Goal: Task Accomplishment & Management: Complete application form

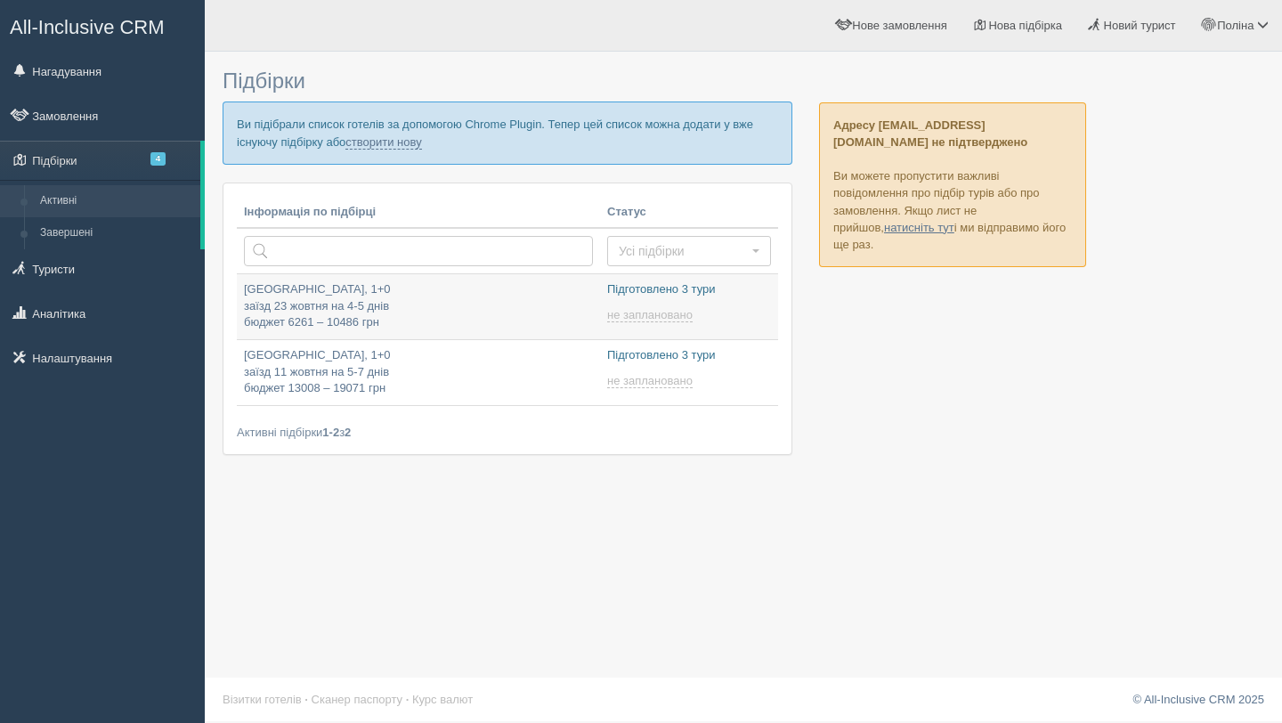
type input "[DATE] 18:20"
type input "[DATE] 17:40"
click at [421, 139] on link "створити нову" at bounding box center [383, 142] width 76 height 14
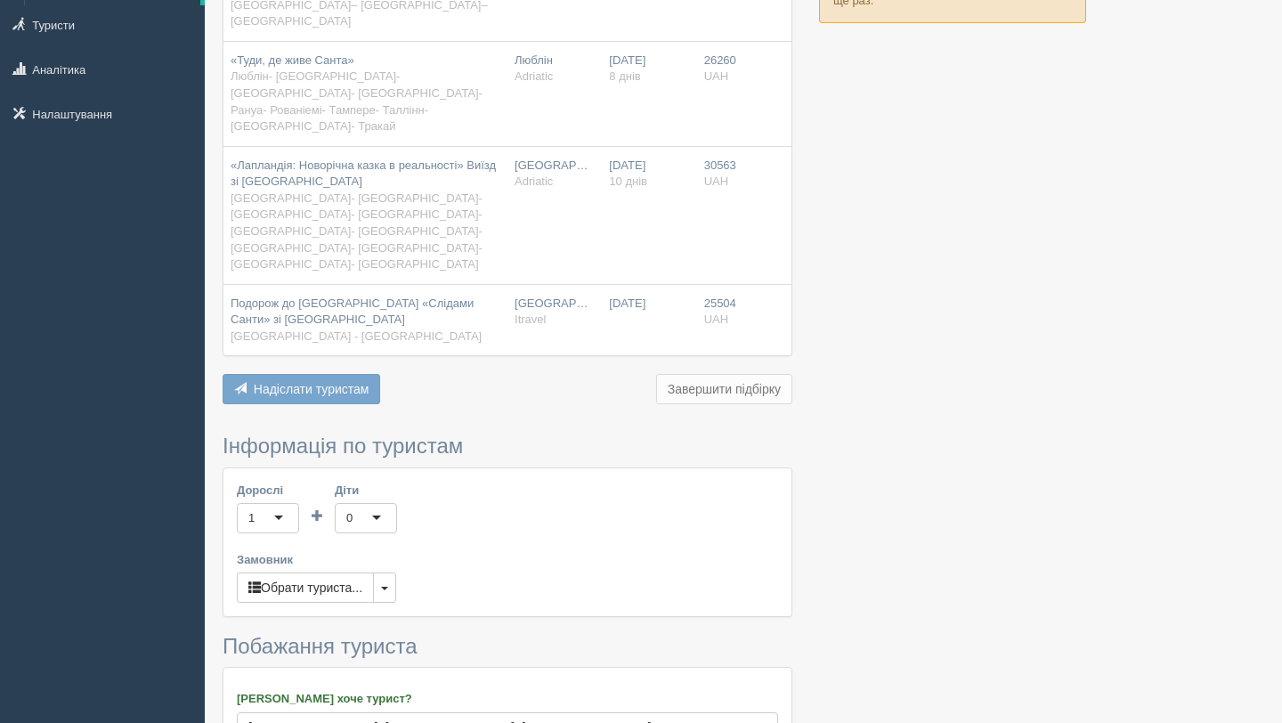
scroll to position [247, 0]
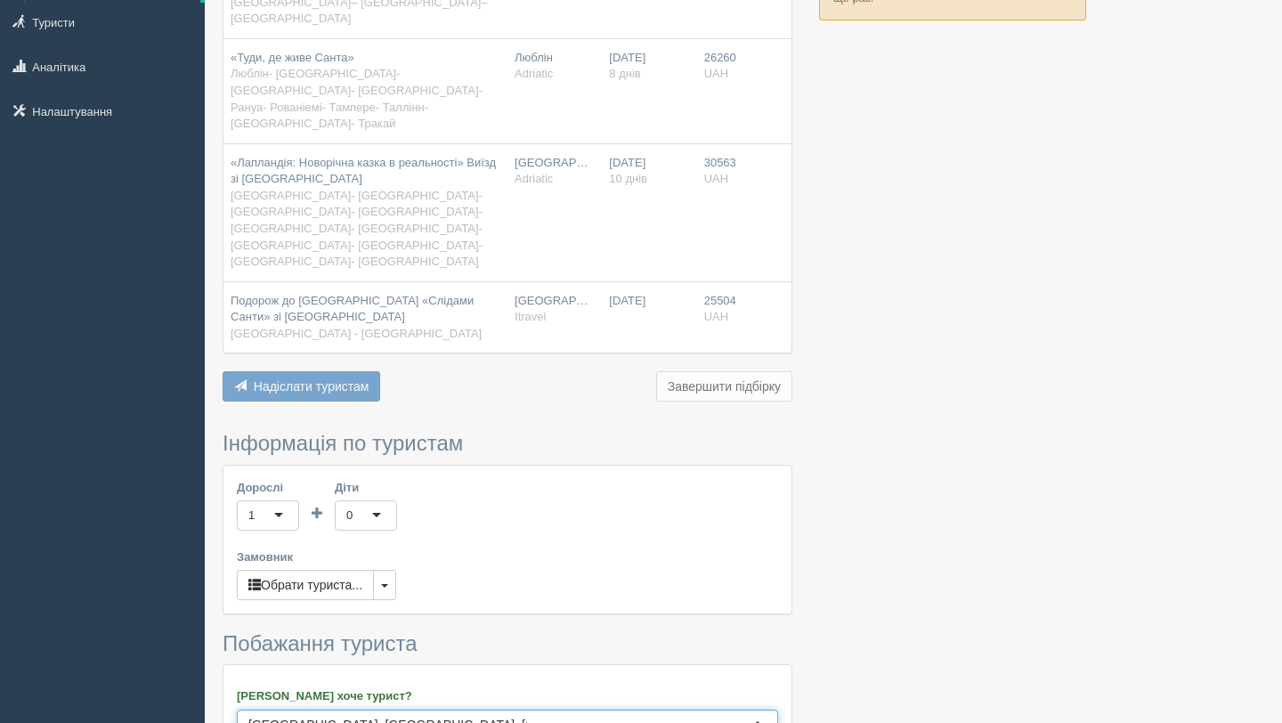
click at [400, 716] on input "[GEOGRAPHIC_DATA], [GEOGRAPHIC_DATA], [GEOGRAPHIC_DATA], [GEOGRAPHIC_DATA], [GE…" at bounding box center [387, 725] width 279 height 18
click at [425, 716] on input "Фінляндія, [GEOGRAPHIC_DATA]" at bounding box center [387, 725] width 279 height 18
type input "Ф"
type input "Лапландія"
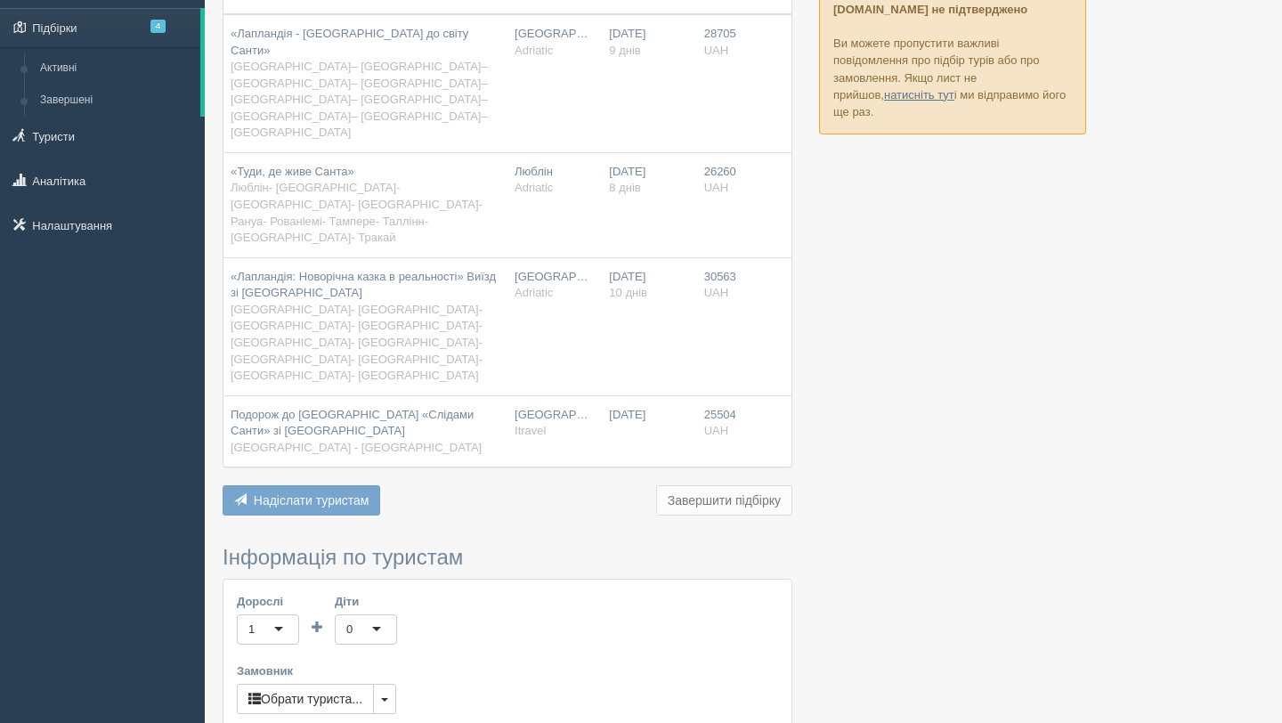
scroll to position [134, 0]
click at [390, 683] on button "button" at bounding box center [384, 698] width 23 height 30
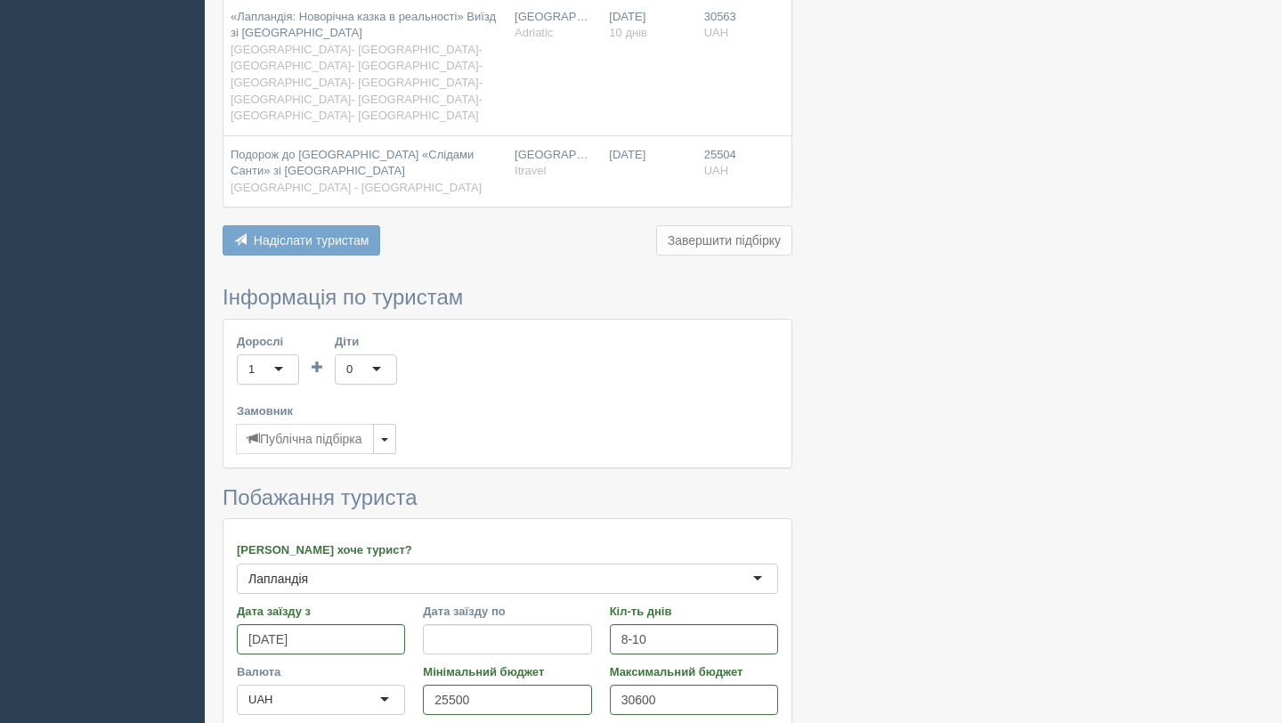
scroll to position [407, 0]
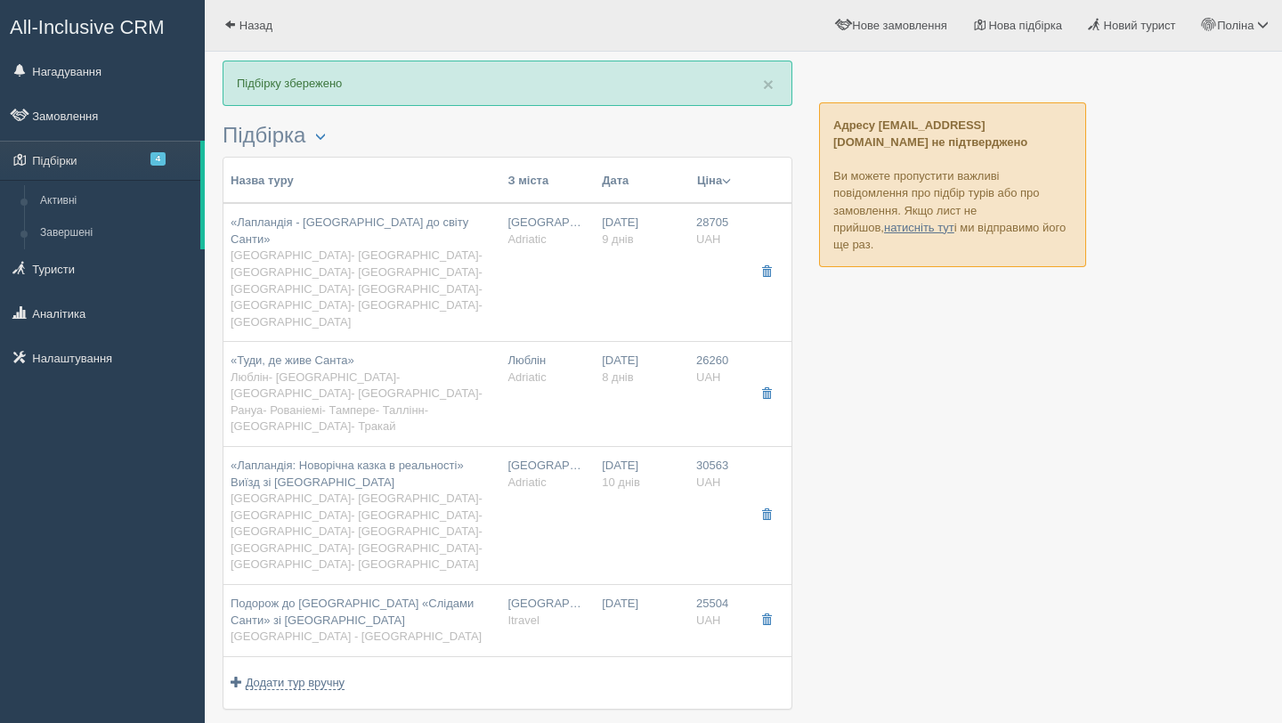
click at [708, 188] on button "Ціна" at bounding box center [714, 181] width 36 height 20
click at [700, 215] on link "Спочатку дешеві" at bounding box center [649, 205] width 173 height 29
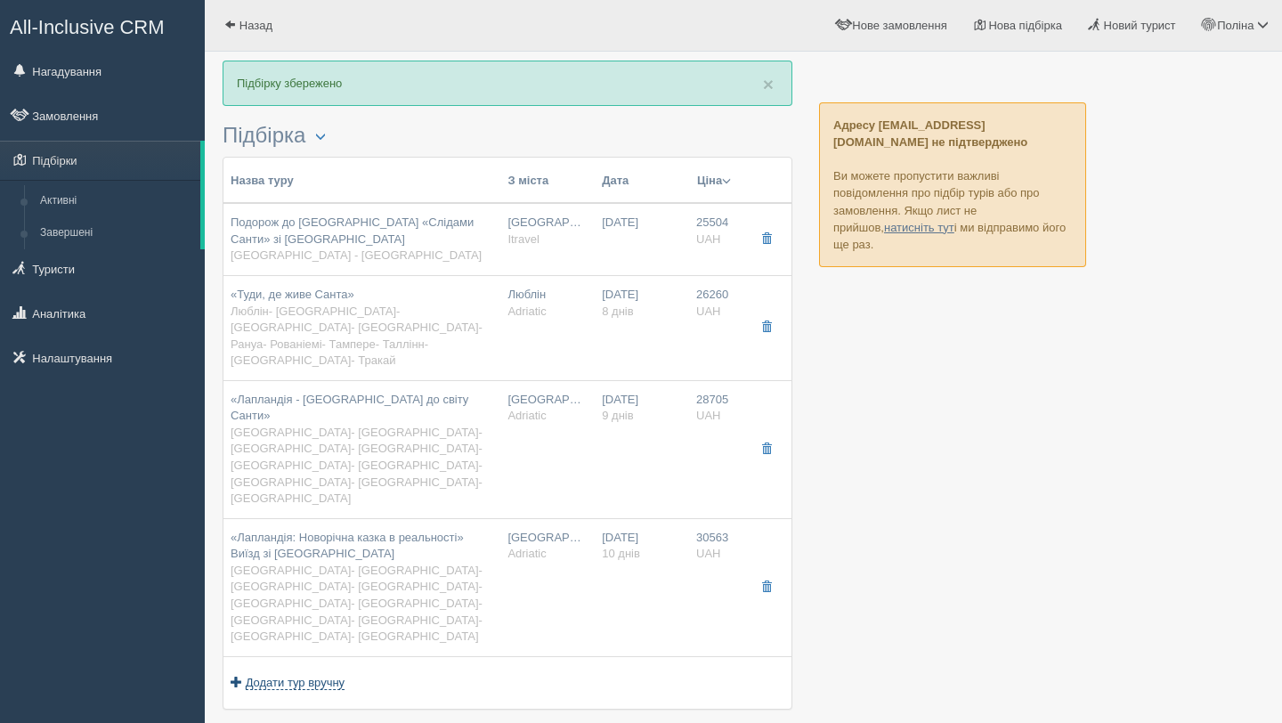
click at [320, 676] on span "Додати тур вручну" at bounding box center [296, 683] width 100 height 14
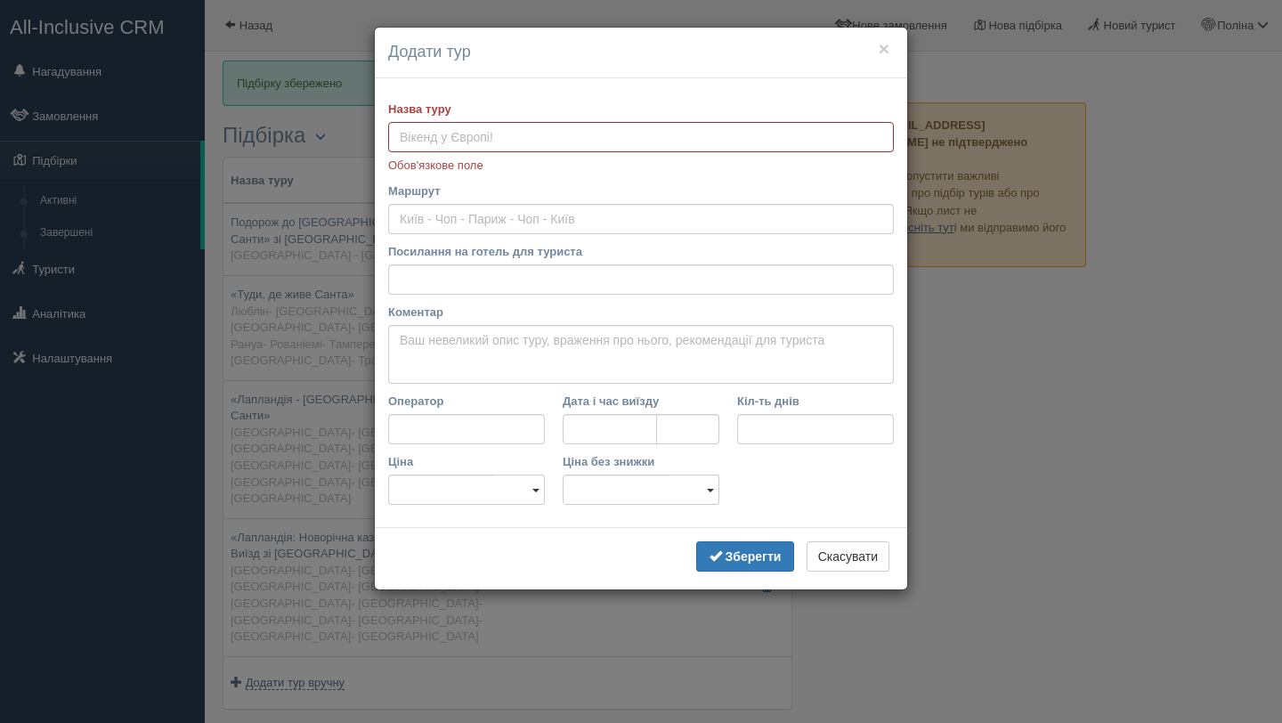
paste input "Різдво у Лапландії"
type input "Різдво у Лапландії"
click at [500, 220] on input "Маршрут" at bounding box center [641, 219] width 506 height 30
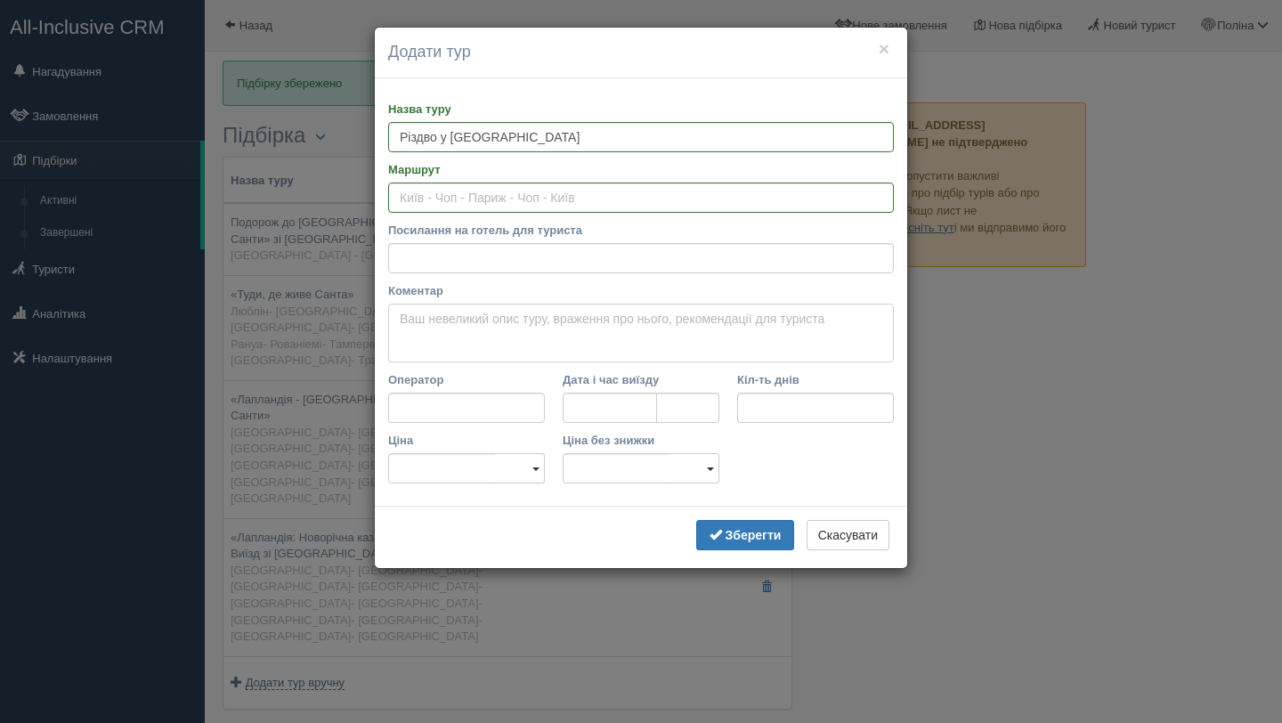
click at [490, 341] on textarea "Коментар" at bounding box center [641, 333] width 506 height 59
paste textarea "оглядова екскурсія з локалом в Ризі; оглядова екскурсія з локалом в Стокгольмі;…"
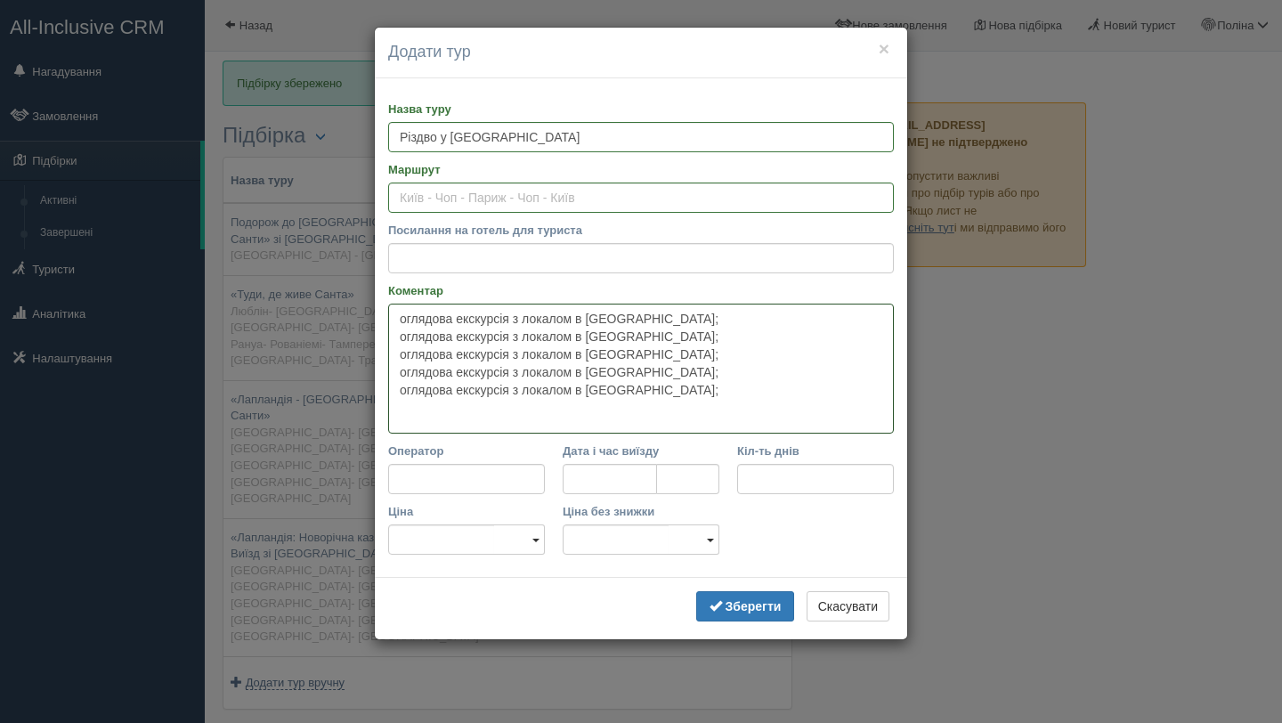
click at [397, 318] on textarea "оглядова екскурсія з локалом в Ризі; оглядова екскурсія з локалом в Стокгольмі;…" at bounding box center [641, 369] width 506 height 130
paste textarea "проживання в готелі 3-4*;"
click at [588, 319] on textarea "проживання в готелі 3-4*; оглядова екскурсія з локалом в Ризі; оглядова екскурс…" at bounding box center [641, 369] width 506 height 130
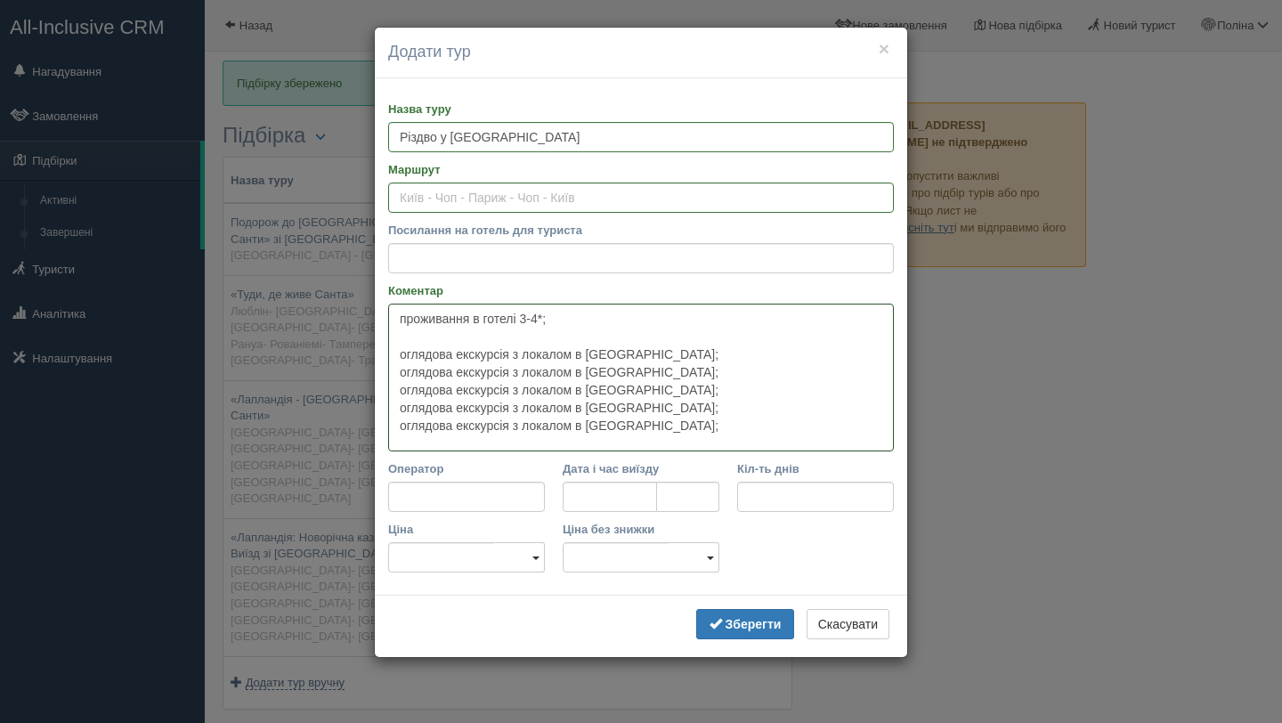
paste textarea "2 ночівлі на поромі; 4 сніданки в готелі; 2 сніданки на поромі;"
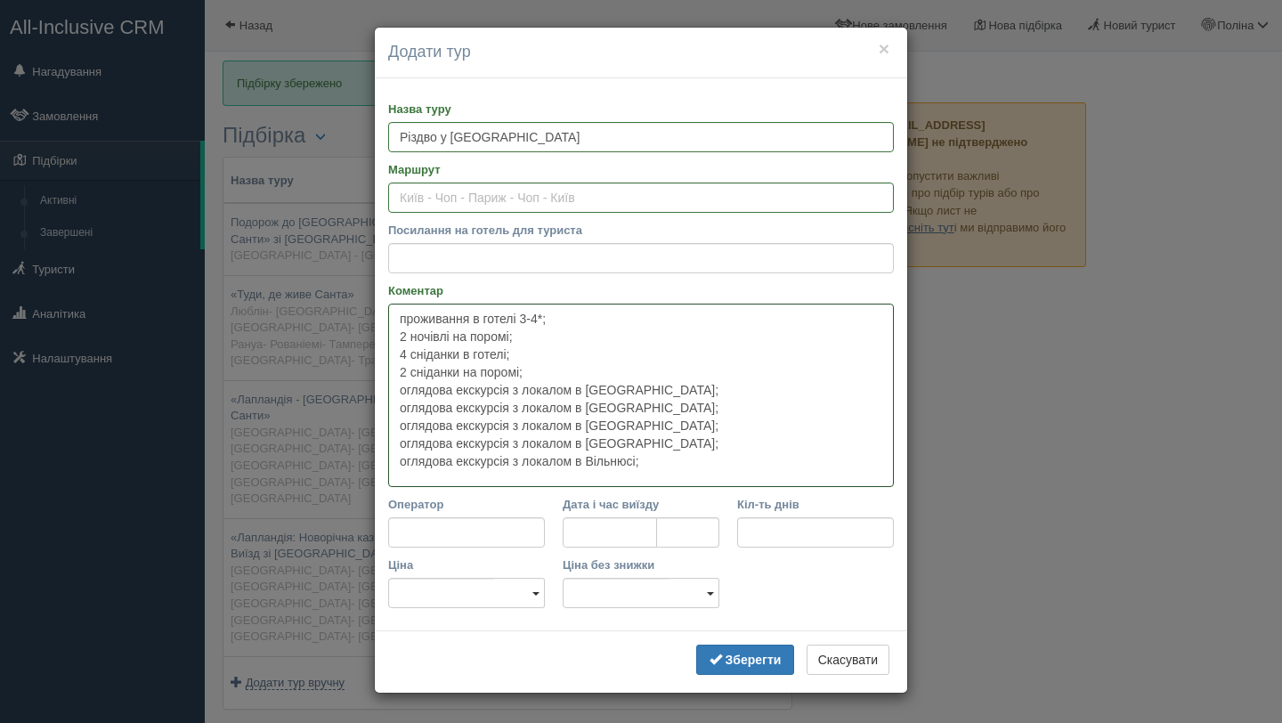
type textarea "проживання в готелі 3-4*; 2 ночівлі на поромі; 4 сніданки в готелі; 2 сніданки …"
click at [483, 254] on input "Посилання на готель для туриста" at bounding box center [641, 258] width 506 height 30
paste input "https://eurotrips.ua/wp-content/uploads/pdf2/pdf_40921_ua.pdf"
type input "https://eurotrips.ua/wp-content/uploads/pdf2/pdf_40921_ua.pdf"
click at [453, 205] on input "Маршрут" at bounding box center [641, 197] width 506 height 30
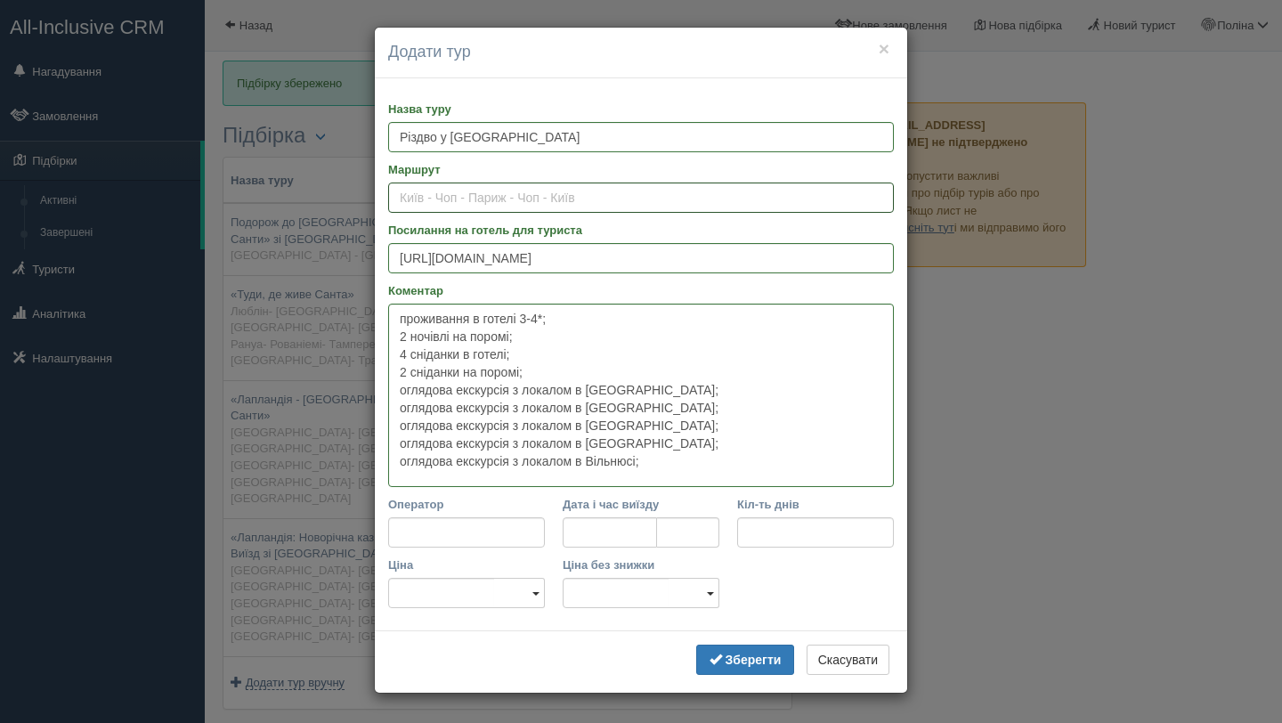
paste input "Львів Литва Рига Стокгольм Лапландія Гельсінки Талліні Вільнюс Львів"
click at [432, 195] on input "Львів Литва Рига Стокгольм Лапландія Гельсінки Талліні Вільнюс Львів" at bounding box center [641, 197] width 506 height 30
click at [485, 198] on input "Львів - Литва Рига Стокгольм Лапландія Гельсінки Талліні Вільнюс Львів" at bounding box center [641, 197] width 506 height 30
click at [511, 196] on input "Львів - Литва/Рига Стокгольм Лапландія Гельсінки Талліні Вільнюс Львів" at bounding box center [641, 197] width 506 height 30
click at [591, 198] on input "Львів - Литва/Рига - Стокгольм Лапландія Гельсінки Талліні Вільнюс Львів" at bounding box center [641, 197] width 506 height 30
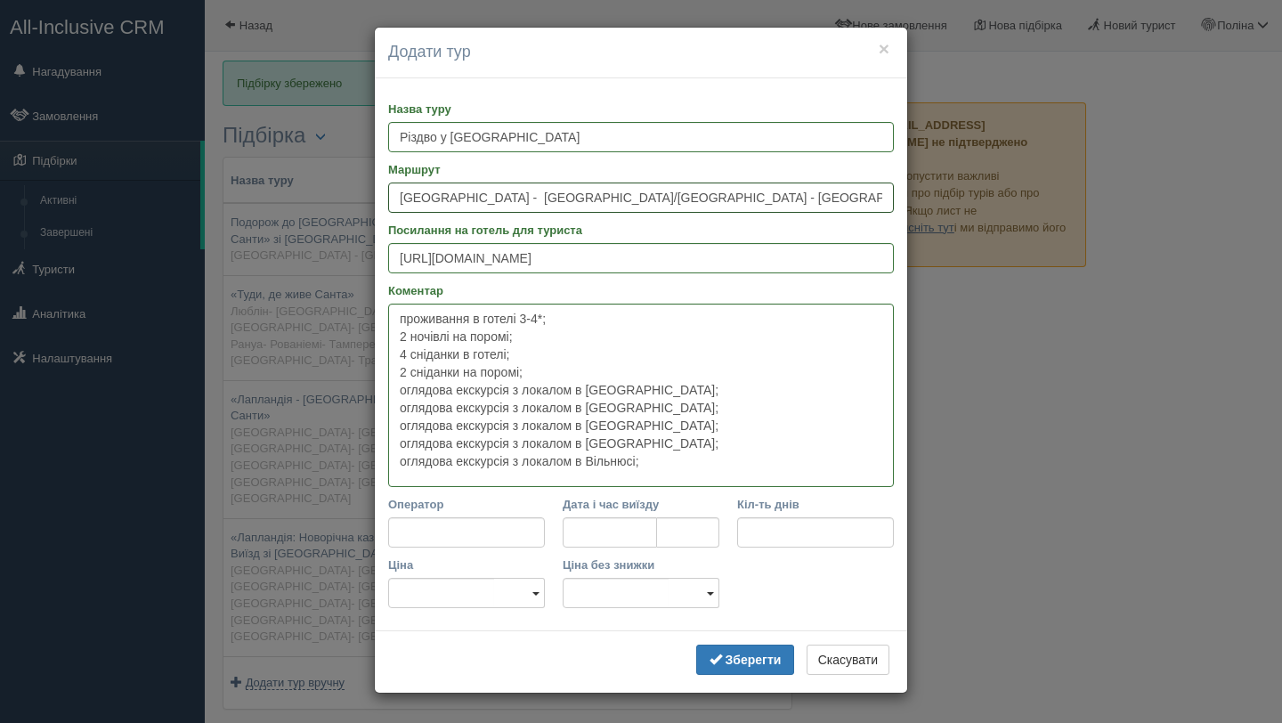
click at [664, 194] on input "Львів - Литва/Рига - Стокгольм - Лапландія Гельсінки Талліні Вільнюс Львів" at bounding box center [641, 197] width 506 height 30
click at [737, 196] on input "Львів - Литва/Рига - Стокгольм - Лапландія - Гельсінки Талліні Вільнюс Львів" at bounding box center [641, 197] width 506 height 30
click at [790, 196] on input "Львів - Литва/Рига - Стокгольм - Лапландія - Гельсінки - Талліні Вільнюс Львів" at bounding box center [641, 197] width 506 height 30
click at [854, 196] on input "Львів - Литва/Рига - Стокгольм - Лапландія - Гельсінки - Талліні - Вільнюс Львів" at bounding box center [641, 197] width 506 height 30
click at [487, 195] on input "Львів - Литва/Рига - Стокгольм - Лапландія - Гельсінки - Талліні - Вільнюс - Ль…" at bounding box center [641, 197] width 506 height 30
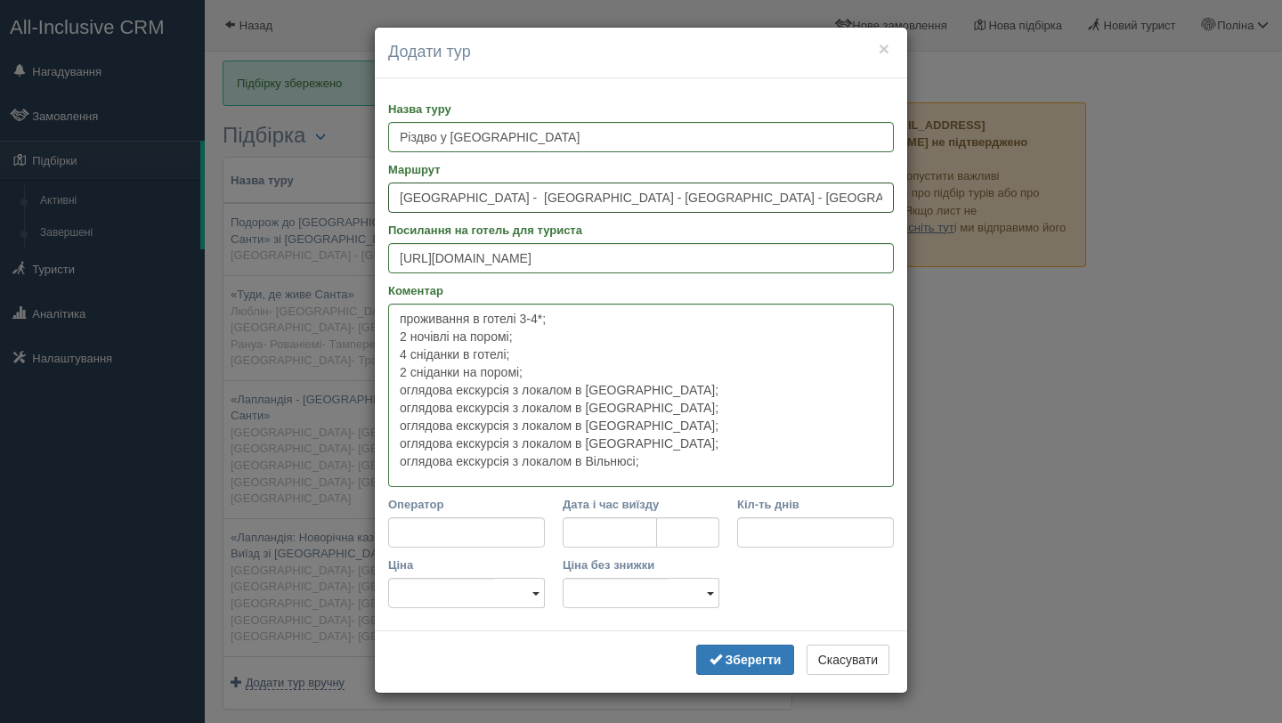
type input "Львів - Литва - Рига - Стокгольм - Лапландія - Гельсінки - Талліні - Вільнюс - …"
click at [642, 537] on input "Дата і час виїзду" at bounding box center [610, 532] width 94 height 30
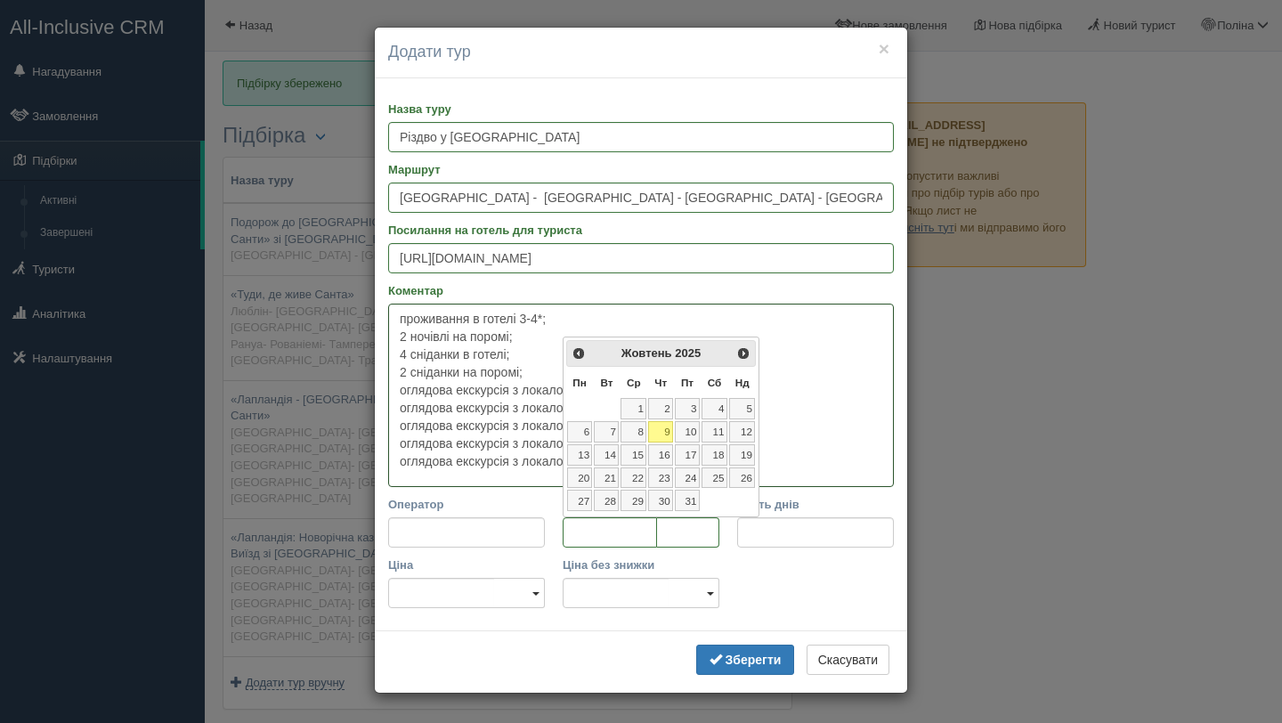
click at [401, 320] on textarea "проживання в готелі 3-4*; 2 ночівлі на поромі; 4 сніданки в готелі; 2 сніданки …" at bounding box center [641, 395] width 506 height 183
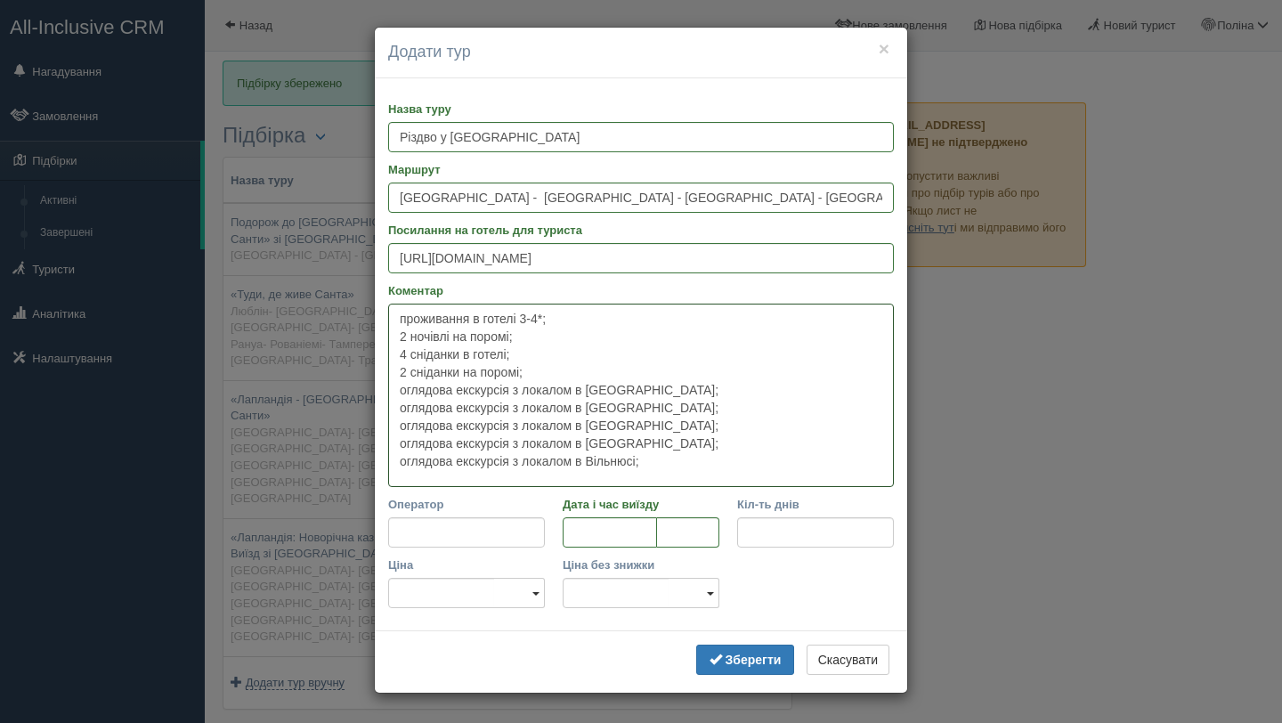
paste textarea "Всього днів - 82 ночі в каюті на поромі та 4 ночі в готеліКількість нічних пере…"
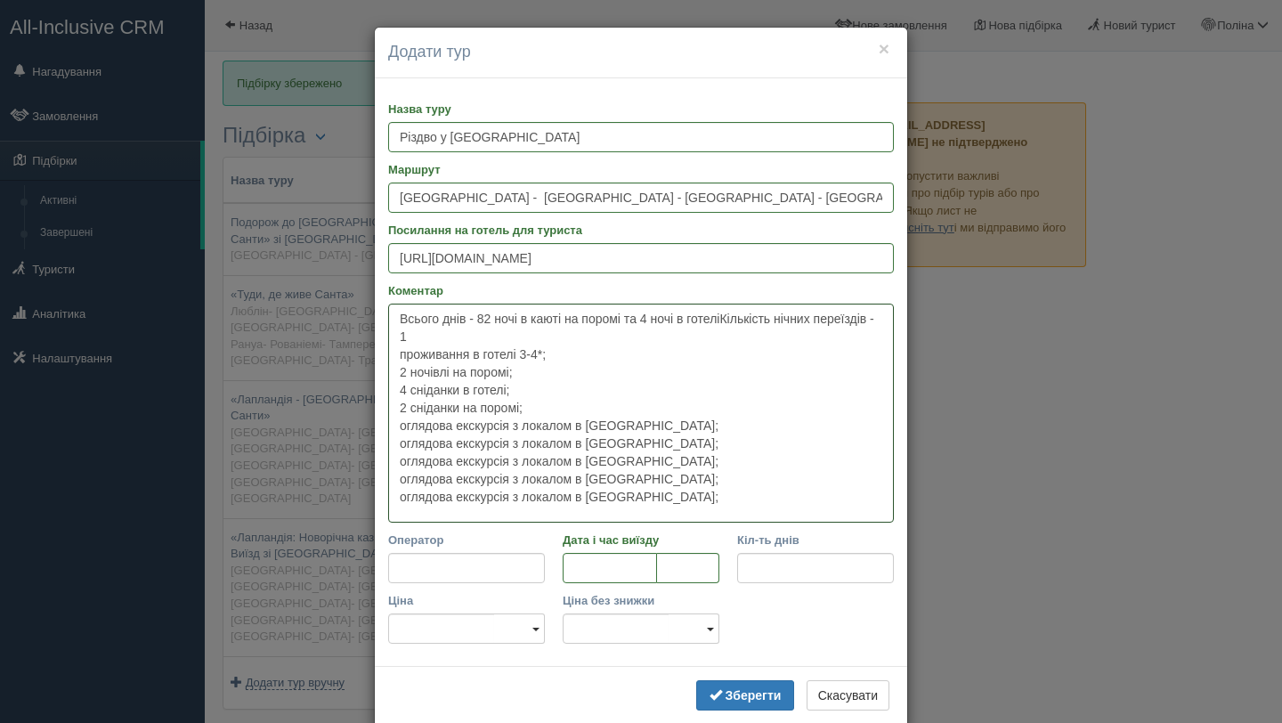
type textarea "Всього днів - 82 ночі в каюті на поромі та 4 ночі в готеліКількість нічних пере…"
click at [595, 561] on input "Дата і час виїзду" at bounding box center [610, 568] width 94 height 30
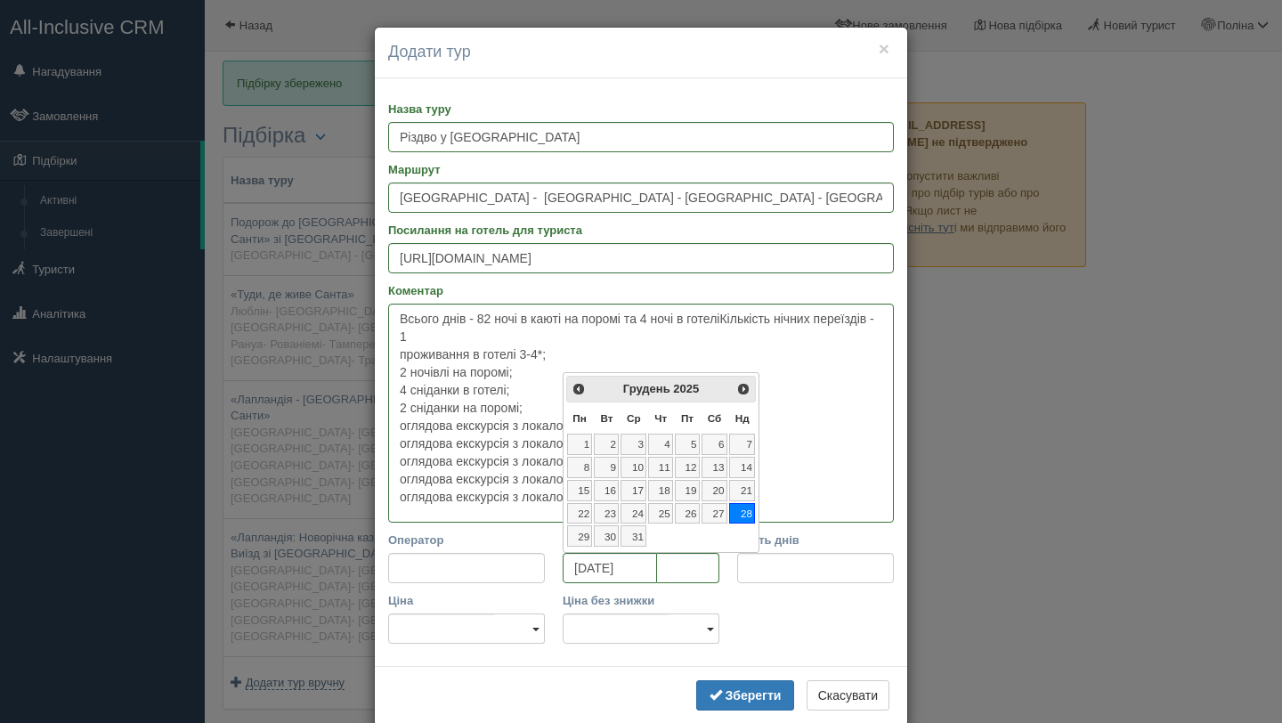
click at [775, 620] on div "Ціна UAH USD EUR UAH USD EUR Ціна без знижки UAH USD EUR UAH USD EUR" at bounding box center [640, 622] width 523 height 61
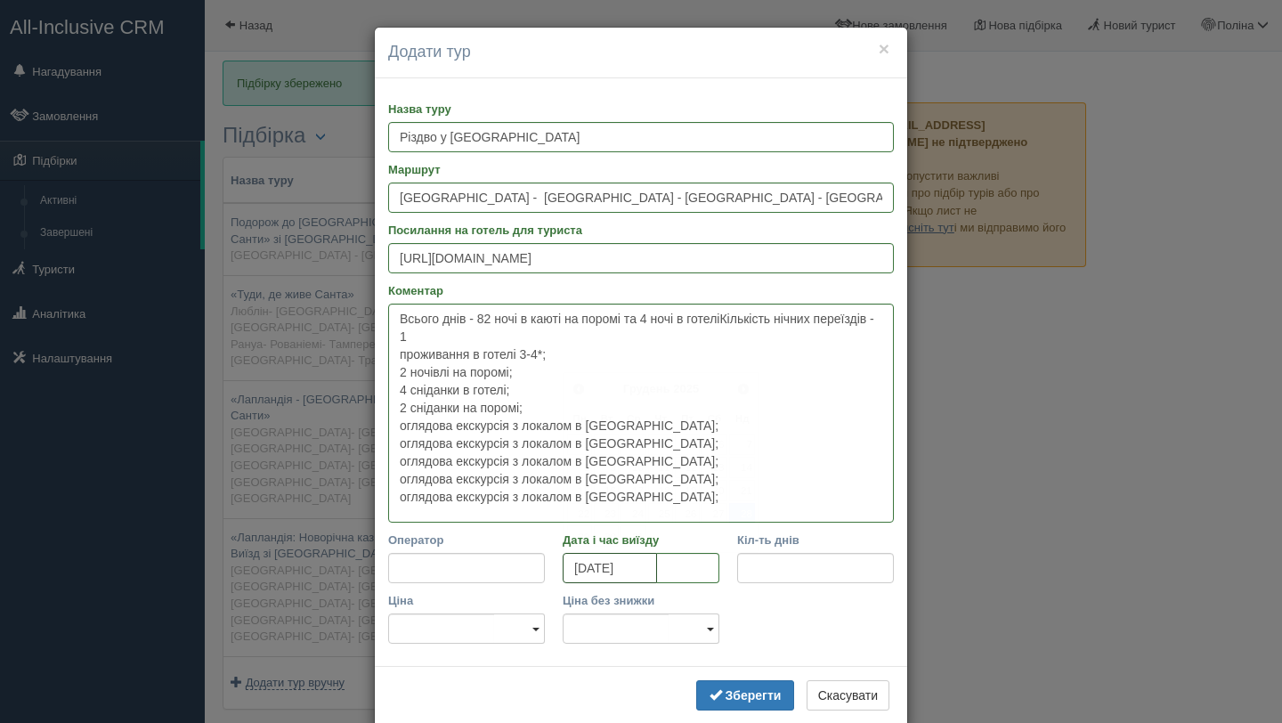
click at [587, 561] on input "28.12.2025" at bounding box center [610, 568] width 94 height 30
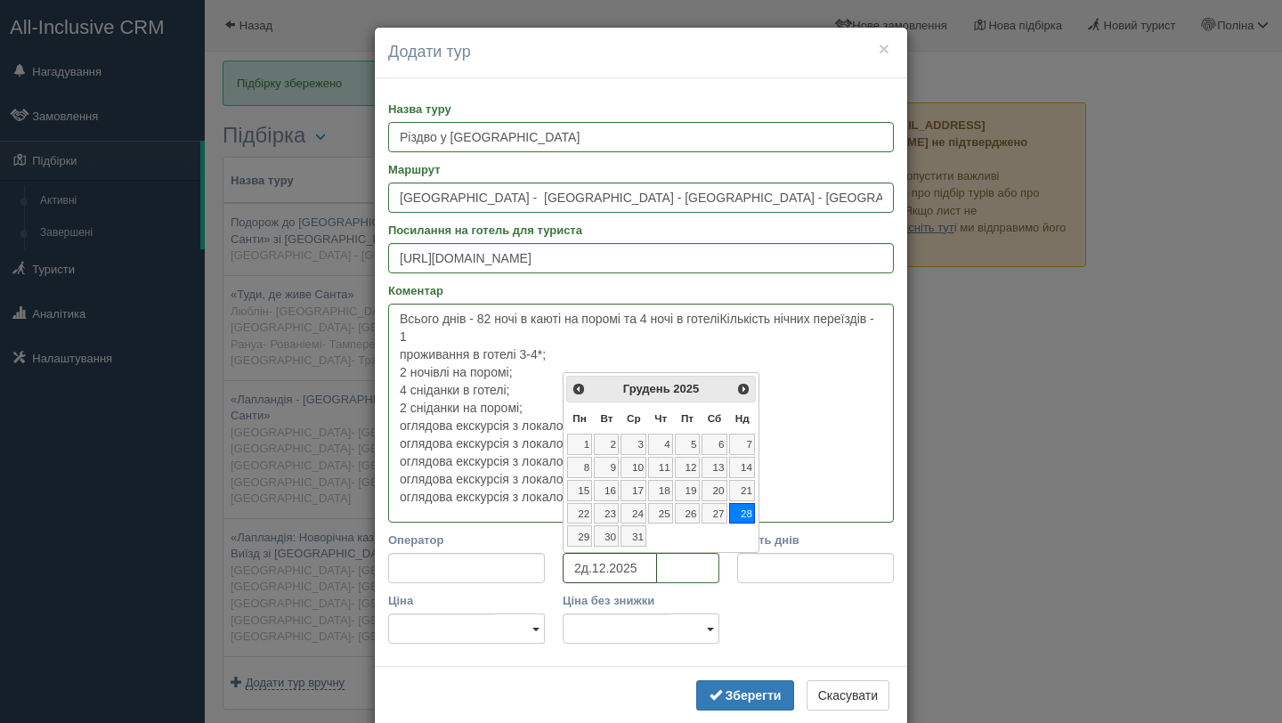
type input "21.12.2025"
click at [755, 580] on input "Кіл-ть днів" at bounding box center [815, 568] width 157 height 30
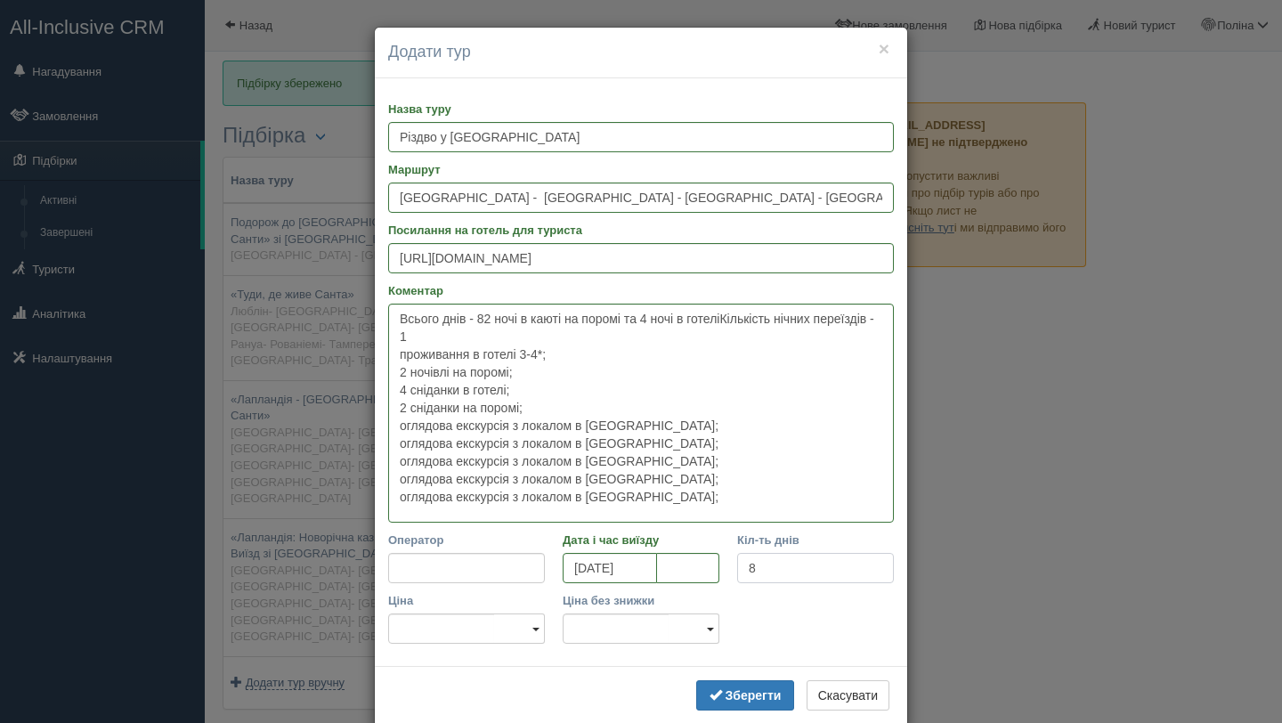
type input "8"
click at [708, 490] on textarea "Всього днів - 82 ночі в каюті на поромі та 4 ночі в готеліКількість нічних пере…" at bounding box center [641, 413] width 506 height 219
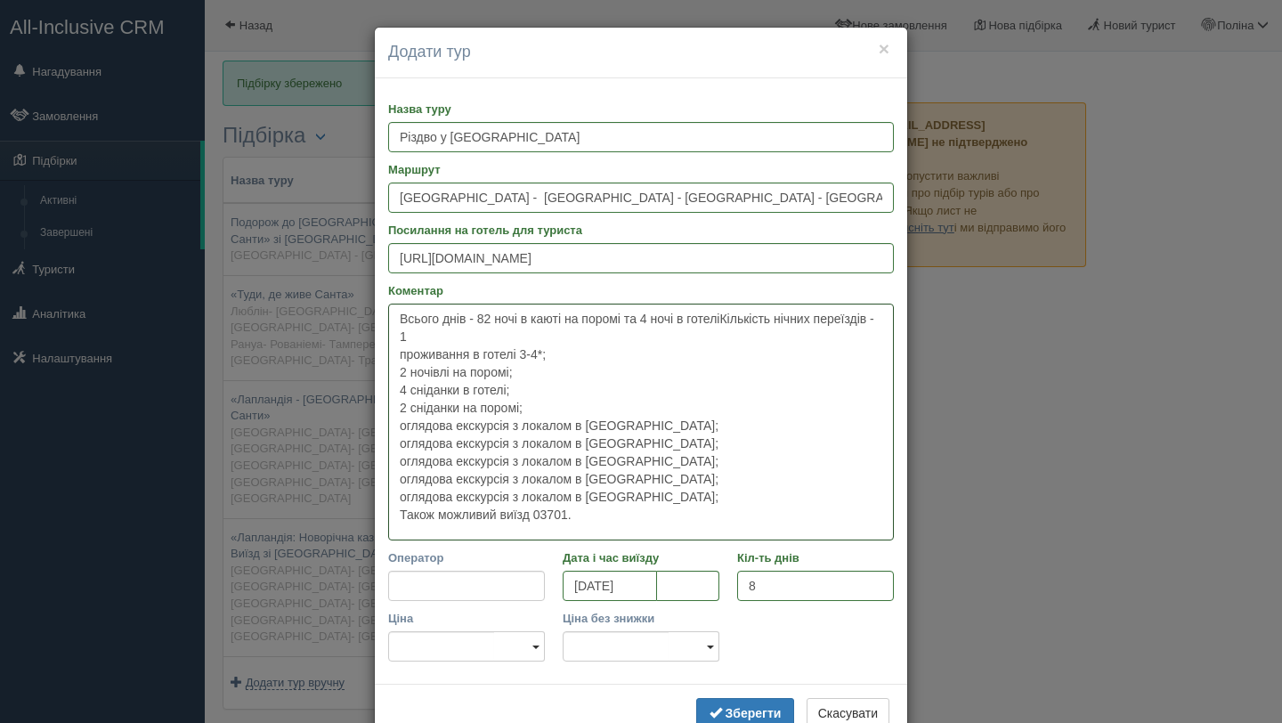
click at [560, 513] on textarea "Всього днів - 82 ночі в каюті на поромі та 4 ночі в готеліКількість нічних пере…" at bounding box center [641, 422] width 506 height 237
click at [587, 516] on textarea "Всього днів - 82 ночі в каюті на поромі та 4 ночі в готеліКількість нічних пере…" at bounding box center [641, 422] width 506 height 237
click at [491, 319] on textarea "Всього днів - 82 ночі в каюті на поромі та 4 ночі в готеліКількість нічних пере…" at bounding box center [641, 422] width 506 height 237
click at [745, 320] on textarea "Всього днів - 8, 2 ночі в каюті на поромі та 4 ночі в готеліКількість нічних пе…" at bounding box center [641, 422] width 506 height 237
click at [400, 350] on textarea "Всього днів - 8, 2 ночі в каюті на поромі та 4 ночі в готелі Кількість нічних п…" at bounding box center [641, 422] width 506 height 237
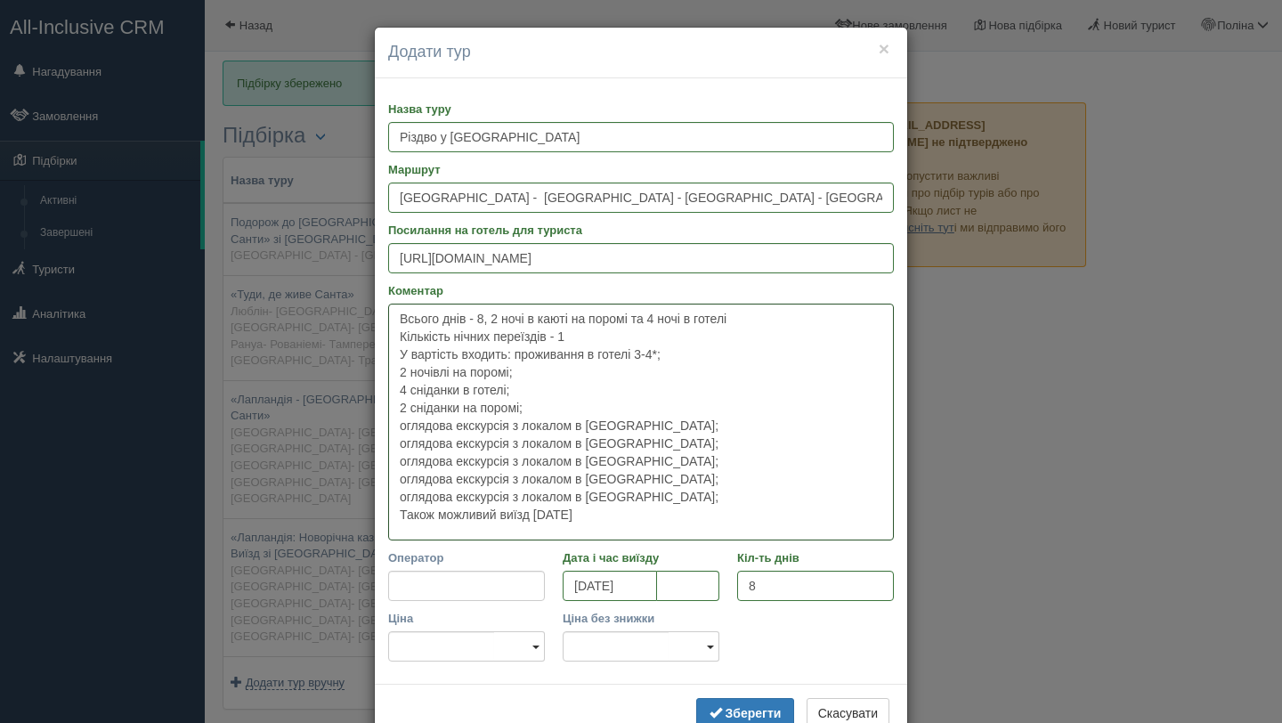
click at [668, 498] on textarea "Всього днів - 8, 2 ночі в каюті на поромі та 4 ночі в готелі Кількість нічних п…" at bounding box center [641, 422] width 506 height 237
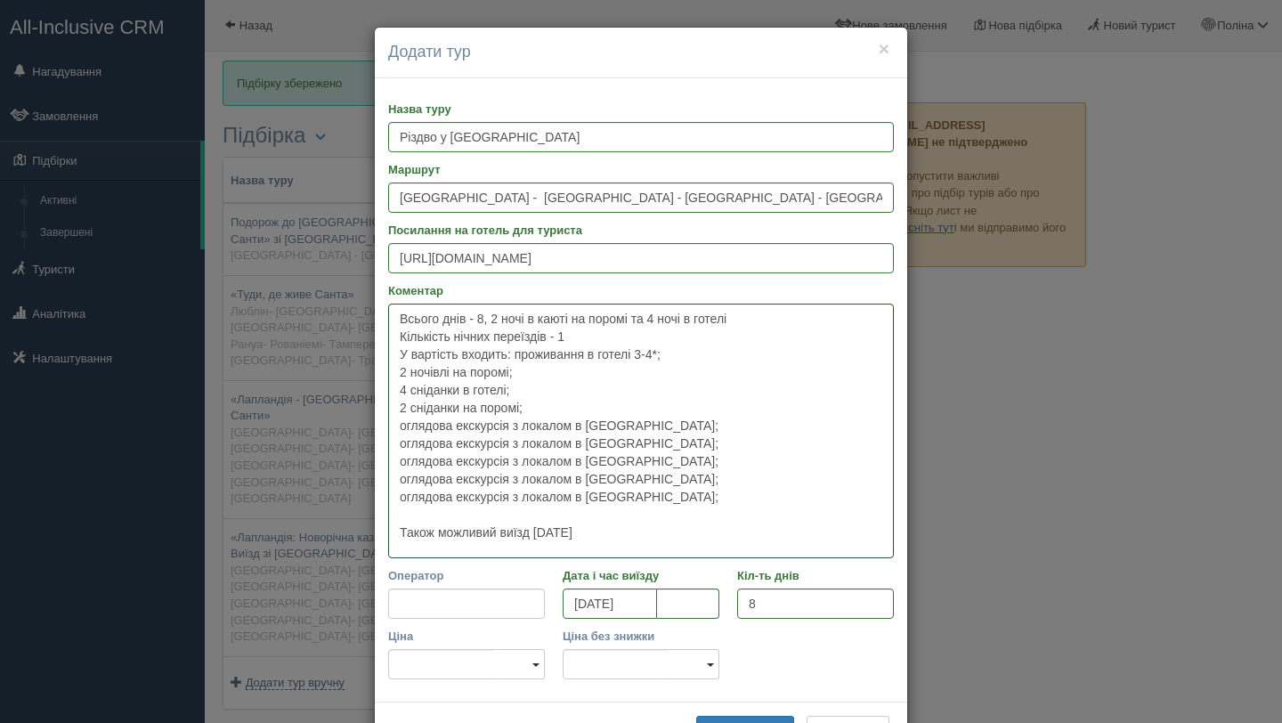
click at [598, 341] on textarea "Всього днів - 8, 2 ночі в каюті на поромі та 4 ночі в готелі Кількість нічних п…" at bounding box center [641, 431] width 506 height 255
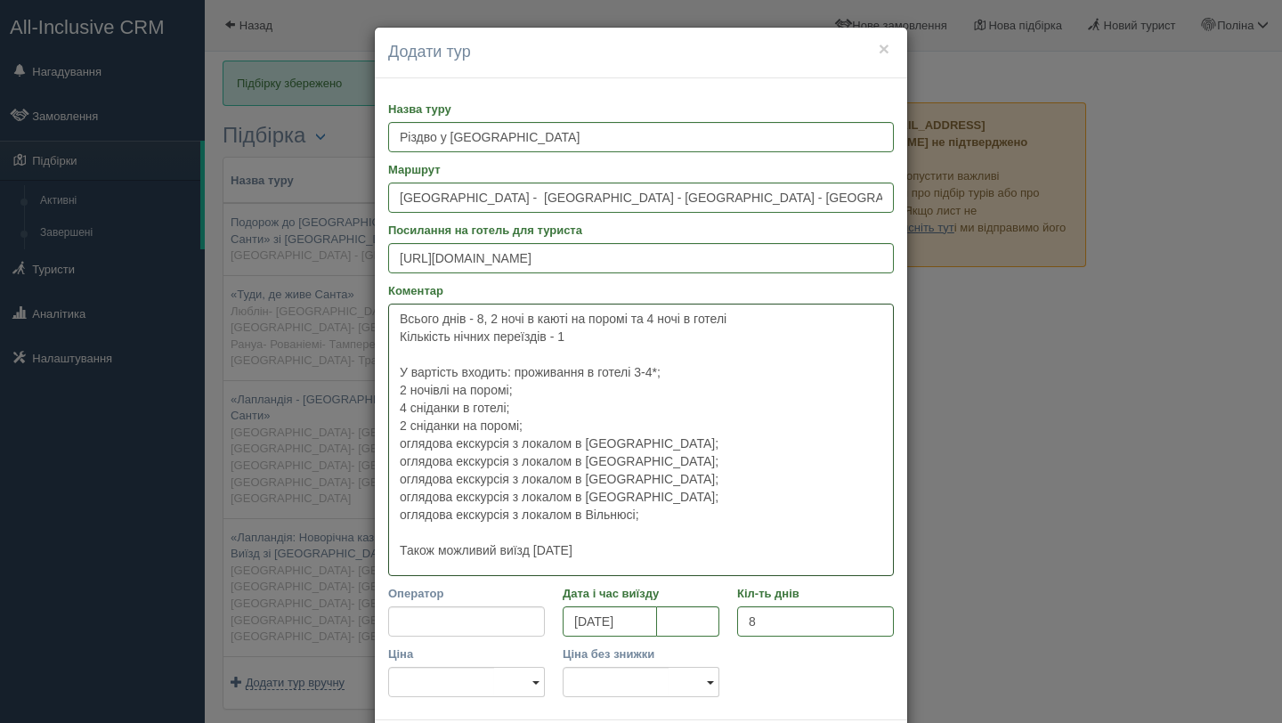
click at [399, 469] on textarea "Всього днів - 8, 2 ночі в каюті на поромі та 4 ночі в готелі Кількість нічних п…" at bounding box center [641, 440] width 506 height 272
click at [400, 475] on textarea "Всього днів - 8, 2 ночі в каюті на поромі та 4 ночі в готелі Кількість нічних п…" at bounding box center [641, 440] width 506 height 272
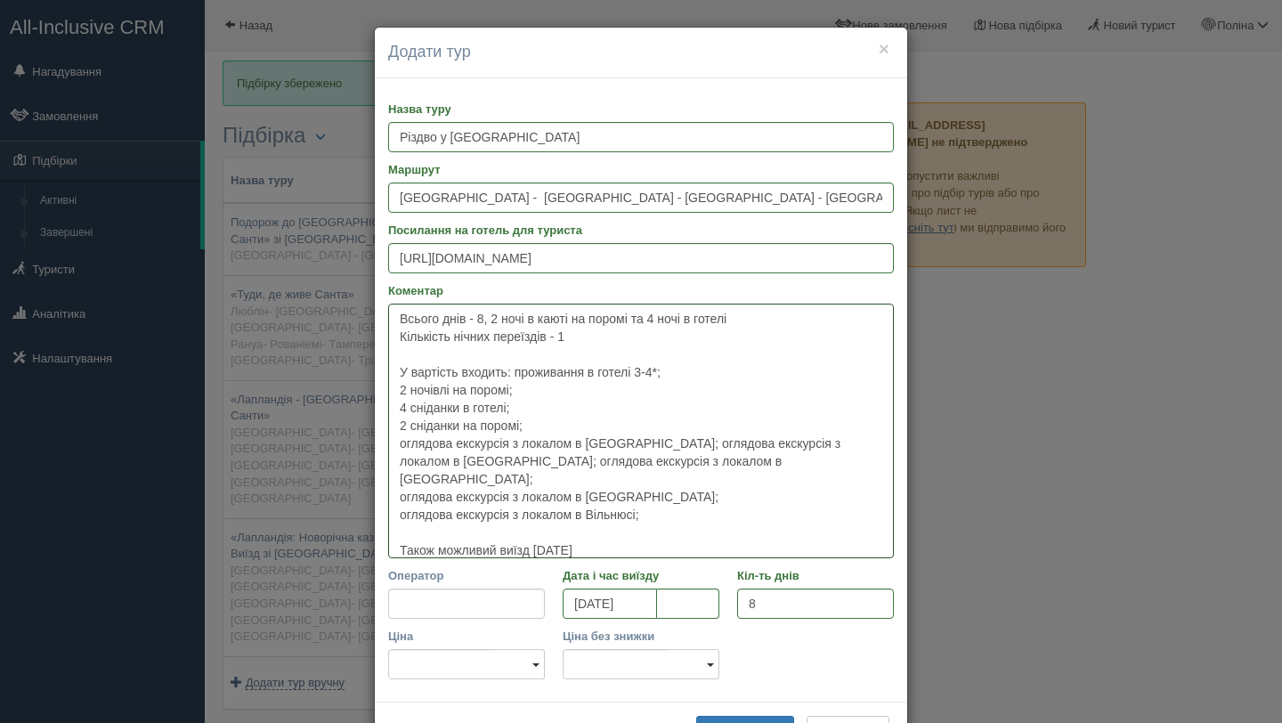
click at [401, 482] on textarea "Всього днів - 8, 2 ночі в каюті на поромі та 4 ночі в готелі Кількість нічних п…" at bounding box center [641, 431] width 506 height 255
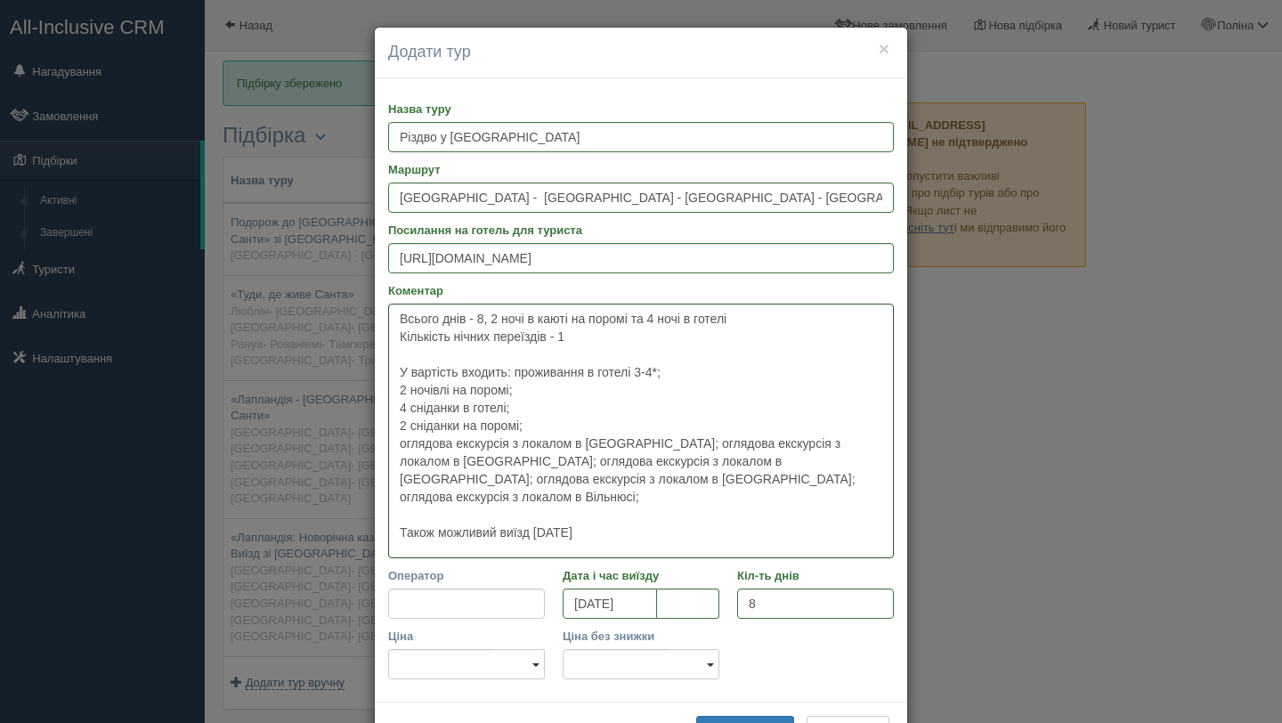
click at [400, 490] on textarea "Всього днів - 8, 2 ночі в каюті на поромі та 4 ночі в готелі Кількість нічних п…" at bounding box center [641, 431] width 506 height 255
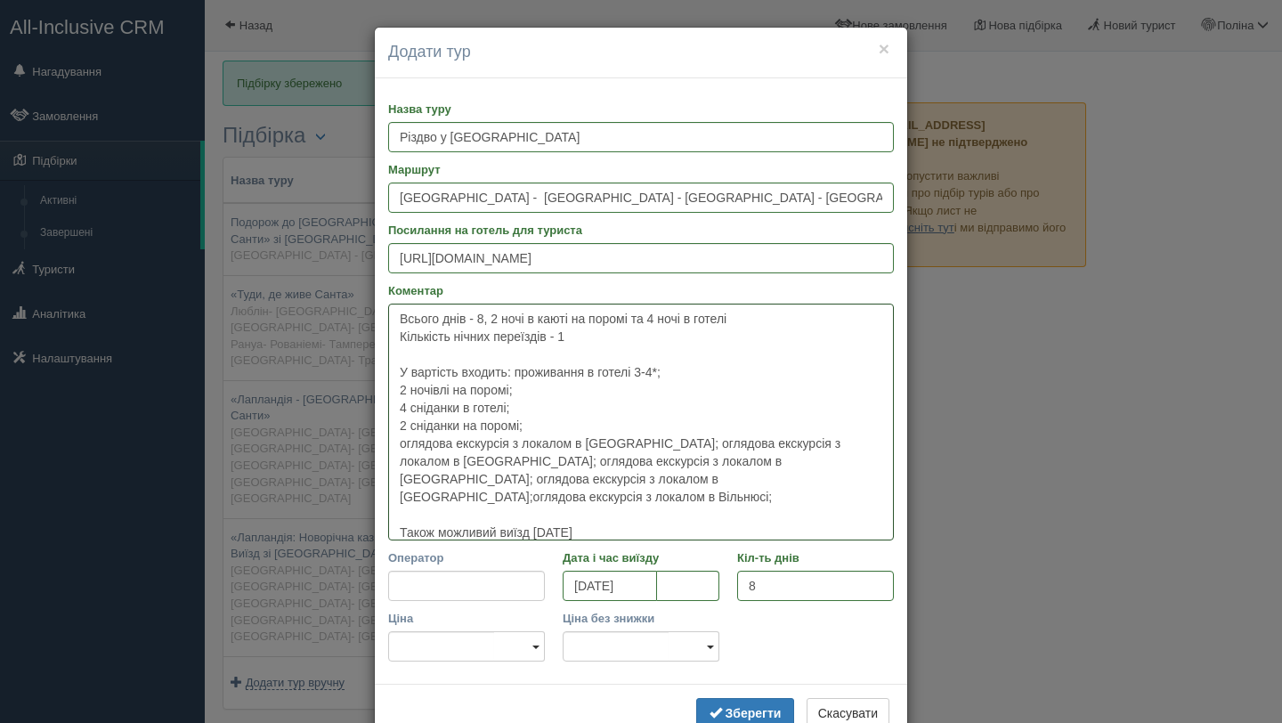
type textarea "Всього днів - 8, 2 ночі в каюті на поромі та 4 ночі в готелі Кількість нічних п…"
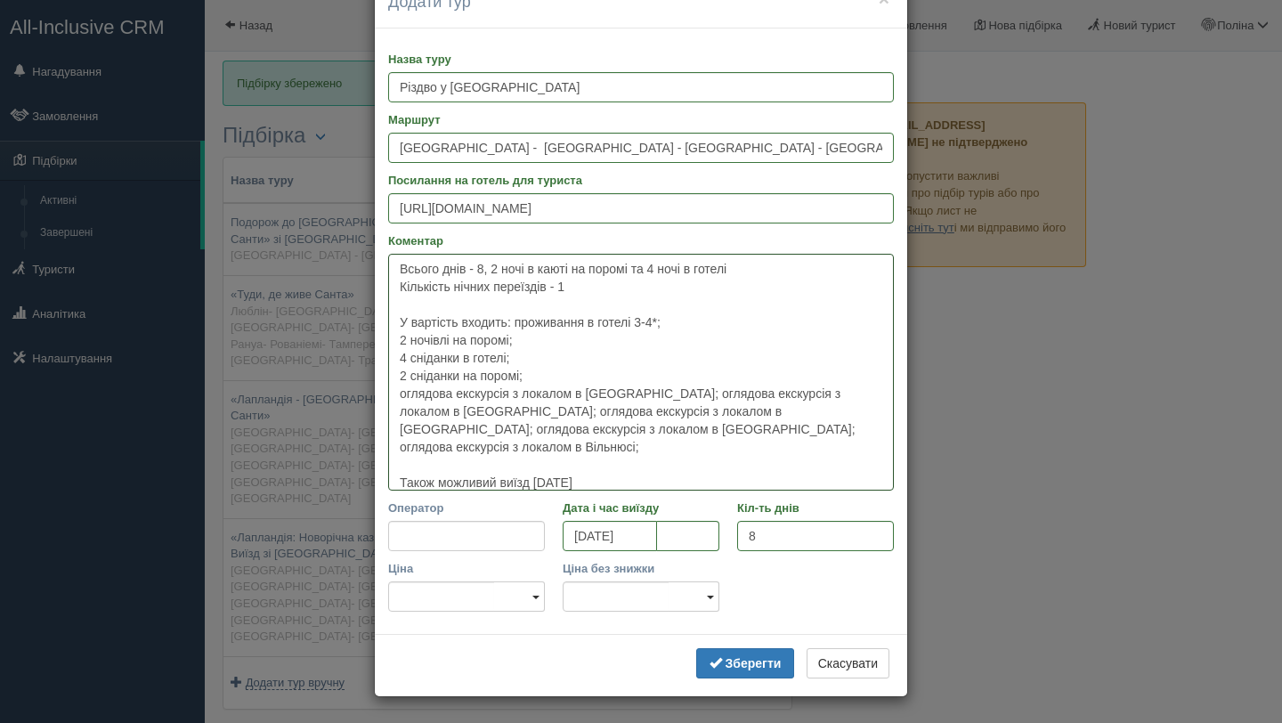
scroll to position [51, 0]
click at [421, 300] on textarea "Всього днів - 8, 2 ночі в каюті на поромі та 4 ночі в готелі Кількість нічних п…" at bounding box center [641, 371] width 506 height 237
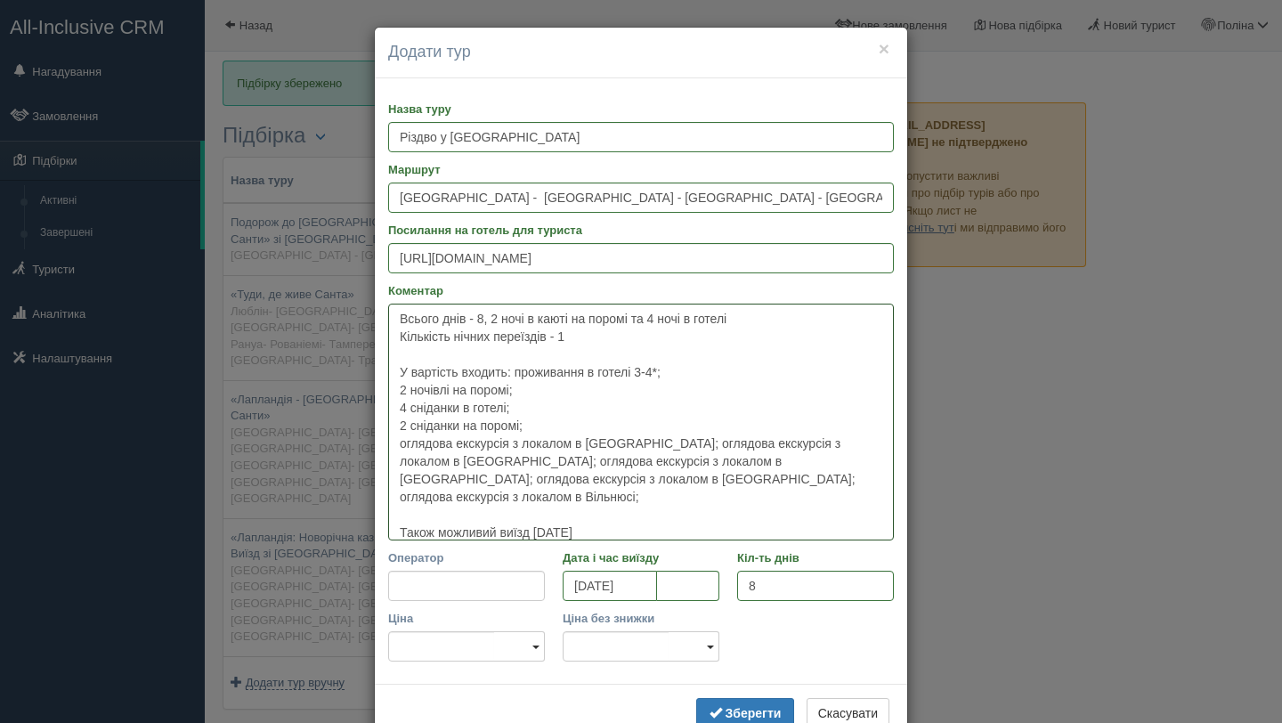
click at [399, 317] on textarea "Всього днів - 8, 2 ночі в каюті на поромі та 4 ночі в готелі Кількість нічних п…" at bounding box center [641, 422] width 506 height 237
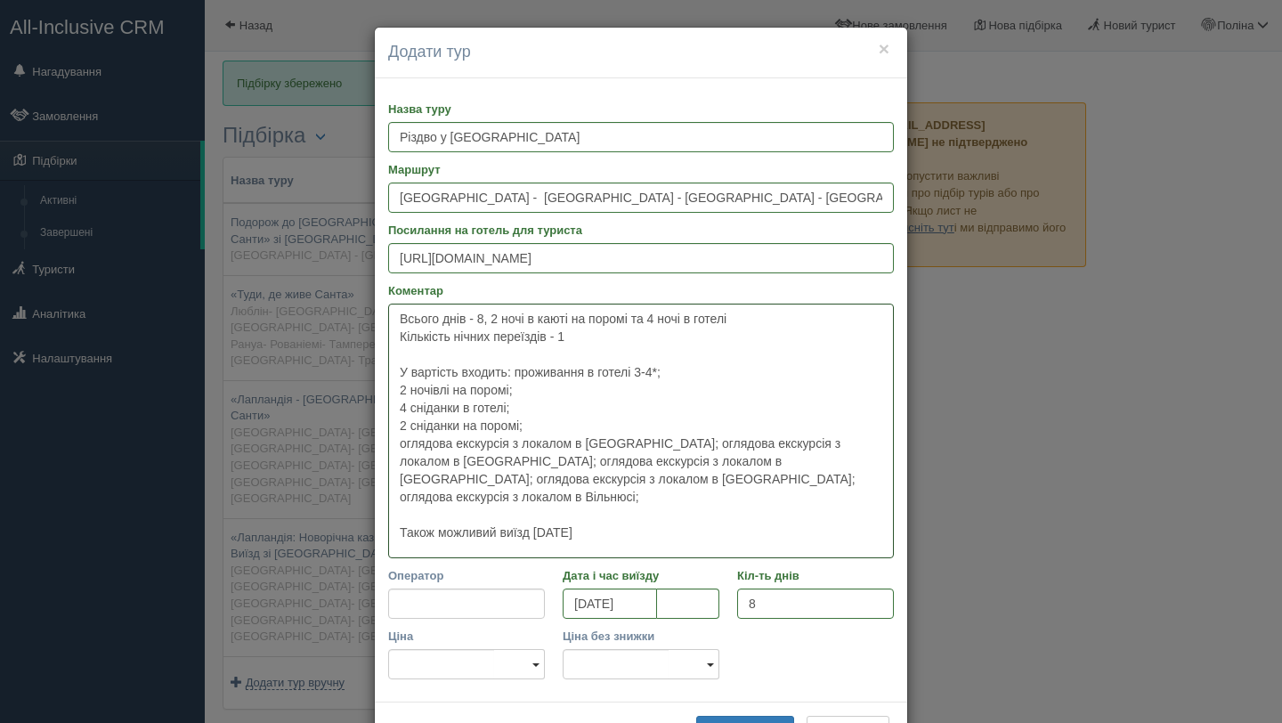
click at [420, 316] on textarea "Всього днів - 8, 2 ночі в каюті на поромі та 4 ночі в готелі Кількість нічних п…" at bounding box center [641, 431] width 506 height 255
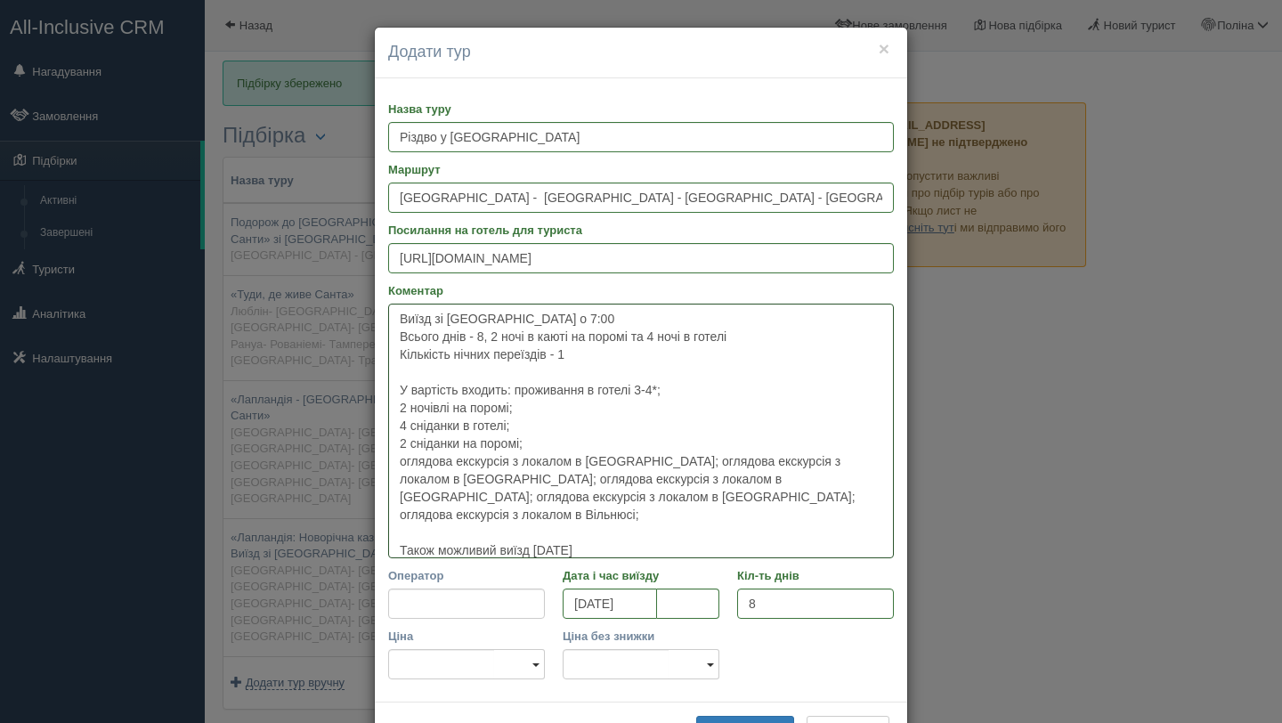
scroll to position [69, 0]
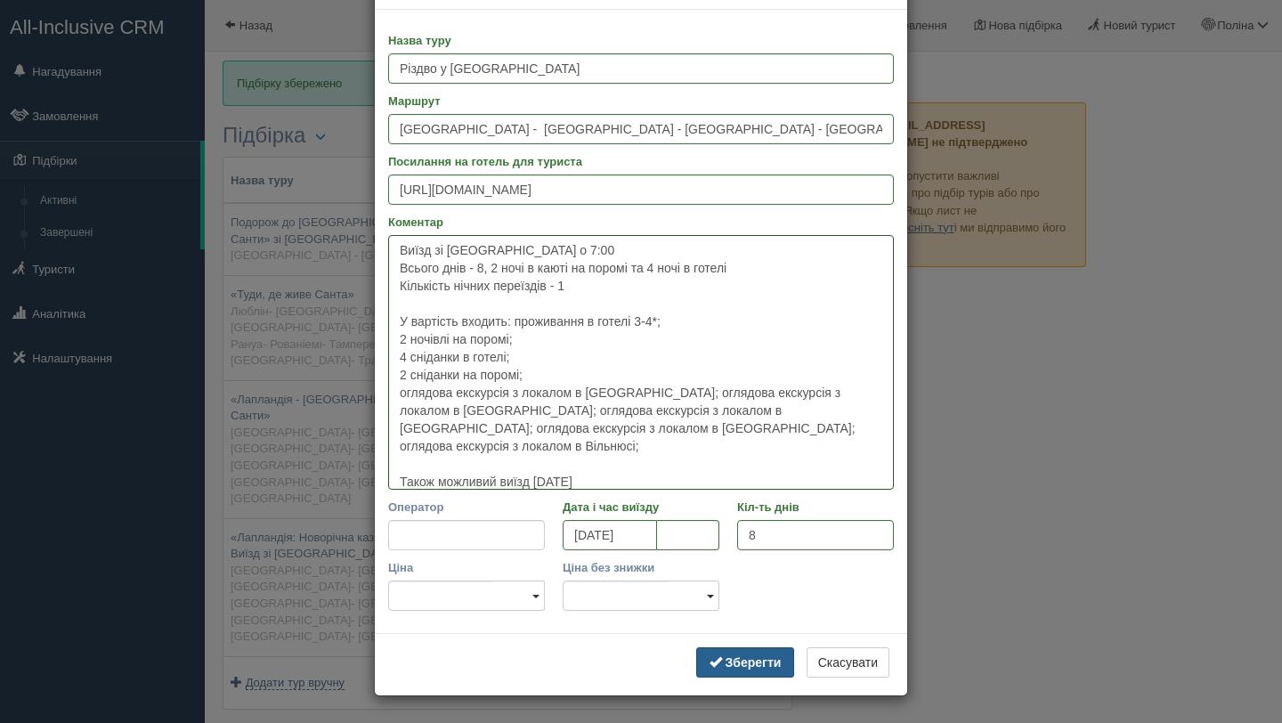
type textarea "Виїзд зі Львова о 7:00 Всього днів - 8, 2 ночі в каюті на поромі та 4 ночі в го…"
click at [766, 655] on b "Зберегти" at bounding box center [753, 662] width 56 height 14
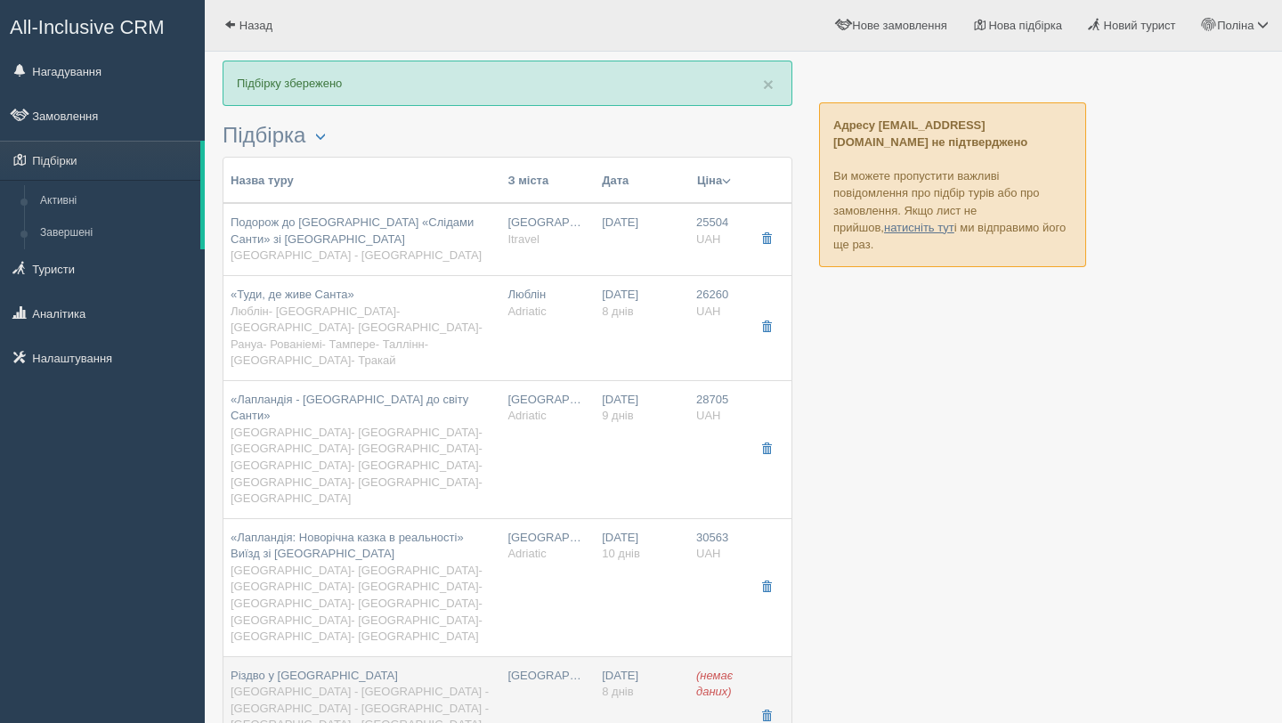
click at [592, 656] on td "[GEOGRAPHIC_DATA]" at bounding box center [547, 716] width 94 height 121
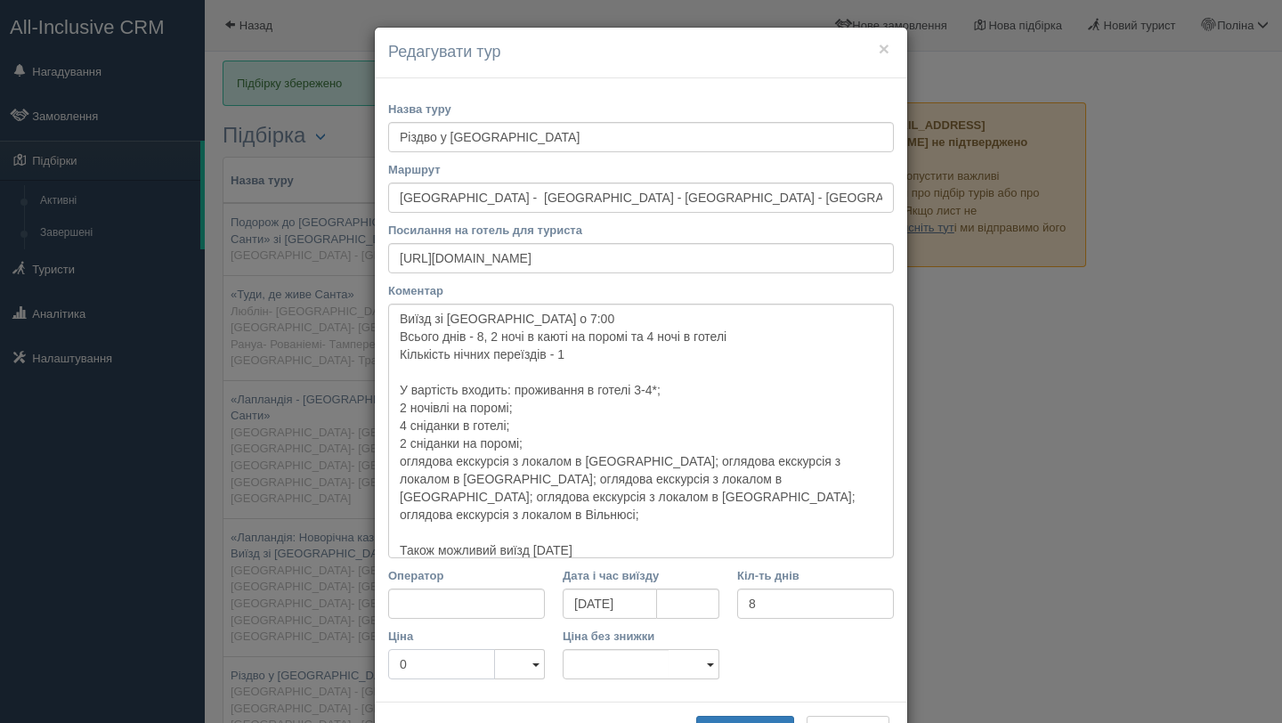
click at [470, 660] on input "0" at bounding box center [441, 664] width 107 height 30
type input "02"
type input "0"
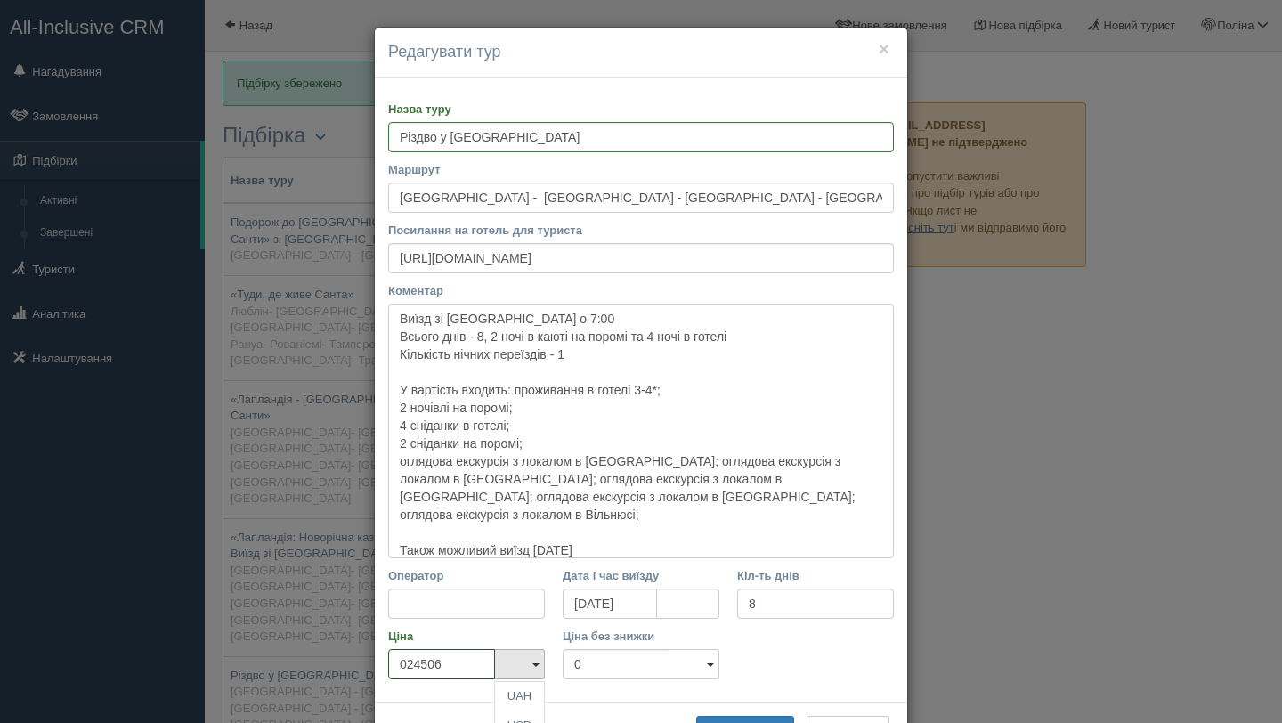
scroll to position [12, 0]
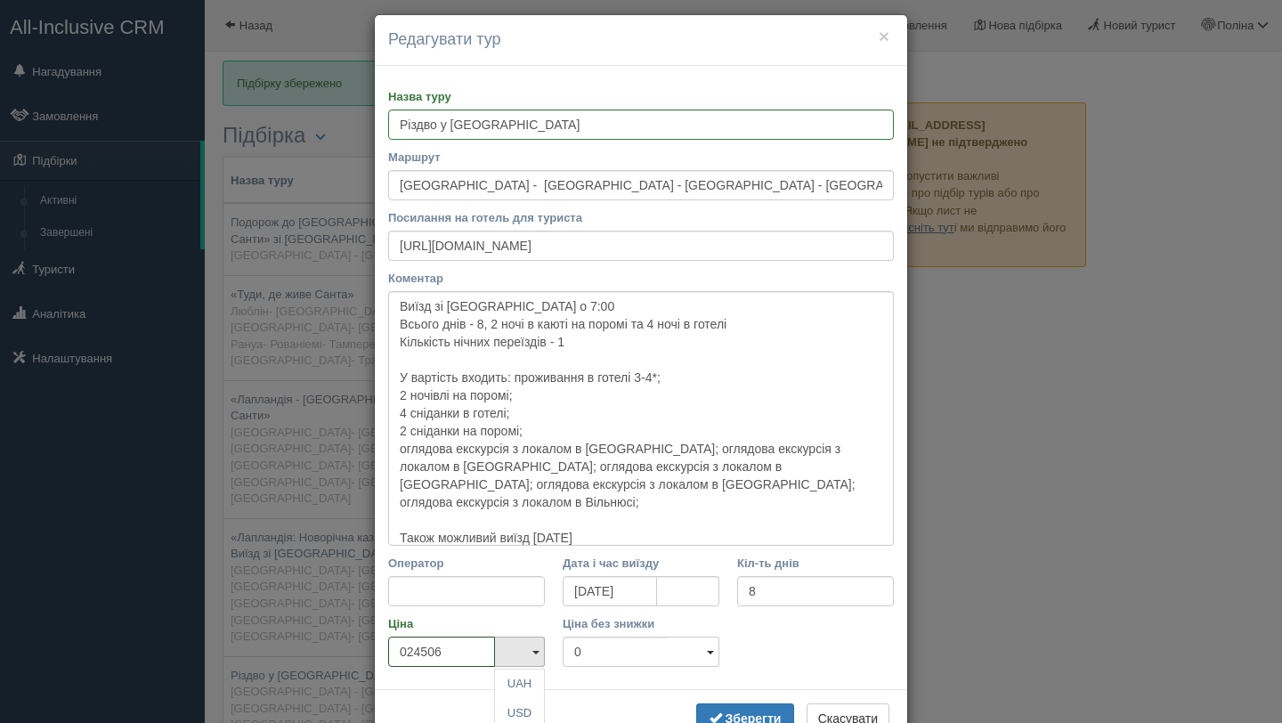
click at [414, 649] on input "024506" at bounding box center [441, 651] width 107 height 30
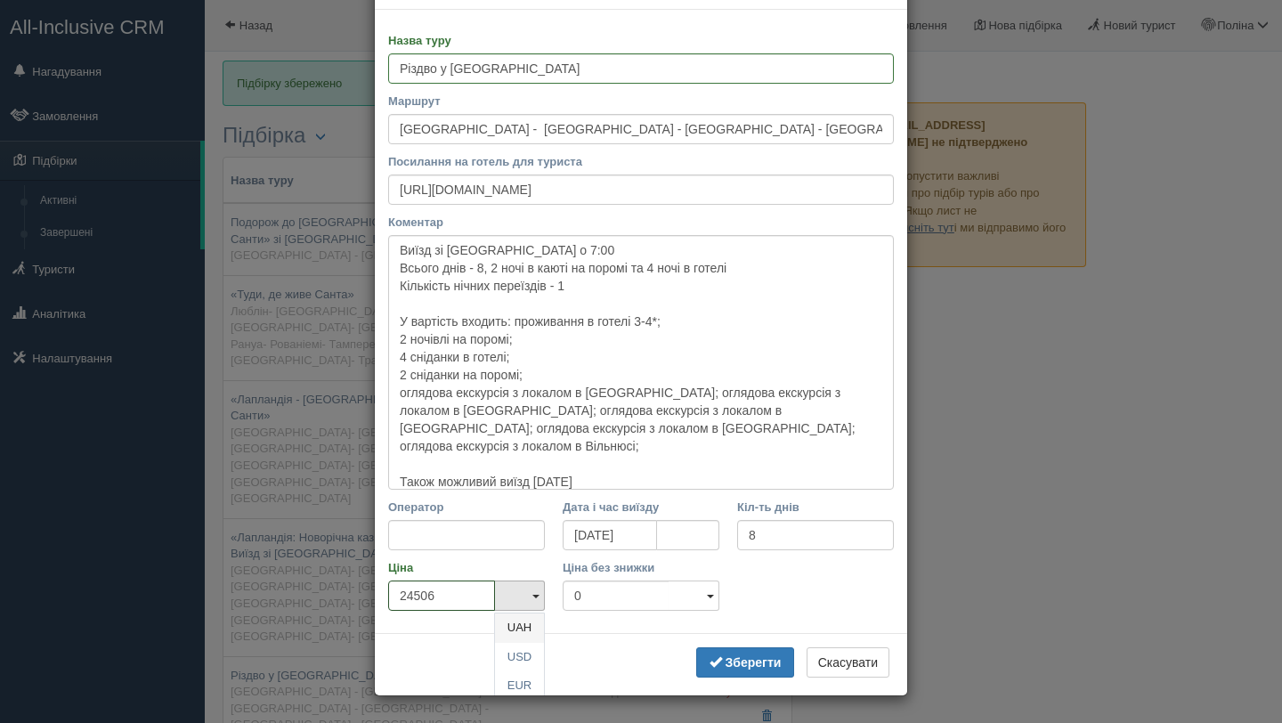
type input "24506"
click at [519, 626] on link "UAH" at bounding box center [519, 627] width 49 height 29
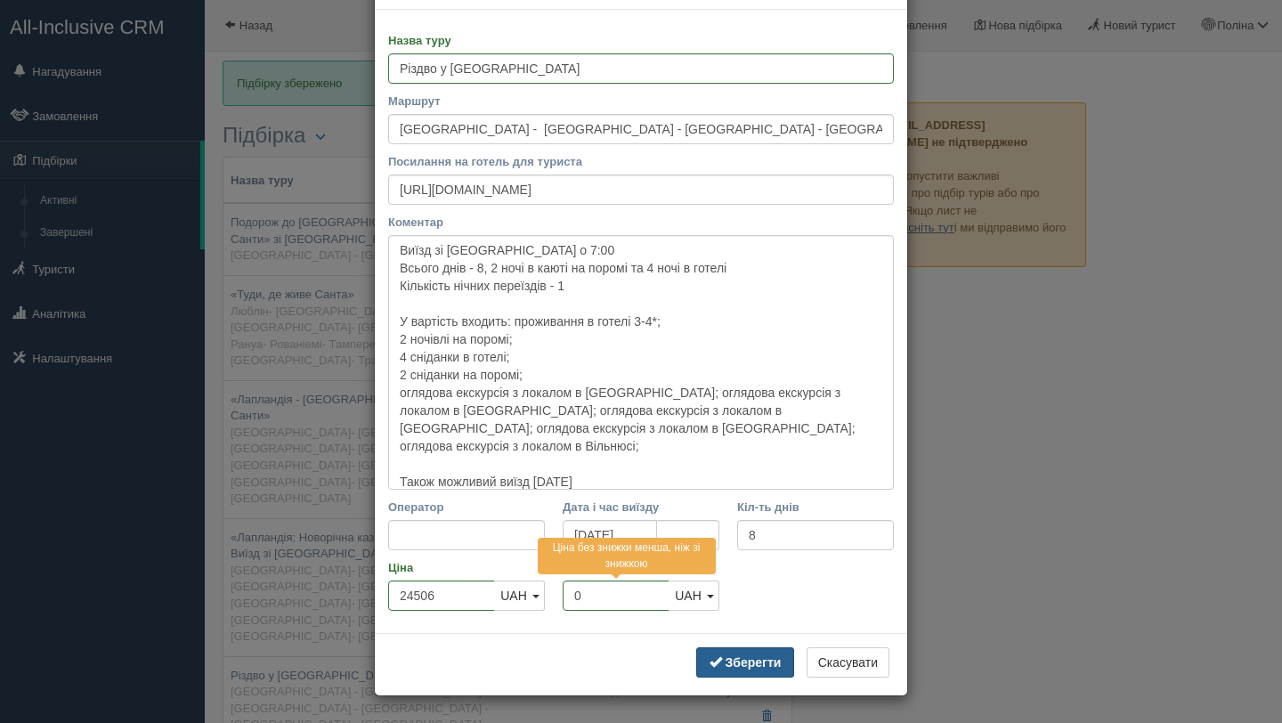
click at [747, 657] on b "Зберегти" at bounding box center [753, 662] width 56 height 14
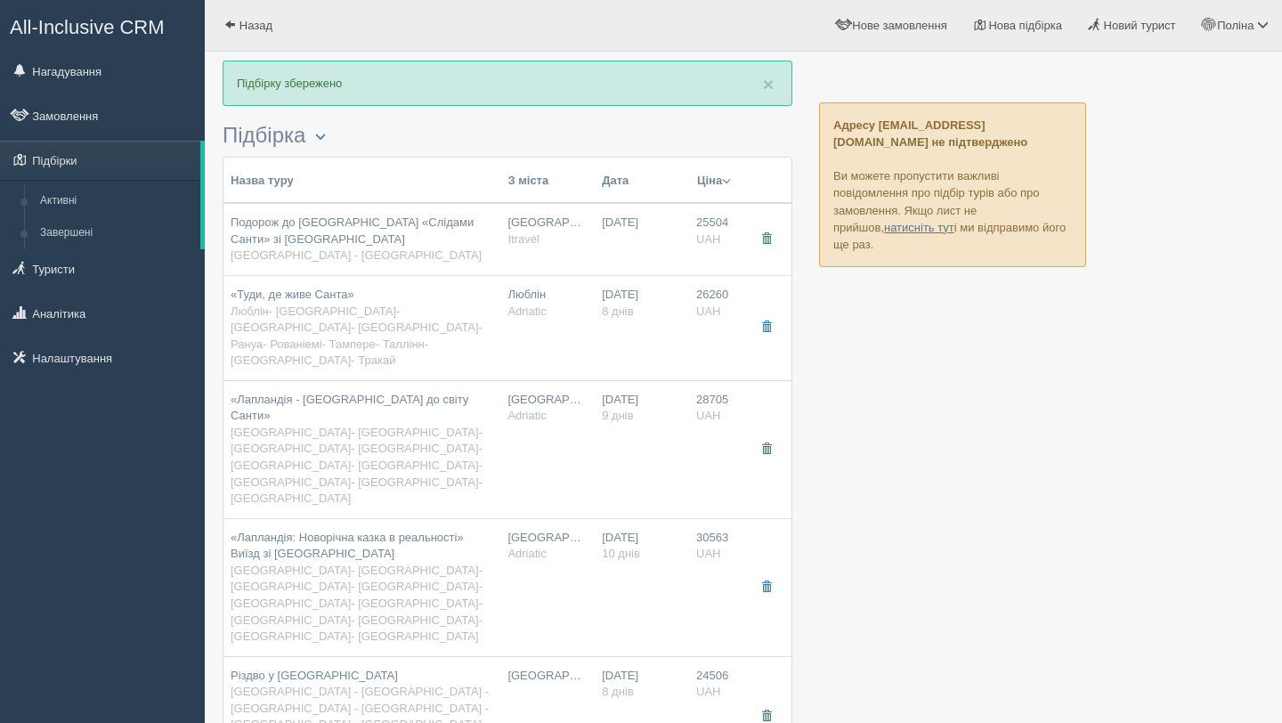
click at [721, 189] on button "Ціна" at bounding box center [714, 181] width 36 height 20
click at [701, 206] on link "Спочатку дешеві" at bounding box center [649, 205] width 173 height 29
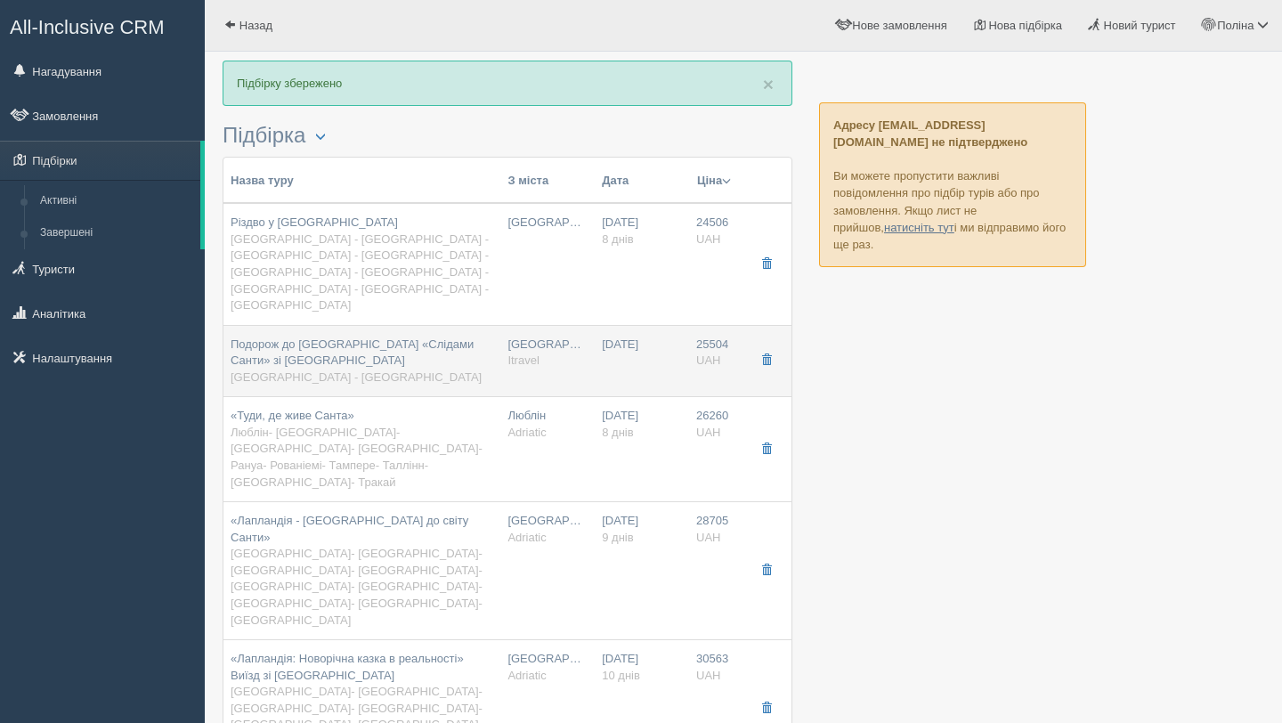
click at [361, 336] on div "Подорож до Лапландії «Слідами Санти» зі Львова Львів - Рига" at bounding box center [362, 361] width 263 height 50
type input "Подорож до [GEOGRAPHIC_DATA] «Слідами Санти» зі [GEOGRAPHIC_DATA]"
type input "[GEOGRAPHIC_DATA] - [GEOGRAPHIC_DATA]"
type input "https://www.i-travel.com.ua/?p=45564"
type input "Itravel"
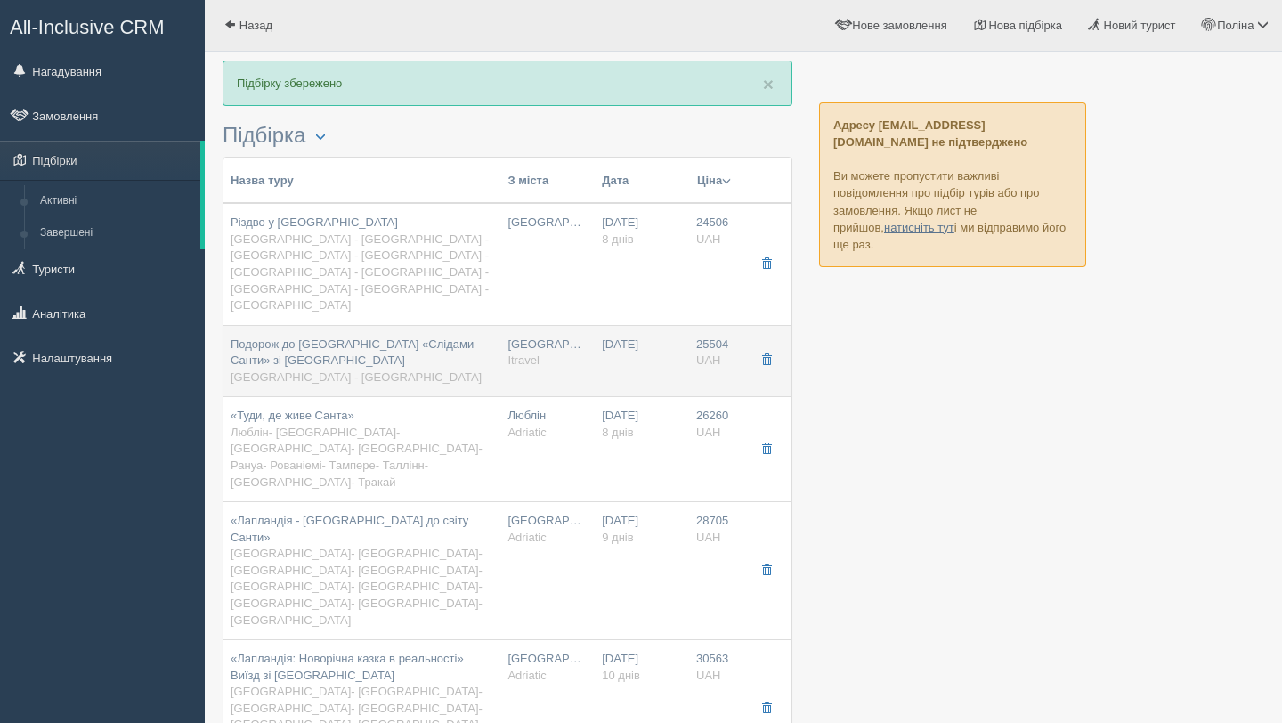
type input "25504"
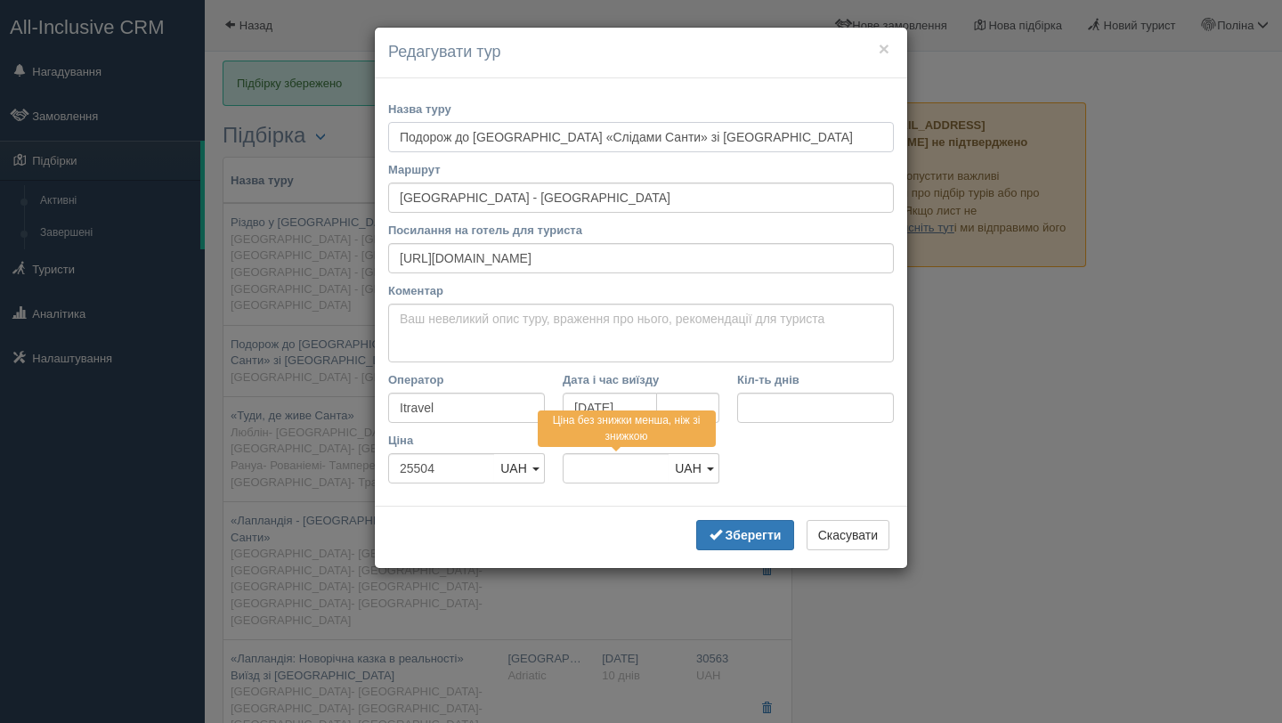
drag, startPoint x: 721, startPoint y: 136, endPoint x: 539, endPoint y: 136, distance: 181.6
click at [539, 136] on input "Подорож до [GEOGRAPHIC_DATA] «Слідами Санти» зі [GEOGRAPHIC_DATA]" at bounding box center [641, 137] width 506 height 30
type input "Подорож до Лапландії"
drag, startPoint x: 635, startPoint y: 256, endPoint x: 394, endPoint y: 255, distance: 240.3
click at [394, 255] on input "https://www.i-travel.com.ua/?p=45564" at bounding box center [641, 258] width 506 height 30
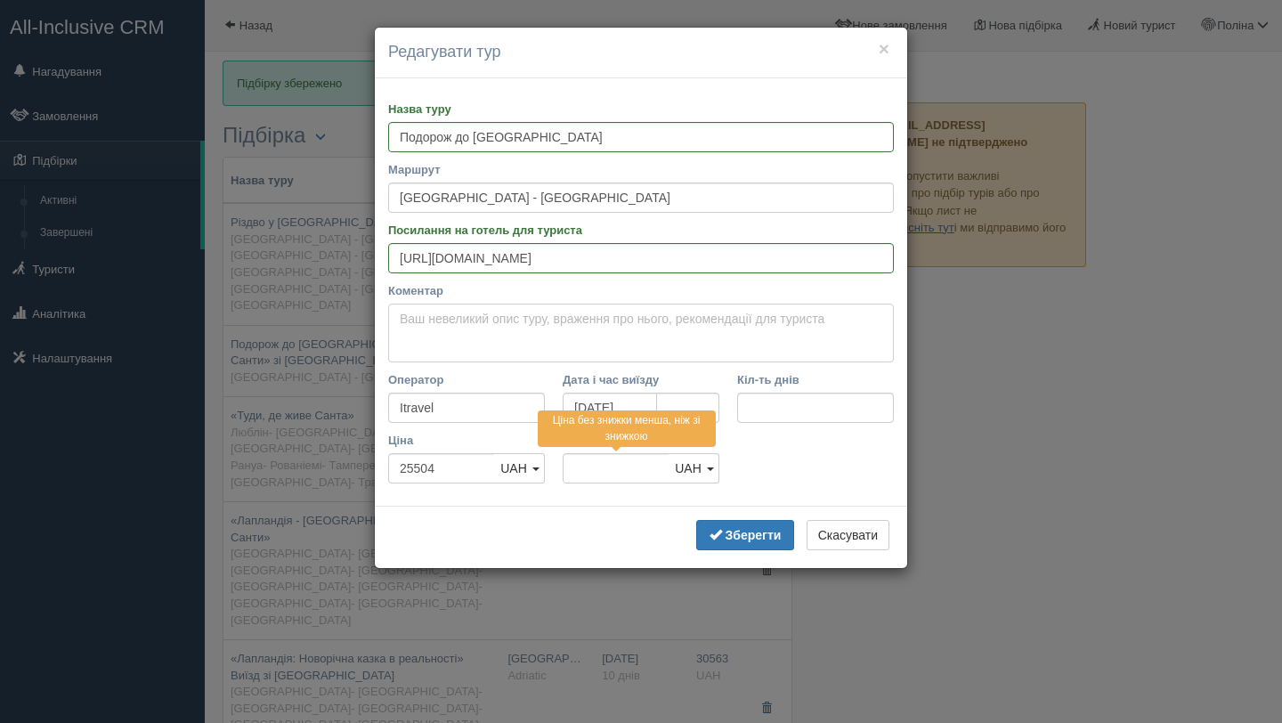
click at [525, 331] on textarea "Коментар" at bounding box center [641, 333] width 506 height 59
paste textarea "Львів – Варшава – Рига – Гельсінки – Лапландія (2 дні) – Таллінн – Вільнюс – Ль…"
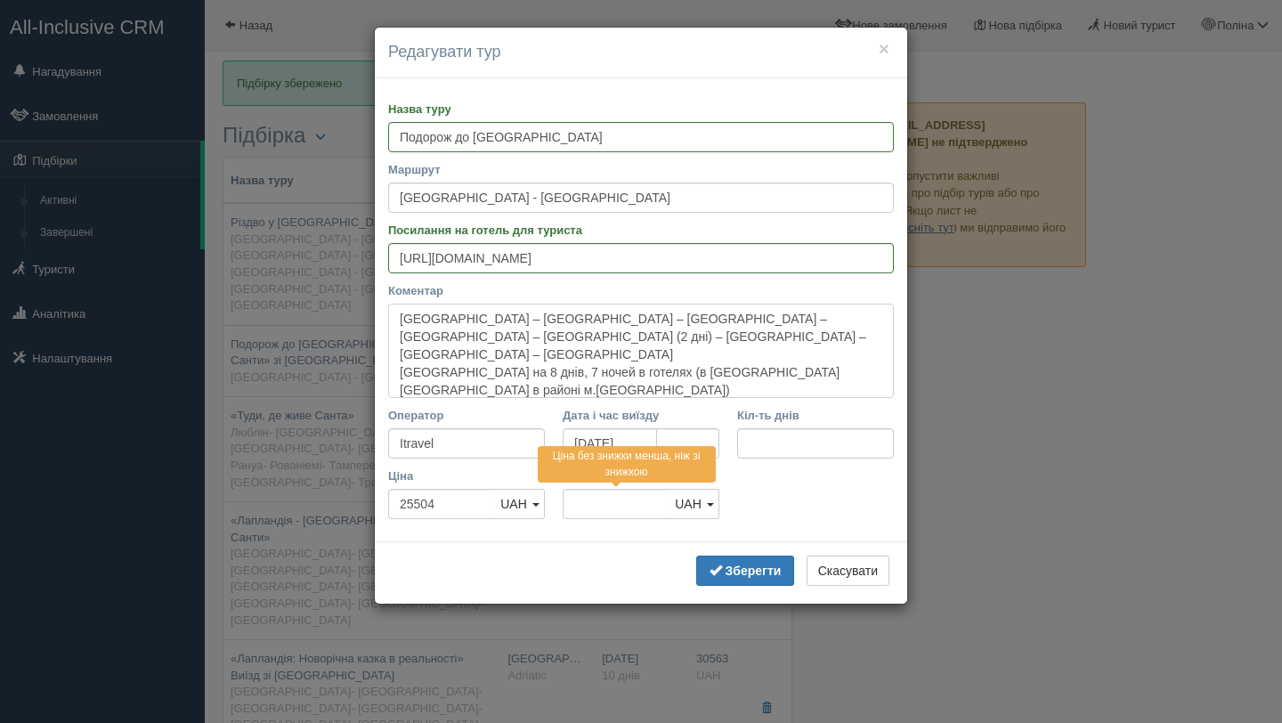
drag, startPoint x: 464, startPoint y: 334, endPoint x: 398, endPoint y: 312, distance: 69.5
click at [398, 312] on textarea "Львів – Варшава – Рига – Гельсінки – Лапландія (2 дні) – Таллінн – Вільнюс – Ль…" at bounding box center [641, 351] width 506 height 94
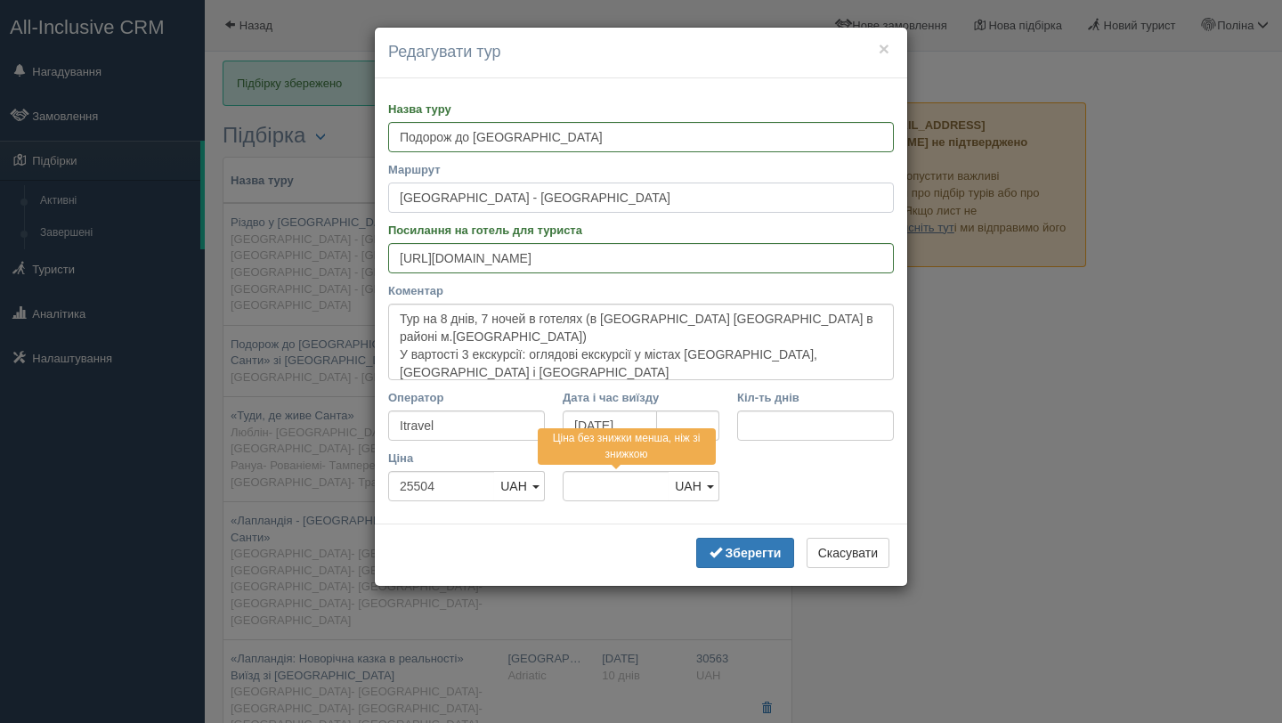
type textarea "Тур на 8 днів, 7 ночей в готелях (в Лапландії ночівля в районі м.Оулу) У вартос…"
drag, startPoint x: 489, startPoint y: 200, endPoint x: 387, endPoint y: 200, distance: 101.5
click at [388, 200] on input "[GEOGRAPHIC_DATA] - [GEOGRAPHIC_DATA]" at bounding box center [641, 197] width 506 height 30
paste input "Львів – Варшава – Рига – Гельсінки – Лапландія (2 дні) – Таллінн – Вільнюс – Ль…"
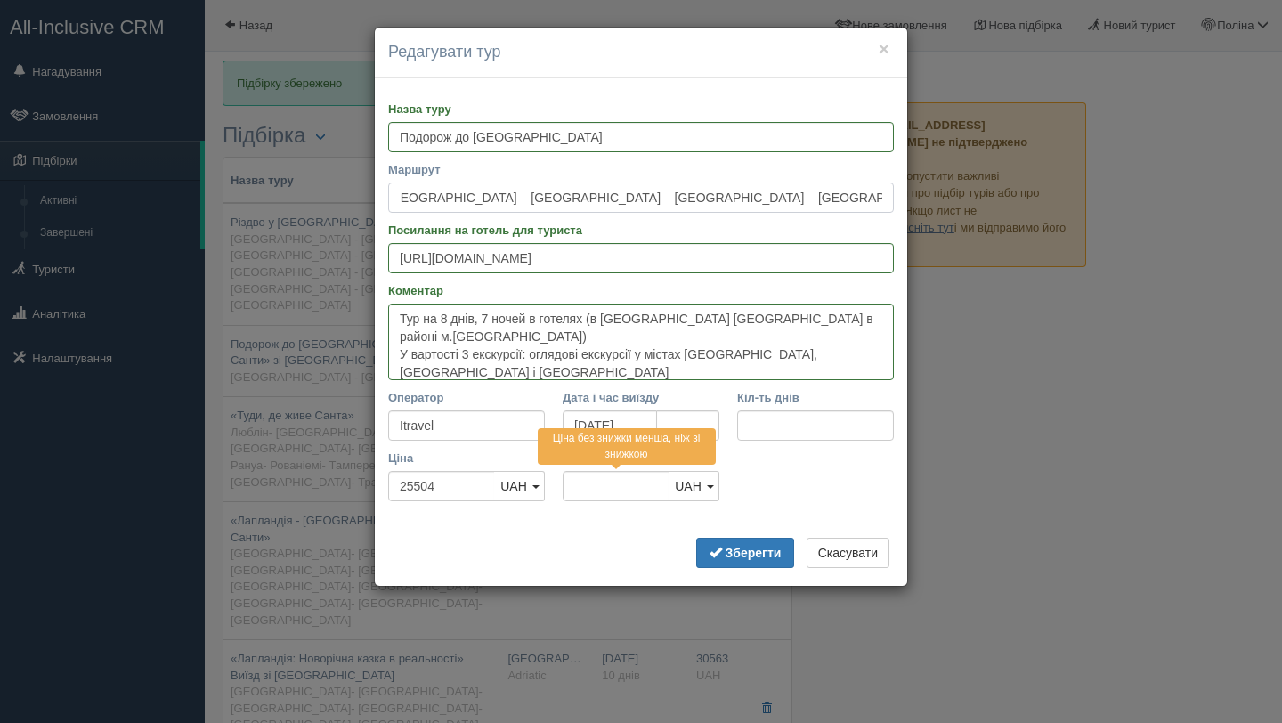
type input "Львів – Варшава – Рига – Гельсінки – Лапландія (2 дні) – Таллінн – Вільнюс – Ль…"
click at [823, 320] on textarea "Тур на 8 днів, 7 ночей в готелях (в Лапландії ночівля в районі м.Оулу) У вартос…" at bounding box center [641, 342] width 506 height 77
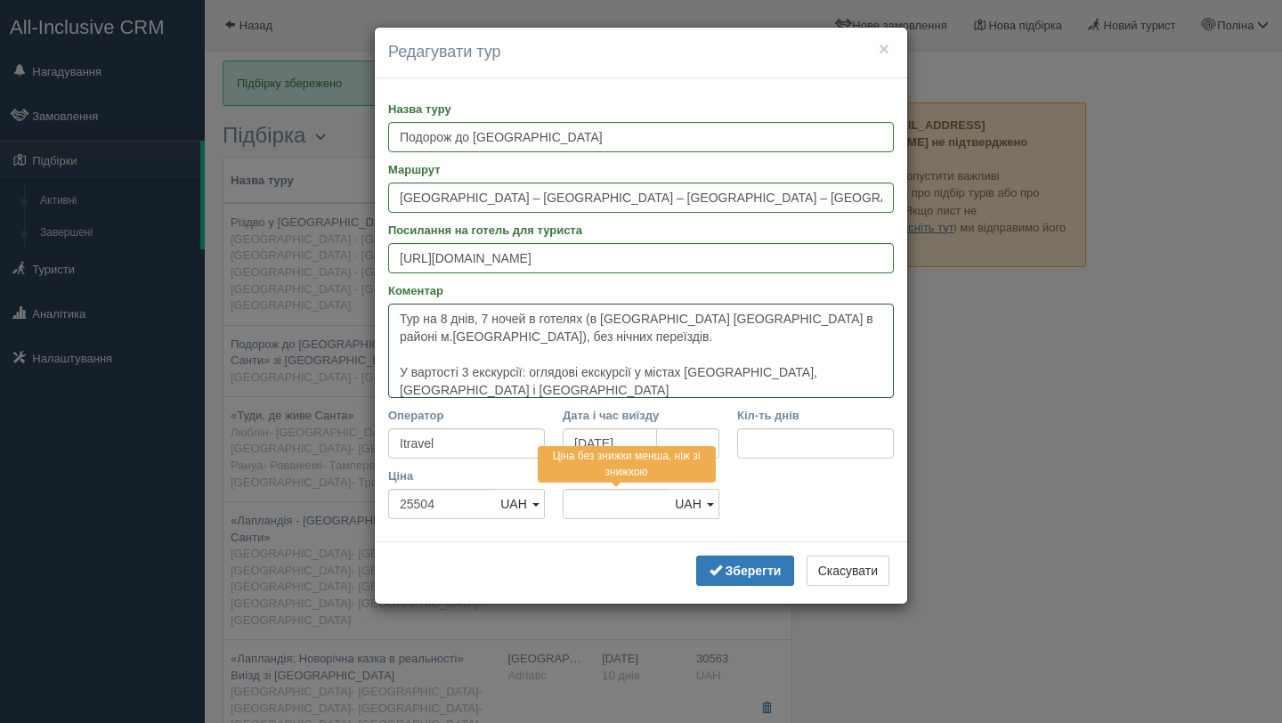
type textarea "Тур на 8 днів, 7 ночей в готелях (в Лапландії ночівля в районі м.Оулу), без ніч…"
drag, startPoint x: 659, startPoint y: 260, endPoint x: 393, endPoint y: 260, distance: 266.1
click at [393, 260] on input "https://www.i-travel.com.ua/?p=45564" at bounding box center [641, 258] width 506 height 30
paste input "https://docs.google.com/document/d/19hmC4lh6dBhpbfFeYzfMdbXvrB3gR7FcNUSRFECSQH8…"
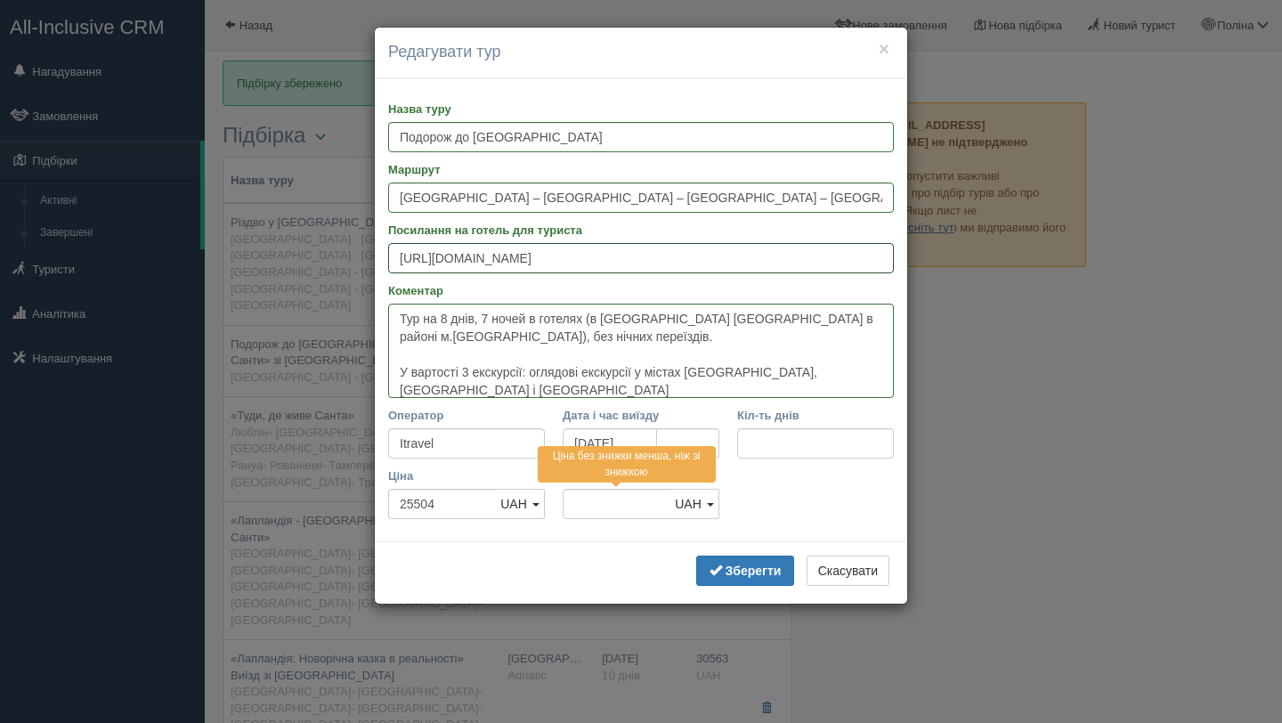
type input "https://docs.google.com/document/d/19hmC4lh6dBhpbfFeYzfMdbXvrB3gR7FcNUSRFECSQH8…"
click at [458, 352] on textarea "Тур на 8 днів, 7 ночей в готелях (в Лапландії ночівля в районі м.Оулу), без ніч…" at bounding box center [641, 351] width 506 height 94
paste textarea "– паромна переправа Таллінн - Гельсінкі - Таллінн – проживання у готелях 2-3*"
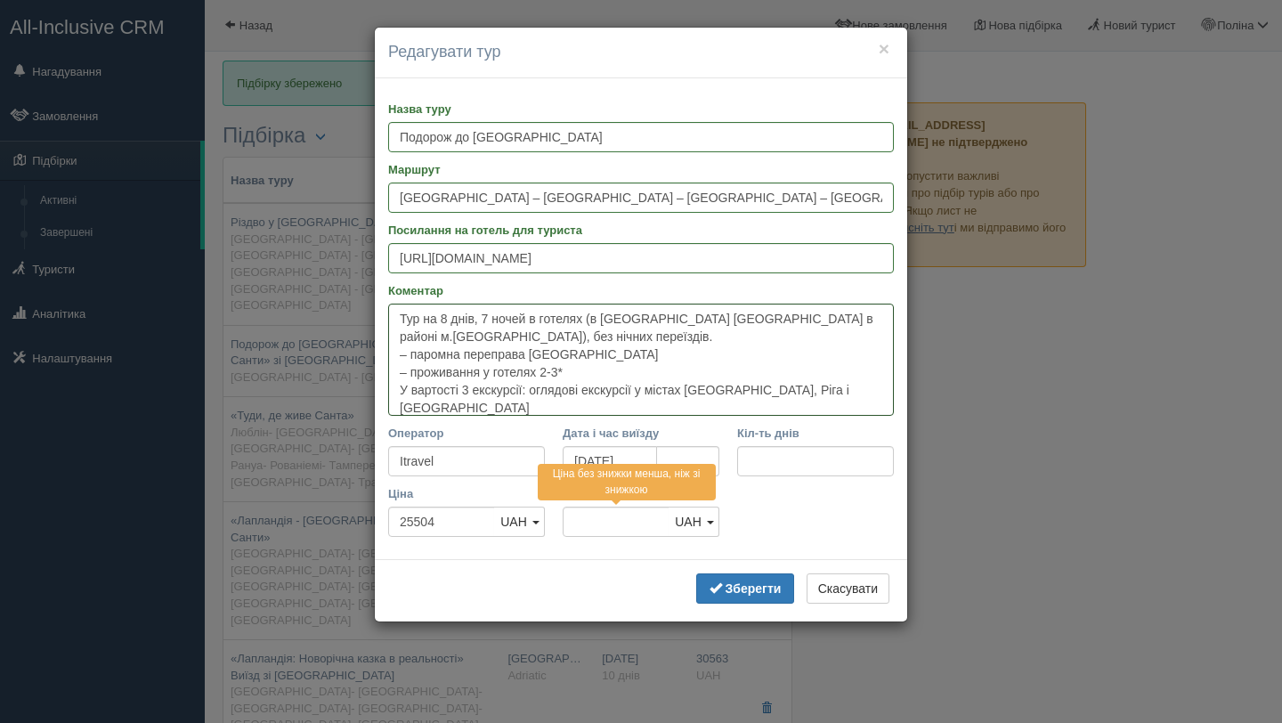
click at [413, 352] on textarea "Тур на 8 днів, 7 ночей в готелях (в Лапландії ночівля в районі м.Оулу), без ніч…" at bounding box center [641, 360] width 506 height 112
drag, startPoint x: 598, startPoint y: 376, endPoint x: 381, endPoint y: 352, distance: 218.5
click at [381, 352] on div "Назва туру Подорож до Лапландії Маршрут Львів – Варшава – Рига – Гельсінки – Ла…" at bounding box center [641, 319] width 532 height 482
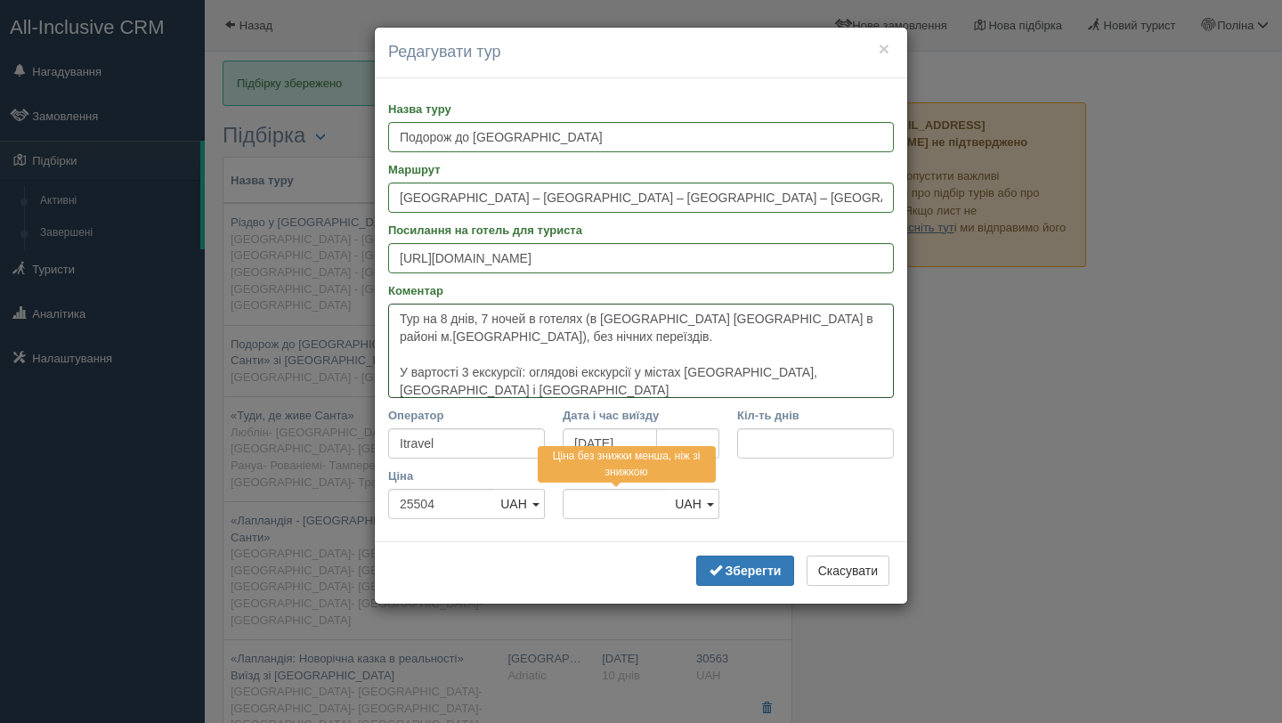
click at [462, 372] on textarea "Тур на 8 днів, 7 ночей в готелях (в Лапландії ночівля в районі м.Оулу), без ніч…" at bounding box center [641, 351] width 506 height 94
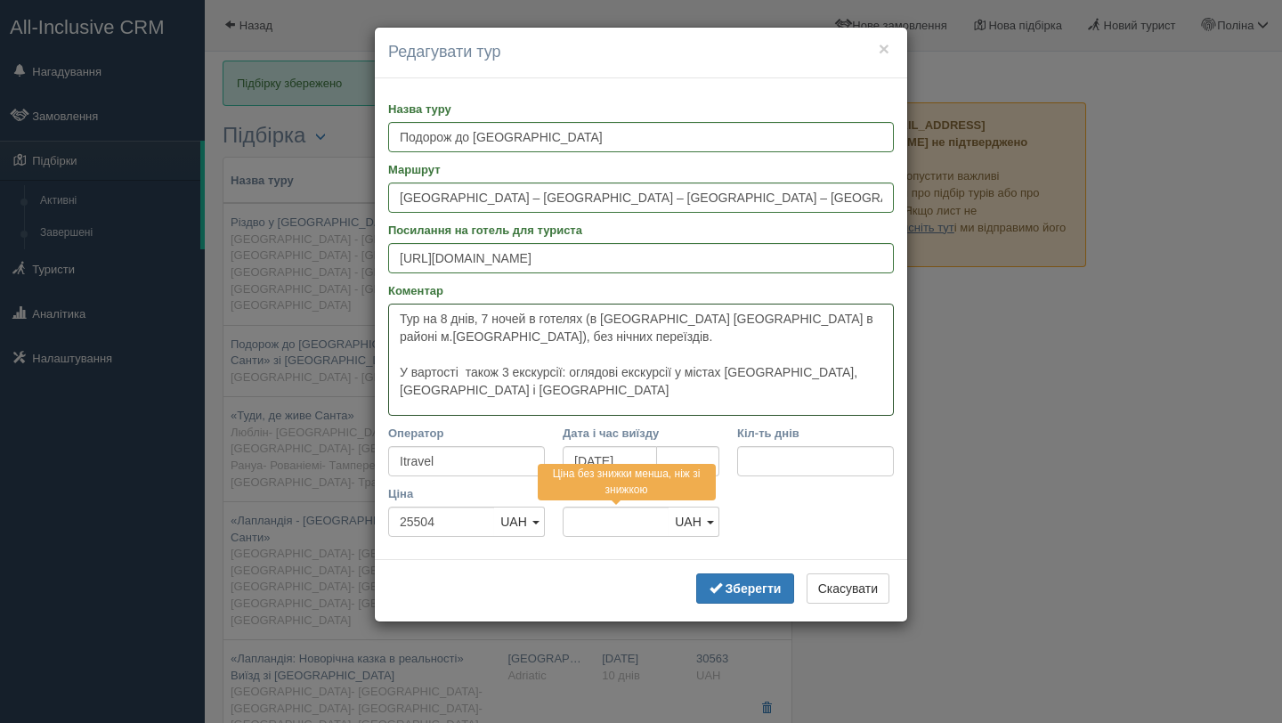
click at [467, 358] on textarea "Тур на 8 днів, 7 ночей в готелях (в Лапландії ночівля в районі м.Оулу), без ніч…" at bounding box center [641, 360] width 506 height 112
paste textarea "– паромна переправа Таллінн - Гельсінкі - Таллінн – проживання у готелях 2-3*"
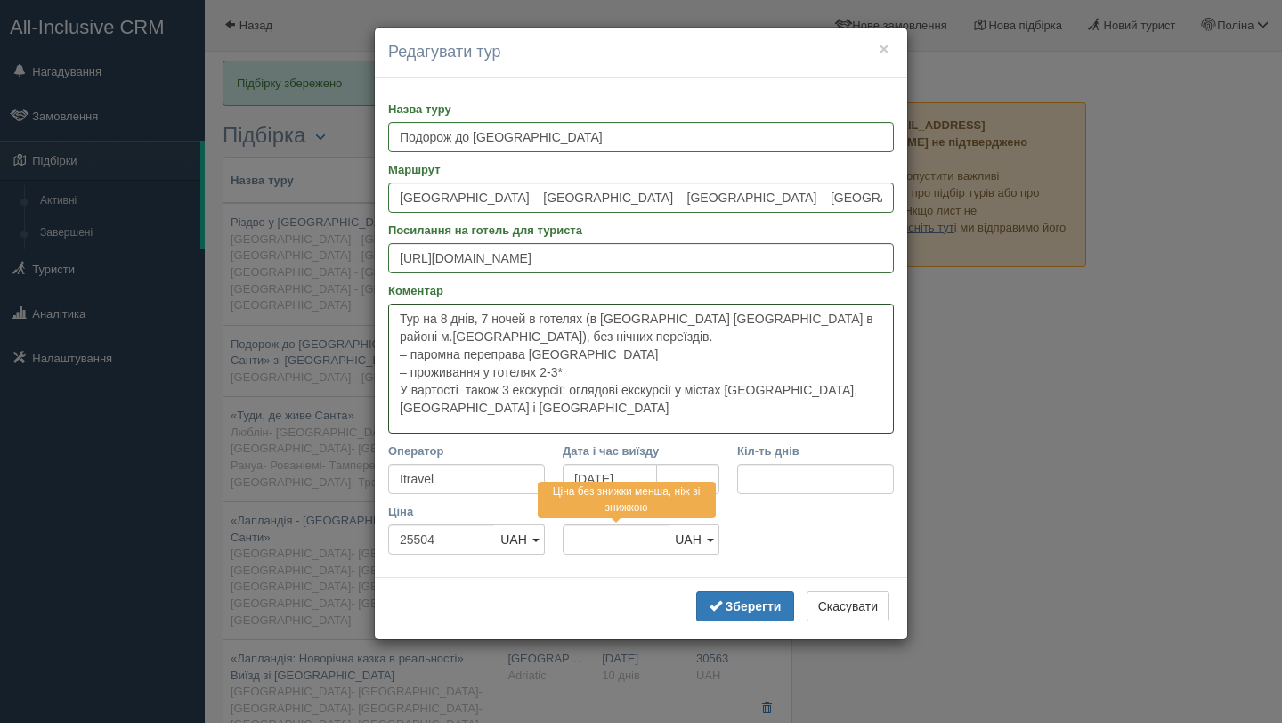
drag, startPoint x: 710, startPoint y: 356, endPoint x: 397, endPoint y: 356, distance: 313.3
click at [397, 356] on textarea "Тур на 8 днів, 7 ночей в готелях (в Лапландії ночівля в районі м.Оулу), без ніч…" at bounding box center [641, 369] width 506 height 130
click at [413, 376] on textarea "Тур на 8 днів, 7 ночей в готелях (в Лапландії ночівля в районі м.Оулу), без ніч…" at bounding box center [641, 369] width 506 height 130
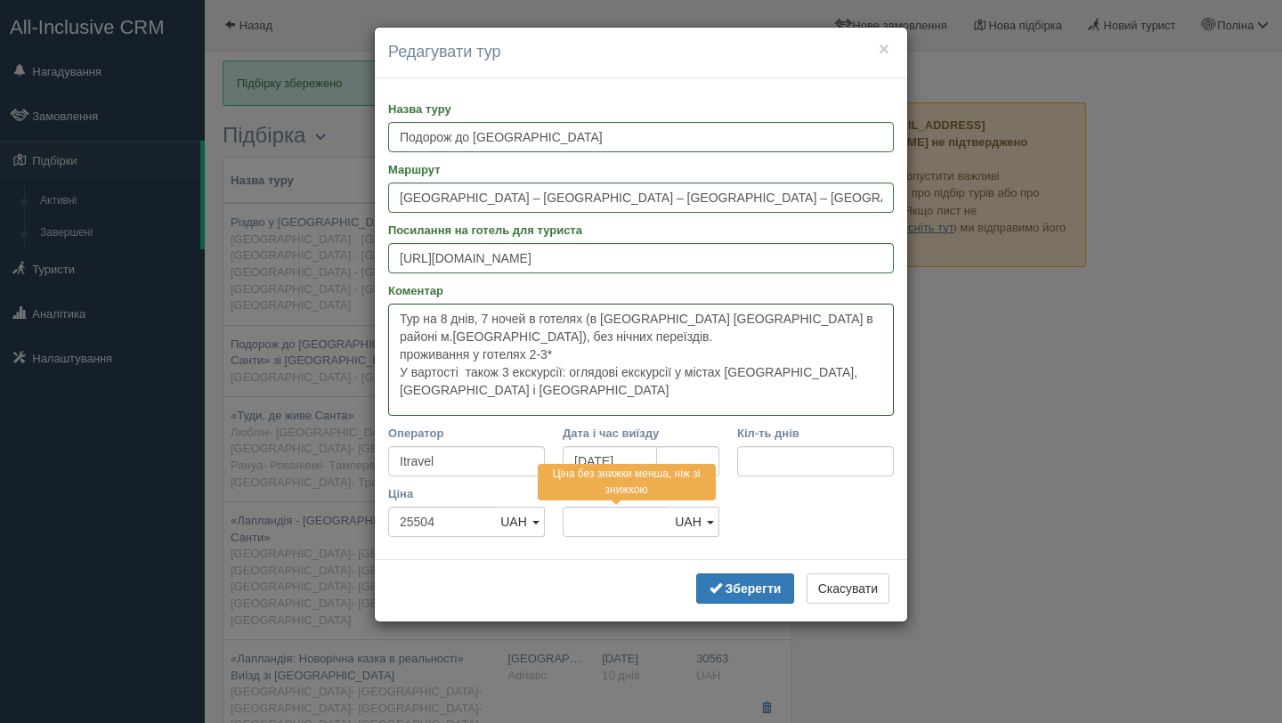
click at [407, 359] on textarea "Тур на 8 днів, 7 ночей в готелях (в Лапландії ночівля в районі м.Оулу), без ніч…" at bounding box center [641, 360] width 506 height 112
click at [505, 374] on textarea "Тур на 8 днів, 7 ночей в готелях (в Лапландії ночівля в районі м.Оулу), без ніч…" at bounding box center [641, 360] width 506 height 112
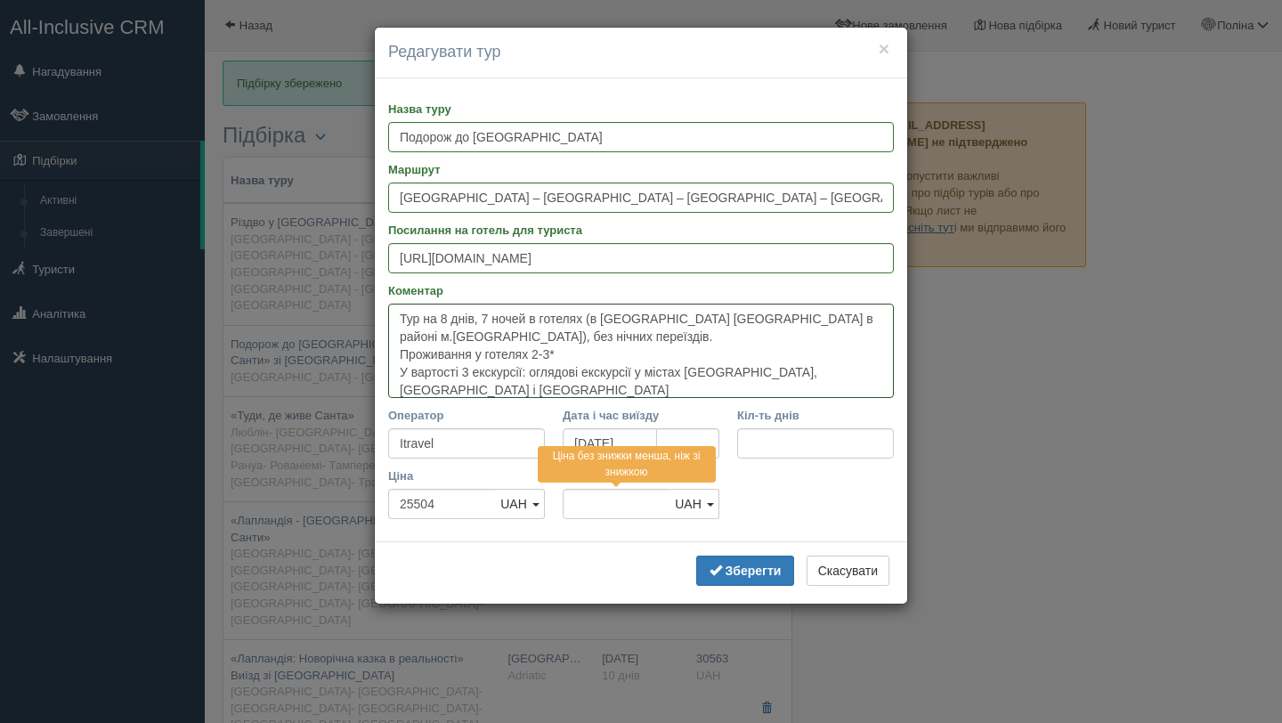
click at [854, 374] on textarea "Тур на 8 днів, 7 ночей в готелях (в Лапландії ночівля в районі м.Оулу), без ніч…" at bounding box center [641, 351] width 506 height 94
click at [630, 505] on input "Ціна без знижки" at bounding box center [616, 504] width 107 height 30
click at [861, 375] on textarea "Тур на 8 днів, 7 ночей в готелях (в Лапландії ночівля в районі м.Оулу), без ніч…" at bounding box center [641, 351] width 506 height 94
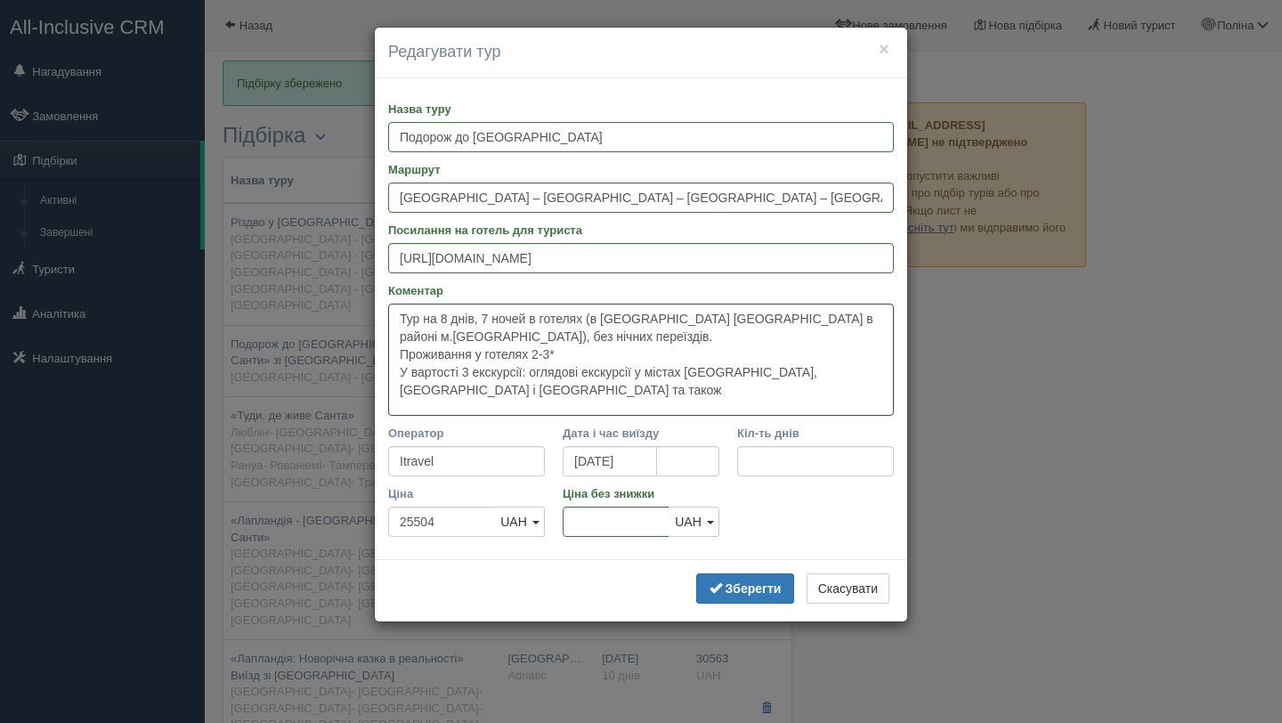
paste textarea "– паромна переправа Таллінн - Гельсінкі - Таллінн"
click at [450, 392] on textarea "Тур на 8 днів, 7 ночей в готелях (в Лапландії ночівля в районі м.Оулу), без ніч…" at bounding box center [641, 360] width 506 height 112
type textarea "Тур на 8 днів, 7 ночей в готелях (в Лапландії ночівля в районі м.Оулу), без ніч…"
click at [756, 591] on b "Зберегти" at bounding box center [753, 588] width 56 height 14
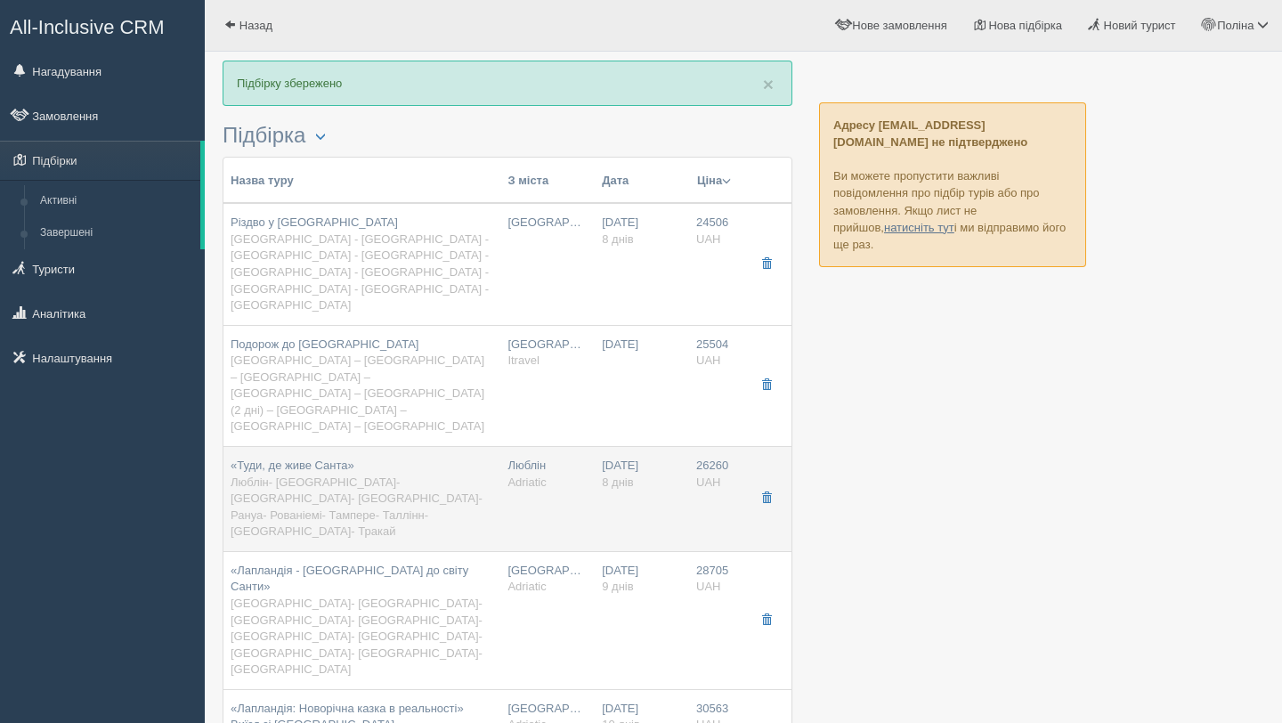
click at [449, 475] on span "Люблін- [GEOGRAPHIC_DATA]- [GEOGRAPHIC_DATA]- [GEOGRAPHIC_DATA]- Рануа- Рованіе…" at bounding box center [357, 506] width 252 height 63
type input "«Туди, де живе Санта»"
type input "Люблін- [GEOGRAPHIC_DATA]- [GEOGRAPHIC_DATA]- [GEOGRAPHIC_DATA]- Рануа- Рованіе…"
type input "https://adriatic-travel.com.ua/tour/tudy-de-zhyve-santa?date=2025-12-13"
type input "Adriatic"
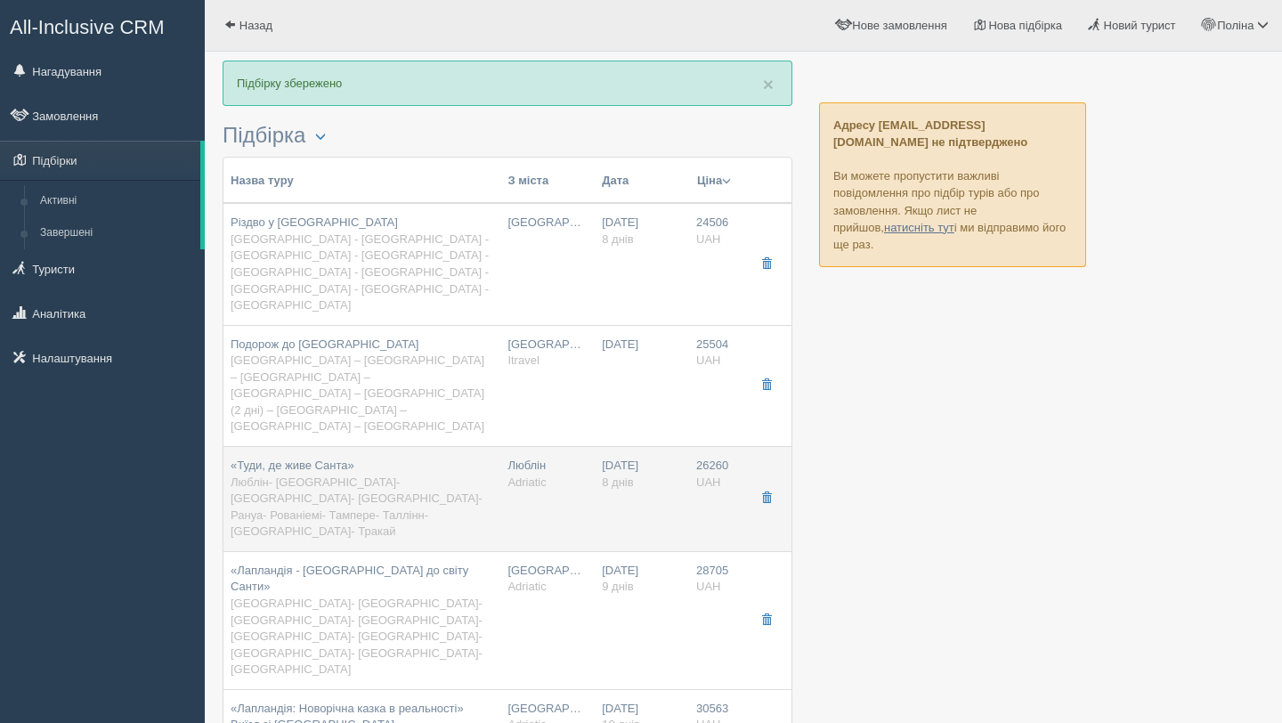
type input "8"
type input "26260"
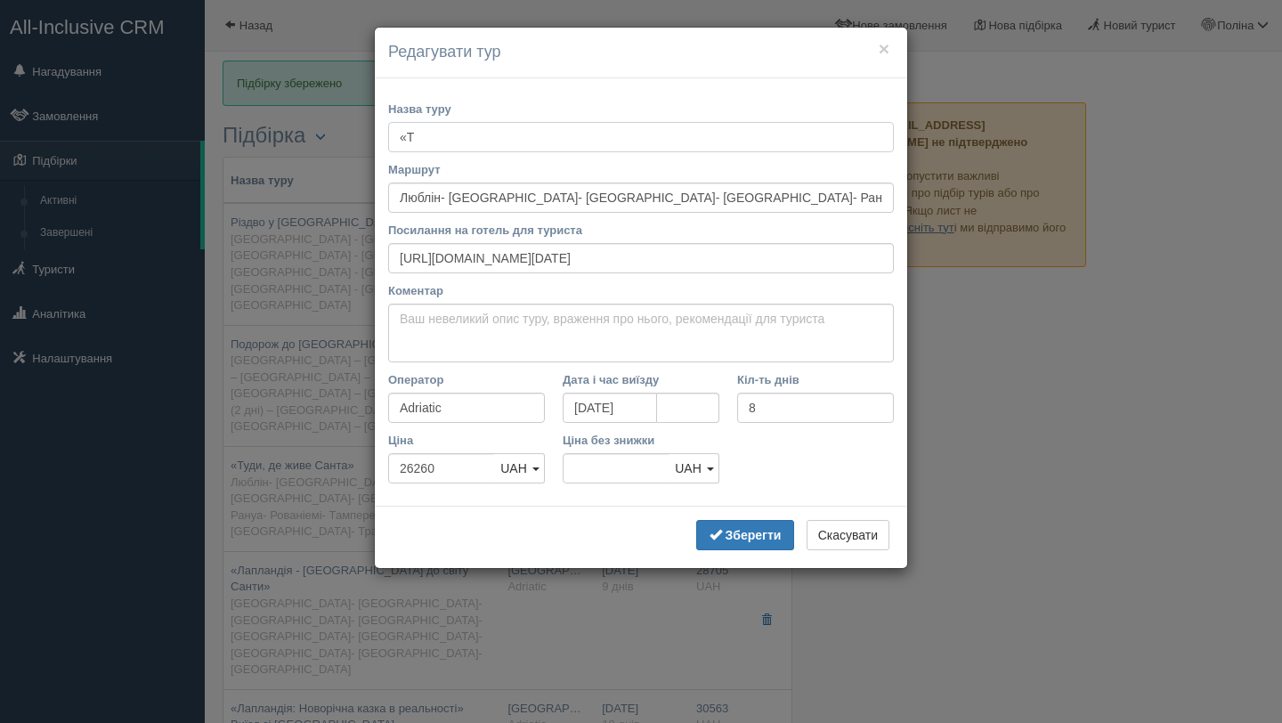
type input "«"
type input "В гостях у Санти"
drag, startPoint x: 390, startPoint y: 255, endPoint x: 837, endPoint y: 251, distance: 446.8
click at [837, 251] on input "https://adriatic-travel.com.ua/tour/tudy-de-zhyve-santa?date=2025-12-13" at bounding box center [641, 258] width 506 height 30
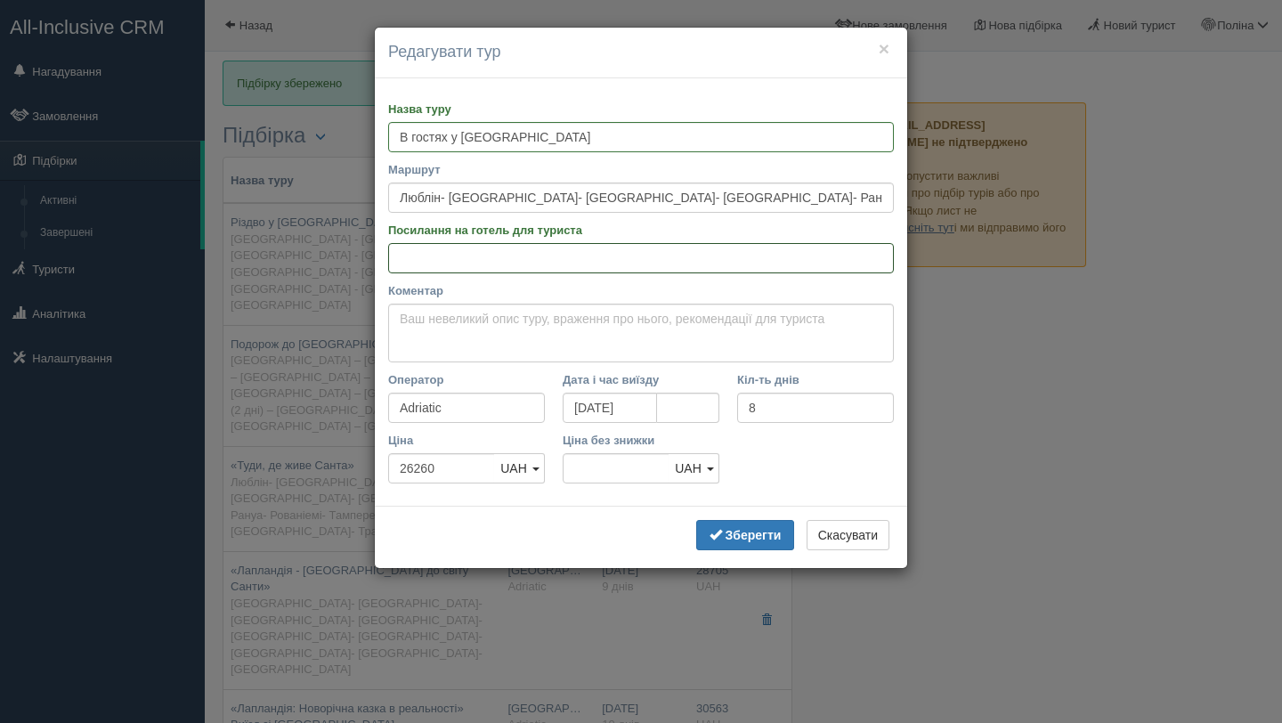
paste input "https://adriatic-travel.com.ua/get_program.php?p=cGkNbgtAOw"
type input "https://adriatic-travel.com.ua/get_program.php?p=cGkNbgtAOw"
click at [560, 334] on textarea "Коментар" at bounding box center [641, 333] width 506 height 59
paste textarea "Тур на 8 днів, без нічних переїздів Детальніше - https://adriatic-travel.com.ua…"
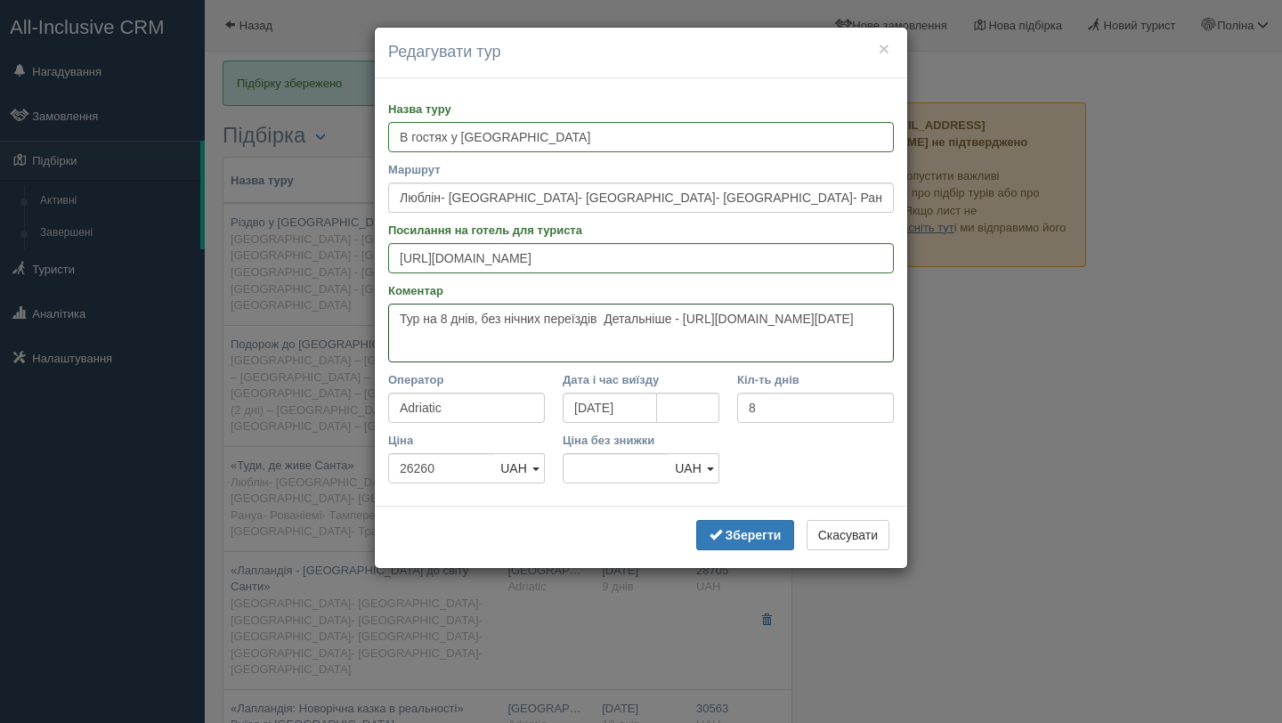
drag, startPoint x: 611, startPoint y: 312, endPoint x: 745, endPoint y: 345, distance: 138.4
click at [745, 345] on textarea "Тур на 8 днів, без нічних переїздів Детальніше - https://adriatic-travel.com.ua…" at bounding box center [641, 333] width 506 height 59
click at [397, 316] on textarea "Тур на 8 днів, без нічних переїздів." at bounding box center [641, 333] width 506 height 59
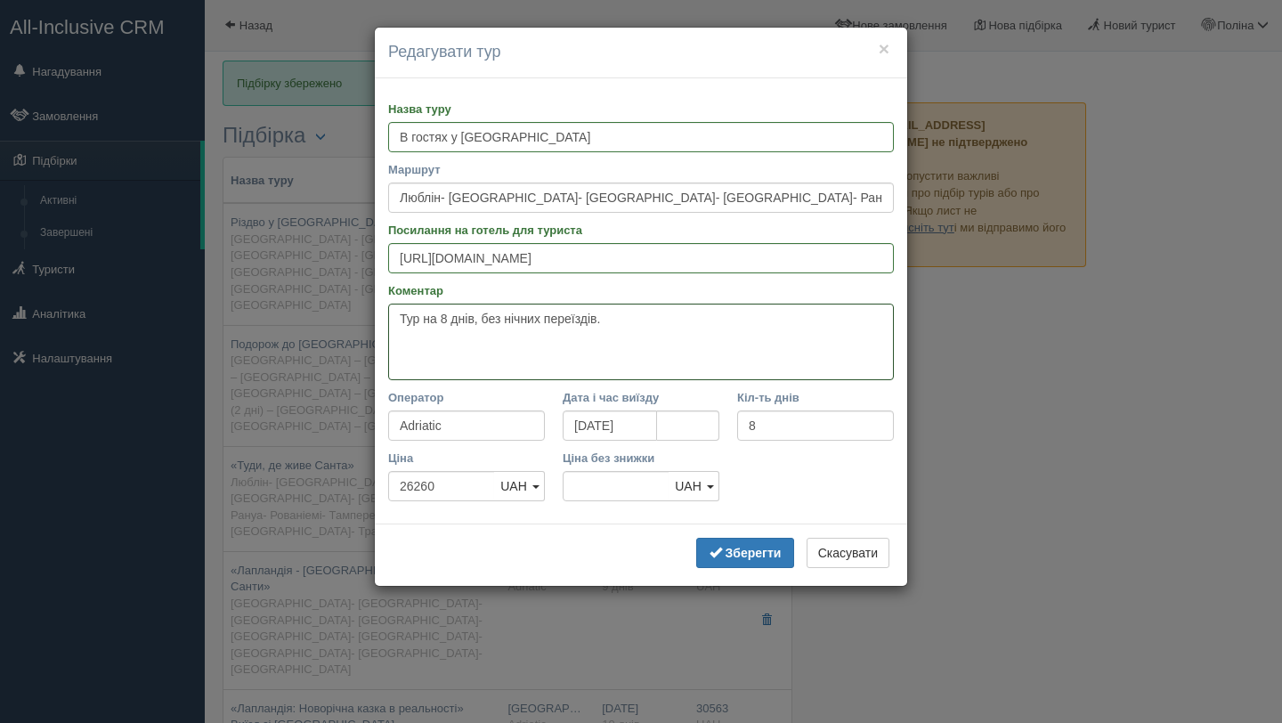
click at [417, 313] on textarea "Тур на 8 днів, без нічних переїздів." at bounding box center [641, 342] width 506 height 77
paste textarea "У вартість туру включено 3 екскурсії по містах: Рига, Гельсінкі і Таллінн. Дета…"
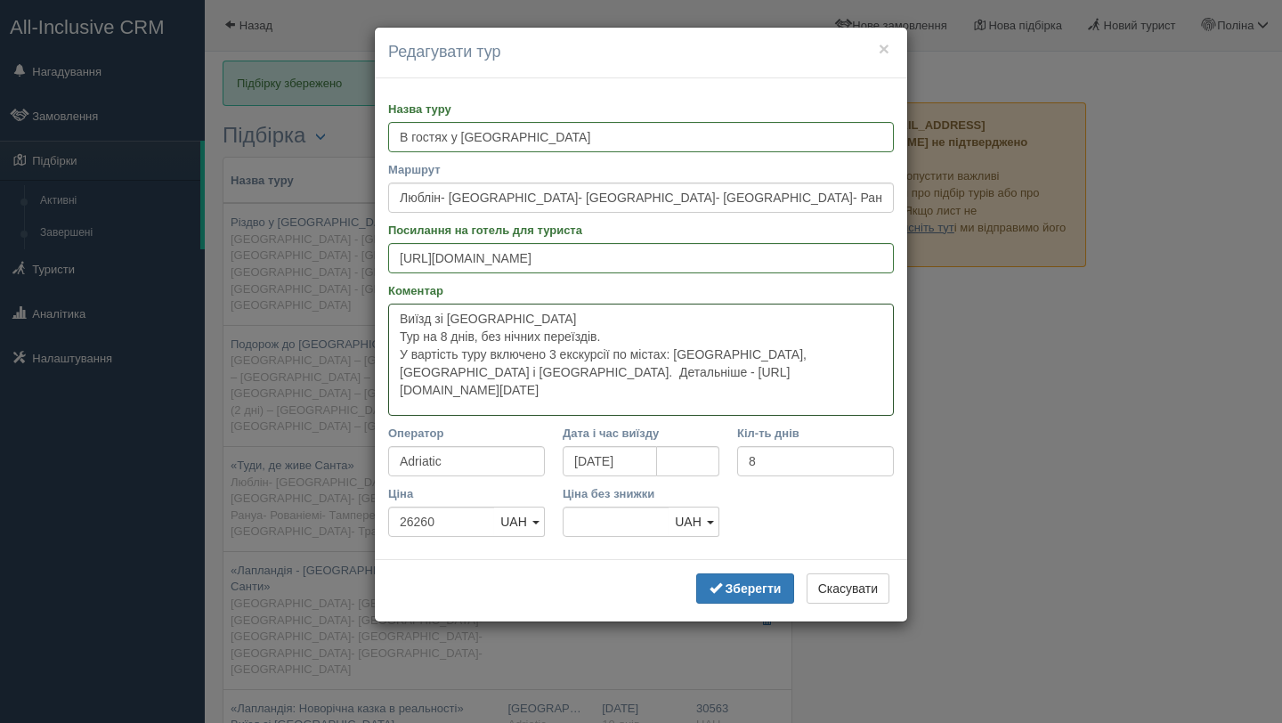
drag, startPoint x: 401, startPoint y: 368, endPoint x: 465, endPoint y: 395, distance: 70.2
click at [465, 395] on textarea "Виїзд зі Львова Тур на 8 днів, без нічних переїздів. У вартість туру включено 3…" at bounding box center [641, 360] width 506 height 112
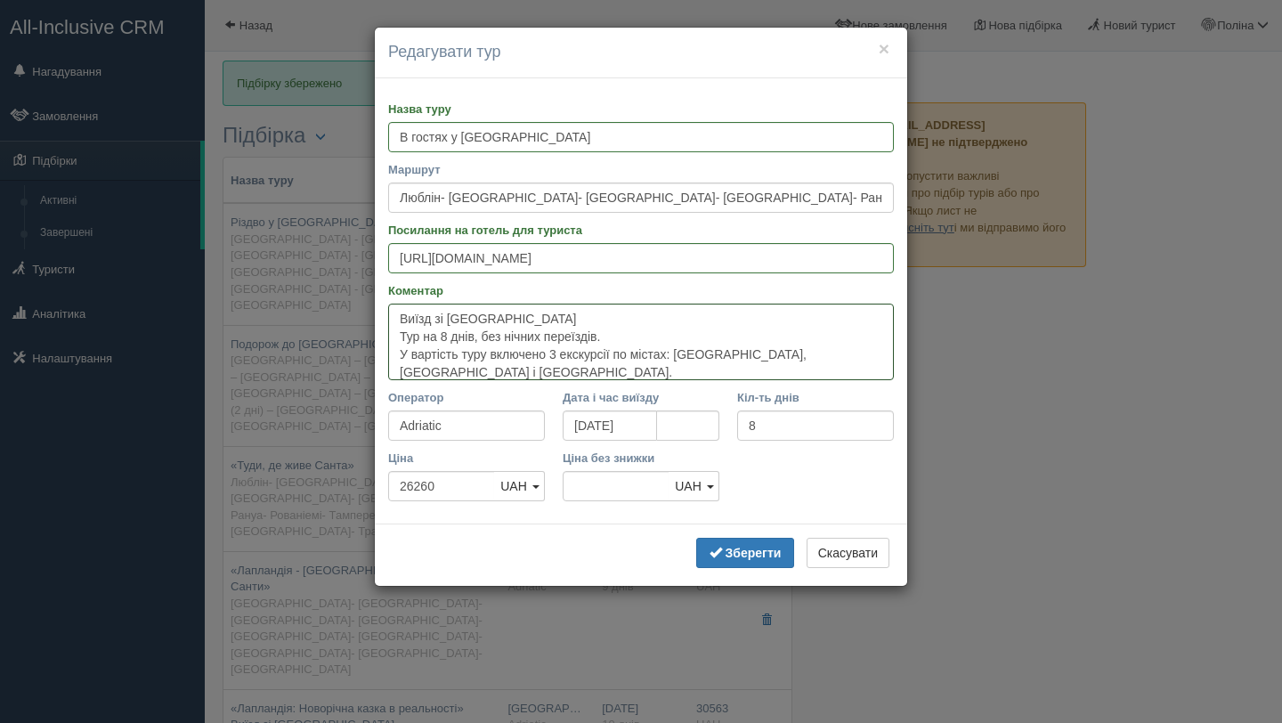
click at [635, 331] on textarea "Виїзд зі Львова Тур на 8 днів, без нічних переїздів. У вартість туру включено 3…" at bounding box center [641, 342] width 506 height 77
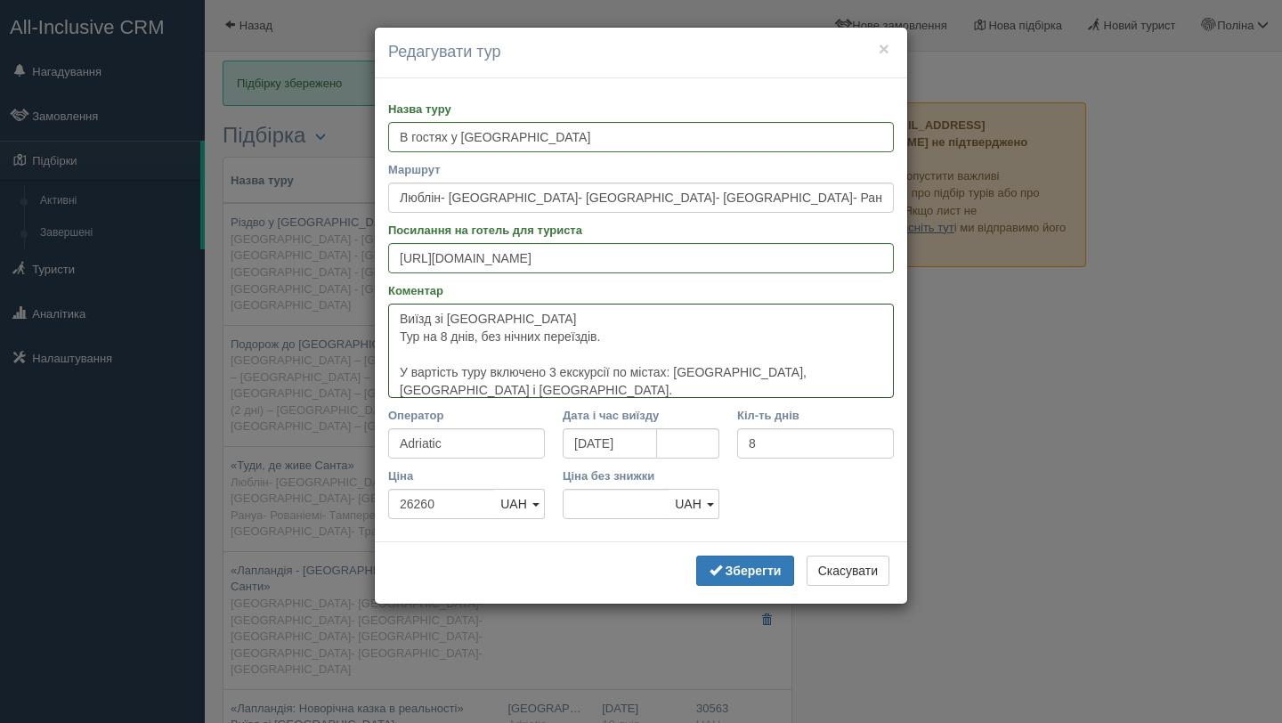
paste textarea "У вартості також проживання у готелях категорії 3* Детальніше - https://adriati…"
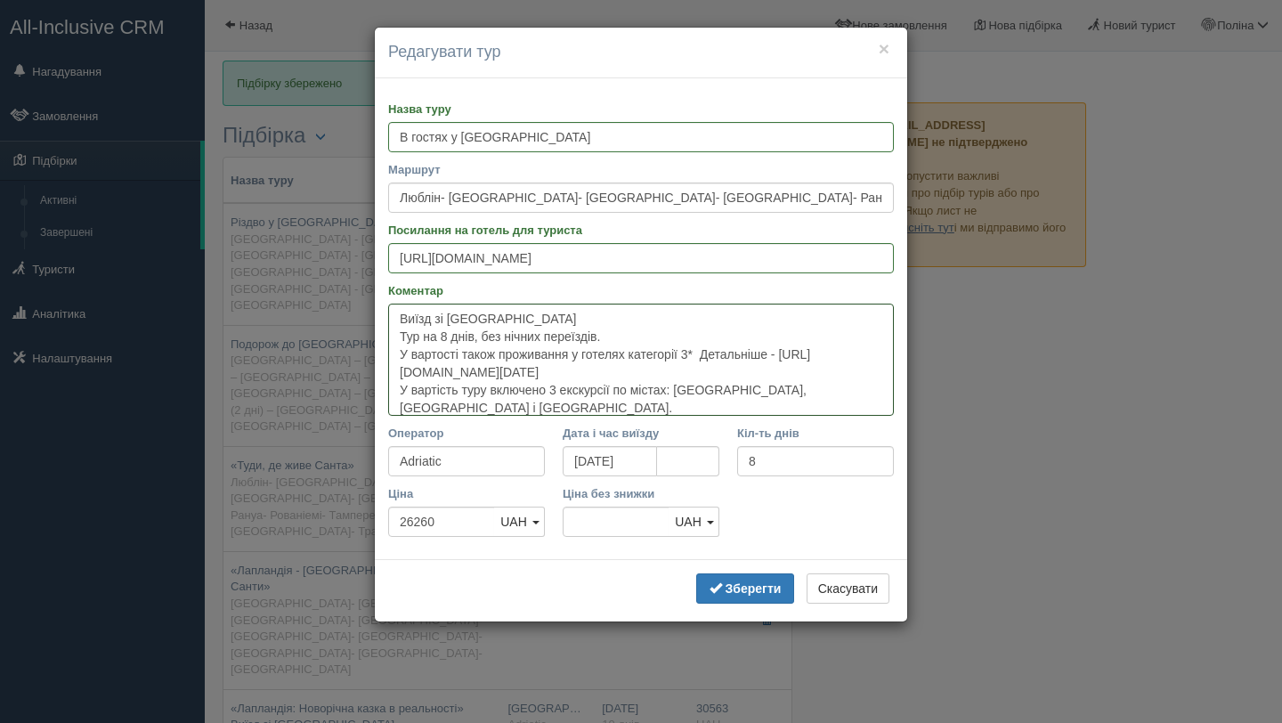
drag, startPoint x: 716, startPoint y: 349, endPoint x: 831, endPoint y: 371, distance: 117.0
click at [831, 371] on textarea "Виїзд зі Львова Тур на 8 днів, без нічних переїздів. У вартості також проживанн…" at bounding box center [641, 360] width 506 height 112
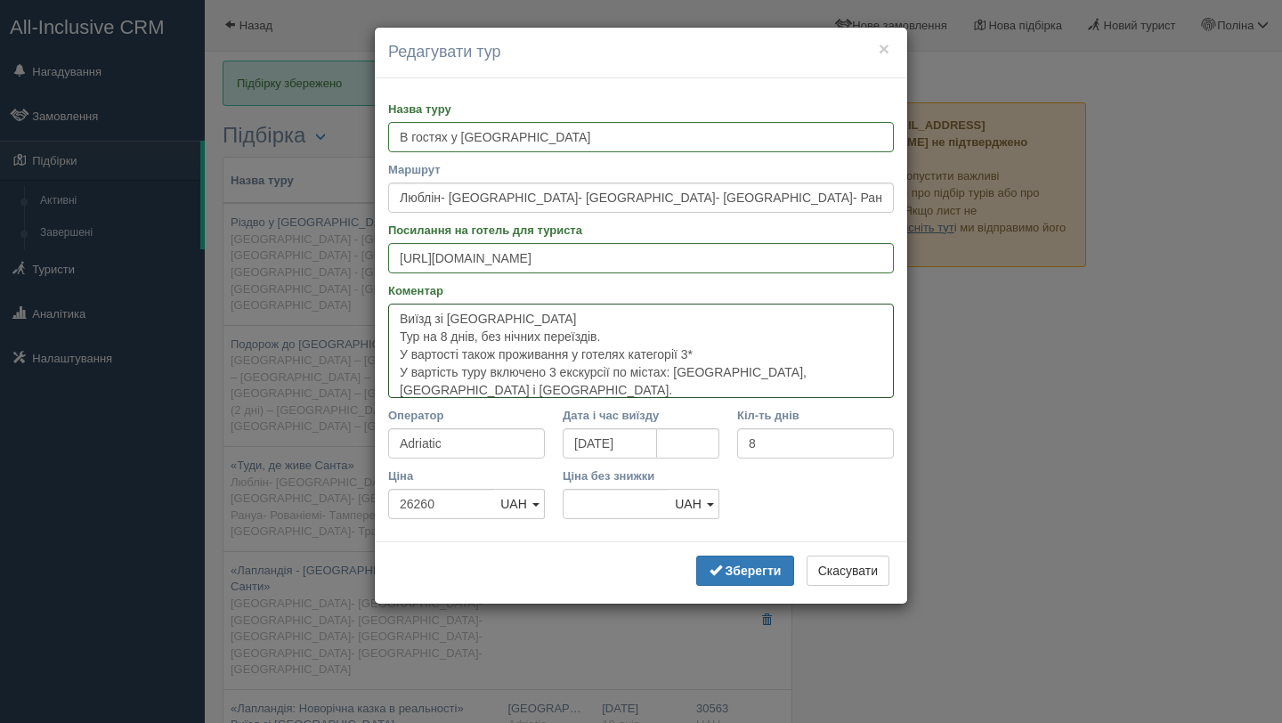
click at [504, 352] on textarea "Виїзд зі Львова Тур на 8 днів, без нічних переїздів. У вартості також проживанн…" at bounding box center [641, 351] width 506 height 94
click at [494, 373] on textarea "Виїзд зі Львова Тур на 8 днів, без нічних переїздів. У вартості проживання у го…" at bounding box center [641, 351] width 506 height 94
click at [664, 354] on textarea "Виїзд зі Львова Тур на 8 днів, без нічних переїздів. У вартості проживання у го…" at bounding box center [641, 351] width 506 height 94
click at [511, 325] on textarea "Виїзд зі Львова Тур на 8 днів, без нічних переїздів. У вартості проживання у го…" at bounding box center [641, 351] width 506 height 94
type textarea "Виїзд зі Львова о 6:30 Тур на 8 днів, без нічних переїздів. У вартості проживан…"
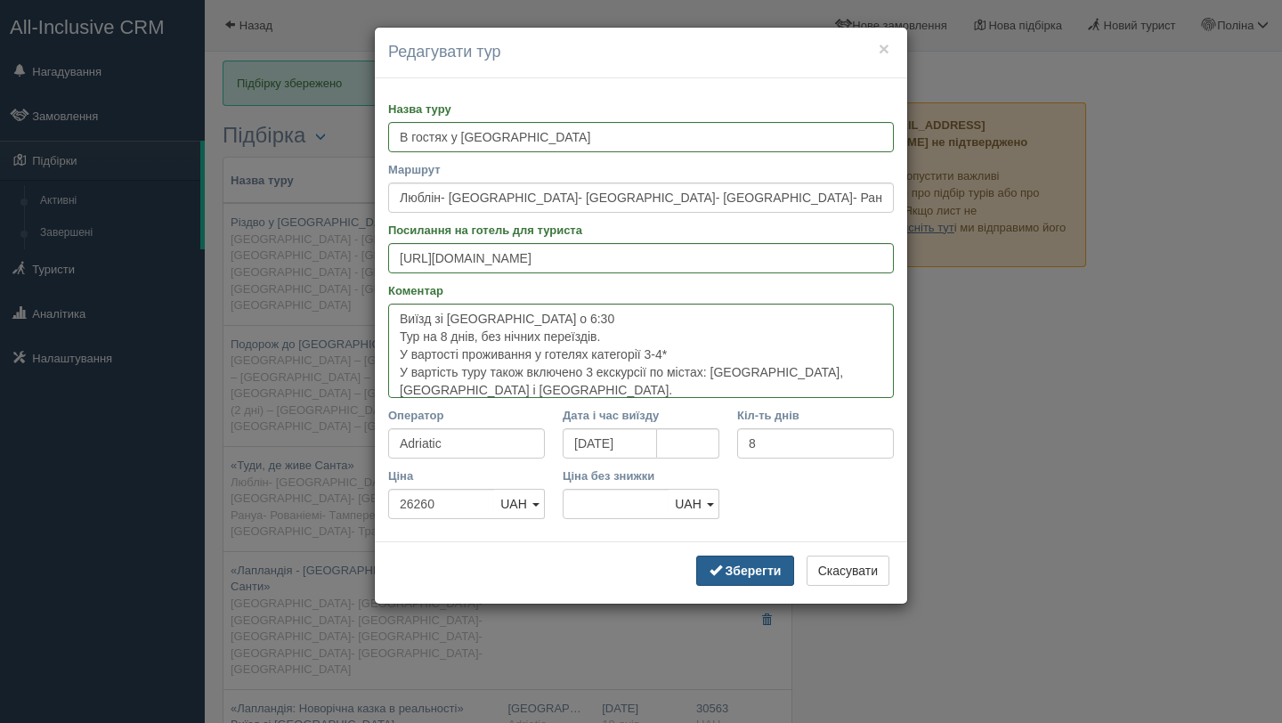
click at [741, 571] on b "Зберегти" at bounding box center [753, 570] width 56 height 14
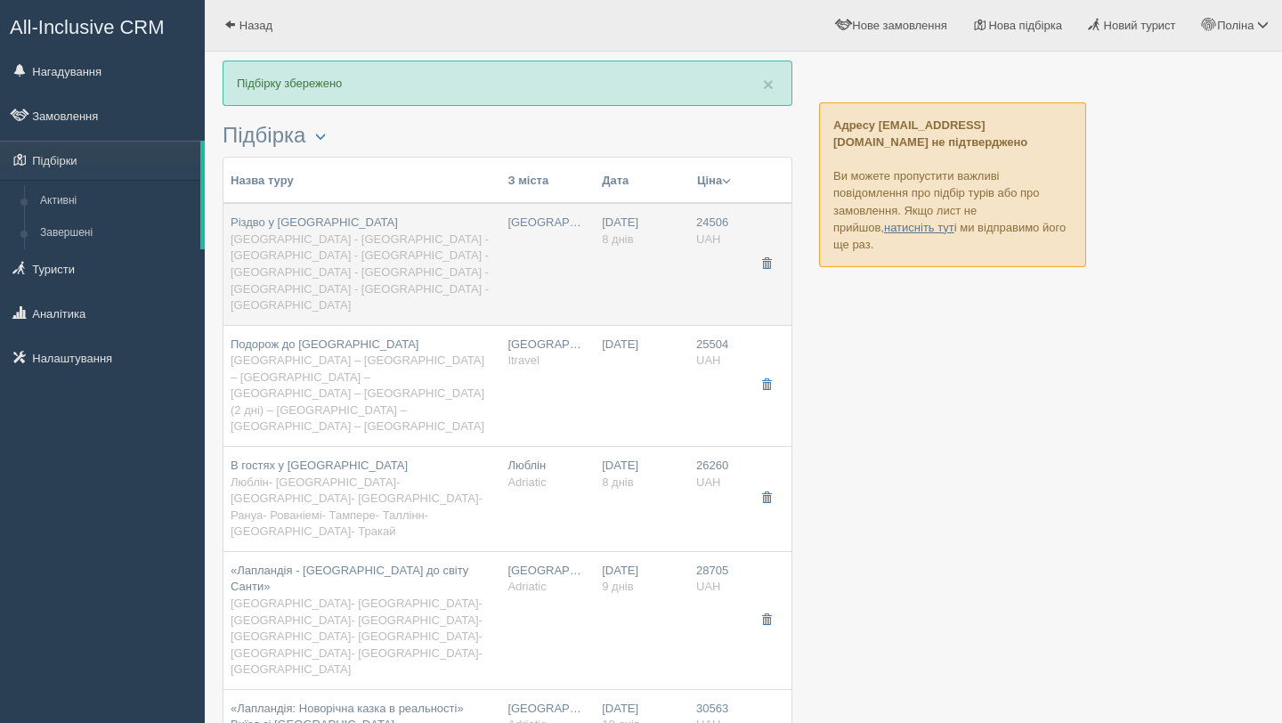
click at [355, 231] on div "Різдво у Лапландії Львів - Литва - Рига - Стокгольм - Лапландія - Гельсінки - Т…" at bounding box center [362, 264] width 263 height 99
type input "Різдво у Лапландії"
type input "Львів - Литва - Рига - Стокгольм - Лапландія - Гельсінки - Талліні - Вільнюс - …"
type input "https://eurotrips.ua/wp-content/uploads/pdf2/pdf_40921_ua.pdf"
type textarea "Виїзд зі Львова о 7:00 Всього днів - 8, 2 ночі в каюті на поромі та 4 ночі в го…"
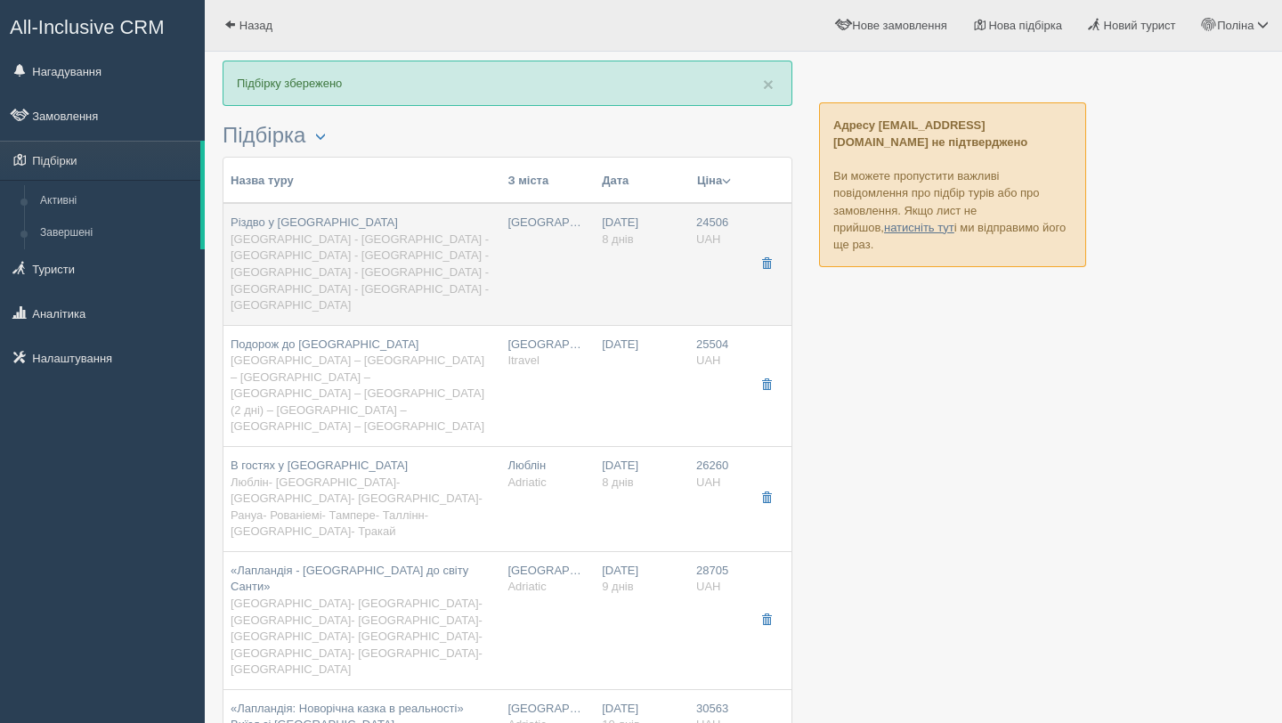
type input "24506"
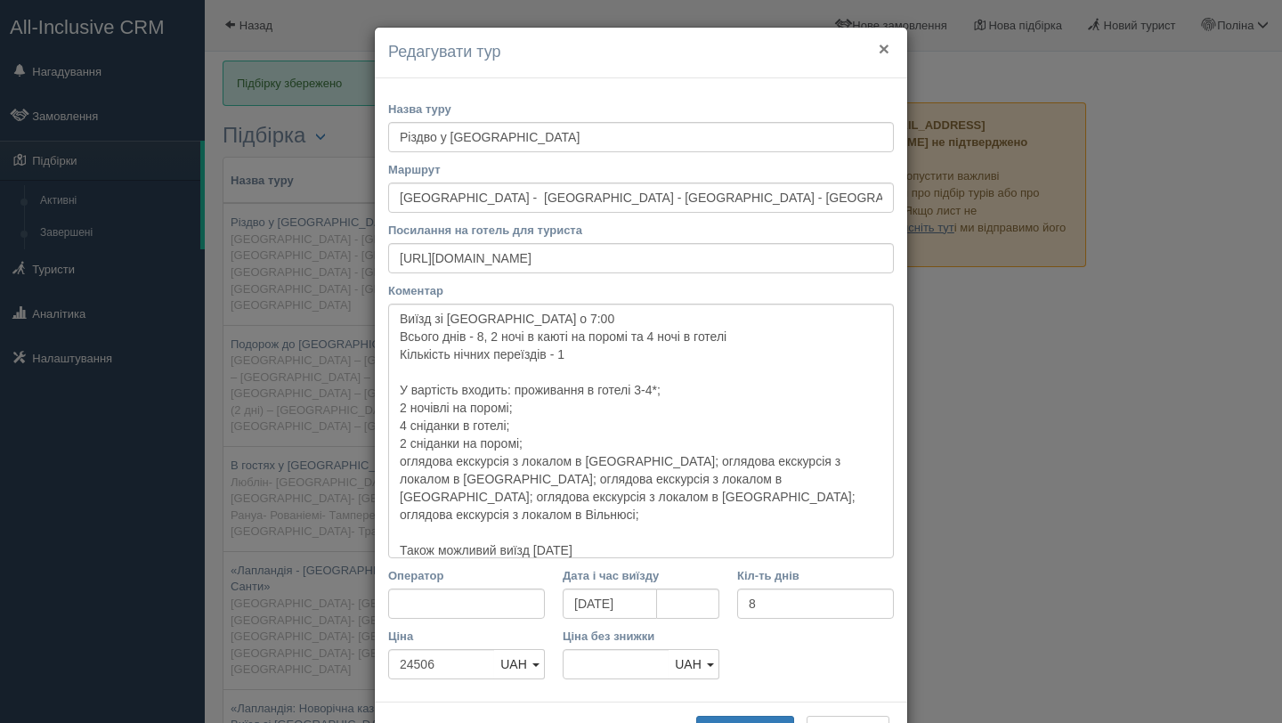
click at [880, 55] on button "×" at bounding box center [883, 48] width 11 height 19
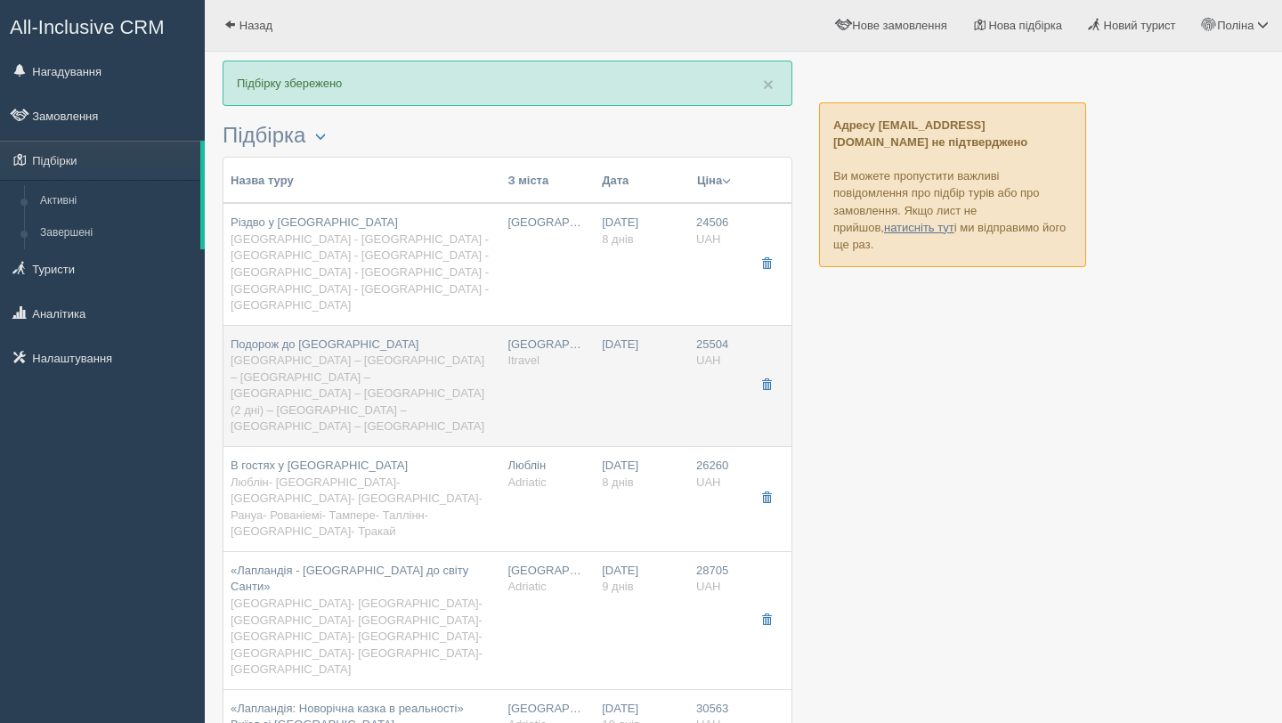
click at [476, 336] on div "Подорож до Лапландії Львів – Варшава – Рига – Гельсінки – Лапландія (2 дні) – Т…" at bounding box center [362, 385] width 263 height 99
type input "Подорож до Лапландії"
type input "Львів – Варшава – Рига – Гельсінки – Лапландія (2 дні) – Таллінн – Вільнюс – Ль…"
type input "https://docs.google.com/document/d/19hmC4lh6dBhpbfFeYzfMdbXvrB3gR7FcNUSRFECSQH8…"
type textarea "Тур на 8 днів, 7 ночей в готелях (в Лапландії ночівля в районі м.Оулу), без ніч…"
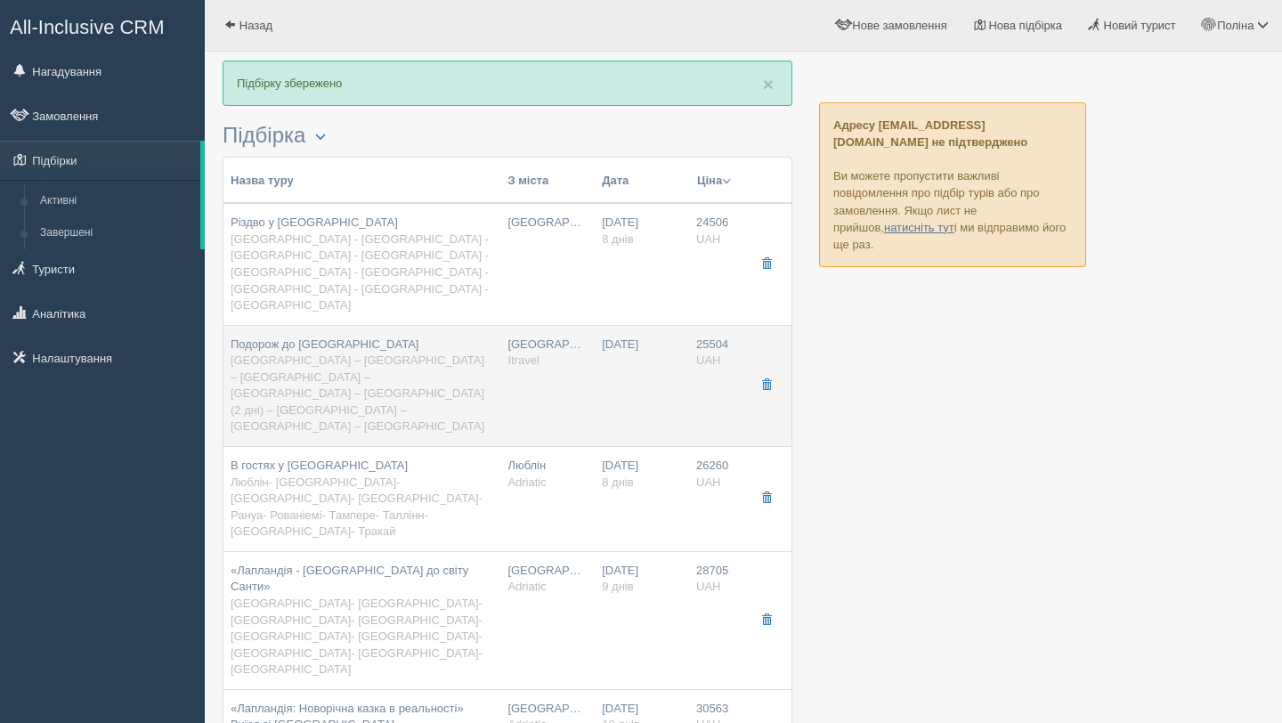
type input "Itravel"
type input "25504"
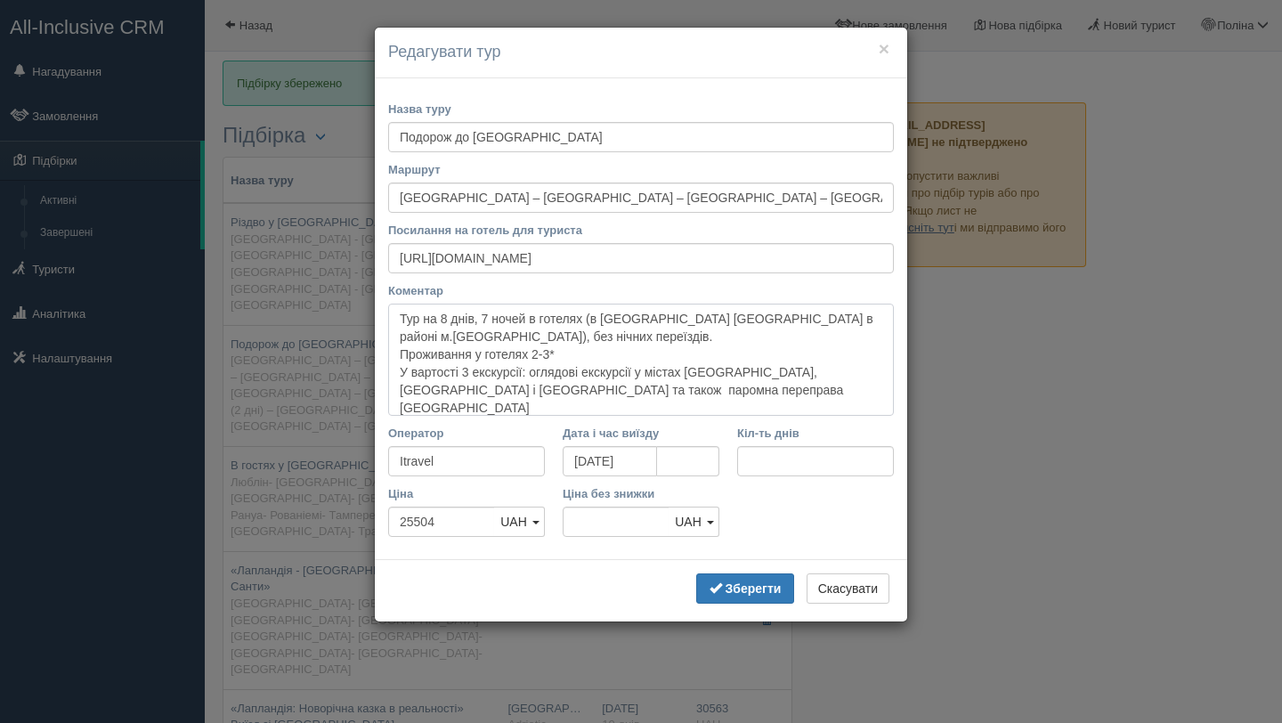
click at [397, 314] on textarea "Тур на 8 днів, 7 ночей в готелях (в Лапландії ночівля в районі м.Оулу), без ніч…" at bounding box center [641, 360] width 506 height 112
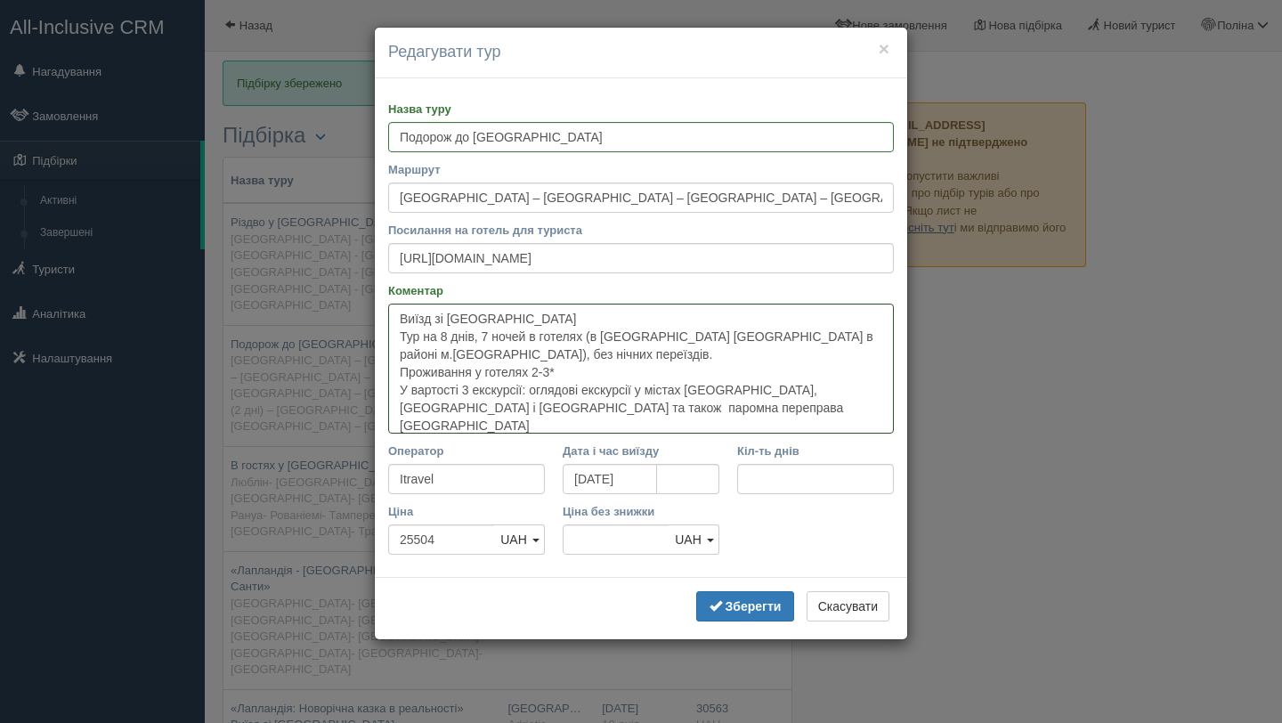
type textarea "Виїзд зі Львова Тур на 8 днів, 7 ночей в готелях (в Лапландії ночівля в районі …"
click at [733, 596] on button "Зберегти" at bounding box center [745, 606] width 98 height 30
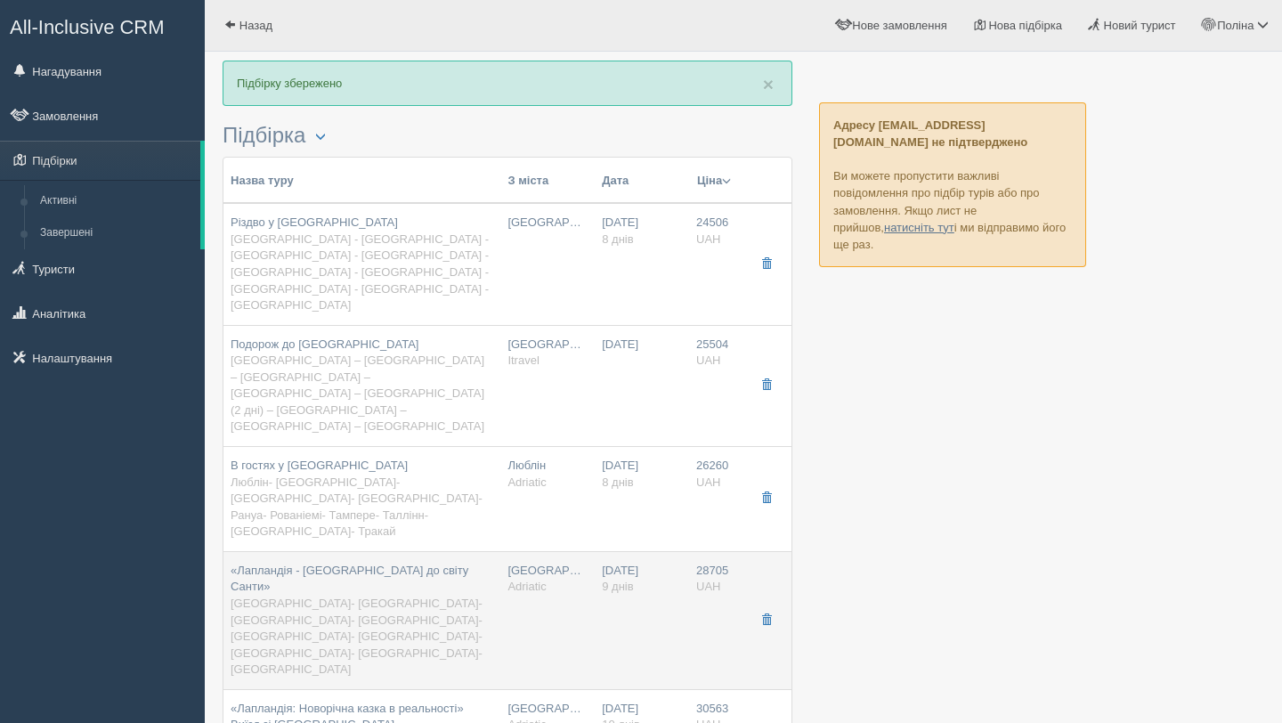
click at [368, 596] on span "Варшава- Рига- Таллінн- Гельсінкі- Лапландія- Рануа- Турку- Стокгольм- Гданськ" at bounding box center [357, 635] width 252 height 79
type input "«Лапландія - [GEOGRAPHIC_DATA] до світу Санти»"
type input "Варшава- Рига- Таллінн- Гельсінкі- Лапландія- Рануа- Турку- Стокгольм- Гданськ"
type input "https://adriatic-travel.com.ua/tour/laplandiya-podorozh-do-svitu-santy?date=202…"
type input "Adriatic"
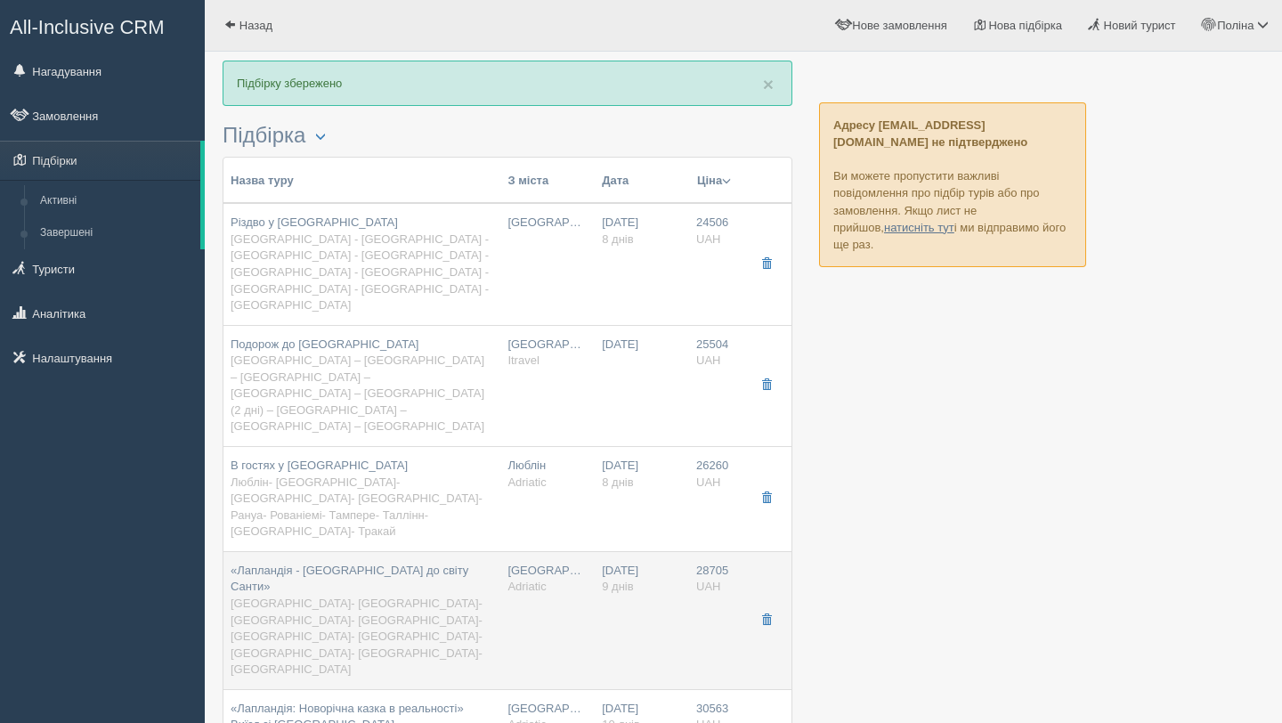
type input "9"
type input "28705"
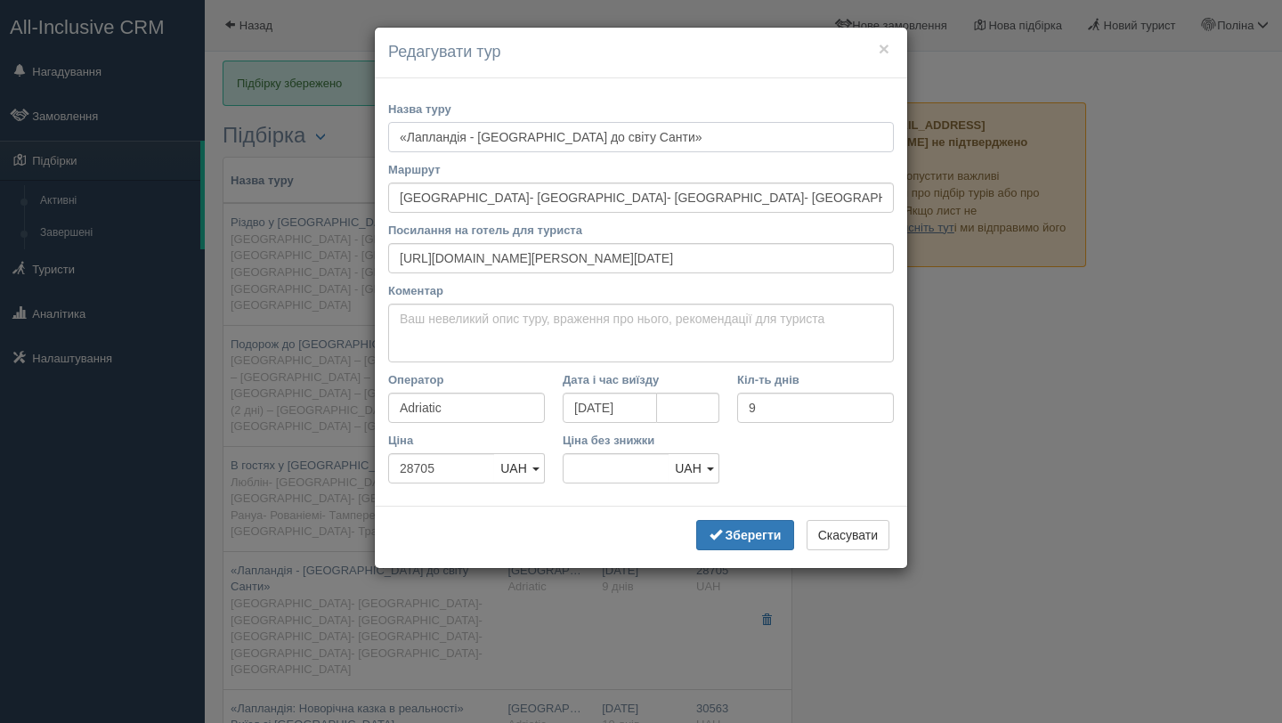
drag, startPoint x: 640, startPoint y: 144, endPoint x: 386, endPoint y: 138, distance: 253.7
click at [386, 138] on div "Назва туру «Лапландія - Подорож до світу Санти» Маршрут Варшава- Рига- Таллінн-…" at bounding box center [641, 292] width 532 height 428
type input "Світ Санти"
drag, startPoint x: 394, startPoint y: 261, endPoint x: 941, endPoint y: 270, distance: 546.6
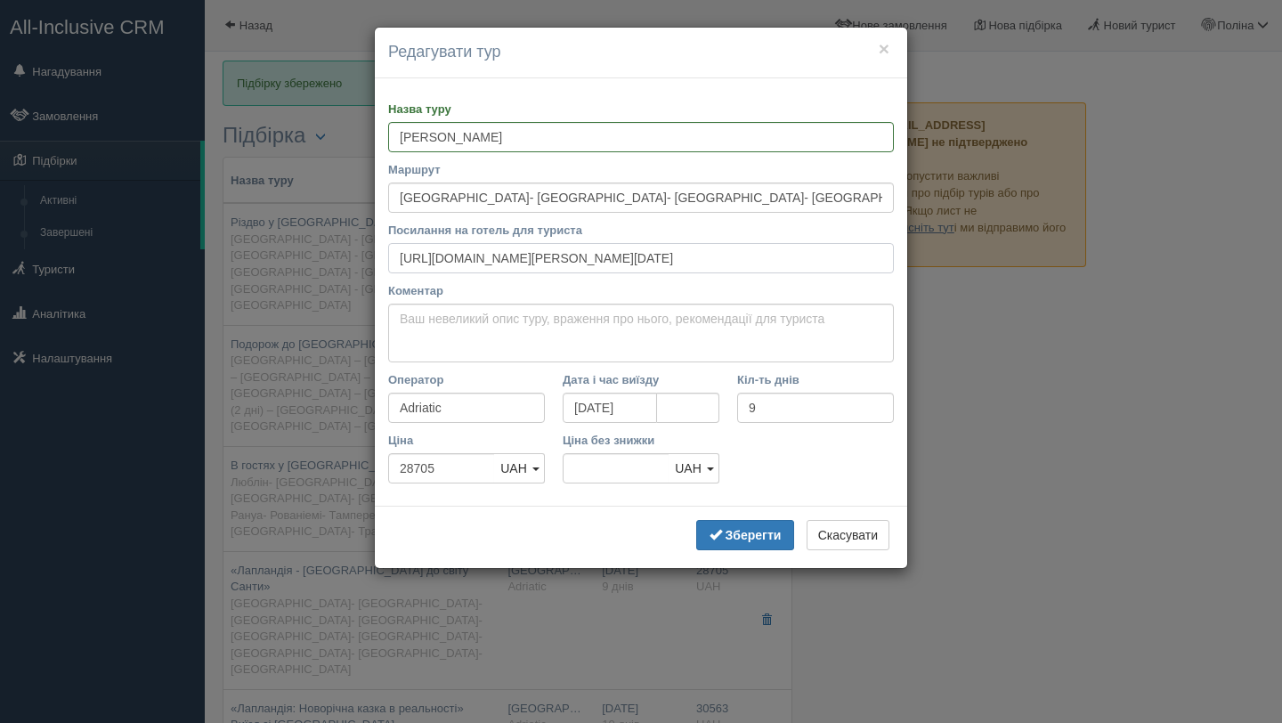
click at [941, 270] on div "× Редагувати тур Назва туру Світ Санти Маршрут Варшава- Рига- Таллінн- Гельсінк…" at bounding box center [641, 361] width 1282 height 723
click at [399, 195] on input "Варшава- Рига- Таллінн- Гельсінкі- Лапландія- Рануа- Турку- Стокгольм- Гданськ" at bounding box center [641, 197] width 506 height 30
click at [886, 198] on input "Львів - Варшава- Рига- Таллінн- Гельсінкі- Лапландія- Рануа- Турку- Стокгольм- …" at bounding box center [641, 197] width 506 height 30
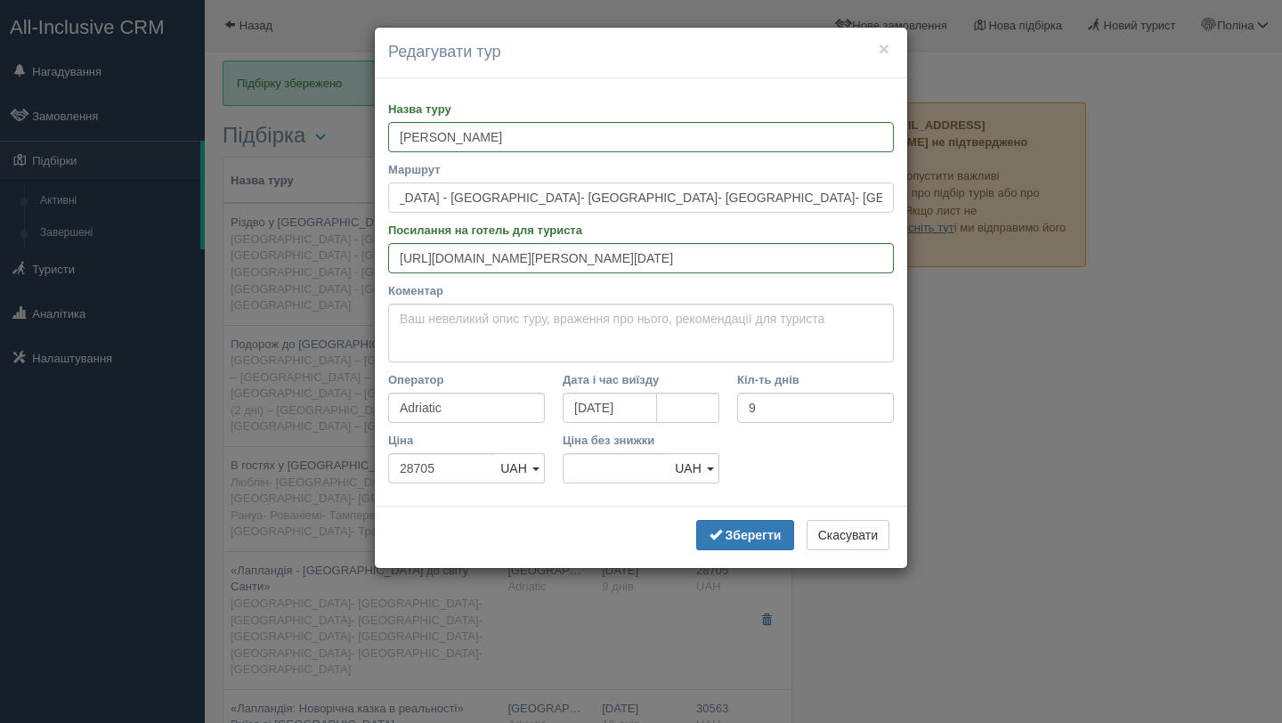
scroll to position [0, 100]
type input "Львів - Варшава- Рига- Таллінн- Гельсінкі- Лапландія- Рануа- Турку- Стокгольм- …"
click at [533, 328] on textarea "Коментар" at bounding box center [641, 333] width 506 height 59
paste textarea "Тур на 9 днів, без нічних переїздів Детальніше - https://adriatic-travel.com.ua…"
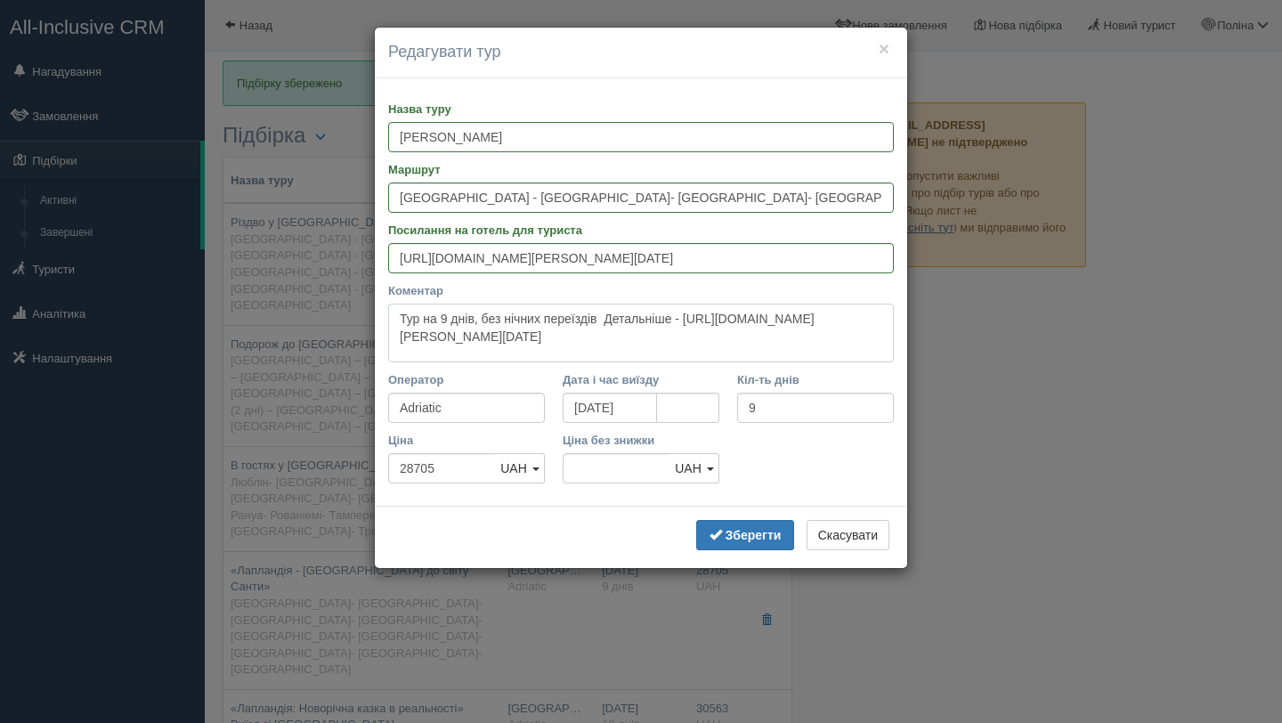
drag, startPoint x: 614, startPoint y: 319, endPoint x: 838, endPoint y: 341, distance: 224.5
click at [838, 341] on textarea "Тур на 9 днів, без нічних переїздів Детальніше - https://adriatic-travel.com.ua…" at bounding box center [641, 333] width 506 height 59
click at [398, 317] on textarea "Тур на 9 днів, без нічних переїздів" at bounding box center [641, 333] width 506 height 59
click at [440, 321] on textarea "Виїзд хі ЛьвоваТур на 9 днів, без нічних переїздів" at bounding box center [641, 333] width 506 height 59
click at [490, 320] on textarea "Виїзд зі ЛьвоваТур на 9 днів, без нічних переїздів" at bounding box center [641, 333] width 506 height 59
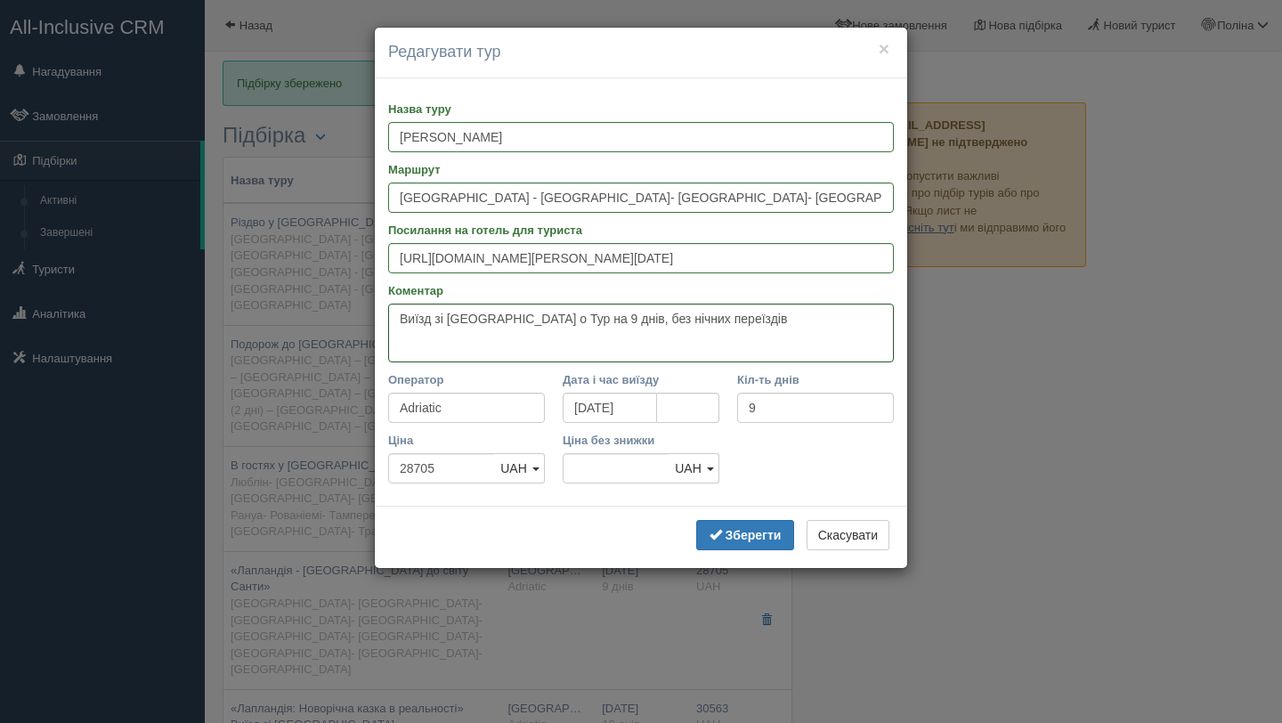
paste textarea "вартість туру включено 4 екскурсії по містах: Рига, Таллінн, Гельсінкі, Стокгол…"
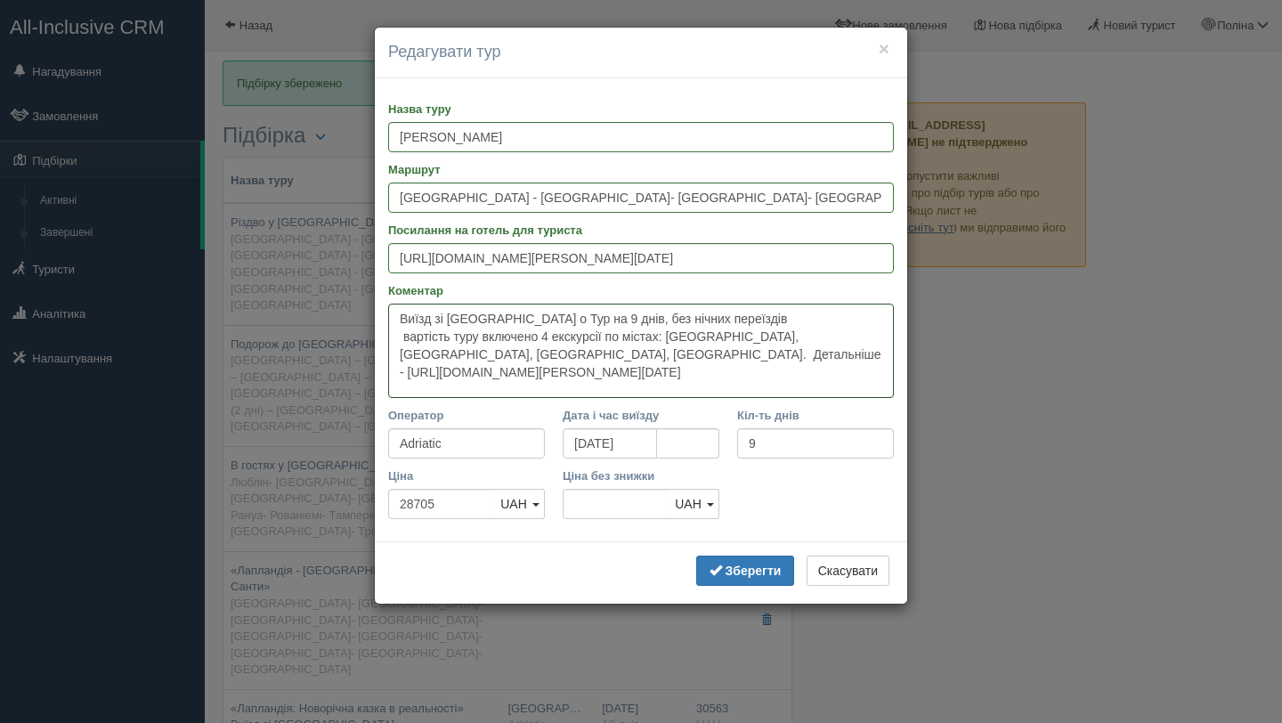
click at [408, 332] on textarea "Виїзд зі Львова о Тур на 9 днів, без нічних переїздів вартість туру включено 4 …" at bounding box center [641, 351] width 506 height 94
drag, startPoint x: 475, startPoint y: 348, endPoint x: 588, endPoint y: 379, distance: 117.3
click at [588, 379] on textarea "Виїзд зі Львова о Тур на 9 днів, без нічних переїздів Вартість туру включено 4 …" at bounding box center [641, 351] width 506 height 94
paste textarea "У вартості також проживання у готелях категорії 3*. Детальніше - https://adriat…"
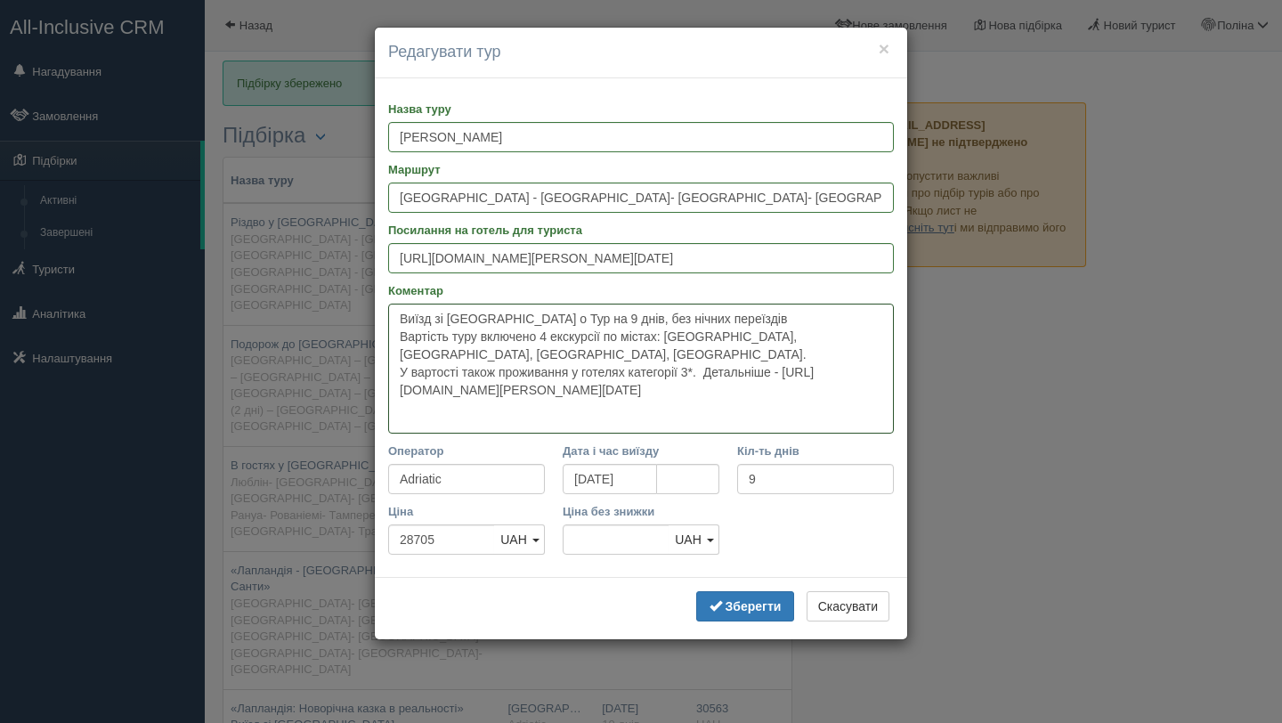
drag, startPoint x: 397, startPoint y: 369, endPoint x: 472, endPoint y: 416, distance: 87.9
click at [472, 416] on textarea "Виїзд зі Львова о Тур на 9 днів, без нічних переїздів Вартість туру включено 4 …" at bounding box center [641, 369] width 506 height 130
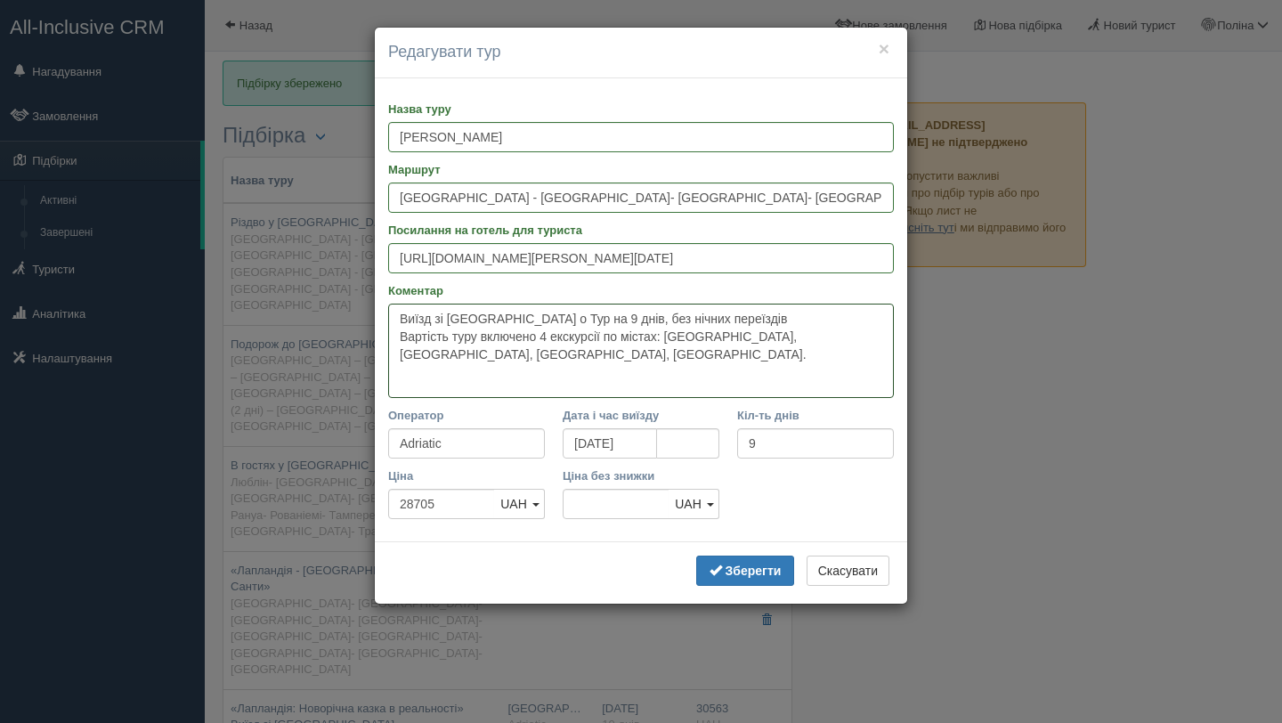
click at [752, 308] on textarea "Виїзд зі Львова о Тур на 9 днів, без нічних переїздів Вартість туру включено 4 …" at bounding box center [641, 351] width 506 height 94
click at [727, 321] on textarea "Виїзд зі Львова о Тур на 9 днів, без нічних переїздів Вартість туру включено 4 …" at bounding box center [641, 351] width 506 height 94
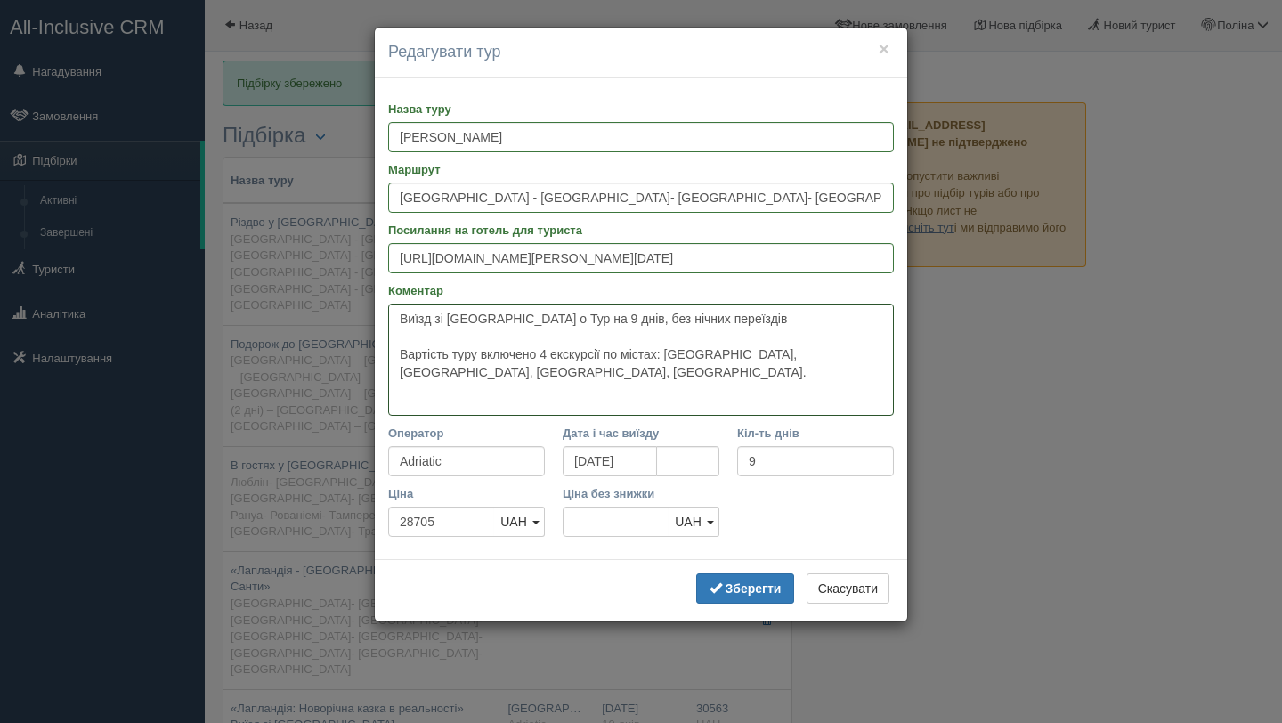
paste textarea "У вартості також проживання у готелях категорії 3*. Детальніше - https://adriat…"
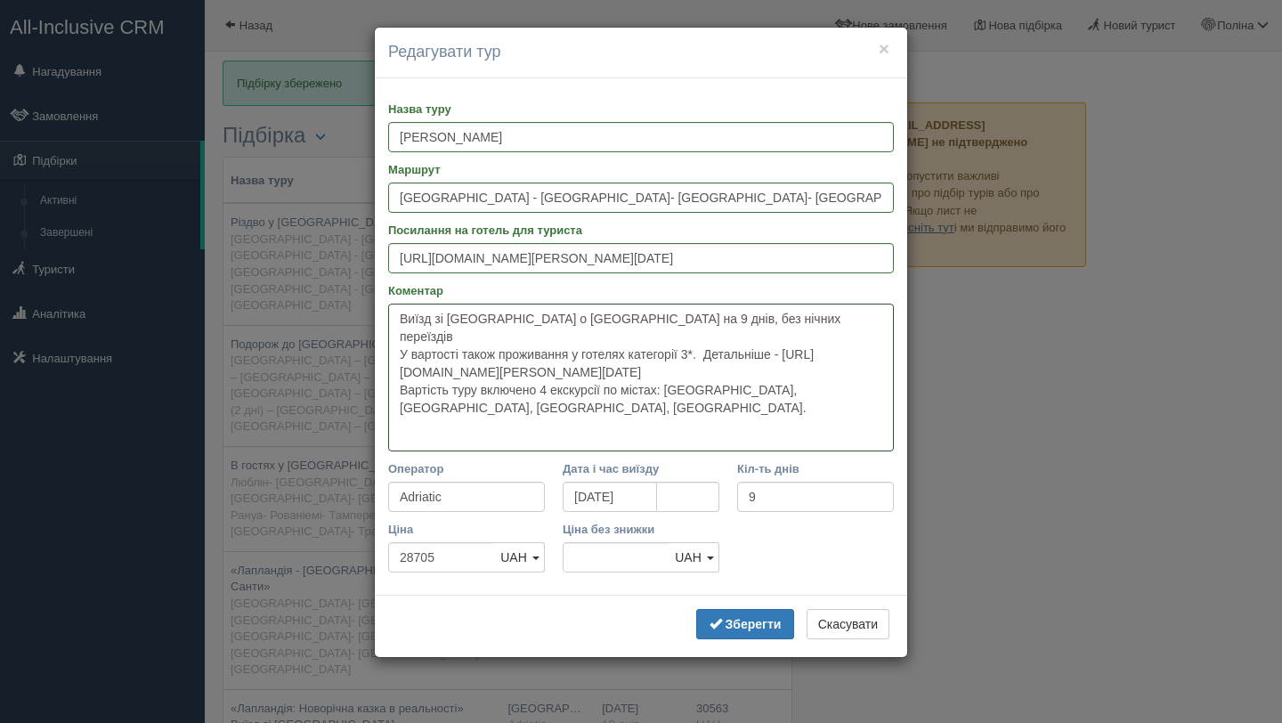
drag, startPoint x: 716, startPoint y: 335, endPoint x: 752, endPoint y: 367, distance: 48.6
click at [752, 367] on textarea "Виїзд зі Львова о Тур на 9 днів, без нічних переїздів У вартості також проживан…" at bounding box center [641, 378] width 506 height 148
drag, startPoint x: 714, startPoint y: 336, endPoint x: 753, endPoint y: 366, distance: 49.5
click at [753, 366] on textarea "Виїзд зі Львова о Тур на 9 днів, без нічних переїздів У вартості також проживан…" at bounding box center [641, 378] width 506 height 148
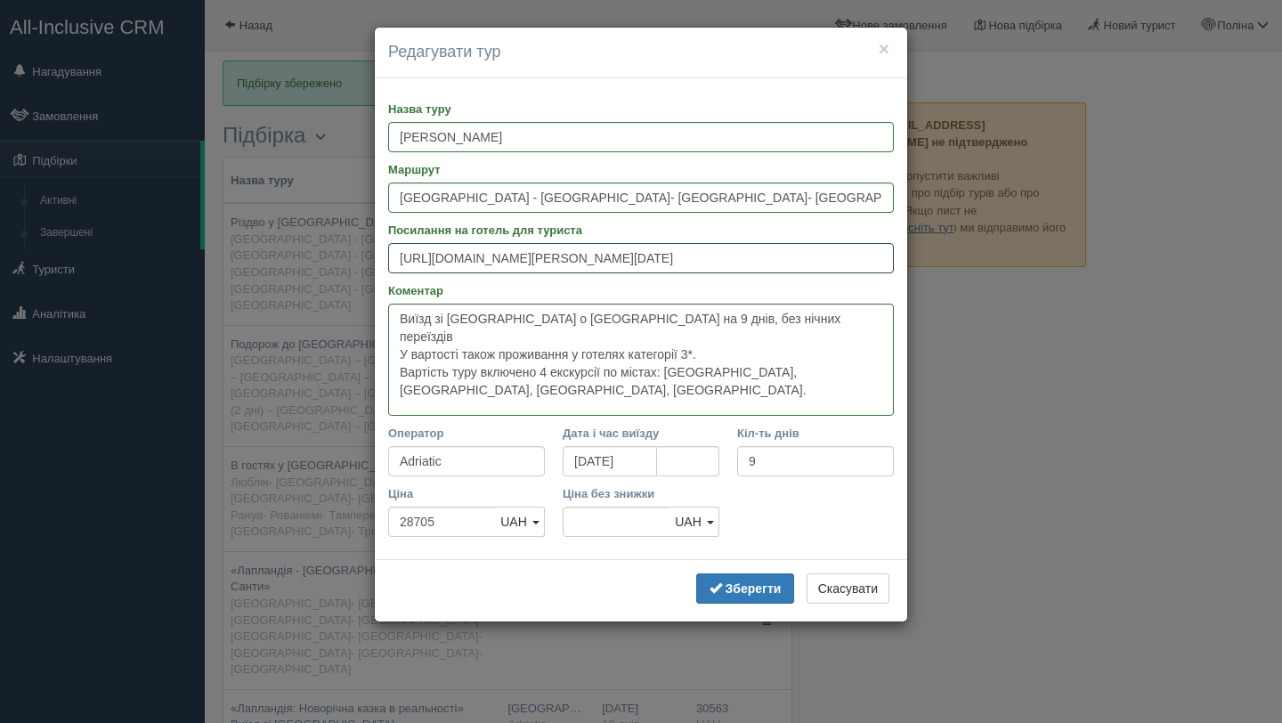
type textarea "Виїзд зі Львова о Тур на 9 днів, без нічних переїздів У вартості також проживан…"
drag, startPoint x: 396, startPoint y: 258, endPoint x: 950, endPoint y: 295, distance: 554.8
click at [950, 295] on div "× Редагувати тур Назва туру Світ Санти Маршрут Львів - Варшава- Рига- Таллінн- …" at bounding box center [641, 361] width 1282 height 723
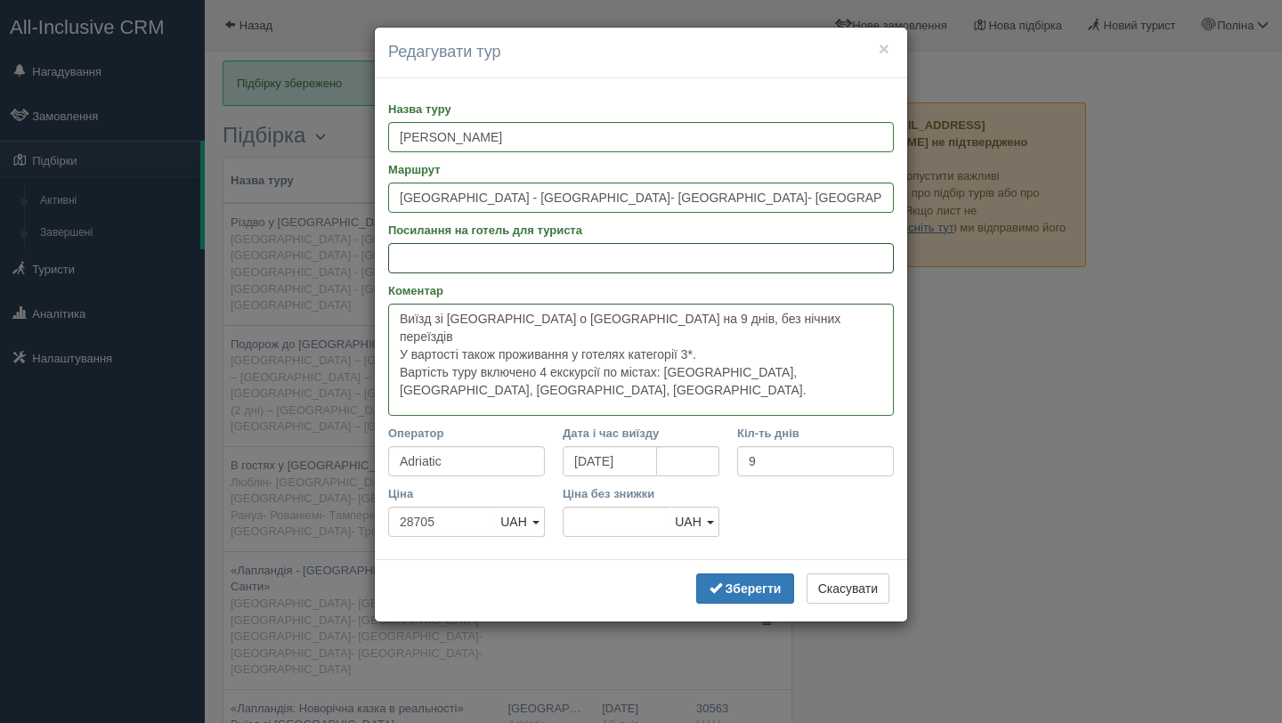
paste input "https://adriatic-travel.com.ua/get_program.php?p=cGwBZgtAOw"
type input "https://adriatic-travel.com.ua/get_program.php?p=cGwBZgtAOw"
click at [518, 374] on textarea "Виїзд зі Львова о Тур на 9 днів, без нічних переїздів У вартості також проживан…" at bounding box center [641, 360] width 506 height 112
click at [726, 340] on textarea "Виїзд зі Львова о Тур на 9 днів, без нічних переїздів У вартості також проживан…" at bounding box center [641, 360] width 506 height 112
click at [701, 336] on textarea "Виїзд зі Львова о Тур на 9 днів, без нічних переїздів У вартості також проживан…" at bounding box center [641, 360] width 506 height 112
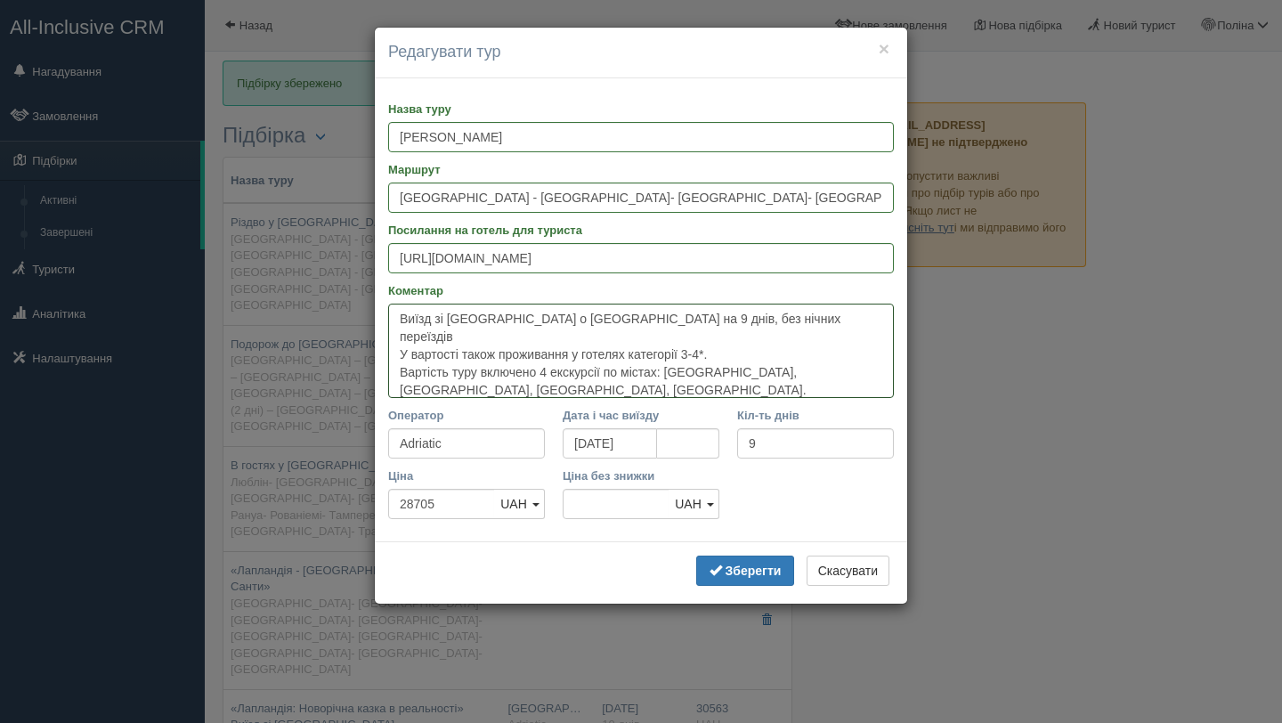
click at [749, 341] on textarea "Виїзд зі Львова о Тур на 9 днів, без нічних переїздів У вартості також проживан…" at bounding box center [641, 351] width 506 height 94
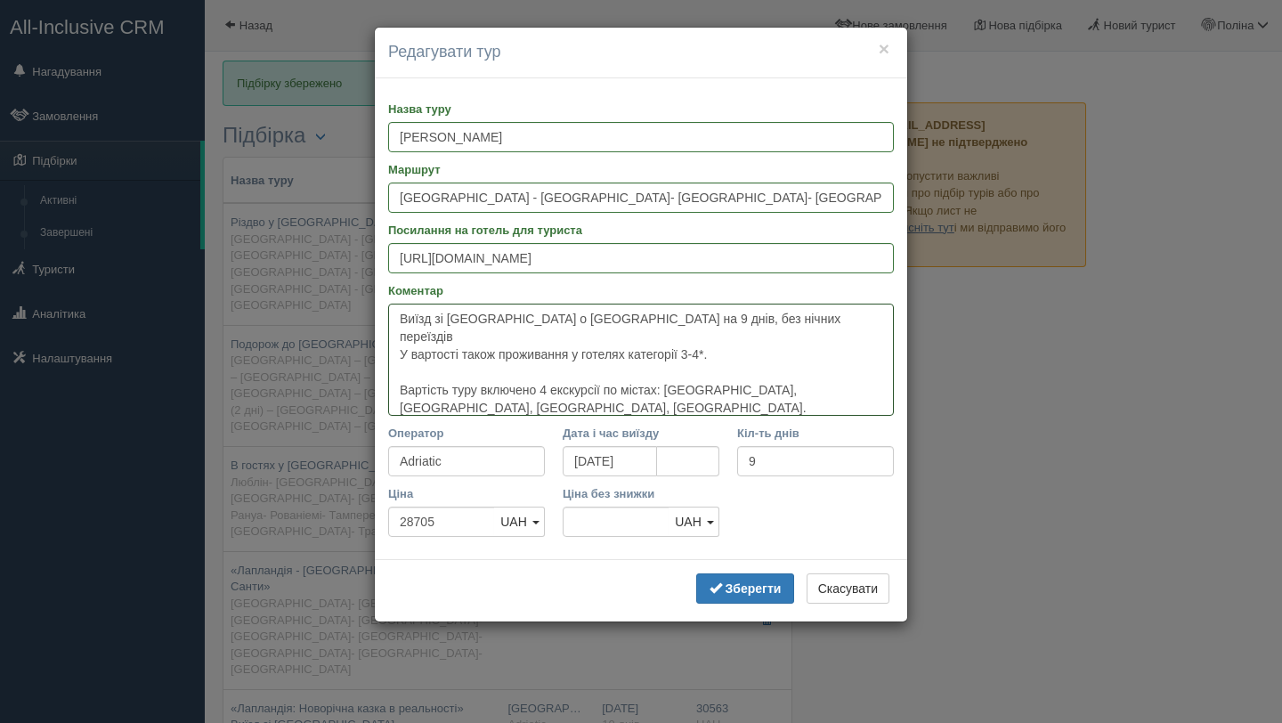
click at [504, 318] on textarea "Виїзд зі Львова о Тур на 9 днів, без нічних переїздів У вартості також проживан…" at bounding box center [641, 360] width 506 height 112
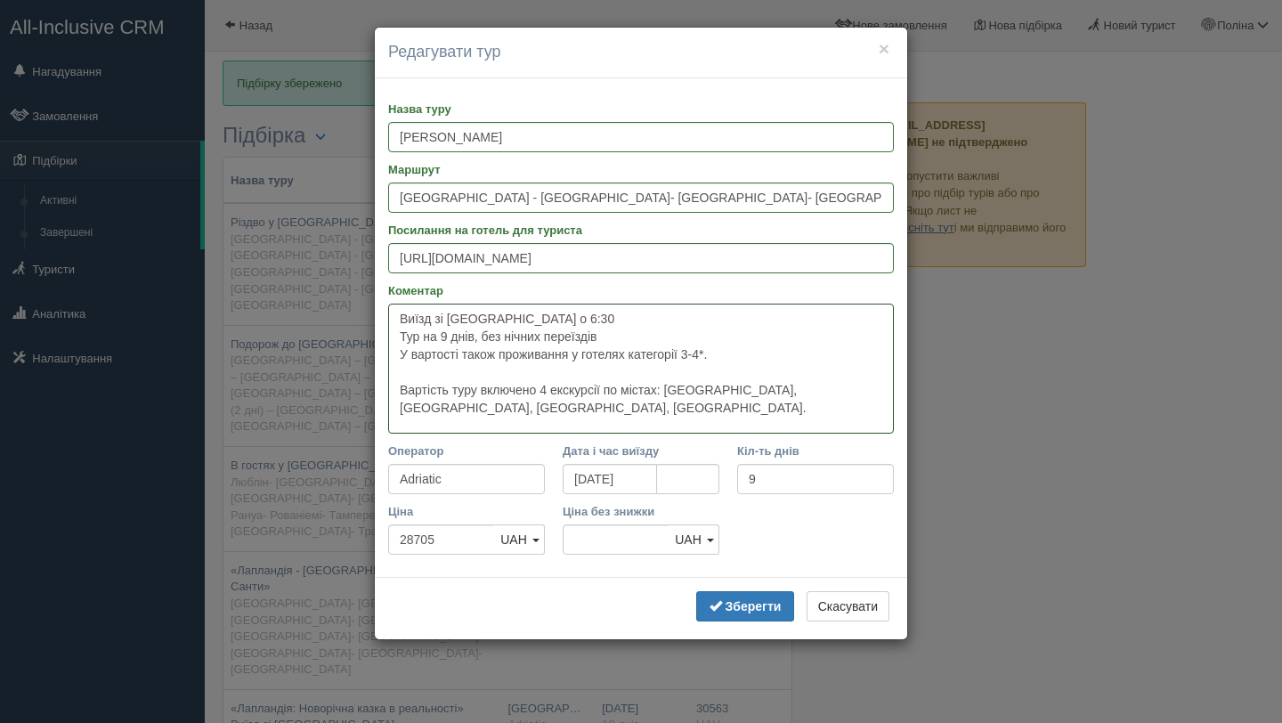
click at [405, 386] on textarea "Виїзд зі Львова о 6:30 Тур на 9 днів, без нічних переїздів У вартості також про…" at bounding box center [641, 369] width 506 height 130
click at [410, 368] on textarea "Виїзд зі Львова о 6:30 Тур на 9 днів, без нічних переїздів У вартості також про…" at bounding box center [641, 369] width 506 height 130
click at [505, 353] on textarea "Виїзд зі Львова о 6:30 Тур на 9 днів, без нічних переїздів У вартості також про…" at bounding box center [641, 369] width 506 height 130
click at [493, 388] on textarea "Виїзд зі Львова о 6:30 Тур на 9 днів, без нічних переїздів У вартості туру прож…" at bounding box center [641, 369] width 506 height 130
click at [516, 407] on textarea "Виїзд зі Львова о 6:30 Тур на 9 днів, без нічних переїздів У вартості туру прож…" at bounding box center [641, 369] width 506 height 130
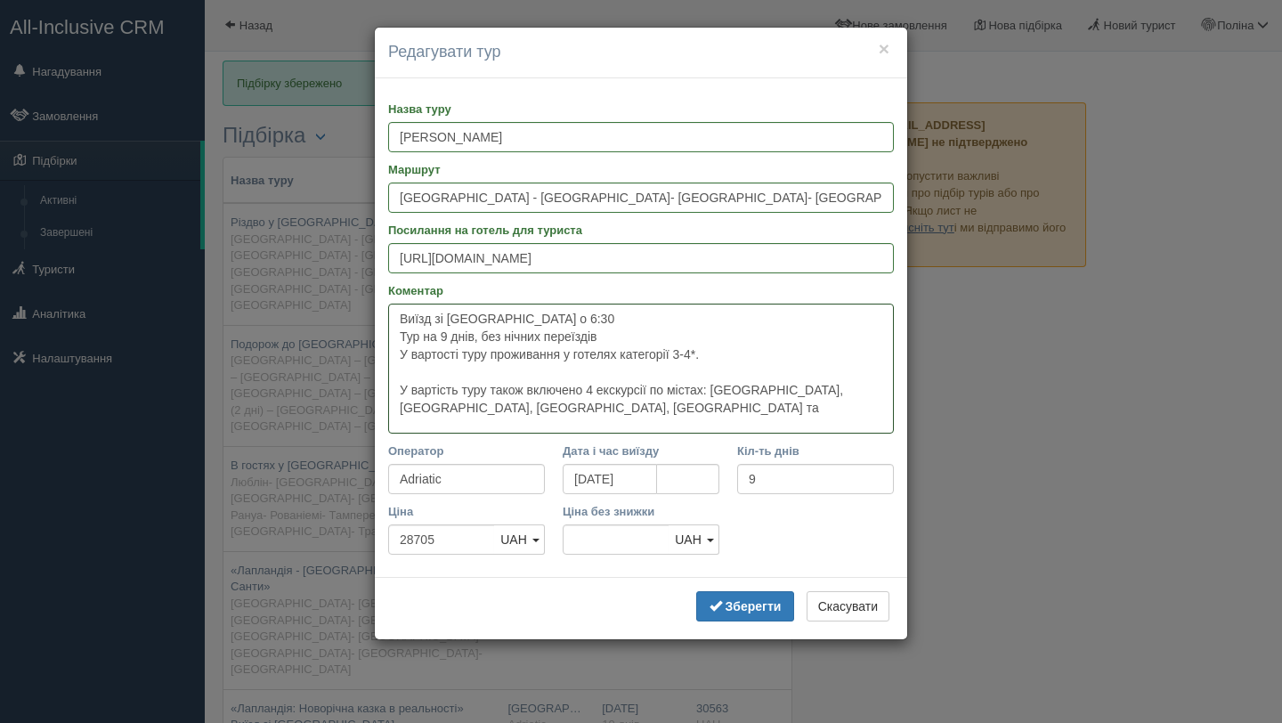
paste textarea "Квитки на пором (великий морський лайнер) Детальніше - https://adriatic-travel.…"
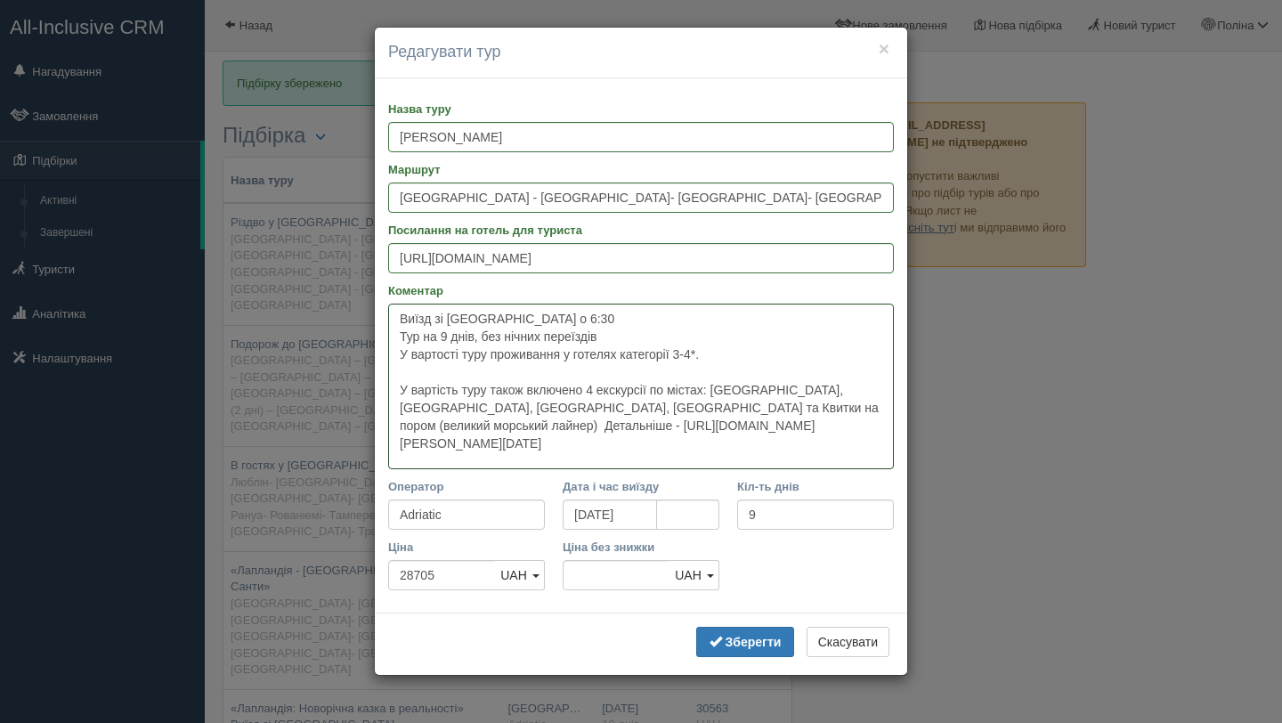
drag, startPoint x: 590, startPoint y: 410, endPoint x: 624, endPoint y: 453, distance: 54.5
click at [624, 453] on textarea "Виїзд зі Львова о 6:30 Тур на 9 днів, без нічних переїздів У вартості туру прож…" at bounding box center [641, 387] width 506 height 166
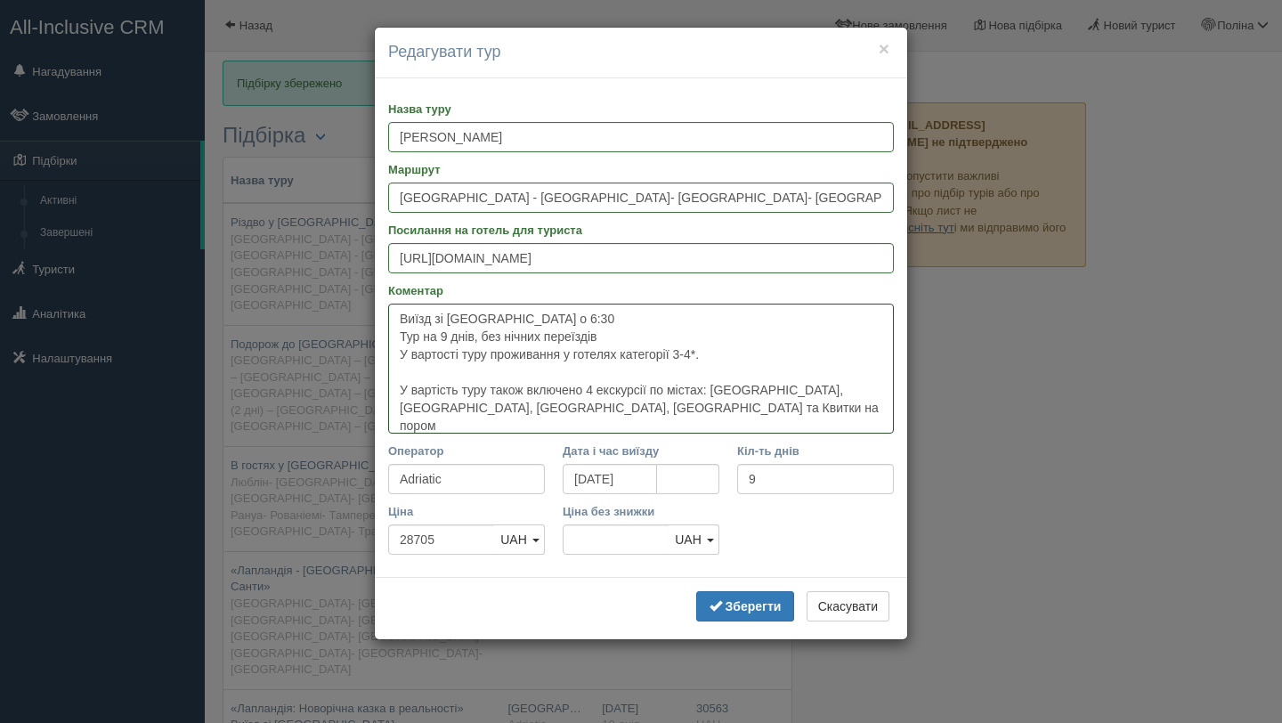
click at [489, 405] on textarea "Виїзд зі Львова о 6:30 Тур на 9 днів, без нічних переїздів У вартості туру прож…" at bounding box center [641, 369] width 506 height 130
click at [415, 368] on textarea "Виїзд зі Львова о 6:30 Тур на 9 днів, без нічних переїздів У вартості туру прож…" at bounding box center [641, 369] width 506 height 130
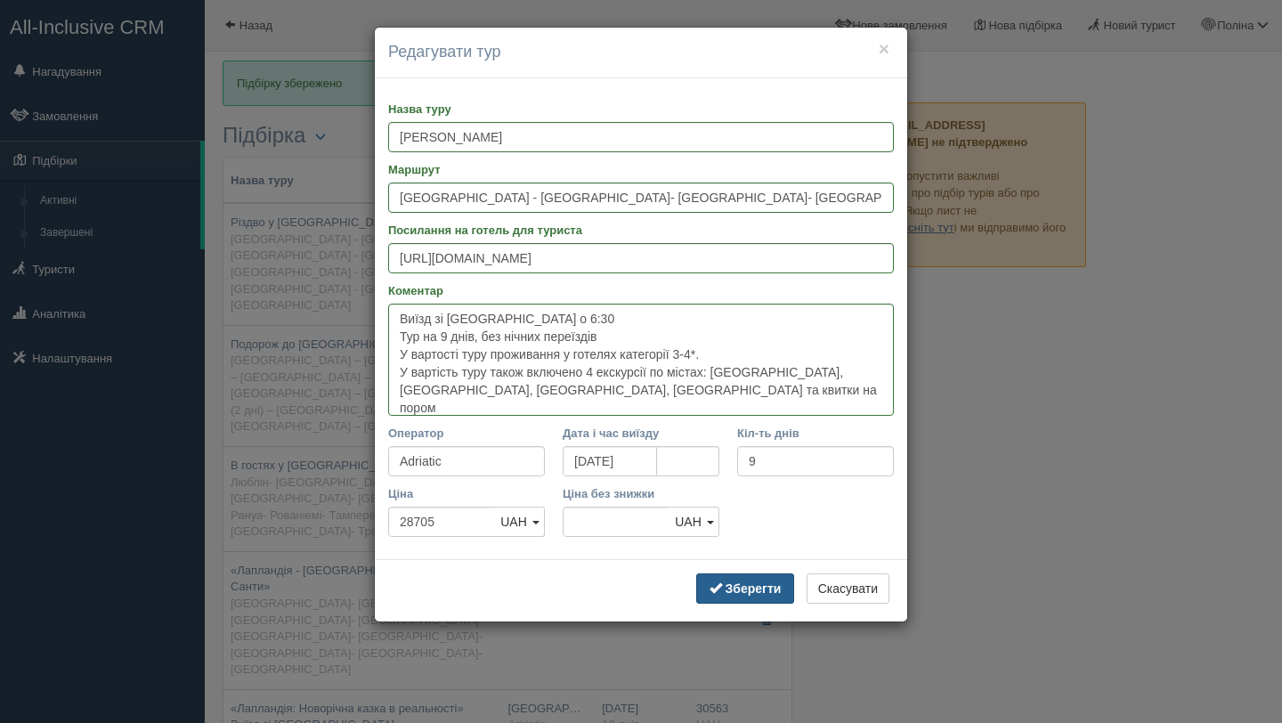
click at [736, 588] on b "Зберегти" at bounding box center [753, 588] width 56 height 14
type textarea "Виїзд зі Львова о 6:30 Тур на 9 днів, без нічних переїздів У вартості туру прож…"
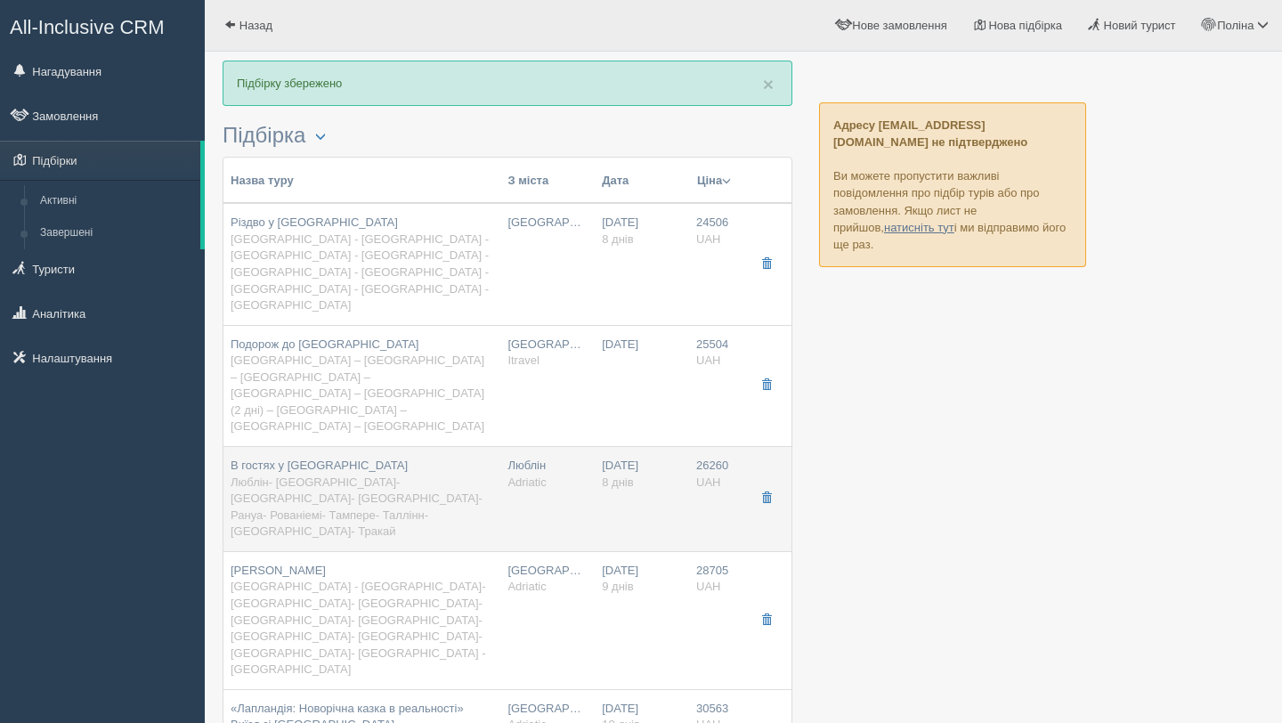
click at [466, 457] on div "В гостях у Санти Люблін- Рига- Гельсінкі- Лапландія- Рануа- Рованіемі- Тампере-…" at bounding box center [362, 498] width 263 height 83
type input "В гостях у Санти"
type input "Люблін- [GEOGRAPHIC_DATA]- [GEOGRAPHIC_DATA]- [GEOGRAPHIC_DATA]- Рануа- Рованіе…"
type input "https://adriatic-travel.com.ua/get_program.php?p=cGkNbgtAOw"
type textarea "Виїзд зі Львова о 6:30 Тур на 8 днів, без нічних переїздів. У вартості проживан…"
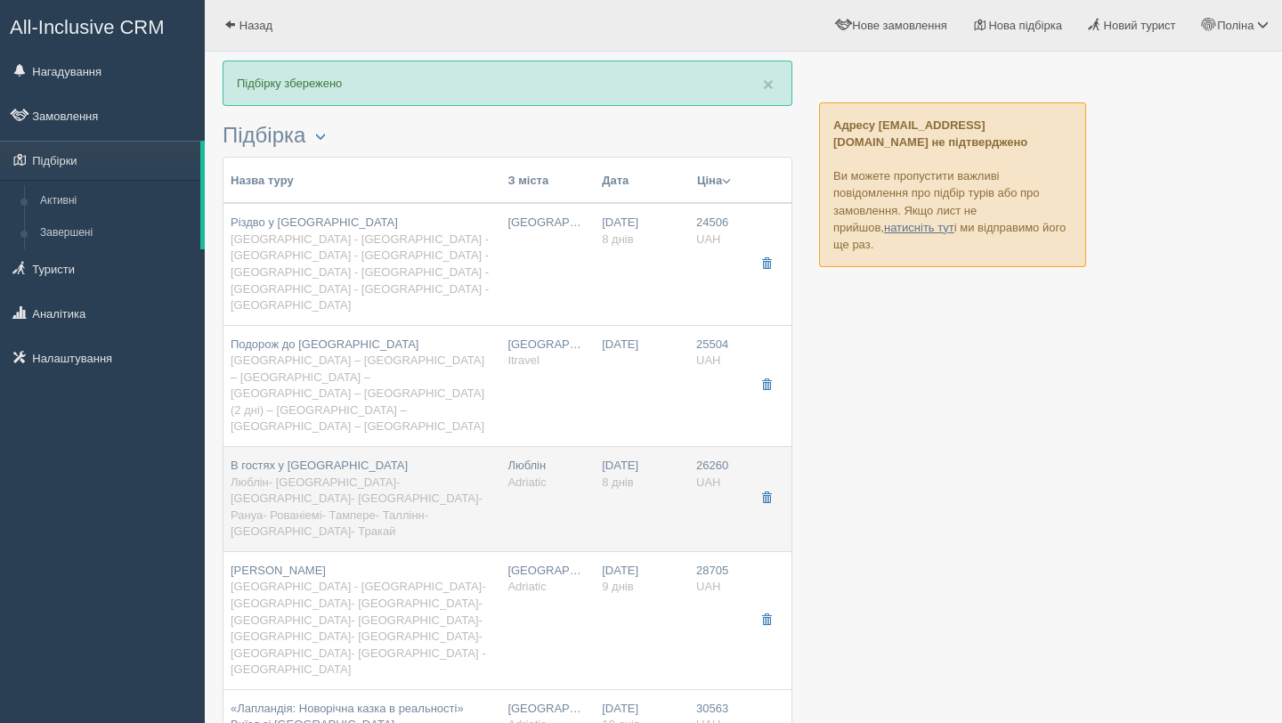
type input "8"
type input "26260"
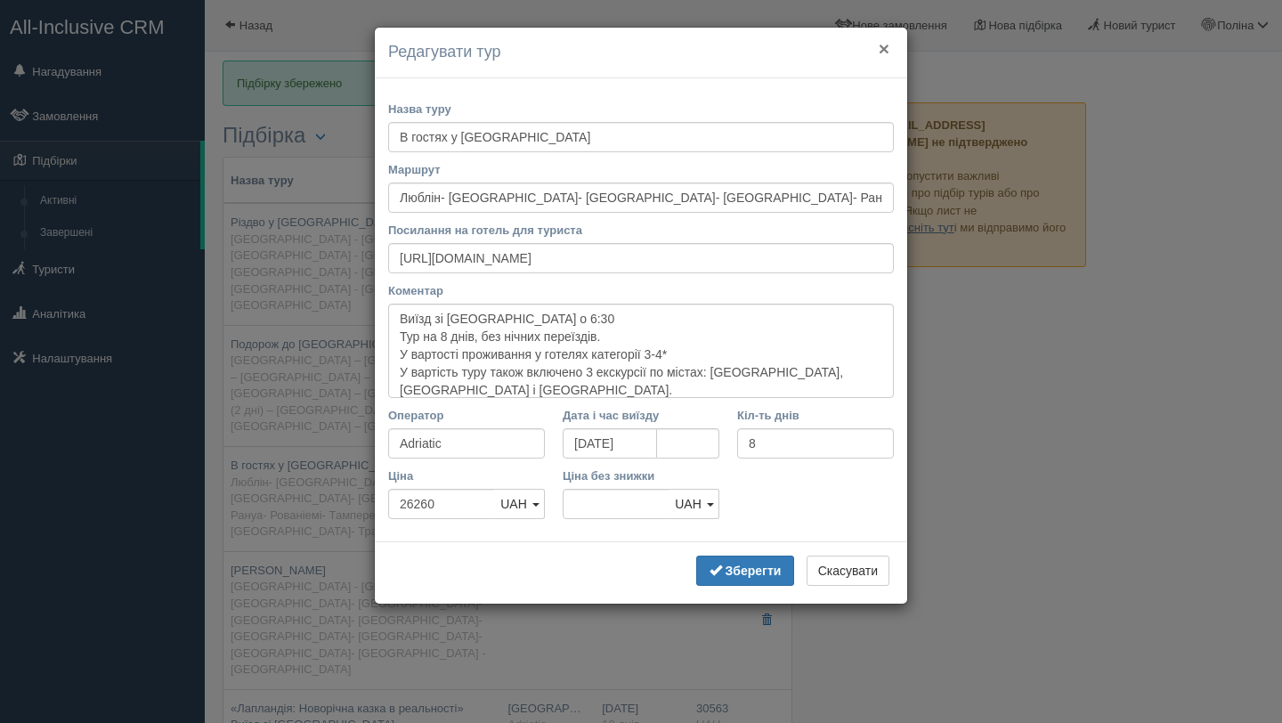
click at [880, 55] on button "×" at bounding box center [883, 48] width 11 height 19
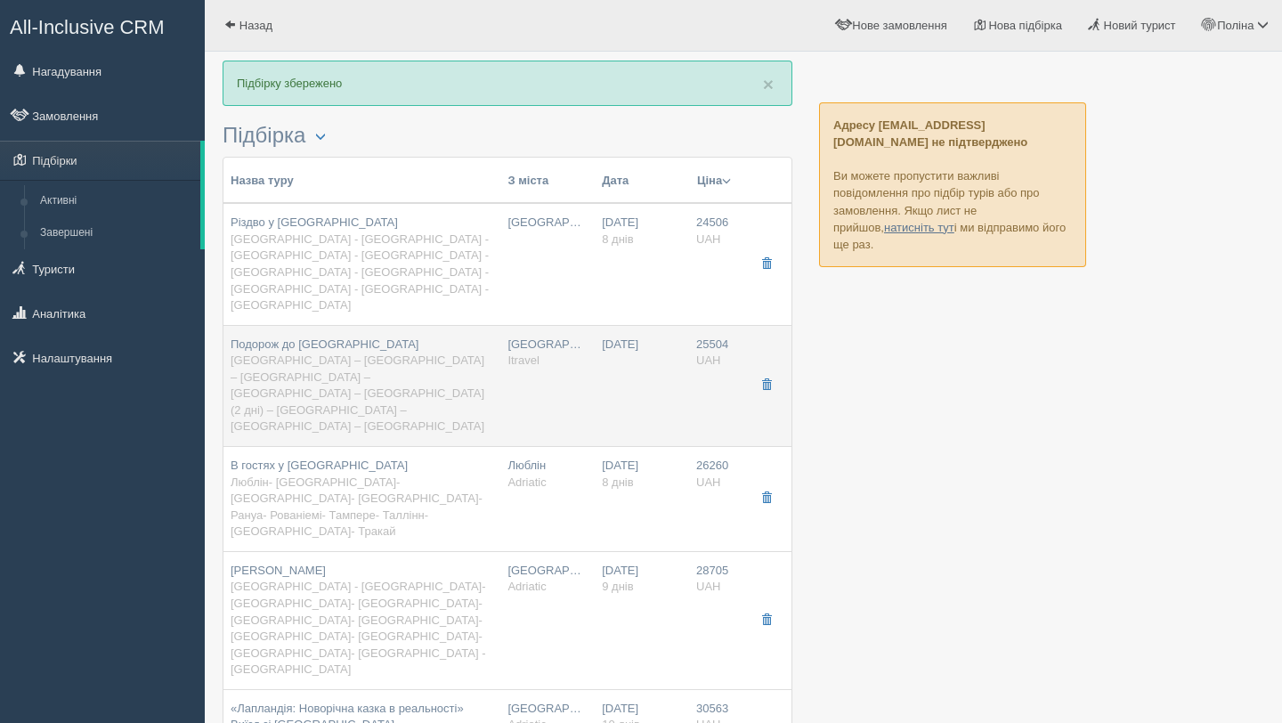
click at [409, 353] on span "Львів – Варшава – Рига – Гельсінки – Лапландія (2 дні) – Таллінн – Вільнюс – Ль…" at bounding box center [358, 392] width 254 height 79
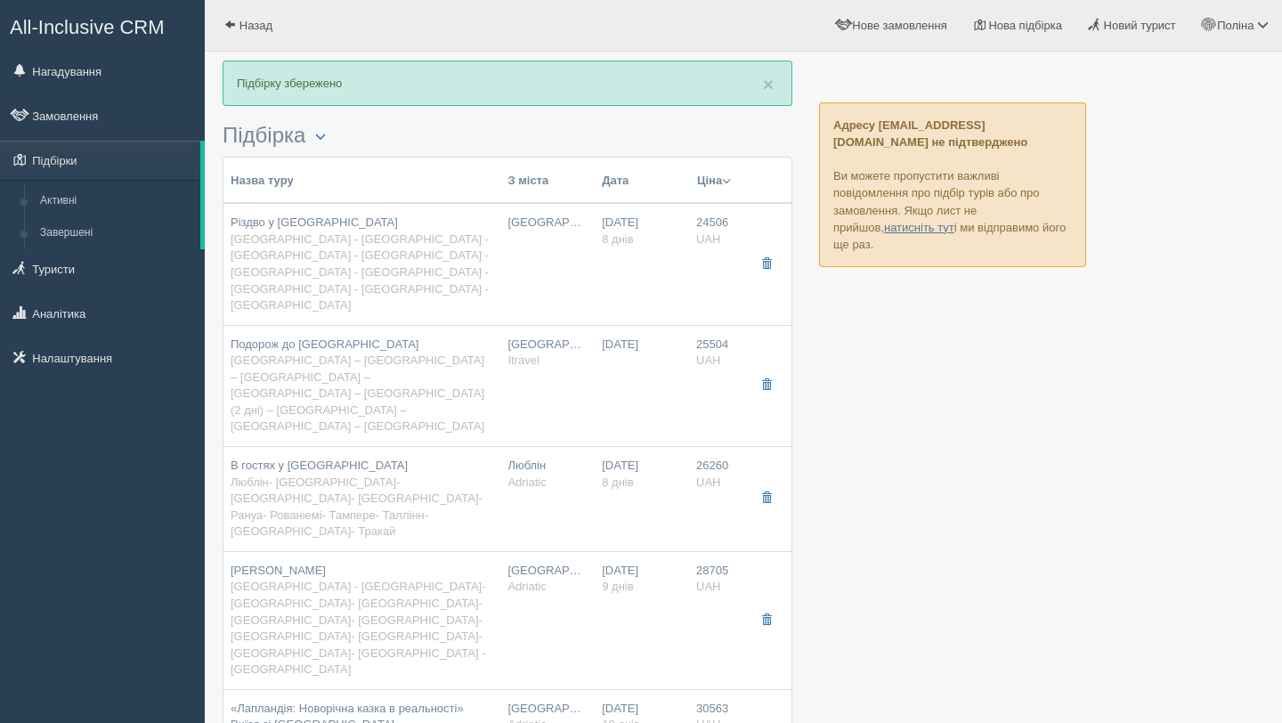
type input "Подорож до Лапландії"
type input "Львів – Варшава – Рига – Гельсінки – Лапландія (2 дні) – Таллінн – Вільнюс – Ль…"
type input "https://docs.google.com/document/d/19hmC4lh6dBhpbfFeYzfMdbXvrB3gR7FcNUSRFECSQH8…"
type textarea "Виїзд зі Львова Тур на 8 днів, 7 ночей в готелях (в Лапландії ночівля в районі …"
type input "Itravel"
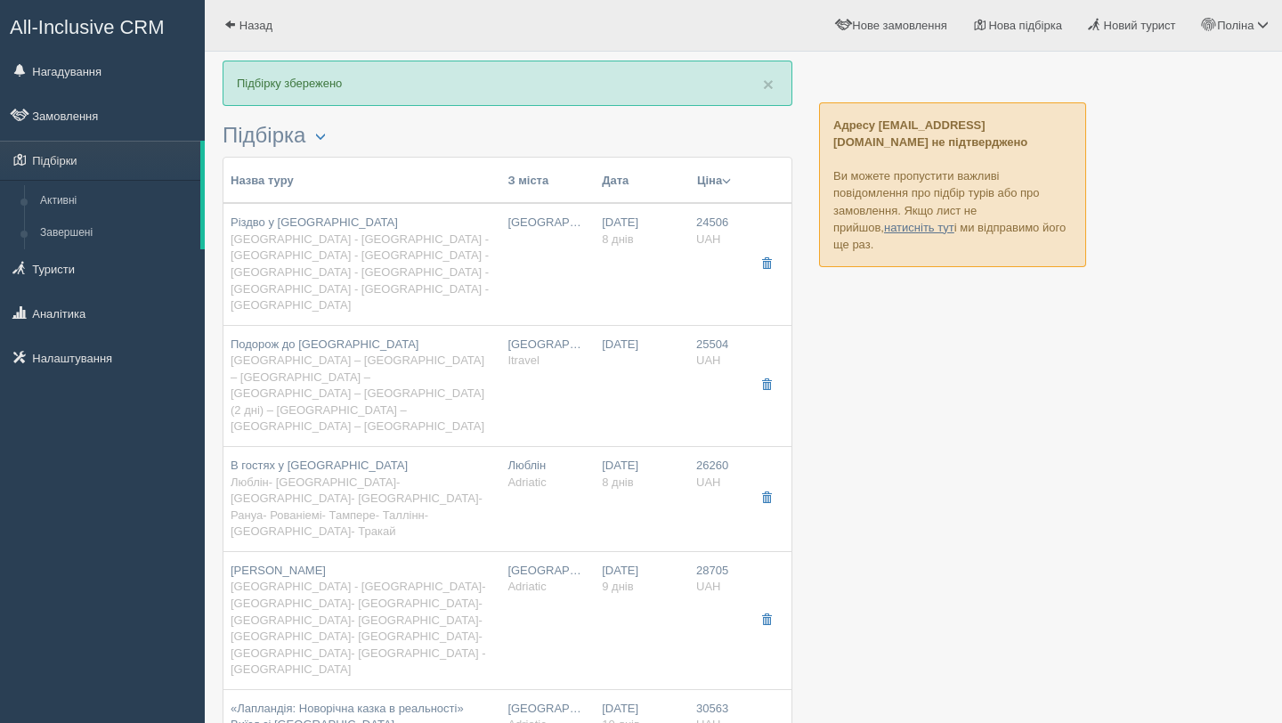
type input "25504"
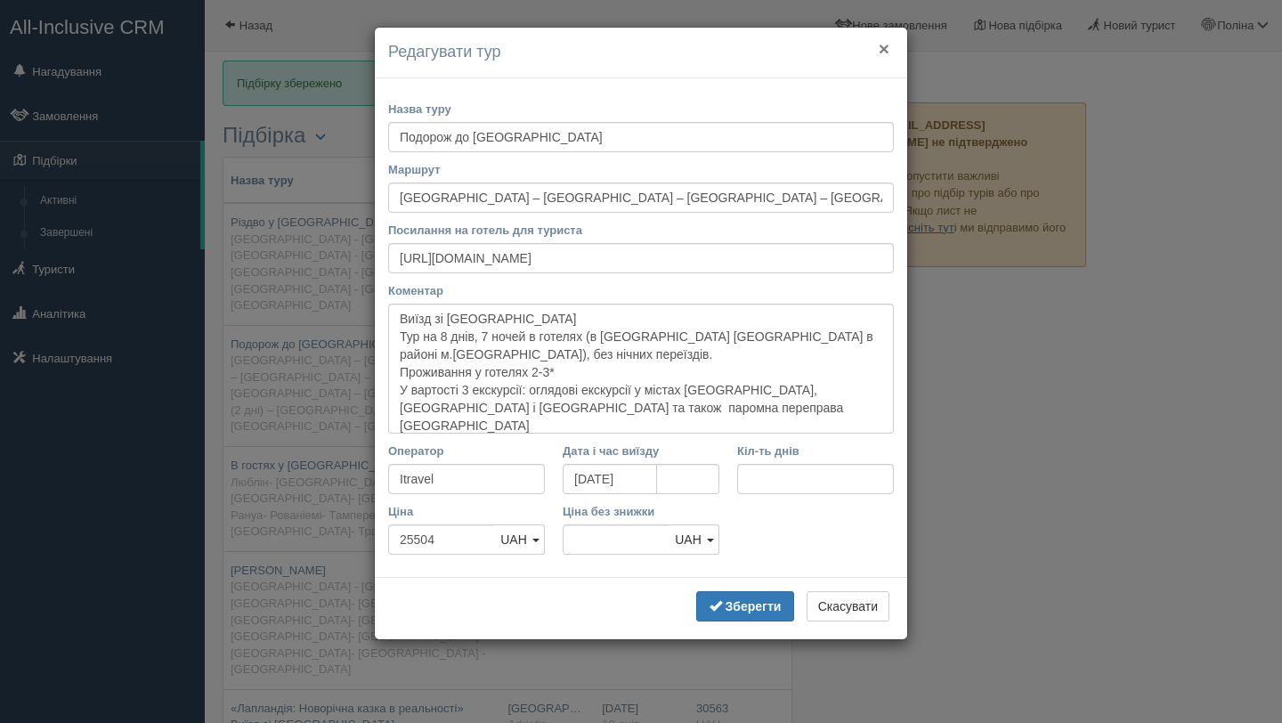
click at [886, 42] on button "×" at bounding box center [883, 48] width 11 height 19
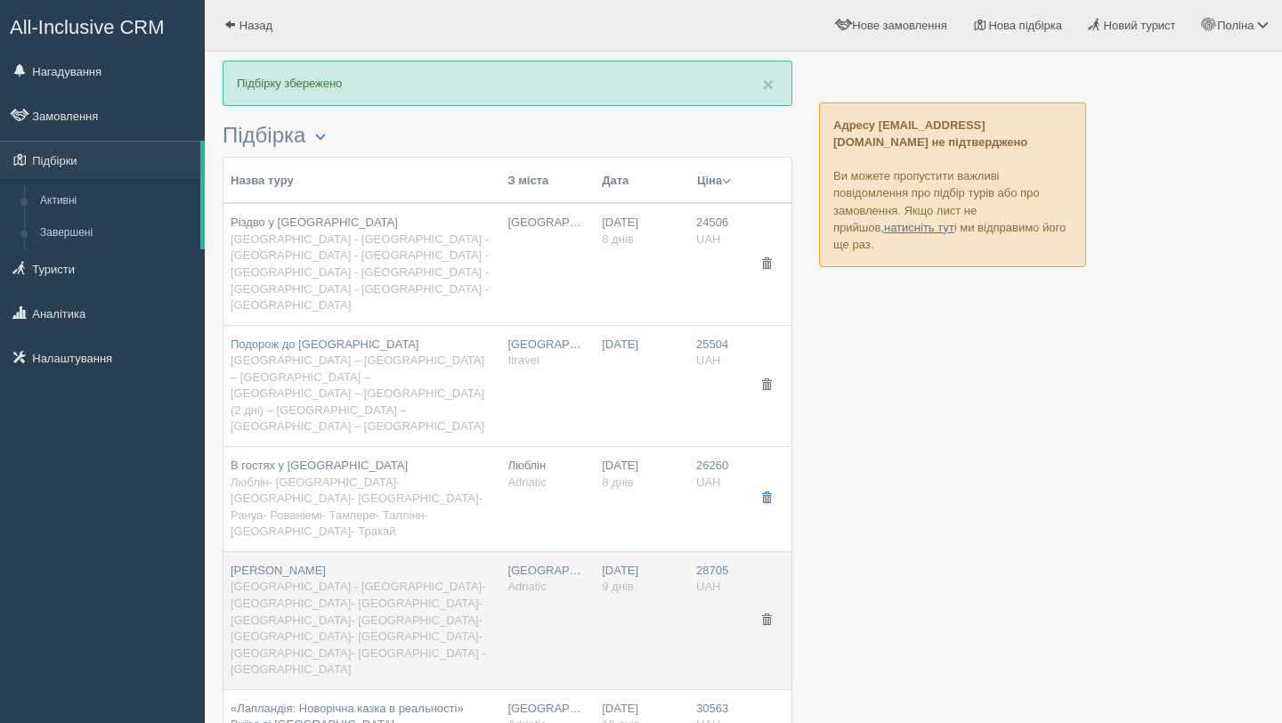
click at [378, 579] on span "Львів - Варшава- Рига- Таллінн- Гельсінкі- Лапландія- Рануа- Турку- Стокгольм- …" at bounding box center [358, 627] width 255 height 96
type input "Світ Санти"
type input "Львів - Варшава- Рига- Таллінн- Гельсінкі- Лапландія- Рануа- Турку- Стокгольм- …"
type input "https://adriatic-travel.com.ua/get_program.php?p=cGwBZgtAOw"
type textarea "Виїзд зі Львова о 6:30 Тур на 9 днів, без нічних переїздів У вартості туру прож…"
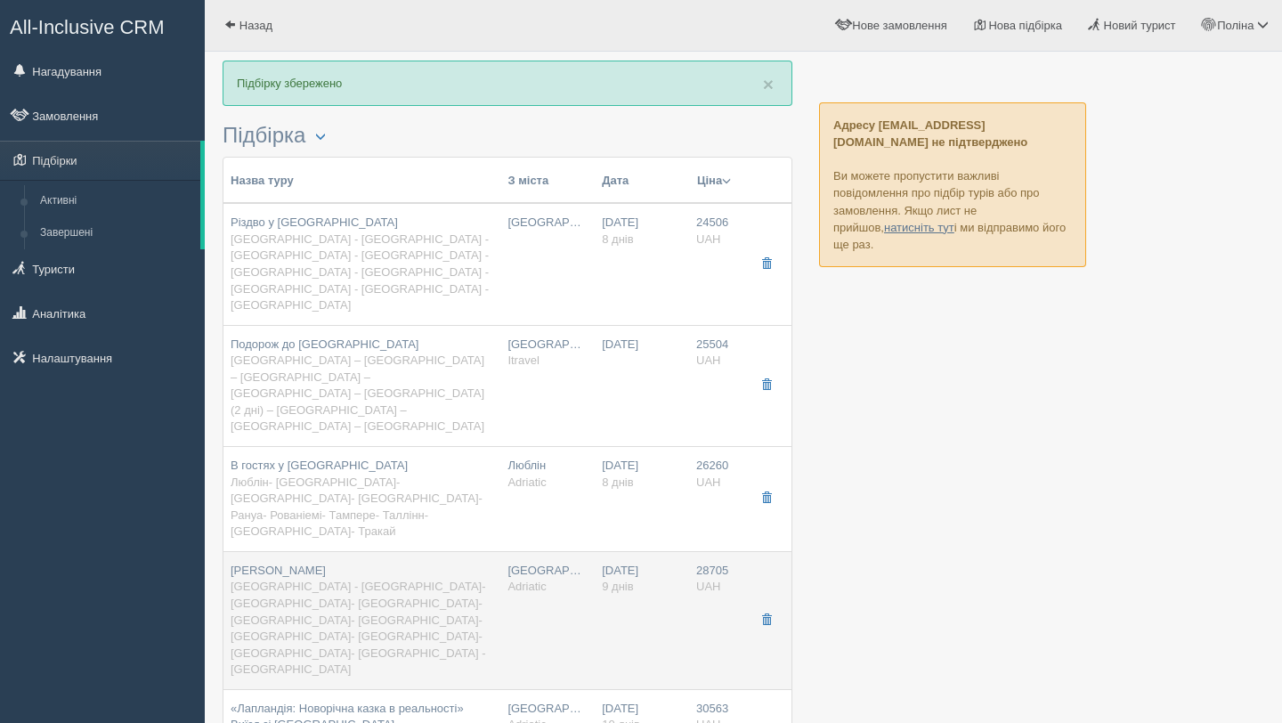
type input "Adriatic"
type input "9"
type input "28705"
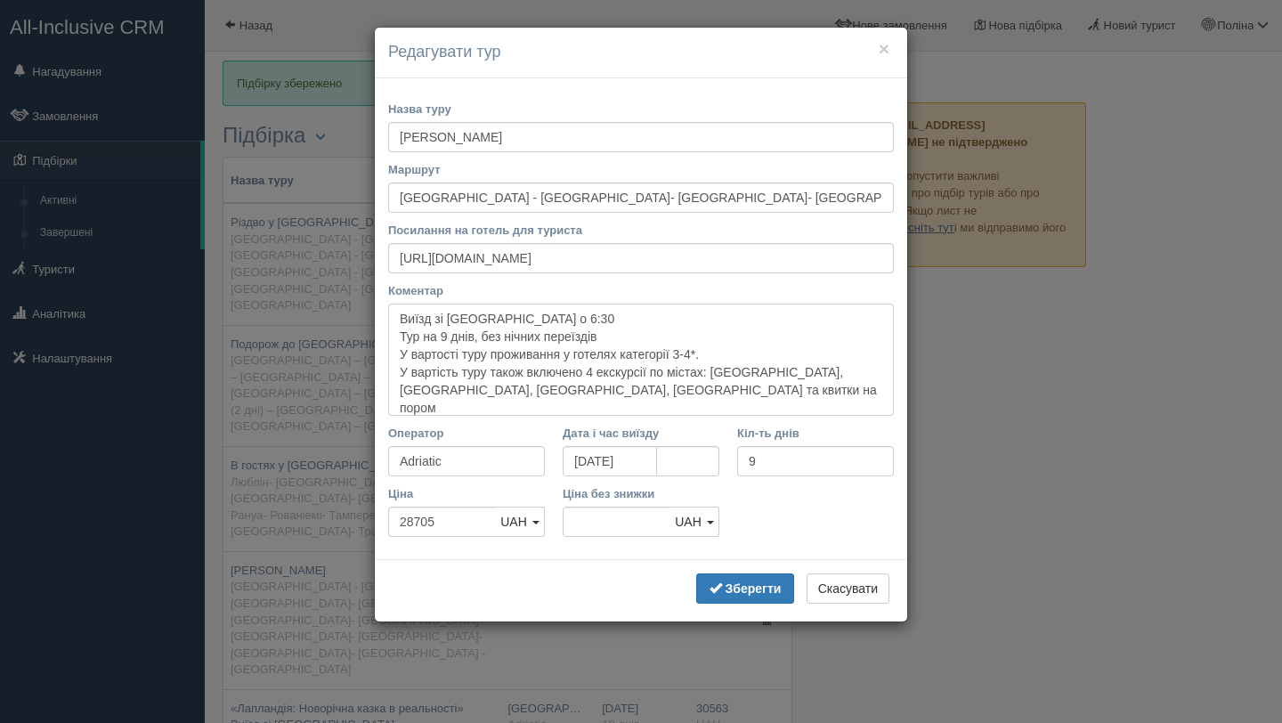
click at [503, 352] on textarea "Виїзд зі Львова о 6:30 Тур на 9 днів, без нічних переїздів У вартості туру прож…" at bounding box center [641, 360] width 506 height 112
type textarea "Виїзд зі Львова о 6:30 Тур на 9 днів, без нічних переїздів Проживання у готелях…"
click at [749, 582] on b "Зберегти" at bounding box center [753, 588] width 56 height 14
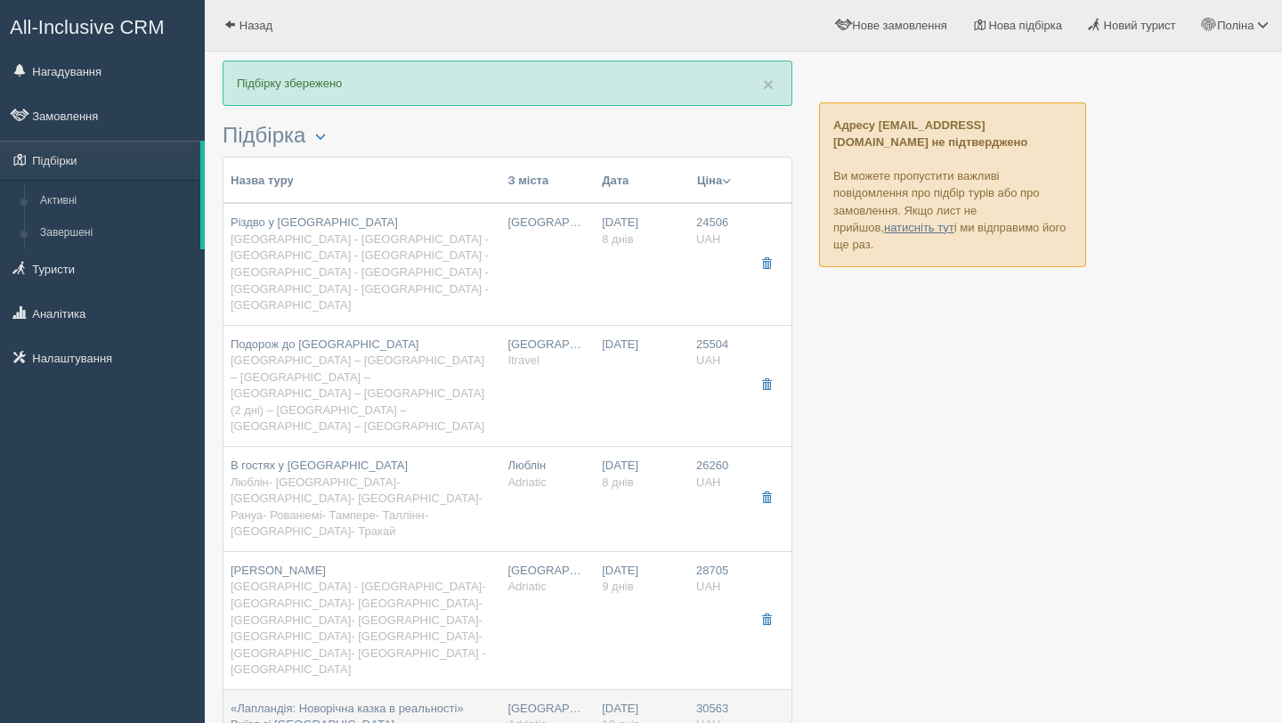
type input "«Лапландія: Новорічна казка в реальності» Виїзд зі [GEOGRAPHIC_DATA]"
type input "[GEOGRAPHIC_DATA]- [GEOGRAPHIC_DATA]- [GEOGRAPHIC_DATA]- [GEOGRAPHIC_DATA]- [GE…"
type input "https://adriatic-travel.com.ua/tour/laplandiya-novorichna-kazka-v-realnosti-vyi…"
type input "10"
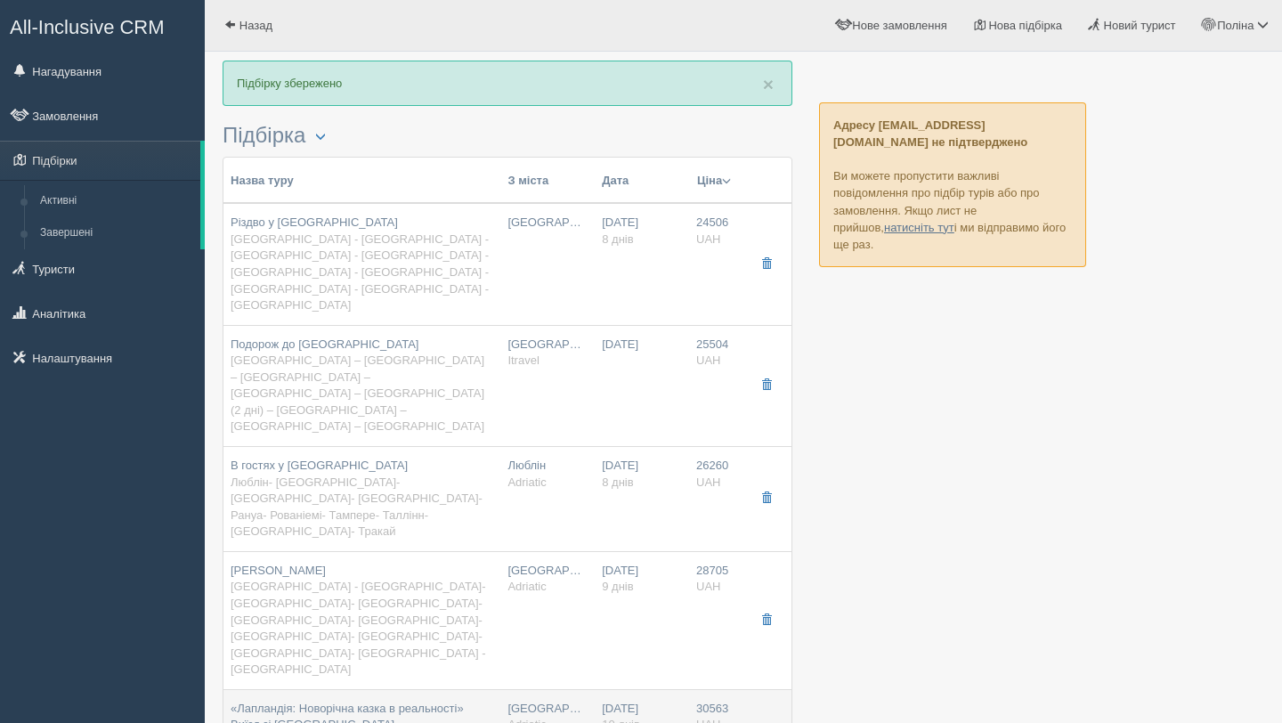
type input "30563"
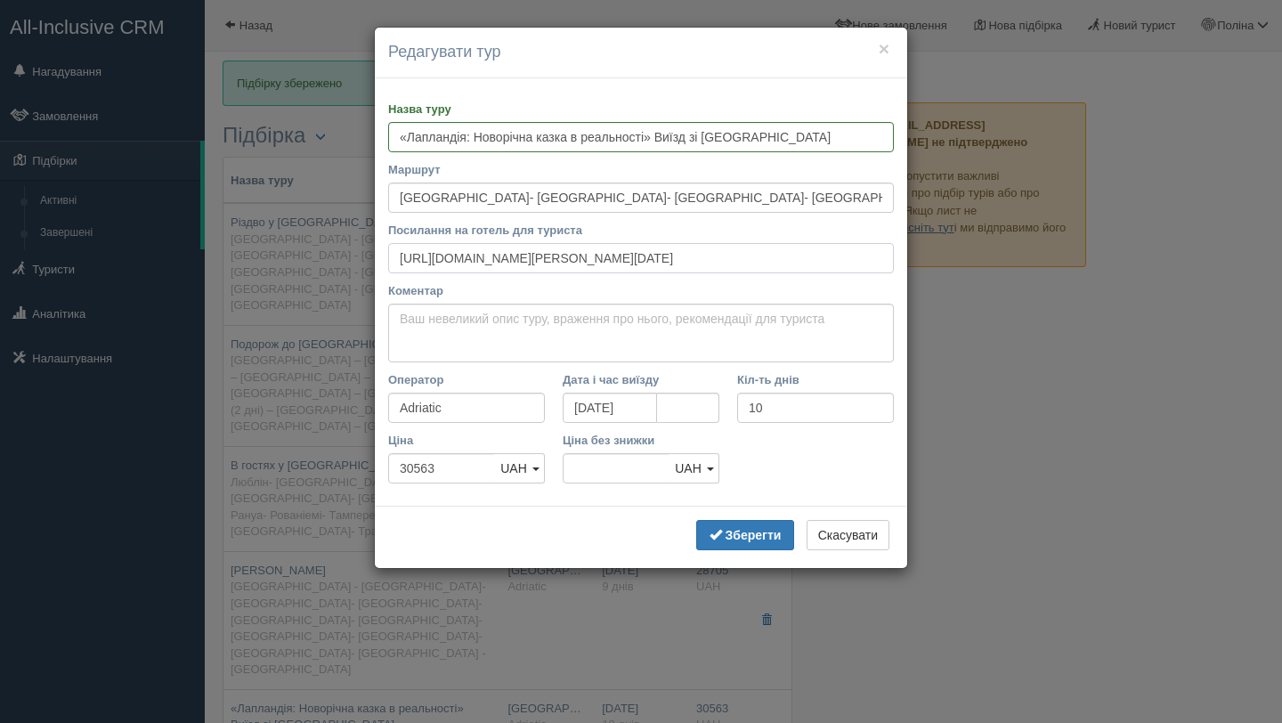
scroll to position [0, 140]
drag, startPoint x: 398, startPoint y: 254, endPoint x: 883, endPoint y: 256, distance: 485.1
click at [883, 256] on input "https://adriatic-travel.com.ua/tour/laplandiya-novorichna-kazka-v-realnosti-vyi…" at bounding box center [641, 258] width 506 height 30
drag, startPoint x: 883, startPoint y: 256, endPoint x: 354, endPoint y: 249, distance: 528.7
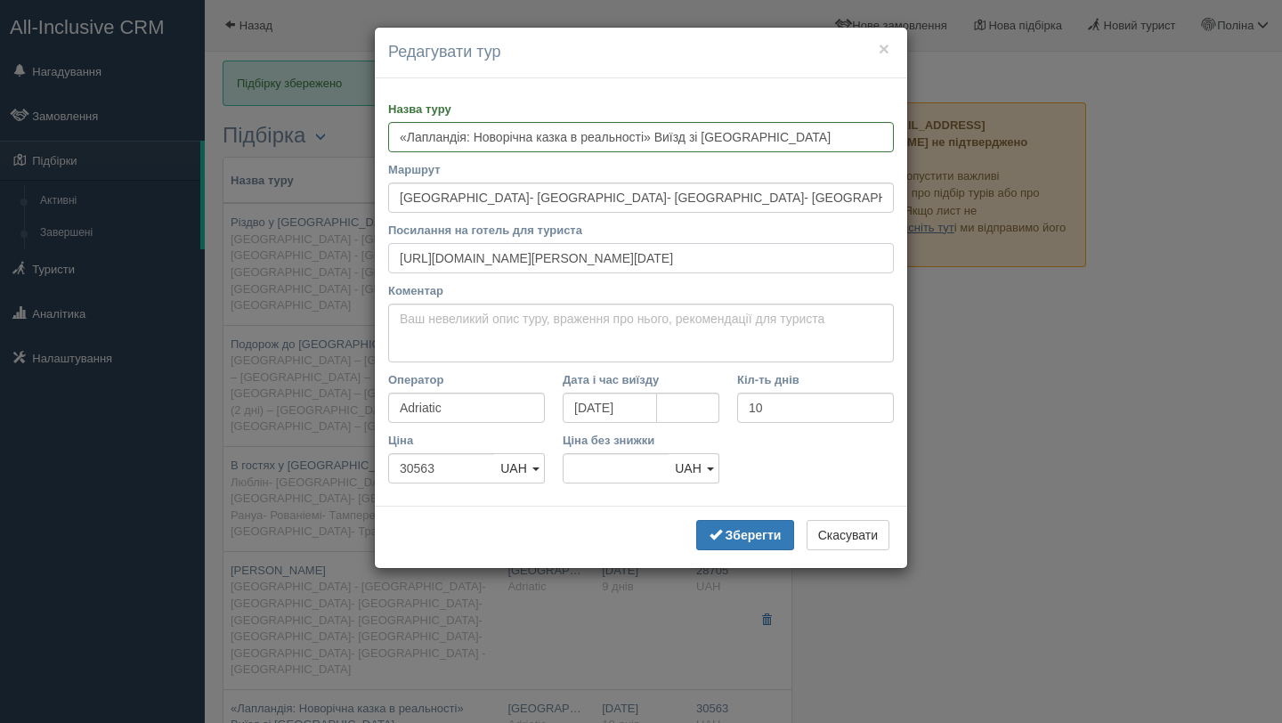
click at [354, 249] on div "× Редагувати тур Назва туру «Лапландія: Новорічна казка в реальності» Виїзд зі …" at bounding box center [641, 361] width 1282 height 723
drag, startPoint x: 477, startPoint y: 138, endPoint x: 394, endPoint y: 140, distance: 82.8
click at [394, 140] on input "«Лапландія: Новорічна казка в реальності» Виїзд зі [GEOGRAPHIC_DATA]" at bounding box center [641, 137] width 506 height 30
drag, startPoint x: 721, startPoint y: 140, endPoint x: 499, endPoint y: 141, distance: 221.6
click at [499, 141] on input "Новорічна казка в реальності» Виїзд зі Львова" at bounding box center [641, 137] width 506 height 30
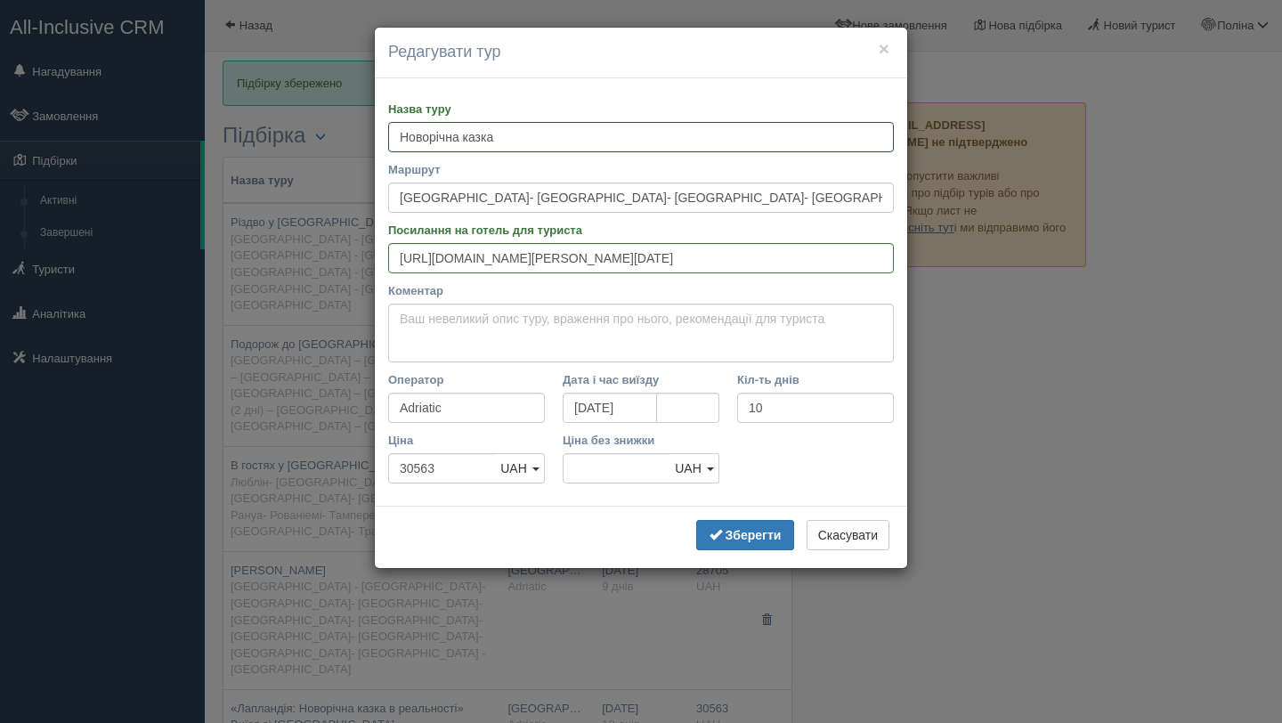
type input "Новорічна казка"
drag, startPoint x: 398, startPoint y: 258, endPoint x: 966, endPoint y: 259, distance: 567.9
click at [966, 259] on div "× Редагувати тур Назва туру Новорічна казка Маршрут Варшава- Рига- Таллінн- Гел…" at bounding box center [641, 361] width 1282 height 723
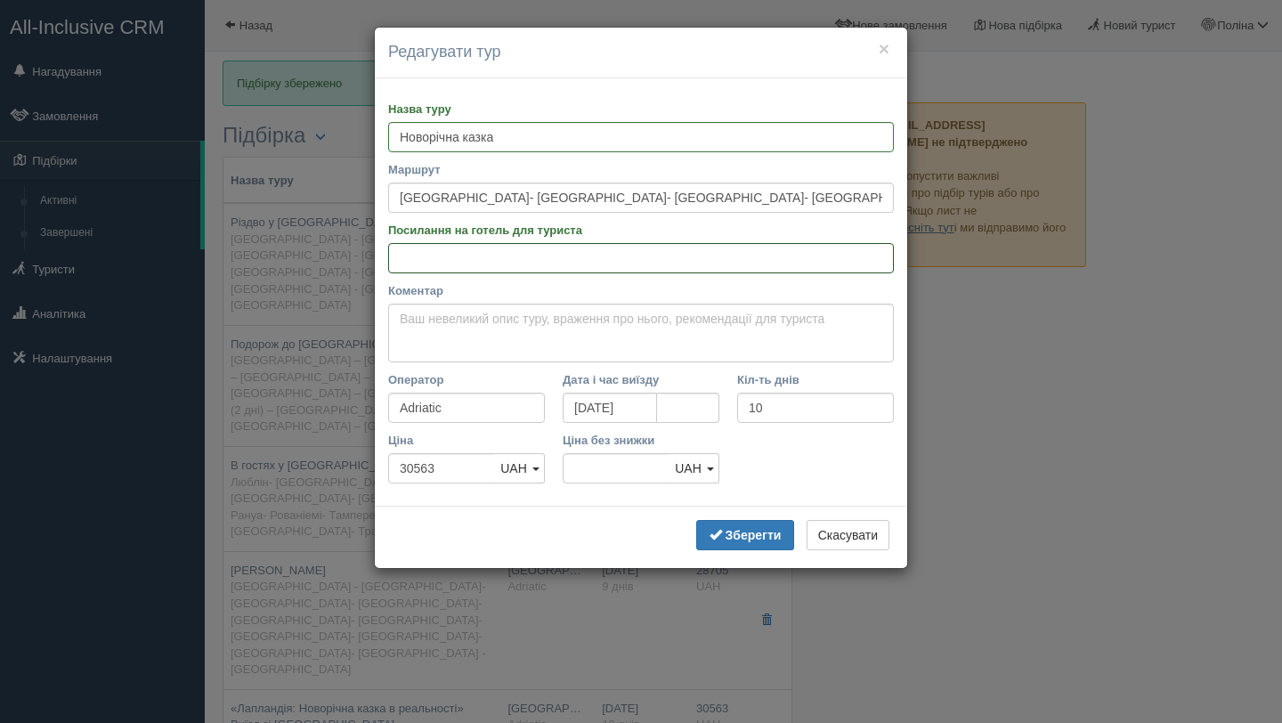
paste input "https://adriatic-travel.com.ua/get_program.php?p=cGwBZwtAOw"
type input "https://adriatic-travel.com.ua/get_program.php?p=cGwBZwtAOw"
click at [757, 335] on textarea "Коментар" at bounding box center [641, 333] width 506 height 59
click at [399, 195] on input "[GEOGRAPHIC_DATA]- [GEOGRAPHIC_DATA]- [GEOGRAPHIC_DATA]- [GEOGRAPHIC_DATA]- [GE…" at bounding box center [641, 197] width 506 height 30
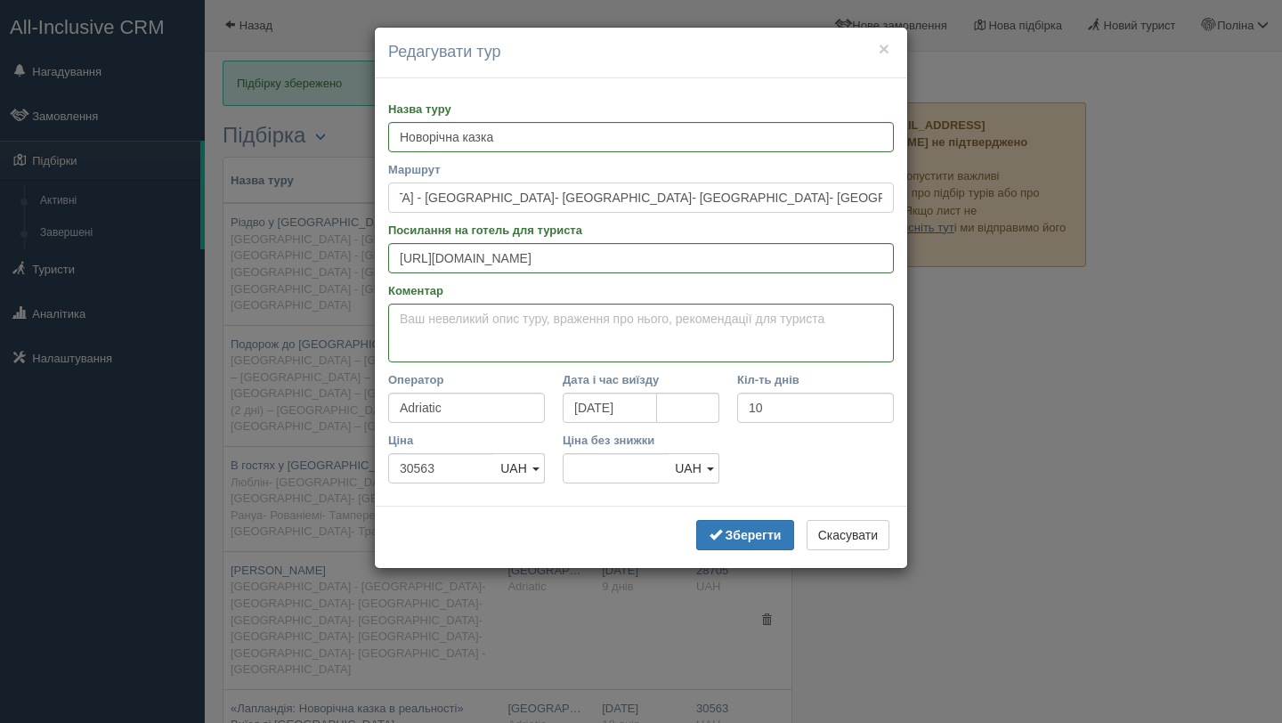
click at [884, 198] on input "Львів - Варшава- Рига- Таллінн- Гельсінкі- Лапландія- Рануа- Вуокатті- Турку- С…" at bounding box center [641, 197] width 506 height 30
type input "Львів - Варшава- Рига- Таллінн- Гельсінкі- Лапландія- Рануа- Вуокатті- Турку- С…"
click at [640, 325] on textarea "Коментар" at bounding box center [641, 333] width 506 height 59
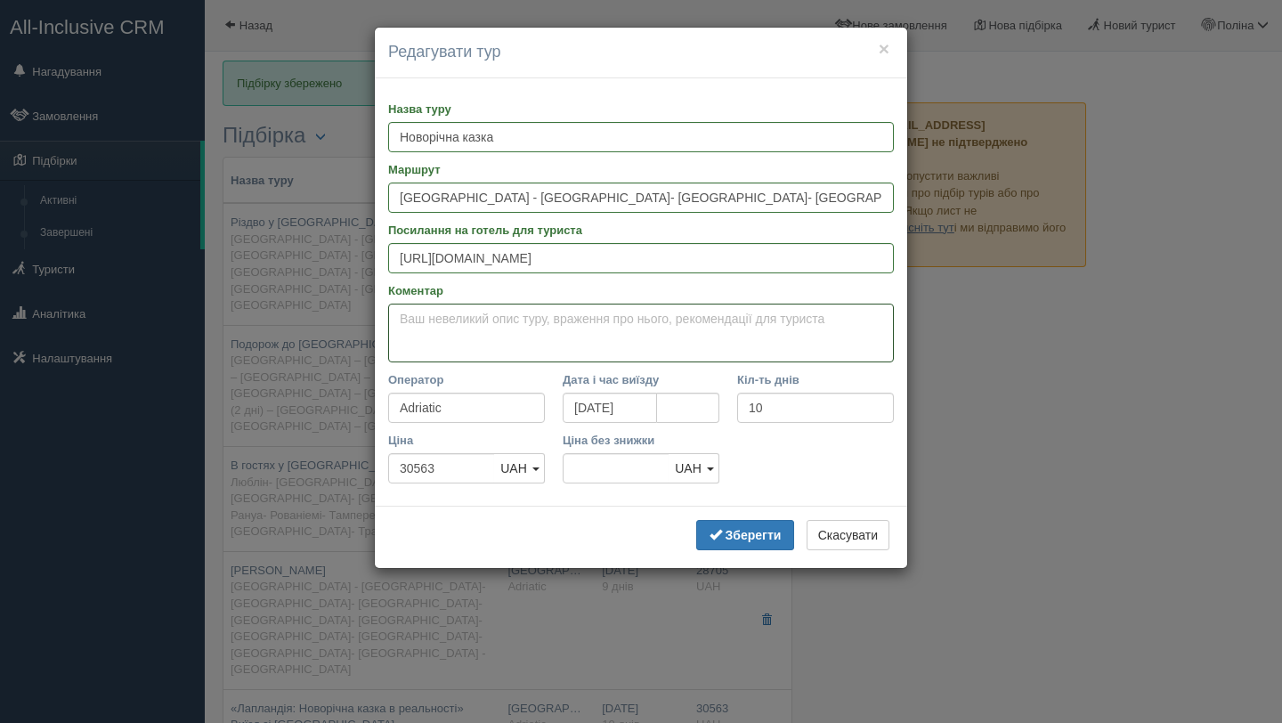
paste textarea "Автобусний тур на 10 днів, без нічних переїздів Детальніше - https://adriatic-t…"
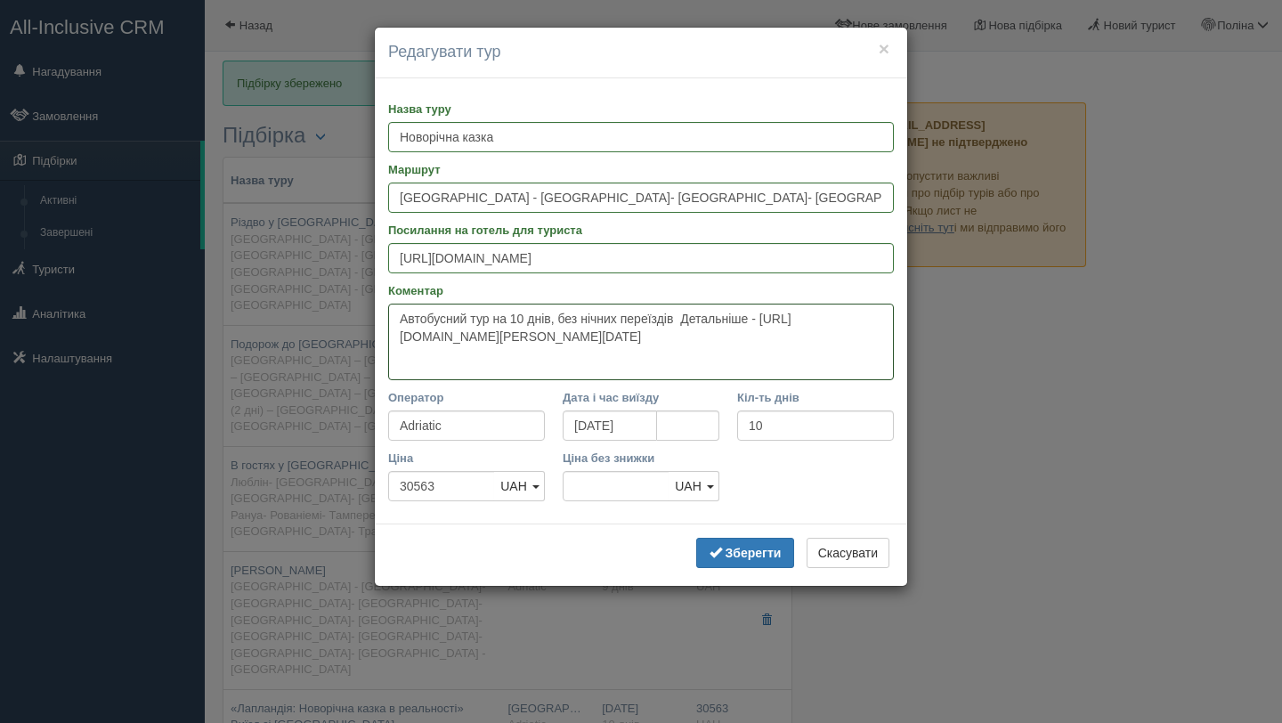
drag, startPoint x: 691, startPoint y: 316, endPoint x: 722, endPoint y: 381, distance: 72.1
click at [722, 381] on div "Назва туру Новорічна казка Маршрут Львів - Варшава- Рига- Таллінн- Гельсінкі- Л…" at bounding box center [641, 301] width 532 height 446
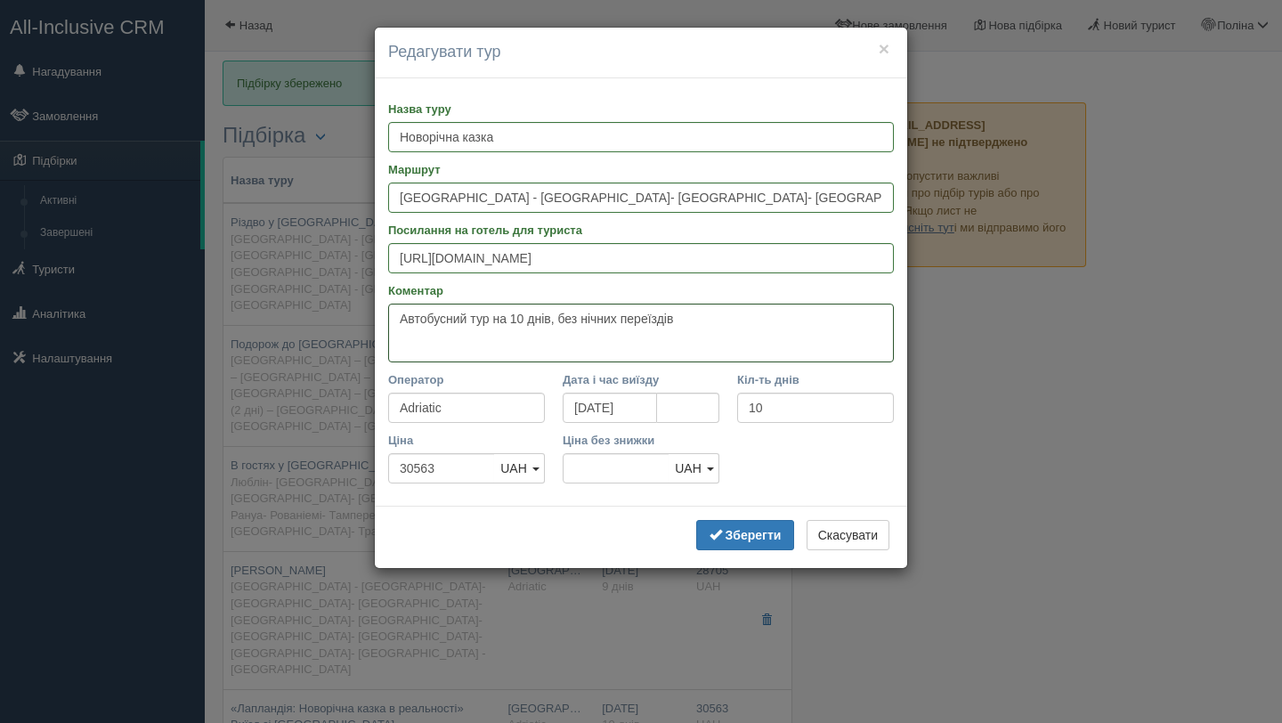
click at [396, 320] on textarea "Автобусний тур на 10 днів, без нічних переїздів" at bounding box center [641, 333] width 506 height 59
click at [500, 312] on textarea "Виїзд зі Львова Автобусний тур на 10 днів, без нічних переїздів" at bounding box center [641, 333] width 506 height 59
click at [536, 318] on textarea "Виїзд зі Львова о Автобусний тур на 10 днів, без нічних переїздів" at bounding box center [641, 333] width 506 height 59
click at [708, 344] on textarea "Виїзд зі Львова о 6:30 Автобусний тур на 10 днів, без нічних переїздів" at bounding box center [641, 333] width 506 height 59
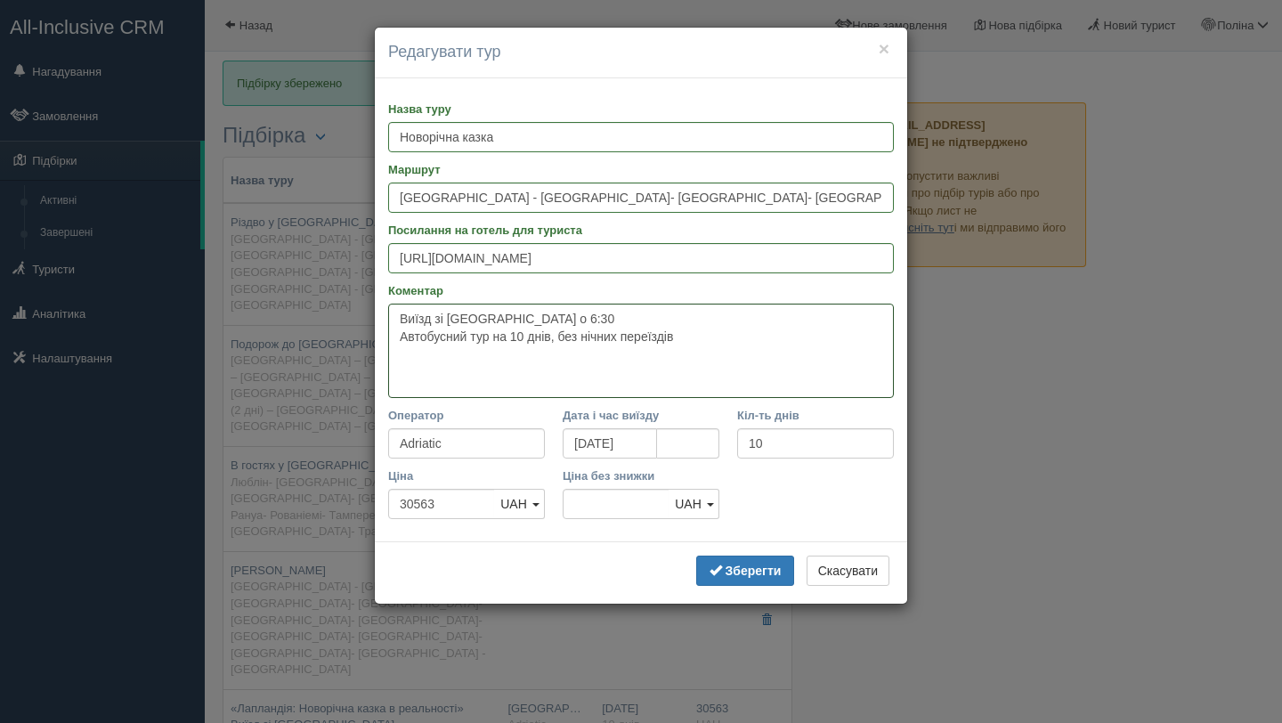
paste textarea "У вартість туру включені 4 екскурсії по містах: Рига, Таллінн, Гельсінкі та Сто…"
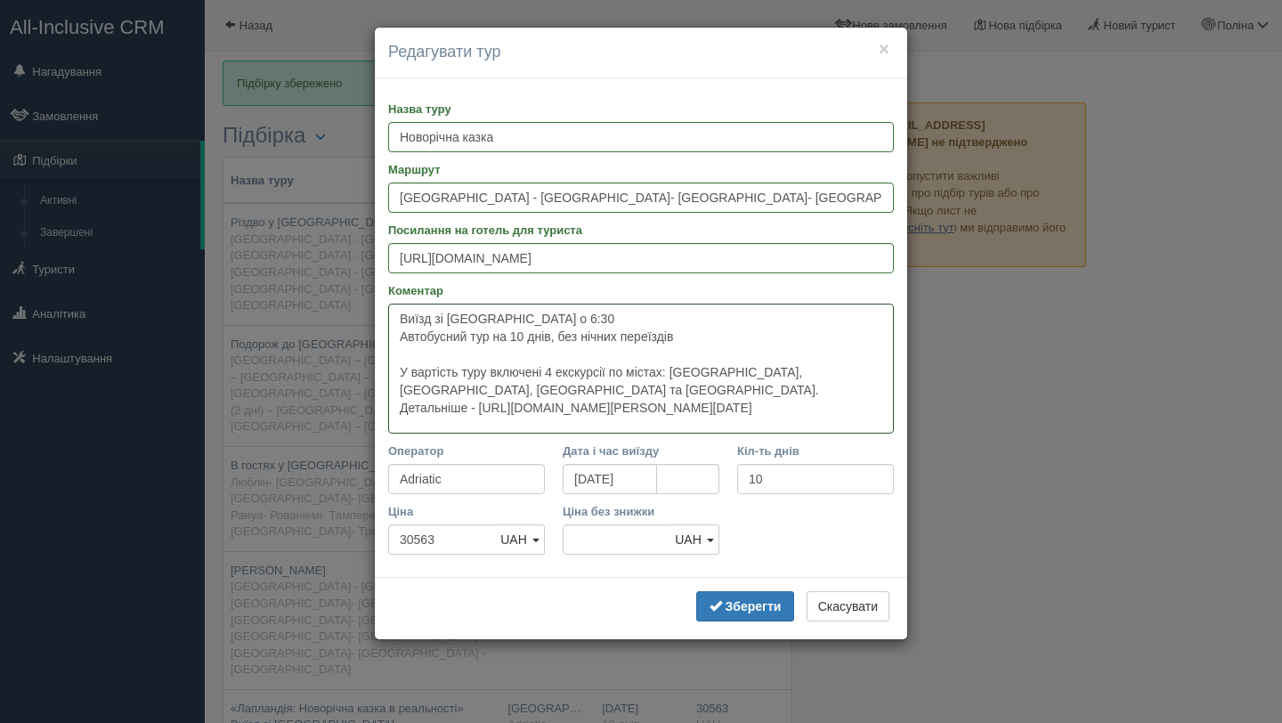
drag, startPoint x: 471, startPoint y: 390, endPoint x: 886, endPoint y: 409, distance: 415.2
click at [886, 409] on textarea "Виїзд зі Львова о 6:30 Автобусний тур на 10 днів, без нічних переїздів У вартіс…" at bounding box center [641, 369] width 506 height 130
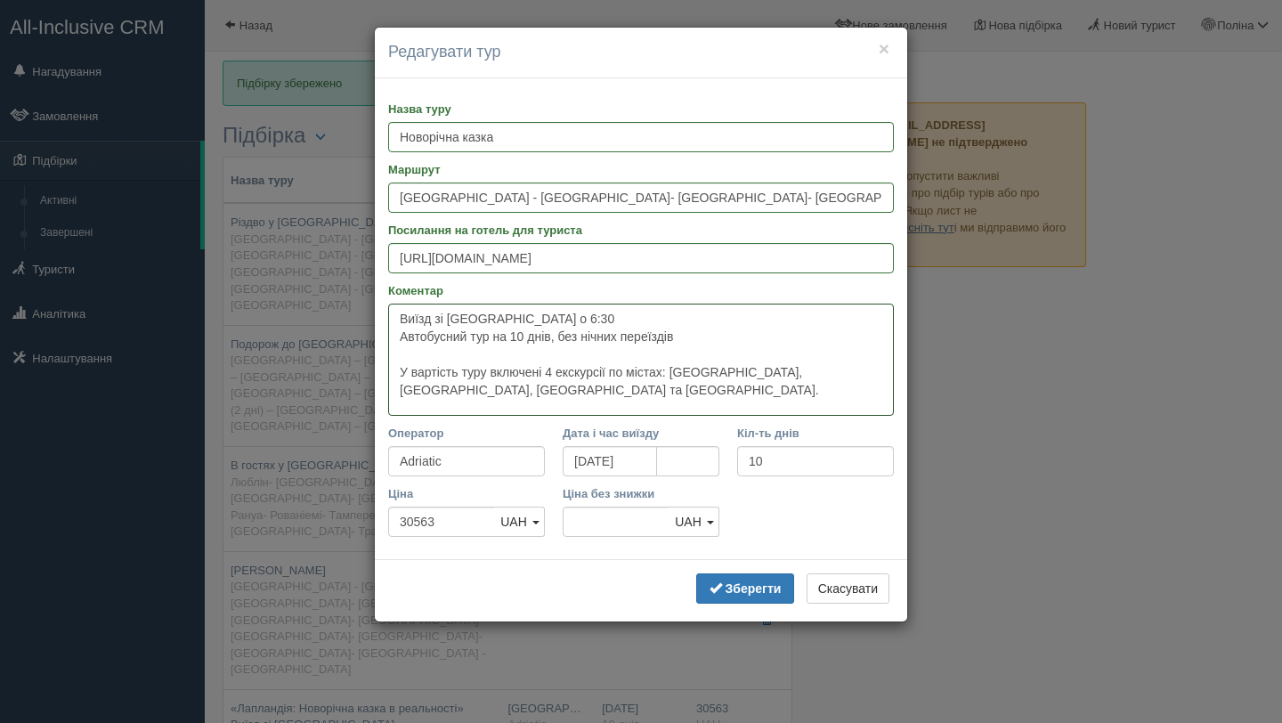
click at [419, 360] on textarea "Виїзд зі Львова о 6:30 Автобусний тур на 10 днів, без нічних переїздів У вартіс…" at bounding box center [641, 360] width 506 height 112
paste textarea "Проживання: готель 3-4* Детальніше - https://adriatic-travel.com.ua/tour/laplan…"
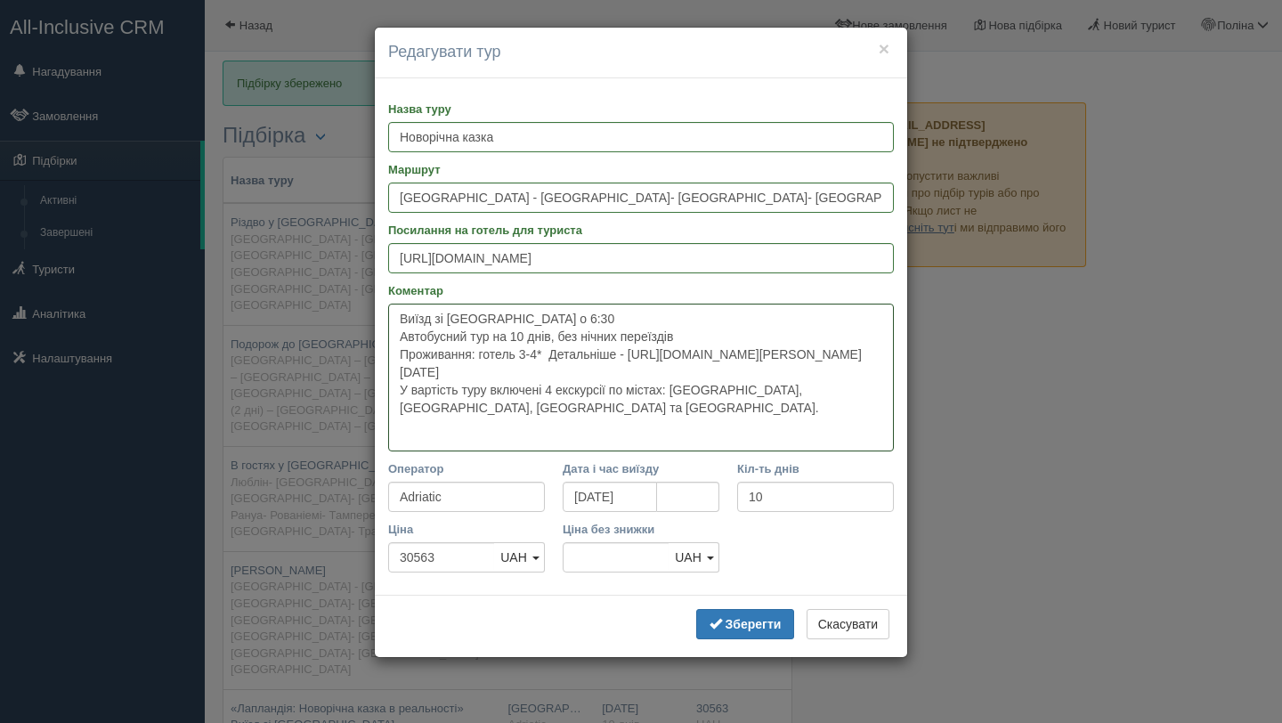
drag, startPoint x: 559, startPoint y: 356, endPoint x: 602, endPoint y: 403, distance: 63.6
click at [602, 403] on textarea "Виїзд зі Львова о 6:30 Автобусний тур на 10 днів, без нічних переїздів Проживан…" at bounding box center [641, 378] width 506 height 148
click at [598, 393] on textarea "Виїзд зі Львова о 6:30 Автобусний тур на 10 днів, без нічних переїздів Проживан…" at bounding box center [641, 378] width 506 height 148
drag, startPoint x: 557, startPoint y: 352, endPoint x: 586, endPoint y: 392, distance: 48.4
click at [586, 392] on textarea "Виїзд зі Львова о 6:30 Автобусний тур на 10 днів, без нічних переїздів Проживан…" at bounding box center [641, 378] width 506 height 148
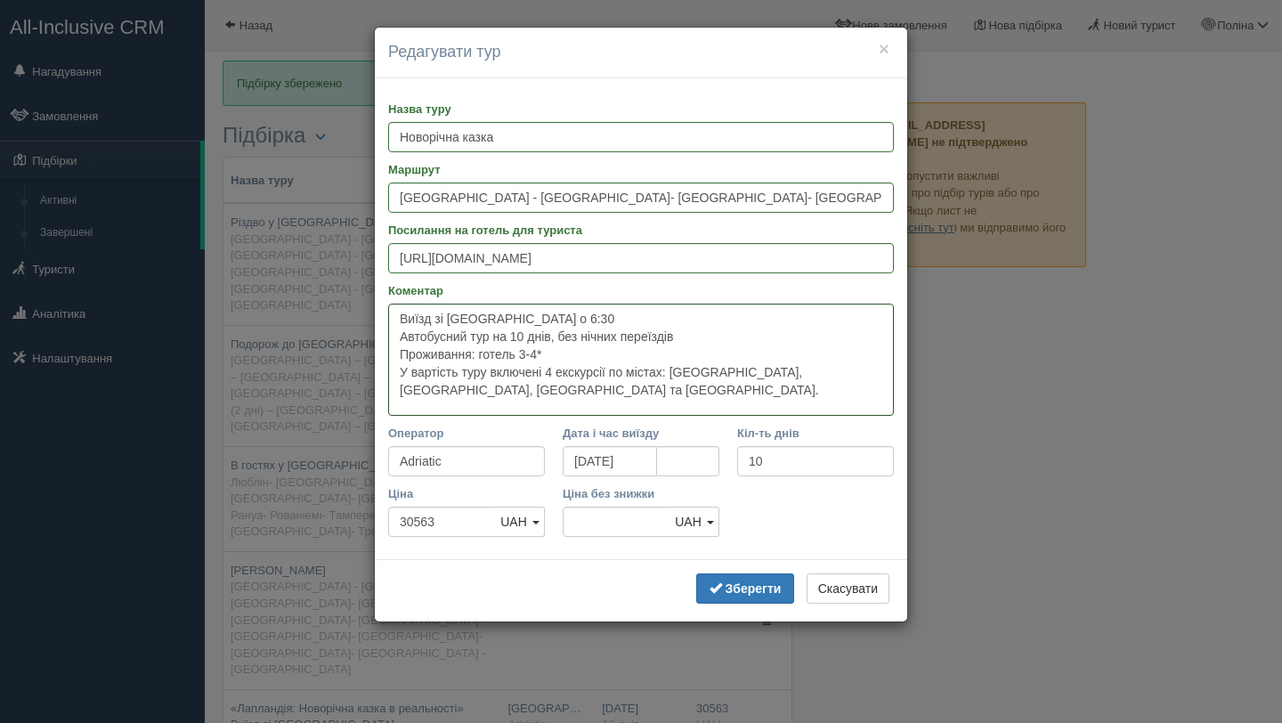
type textarea "Виїзд зі Львова о 6:30 Автобусний тур на 10 днів, без нічних переїздів Проживан…"
click at [729, 581] on b "Зберегти" at bounding box center [753, 588] width 56 height 14
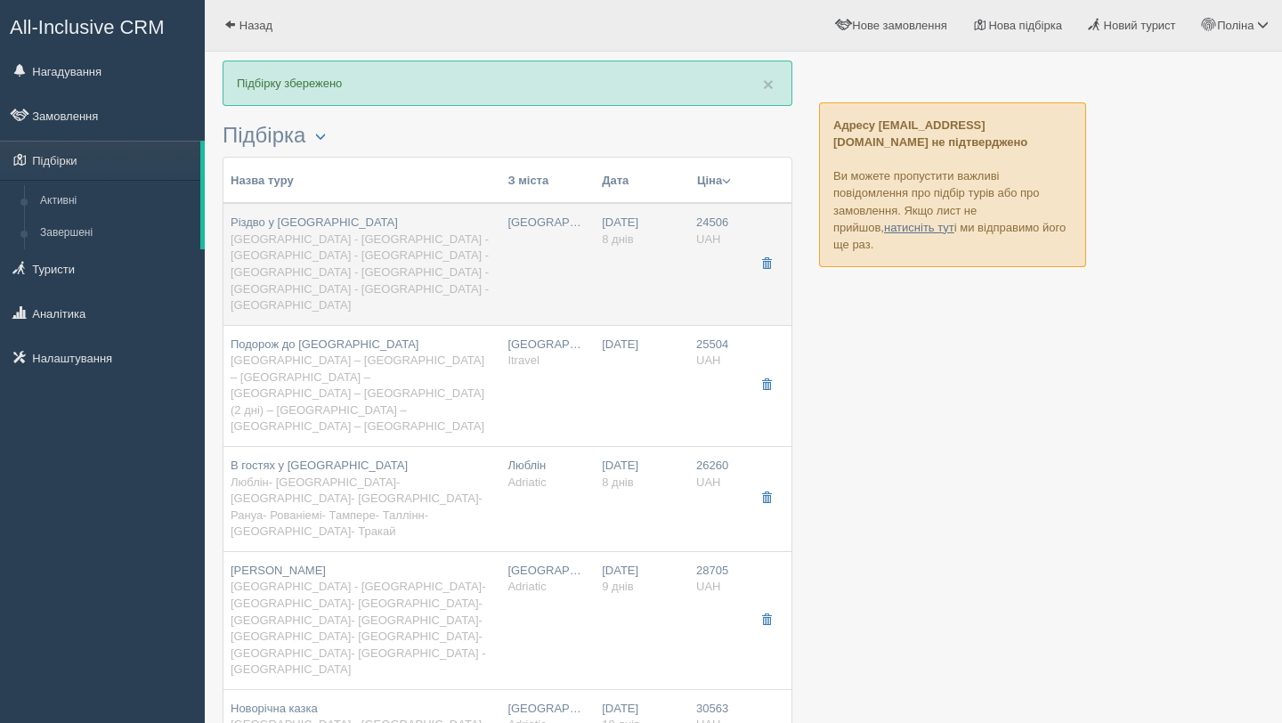
click at [428, 240] on span "Львів - Литва - Рига - Стокгольм - Лапландія - Гельсінки - Талліні - Вільнюс - …" at bounding box center [360, 271] width 258 height 79
type input "Різдво у Лапландії"
type input "Львів - Литва - Рига - Стокгольм - Лапландія - Гельсінки - Талліні - Вільнюс - …"
type input "https://eurotrips.ua/wp-content/uploads/pdf2/pdf_40921_ua.pdf"
type textarea "Виїзд зі Львова о 7:00 Всього днів - 8, 2 ночі в каюті на поромі та 4 ночі в го…"
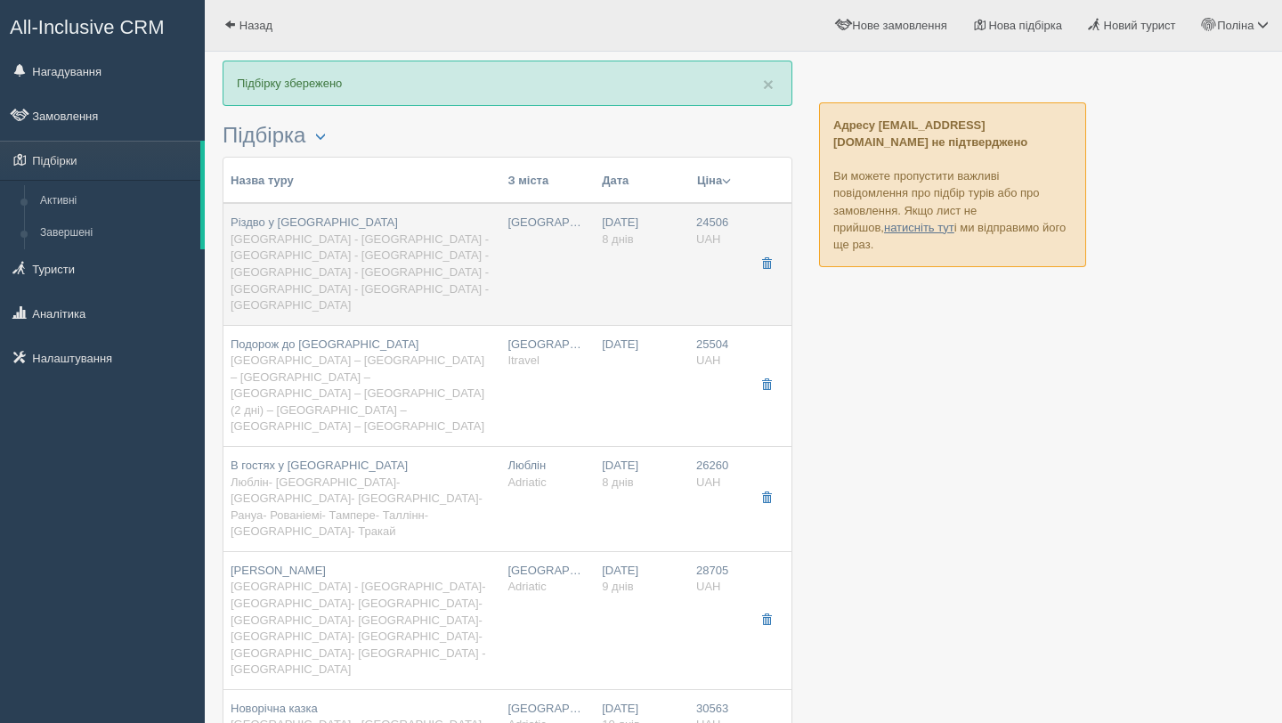
type input "8"
type input "24506"
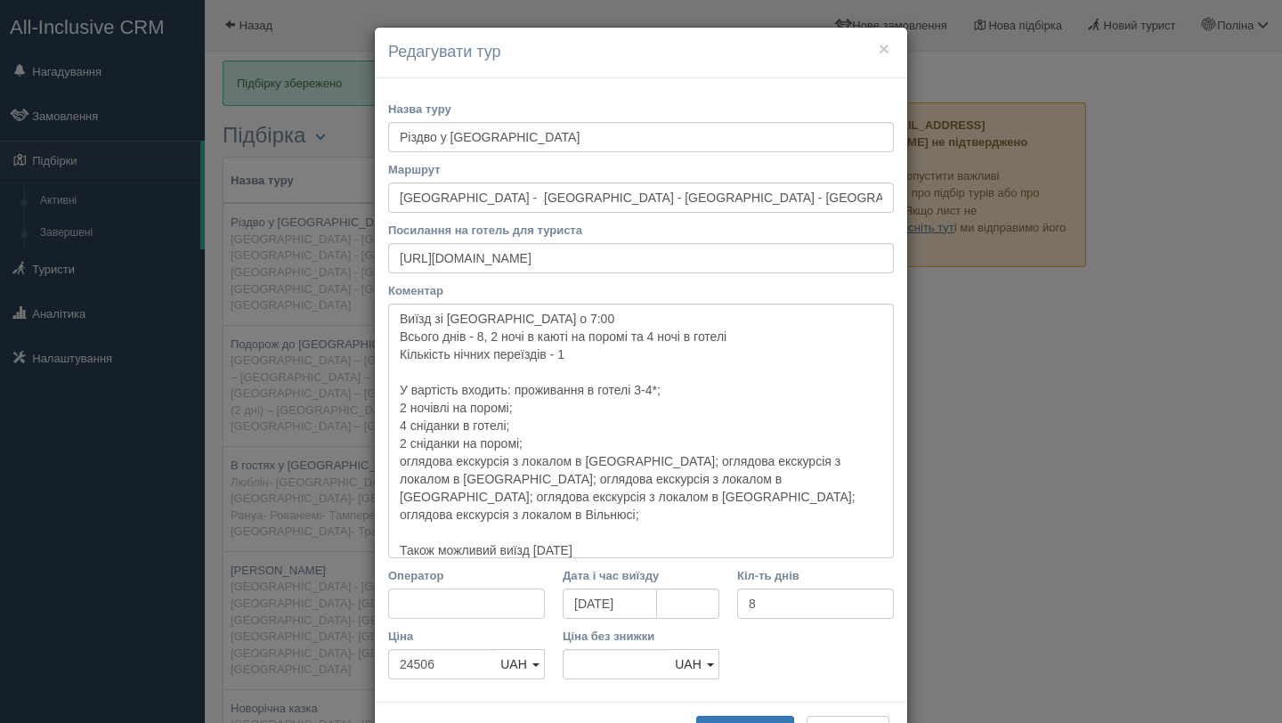
click at [491, 603] on input "Оператор" at bounding box center [466, 603] width 157 height 30
type input "У"
type input "Eurotrips"
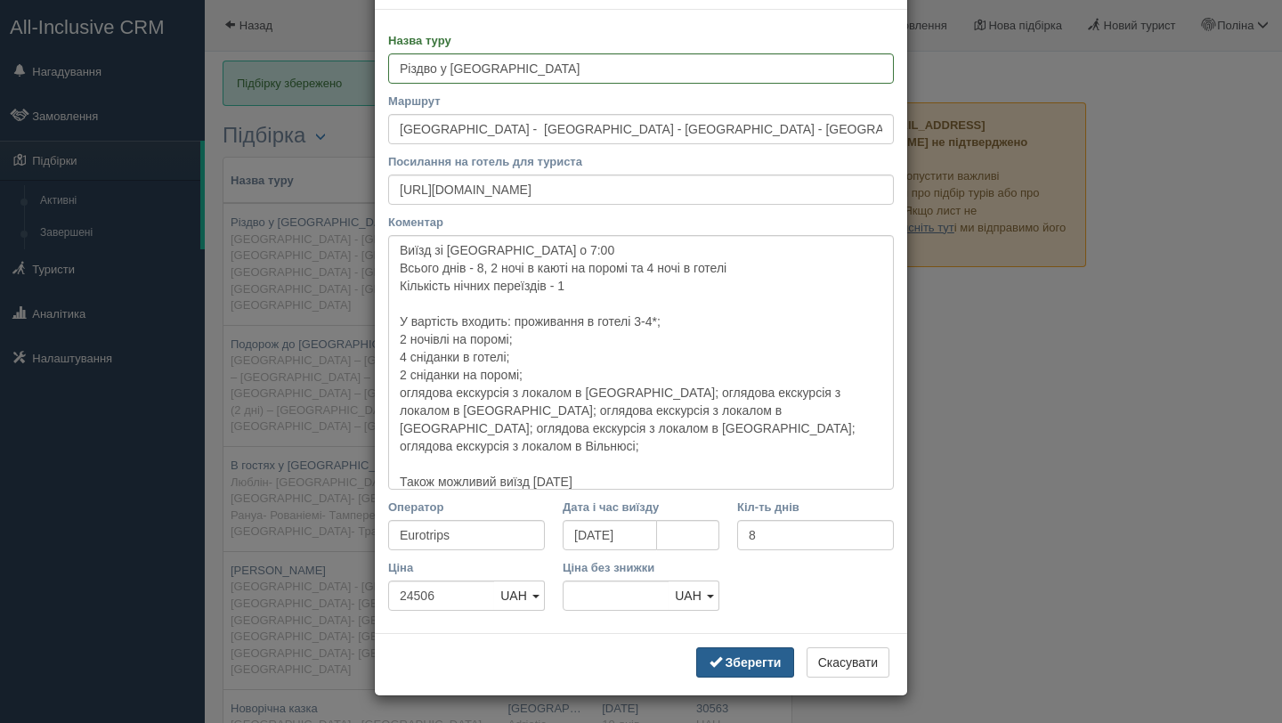
click at [749, 670] on button "Зберегти" at bounding box center [745, 662] width 98 height 30
type input "Eurotrips"
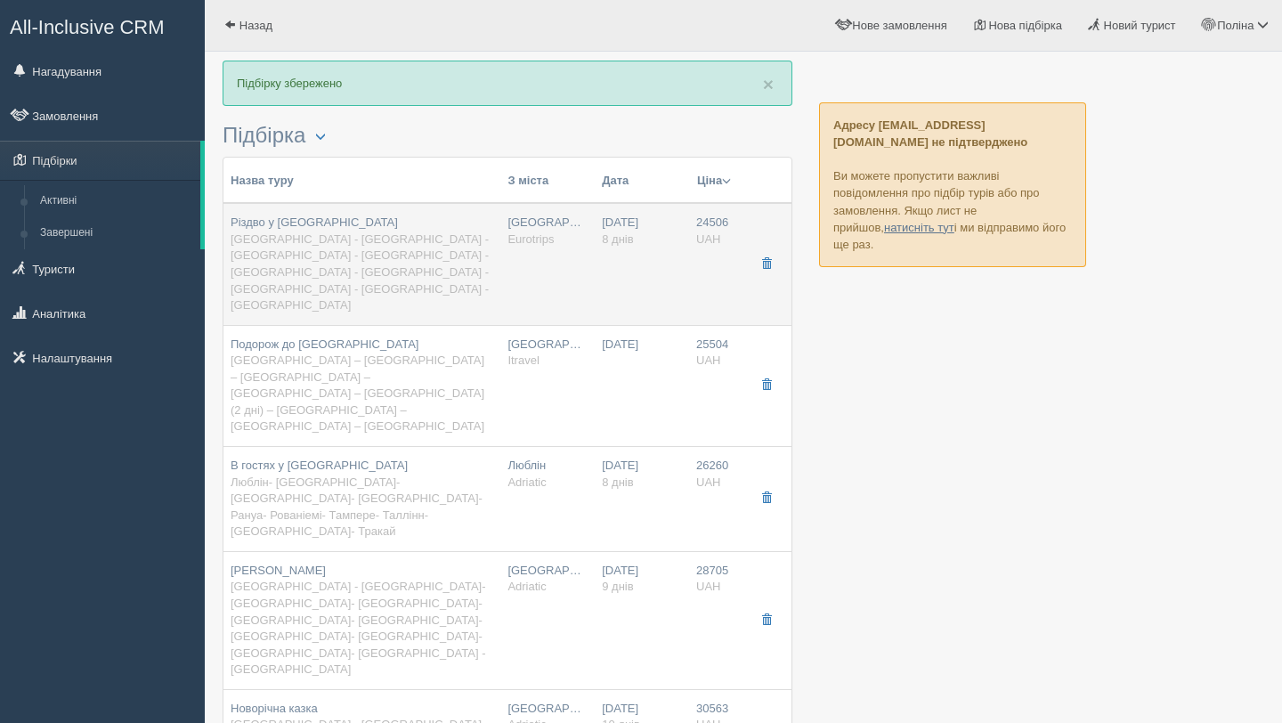
click at [397, 243] on span "Львів - Литва - Рига - Стокгольм - Лапландія - Гельсінки - Талліні - Вільнюс - …" at bounding box center [360, 271] width 258 height 79
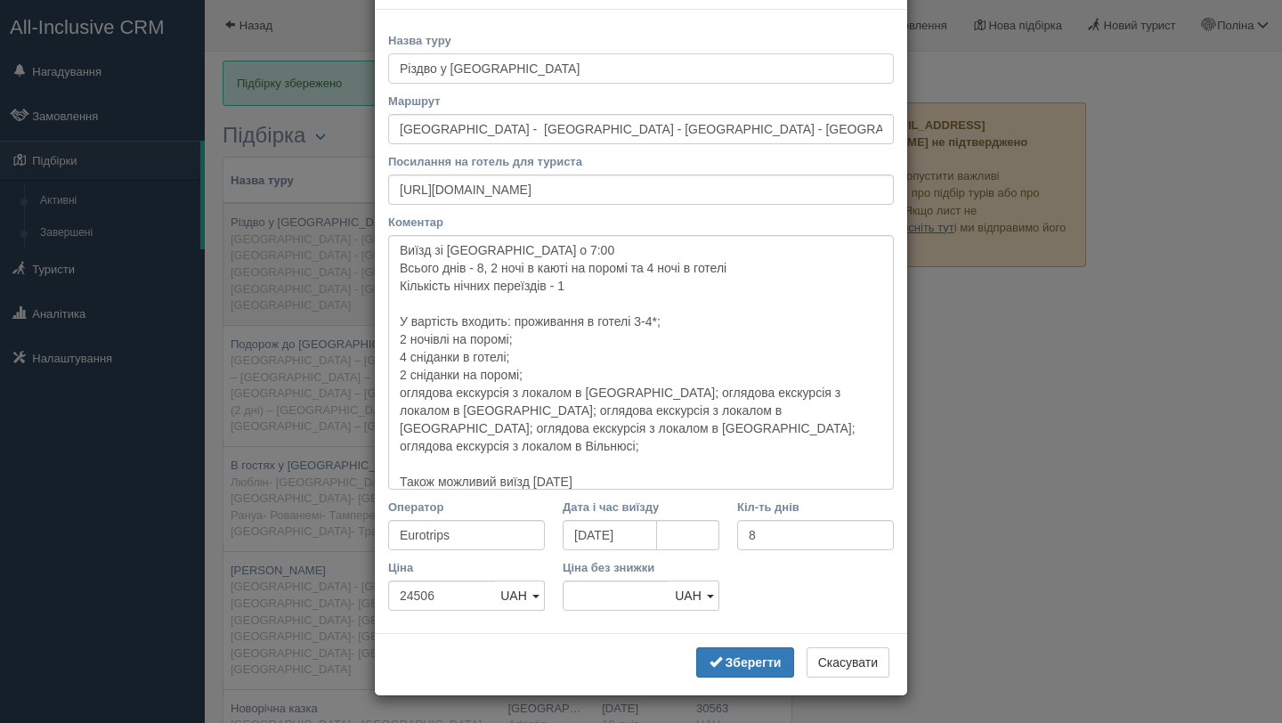
scroll to position [0, 0]
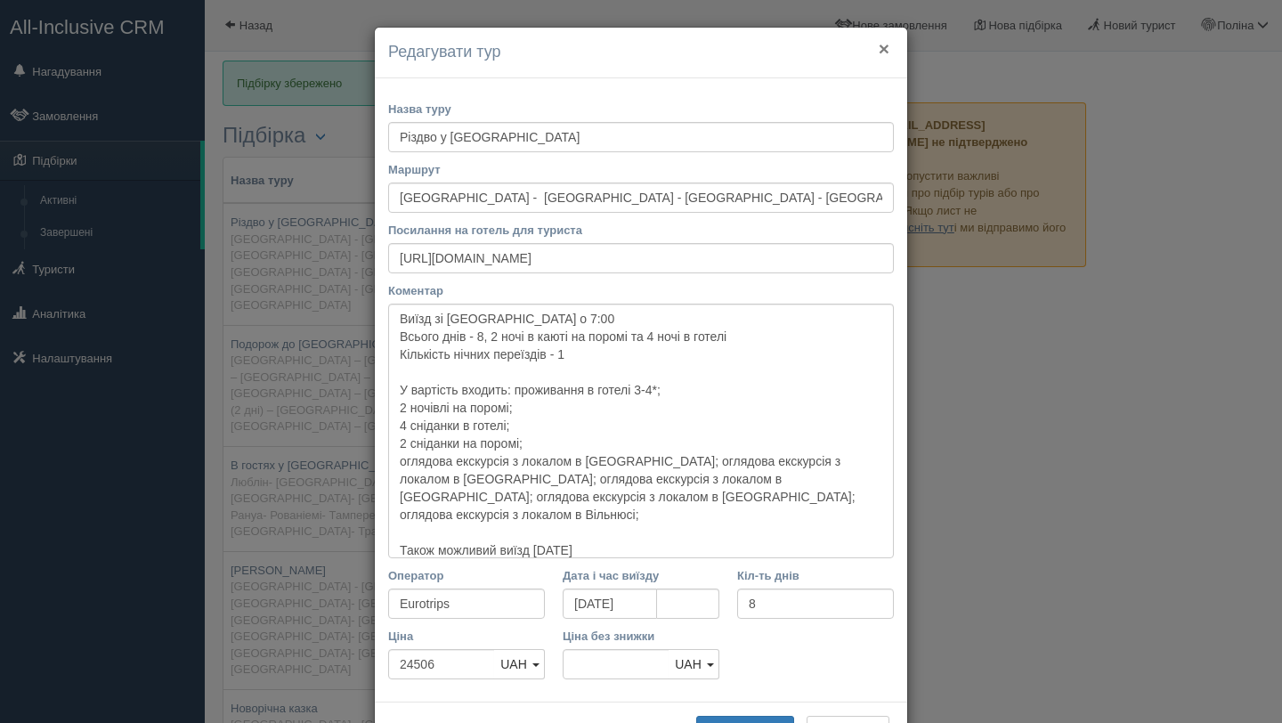
click at [886, 49] on button "×" at bounding box center [883, 48] width 11 height 19
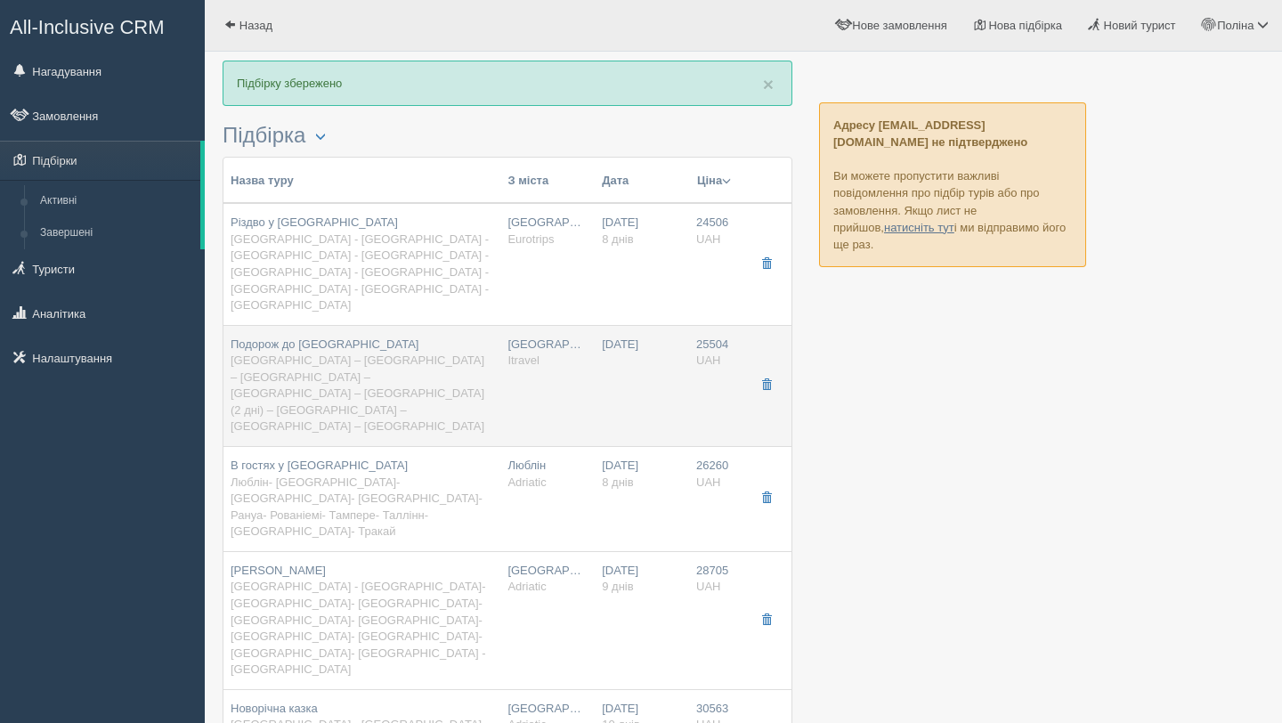
click at [457, 336] on div "Подорож до Лапландії Львів – Варшава – Рига – Гельсінки – Лапландія (2 дні) – Т…" at bounding box center [362, 385] width 263 height 99
type input "Подорож до Лапландії"
type input "Львів – Варшава – Рига – Гельсінки – Лапландія (2 дні) – Таллінн – Вільнюс – Ль…"
type input "https://docs.google.com/document/d/19hmC4lh6dBhpbfFeYzfMdbXvrB3gR7FcNUSRFECSQH8…"
type textarea "Виїзд зі Львова Тур на 8 днів, 7 ночей в готелях (в Лапландії ночівля в районі …"
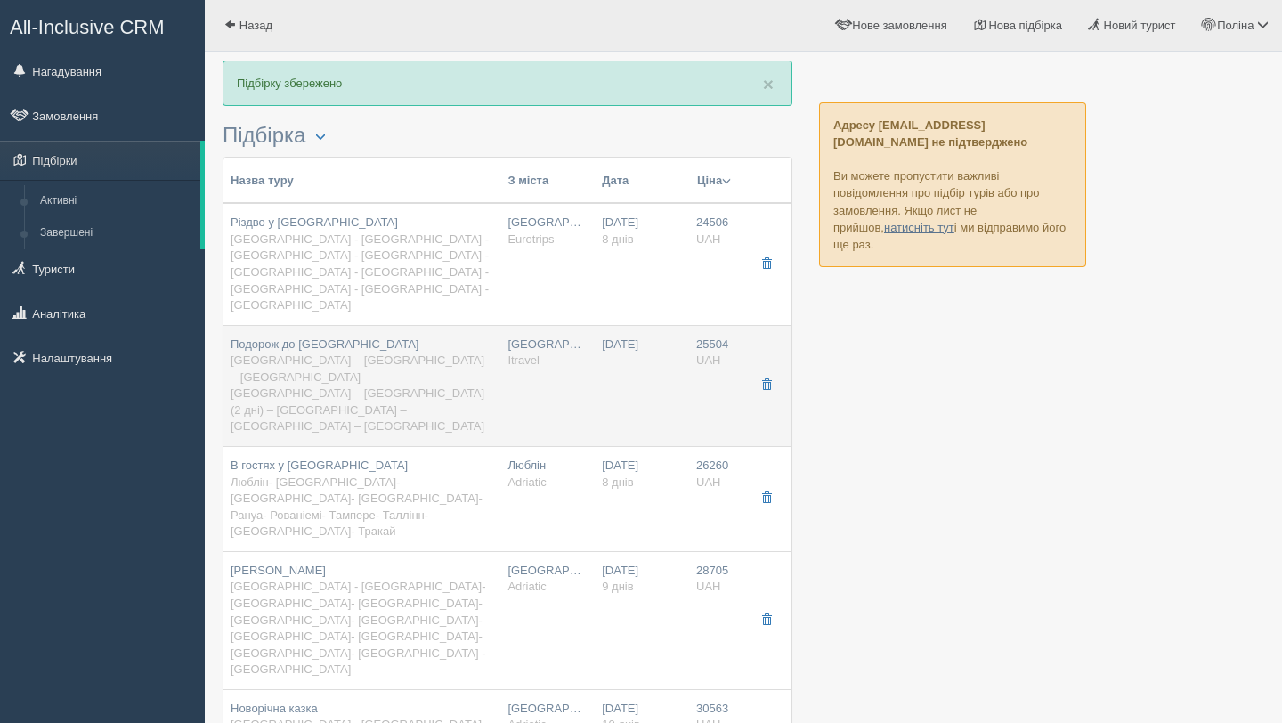
type input "Itravel"
type input "25504"
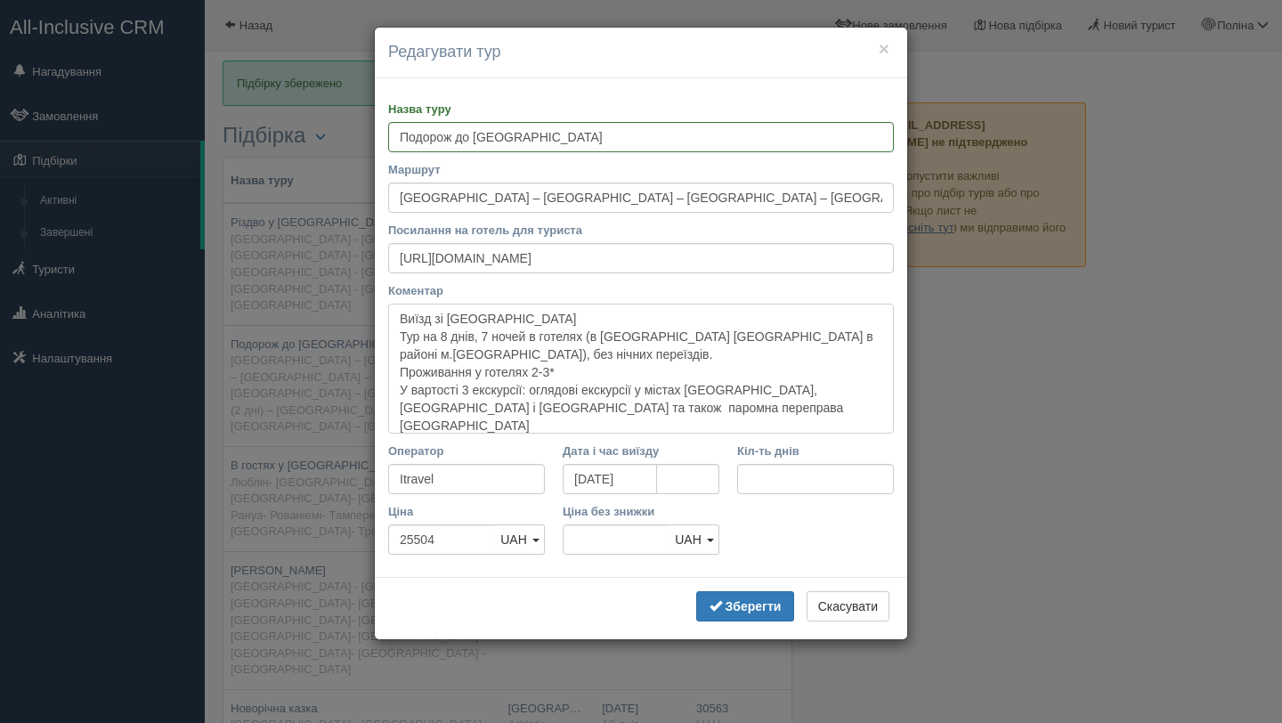
click at [771, 405] on textarea "Виїзд зі Львова Тур на 8 днів, 7 ночей в готелях (в Лапландії ночівля в районі …" at bounding box center [641, 369] width 506 height 130
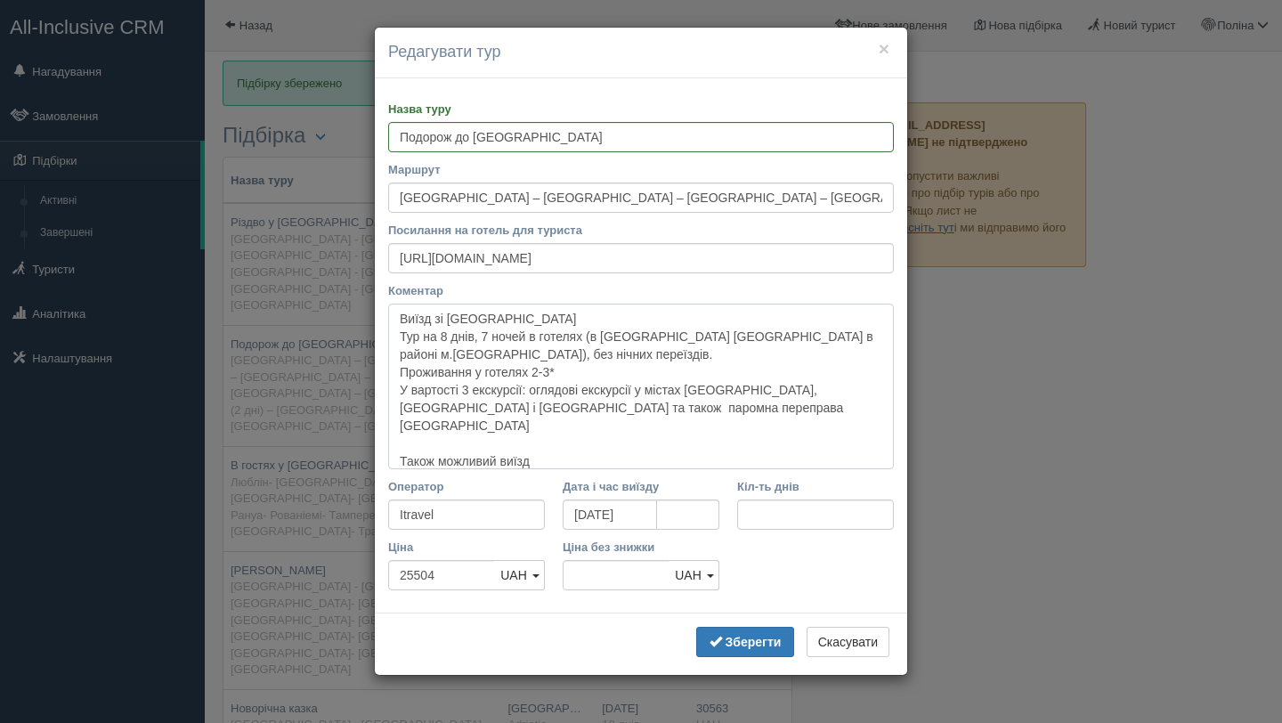
drag, startPoint x: 579, startPoint y: 432, endPoint x: 434, endPoint y: 435, distance: 144.2
click at [434, 435] on textarea "Виїзд зі Львова Тур на 8 днів, 7 ночей в готелях (в Лапландії ночівля в районі …" at bounding box center [641, 387] width 506 height 166
drag, startPoint x: 558, startPoint y: 444, endPoint x: 394, endPoint y: 444, distance: 163.8
click at [394, 444] on textarea "Виїзд зі Львова Тур на 8 днів, 7 ночей в готелях (в Лапландії ночівля в районі …" at bounding box center [641, 387] width 506 height 166
click at [572, 455] on textarea "Виїзд зі Львова Тур на 8 днів, 7 ночей в готелях (в Лапландії ночівля в районі …" at bounding box center [641, 387] width 506 height 166
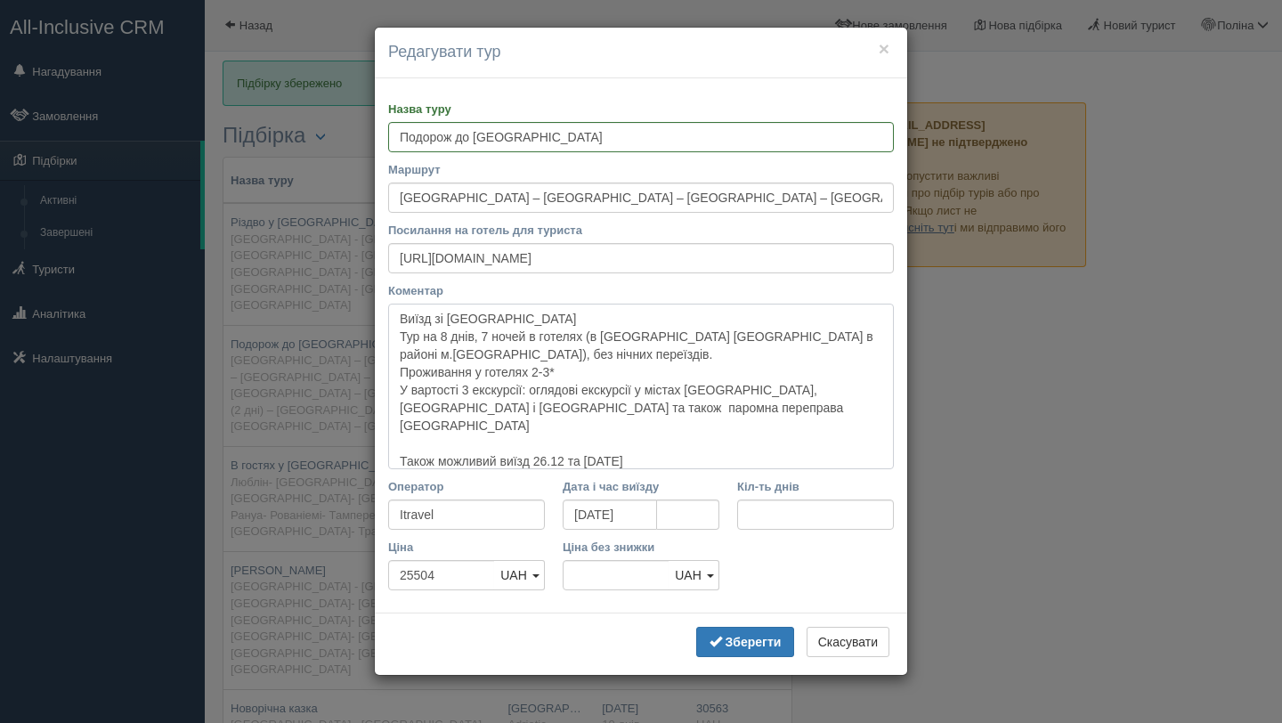
type textarea "Виїзд зі Львова Тур на 8 днів, 7 ночей в готелях (в Лапландії ночівля в районі …"
click at [725, 640] on b "Зберегти" at bounding box center [753, 642] width 56 height 14
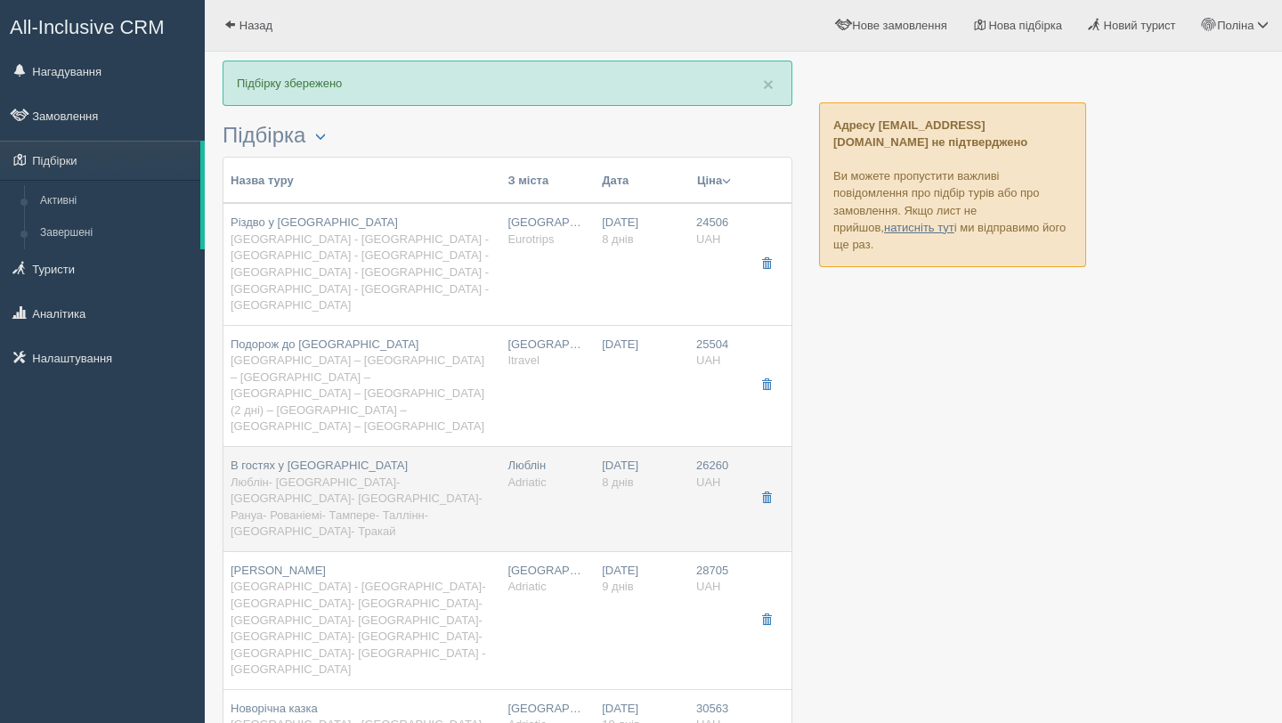
click at [372, 475] on span "Люблін- [GEOGRAPHIC_DATA]- [GEOGRAPHIC_DATA]- [GEOGRAPHIC_DATA]- Рануа- Рованіе…" at bounding box center [357, 506] width 252 height 63
type input "В гостях у Санти"
type input "Люблін- [GEOGRAPHIC_DATA]- [GEOGRAPHIC_DATA]- [GEOGRAPHIC_DATA]- Рануа- Рованіе…"
type input "https://adriatic-travel.com.ua/get_program.php?p=cGkNbgtAOw"
type textarea "Виїзд зі Львова о 6:30 Тур на 8 днів, без нічних переїздів. У вартості проживан…"
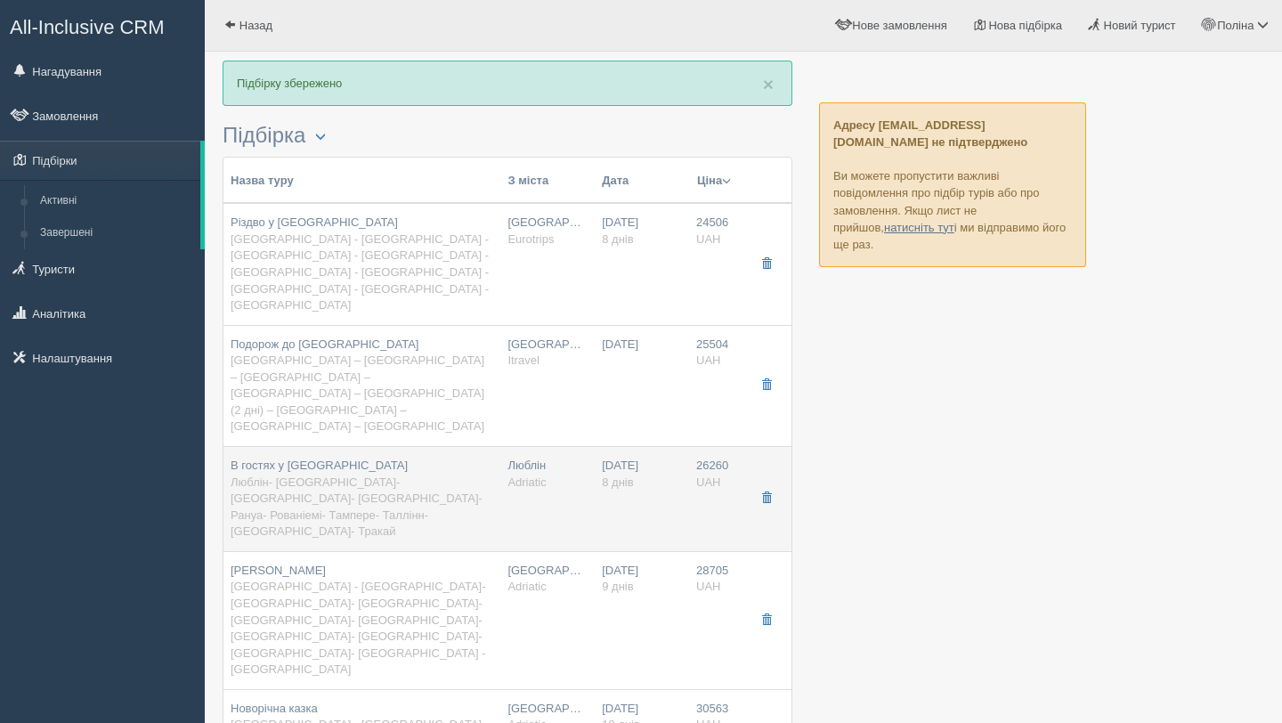
type input "Adriatic"
type input "8"
type input "26260"
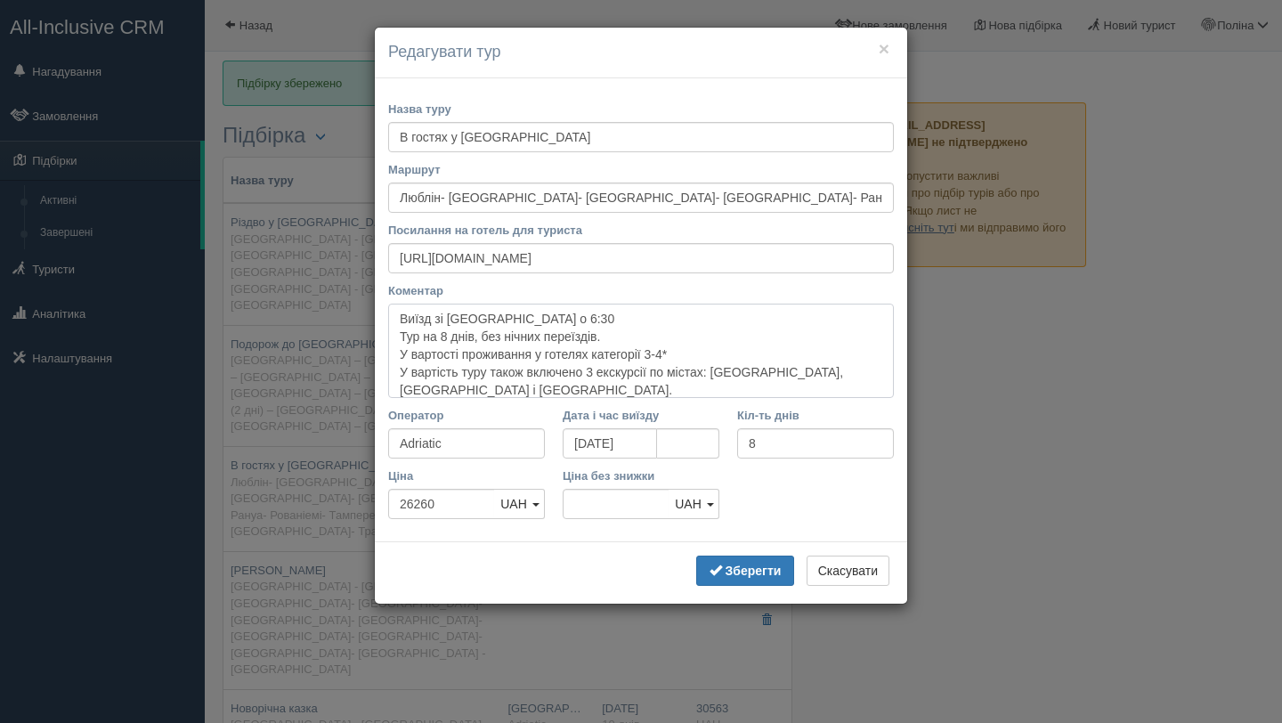
click at [879, 383] on textarea "Виїзд зі Львова о 6:30 Тур на 8 днів, без нічних переїздів. У вартості проживан…" at bounding box center [641, 351] width 506 height 94
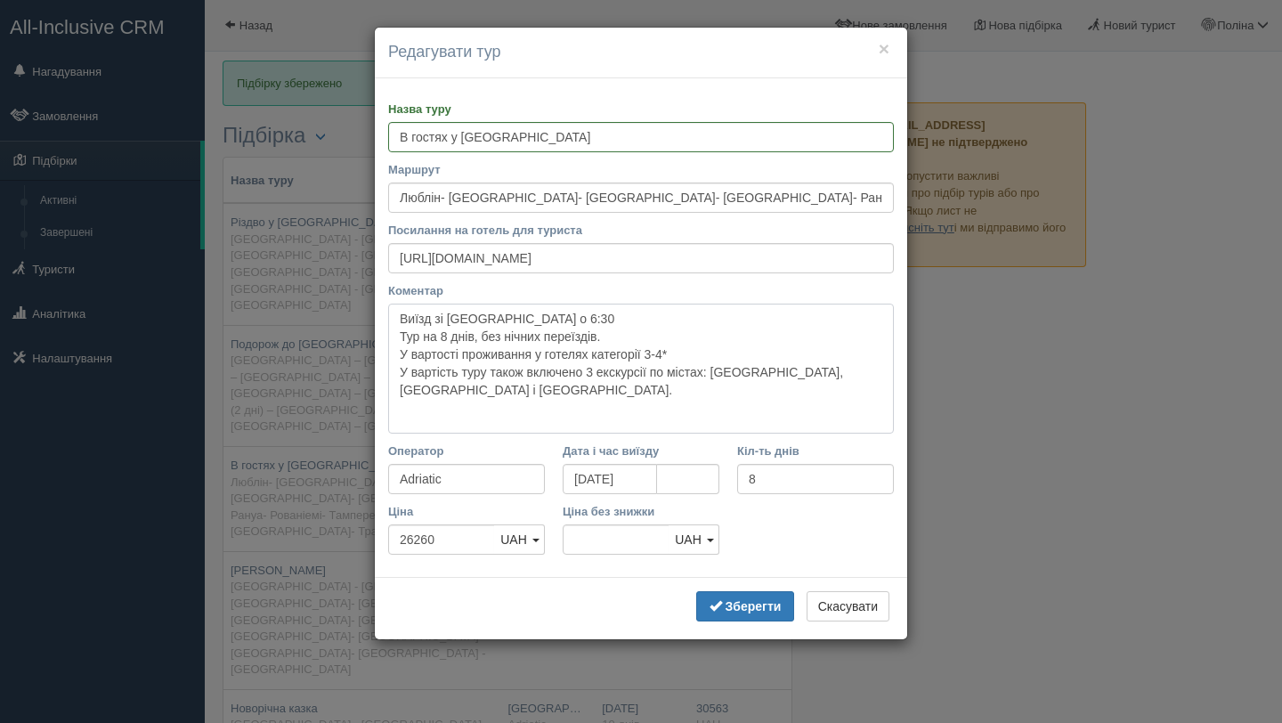
paste textarea "Також можливий виїзд"
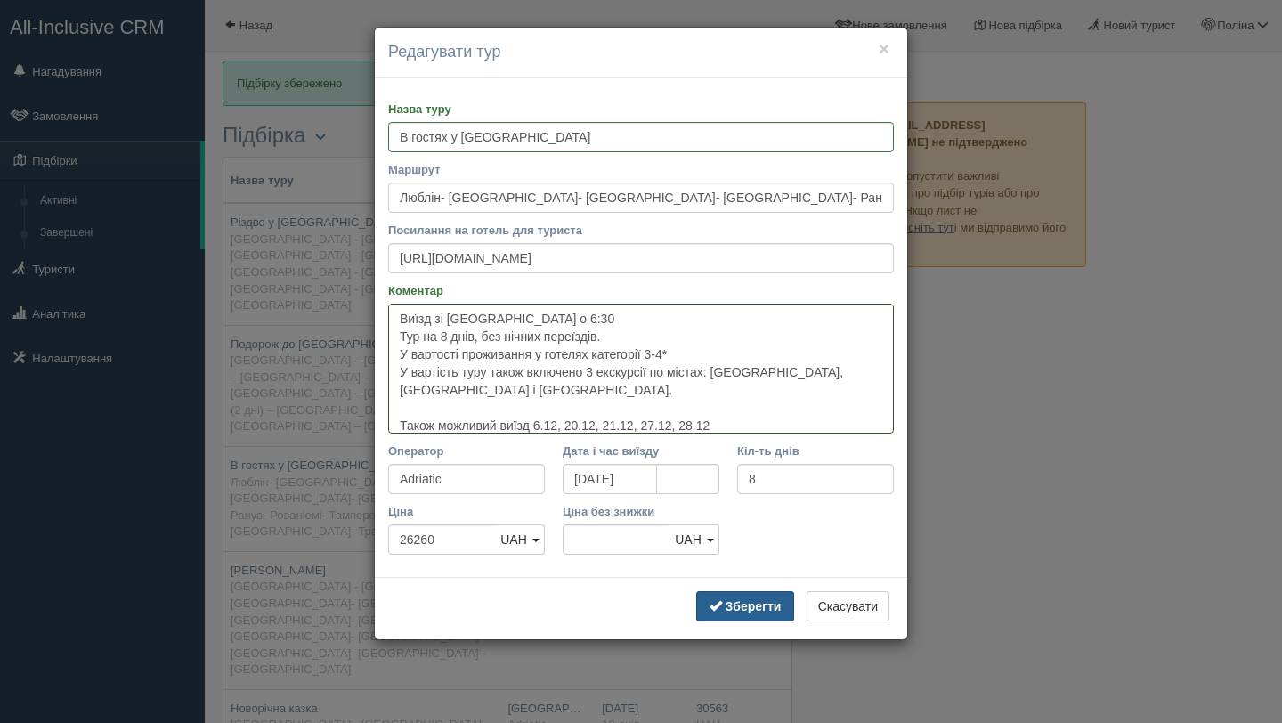
type textarea "Виїзд зі Львова о 6:30 Тур на 8 днів, без нічних переїздів. У вартості проживан…"
click at [749, 608] on b "Зберегти" at bounding box center [753, 606] width 56 height 14
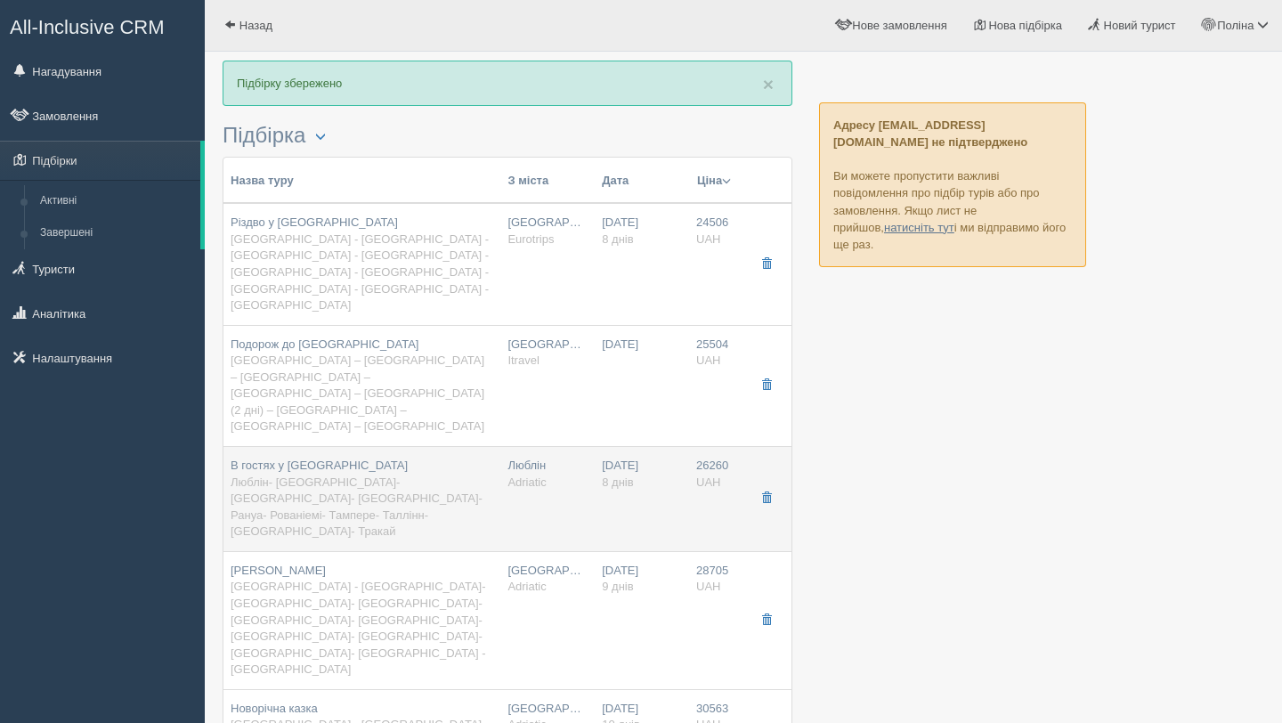
click at [466, 475] on span "Люблін- [GEOGRAPHIC_DATA]- [GEOGRAPHIC_DATA]- [GEOGRAPHIC_DATA]- Рануа- Рованіе…" at bounding box center [357, 506] width 252 height 63
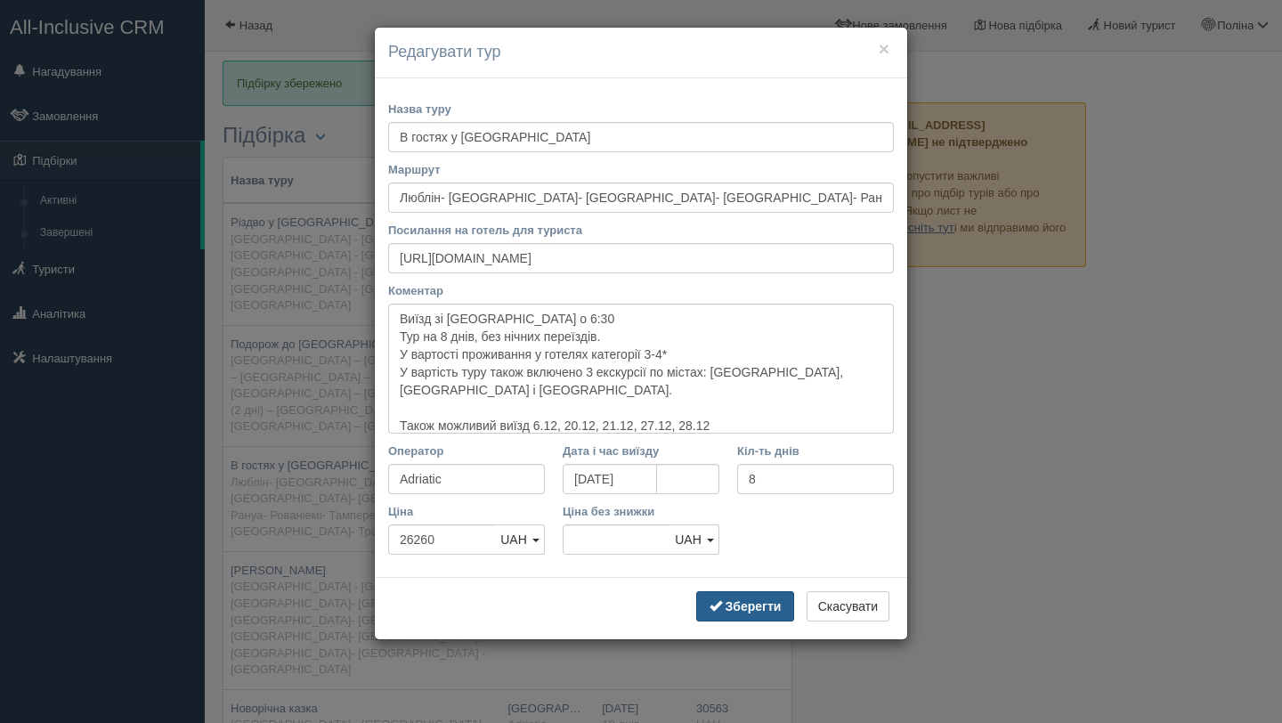
click at [774, 595] on button "Зберегти" at bounding box center [745, 606] width 98 height 30
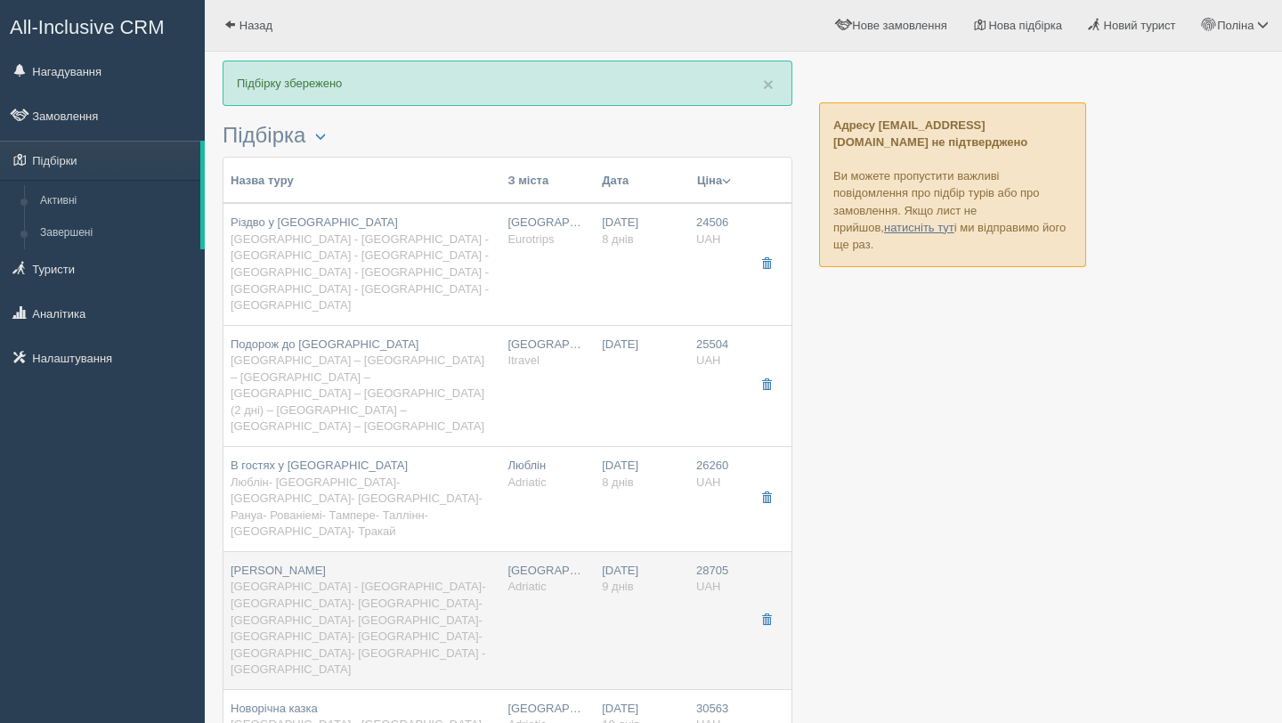
click at [379, 579] on span "Львів - Варшава- Рига- Таллінн- Гельсінкі- Лапландія- Рануа- Турку- Стокгольм- …" at bounding box center [358, 627] width 255 height 96
type input "Світ Санти"
type input "Львів - Варшава- Рига- Таллінн- Гельсінкі- Лапландія- Рануа- Турку- Стокгольм- …"
type input "https://adriatic-travel.com.ua/get_program.php?p=cGwBZgtAOw"
type textarea "Виїзд зі Львова о 6:30 Тур на 9 днів, без нічних переїздів Проживання у готелях…"
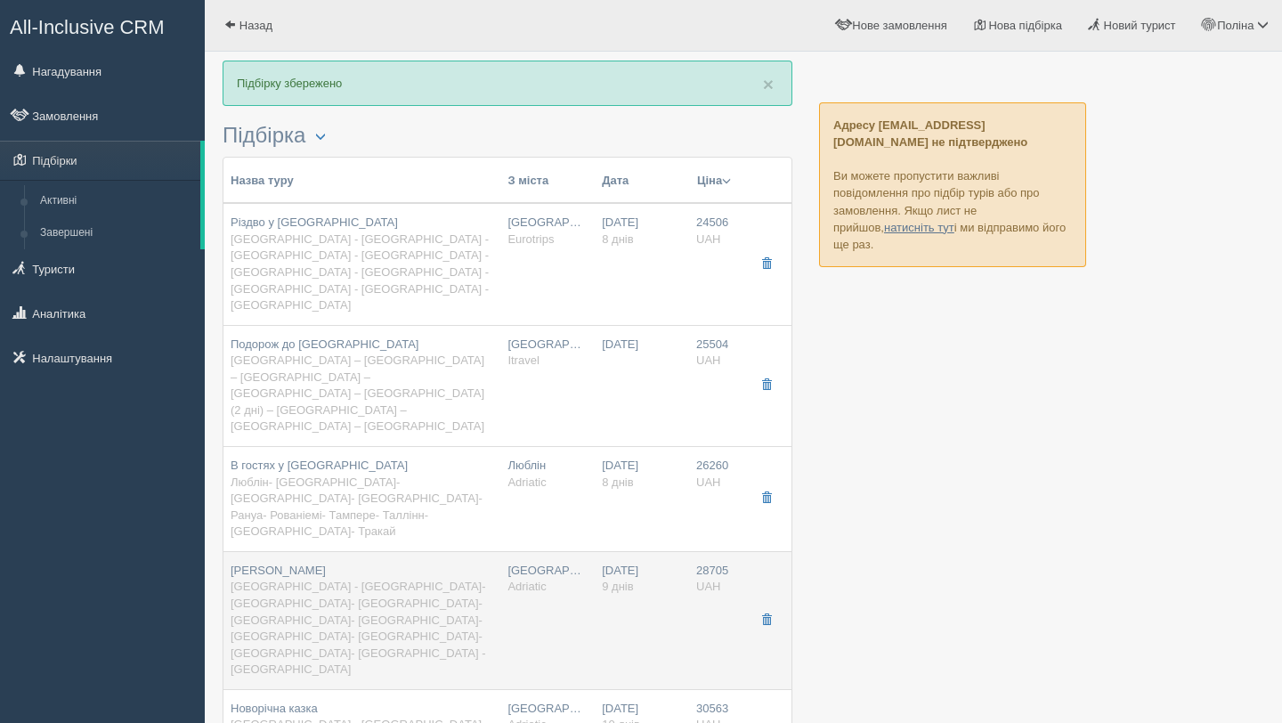
type input "9"
type input "28705"
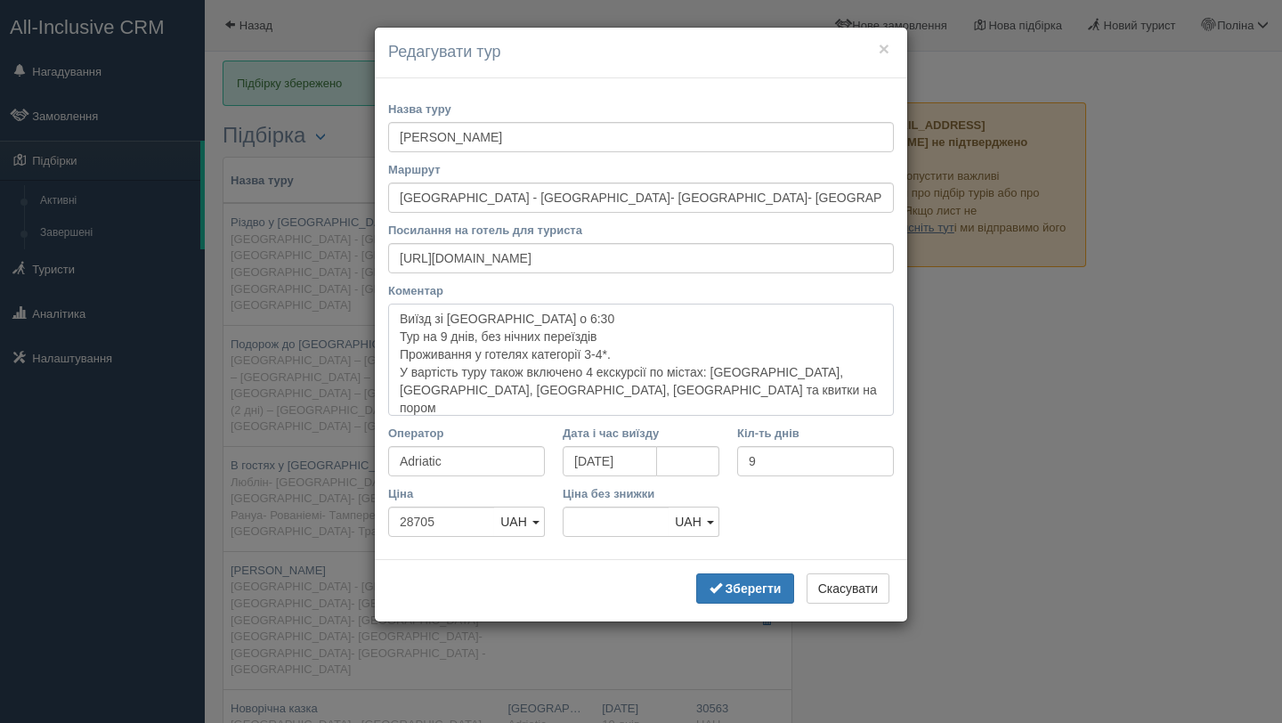
click at [666, 380] on textarea "Виїзд зі Львова о 6:30 Тур на 9 днів, без нічних переїздів Проживання у готелях…" at bounding box center [641, 360] width 506 height 112
click at [623, 389] on textarea "Виїзд зі Львова о 6:30 Тур на 9 днів, без нічних переїздів Проживання у готелях…" at bounding box center [641, 360] width 506 height 112
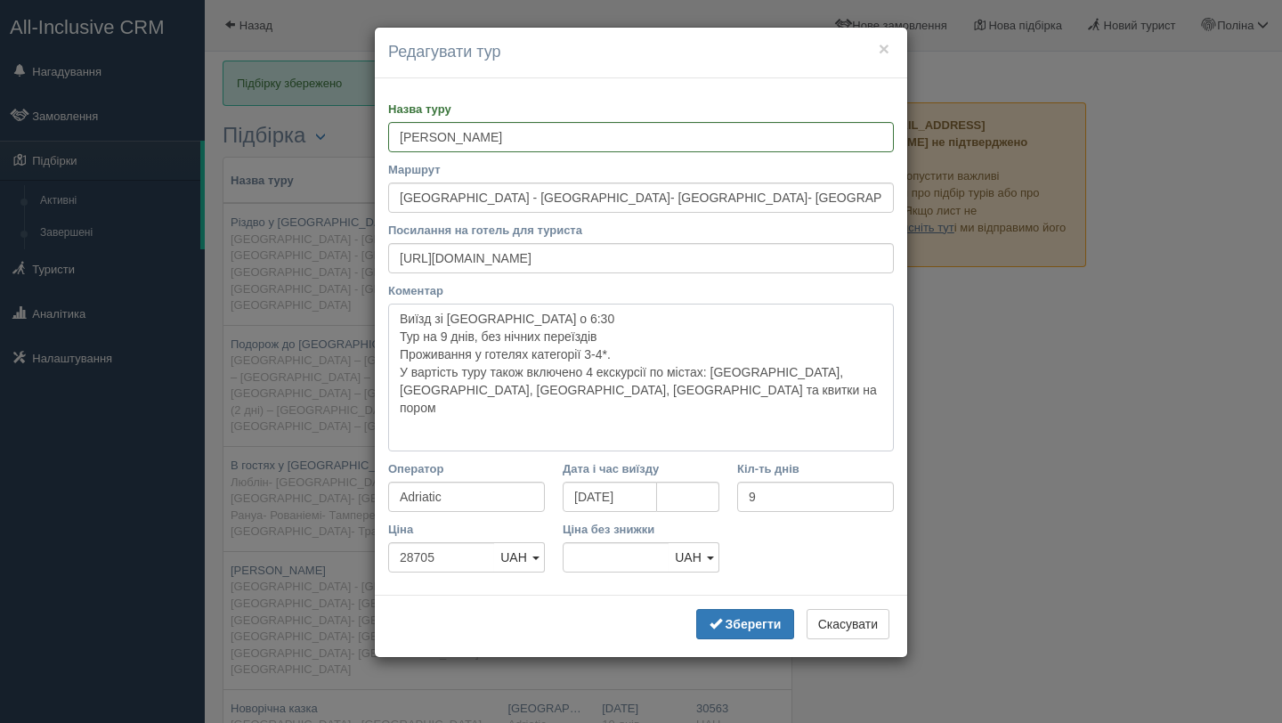
paste textarea "Також можливий виїзд"
type textarea "Виїзд зі Львова о 6:30 Тур на 9 днів, без нічних переїздів Проживання у готелях…"
click at [880, 53] on button "×" at bounding box center [883, 48] width 11 height 19
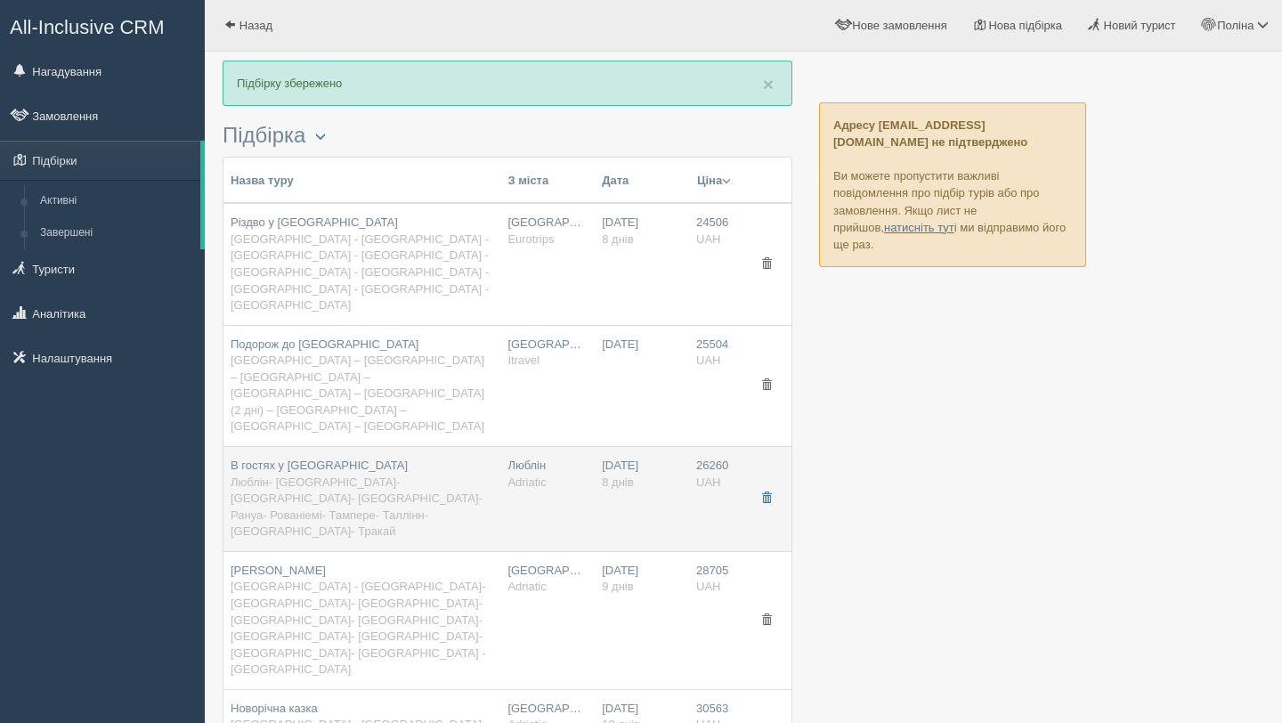
click at [343, 475] on span "Люблін- [GEOGRAPHIC_DATA]- [GEOGRAPHIC_DATA]- [GEOGRAPHIC_DATA]- Рануа- Рованіе…" at bounding box center [357, 506] width 252 height 63
type input "В гостях у Санти"
type input "Люблін- [GEOGRAPHIC_DATA]- [GEOGRAPHIC_DATA]- [GEOGRAPHIC_DATA]- Рануа- Рованіе…"
type input "https://adriatic-travel.com.ua/get_program.php?p=cGkNbgtAOw"
type textarea "Виїзд зі Львова о 6:30 Тур на 8 днів, без нічних переїздів. У вартості проживан…"
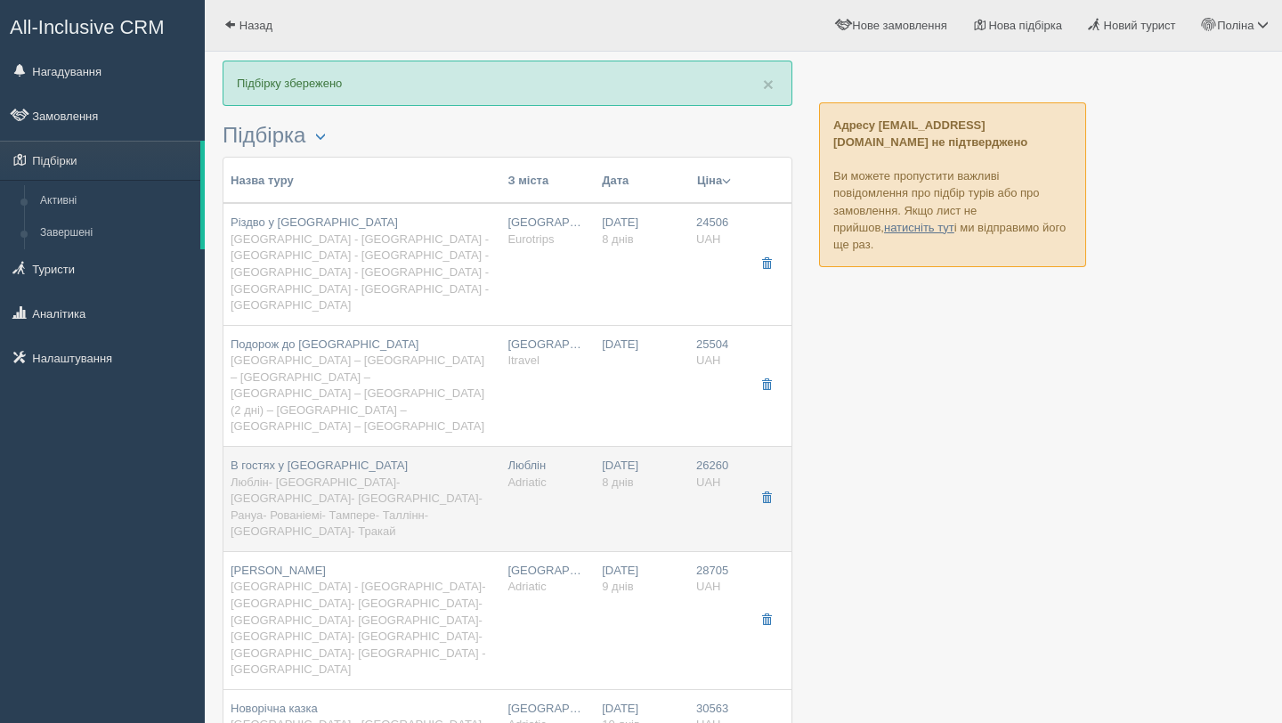
type input "8"
type input "26260"
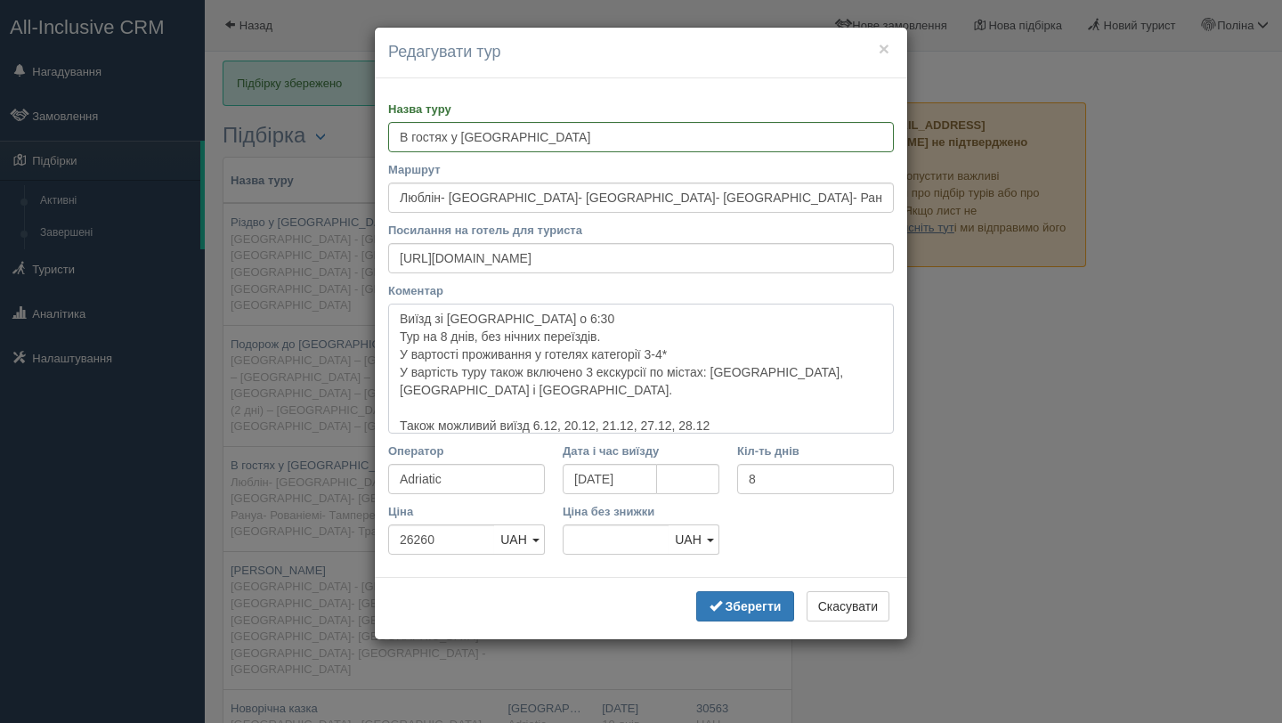
drag, startPoint x: 749, startPoint y: 403, endPoint x: 366, endPoint y: 401, distance: 382.7
click at [366, 401] on div "× Редагувати тур Назва туру В гостях у Санти Маршрут Люблін- Рига- Гельсінкі- Л…" at bounding box center [641, 361] width 1282 height 723
click at [886, 47] on button "×" at bounding box center [883, 48] width 11 height 19
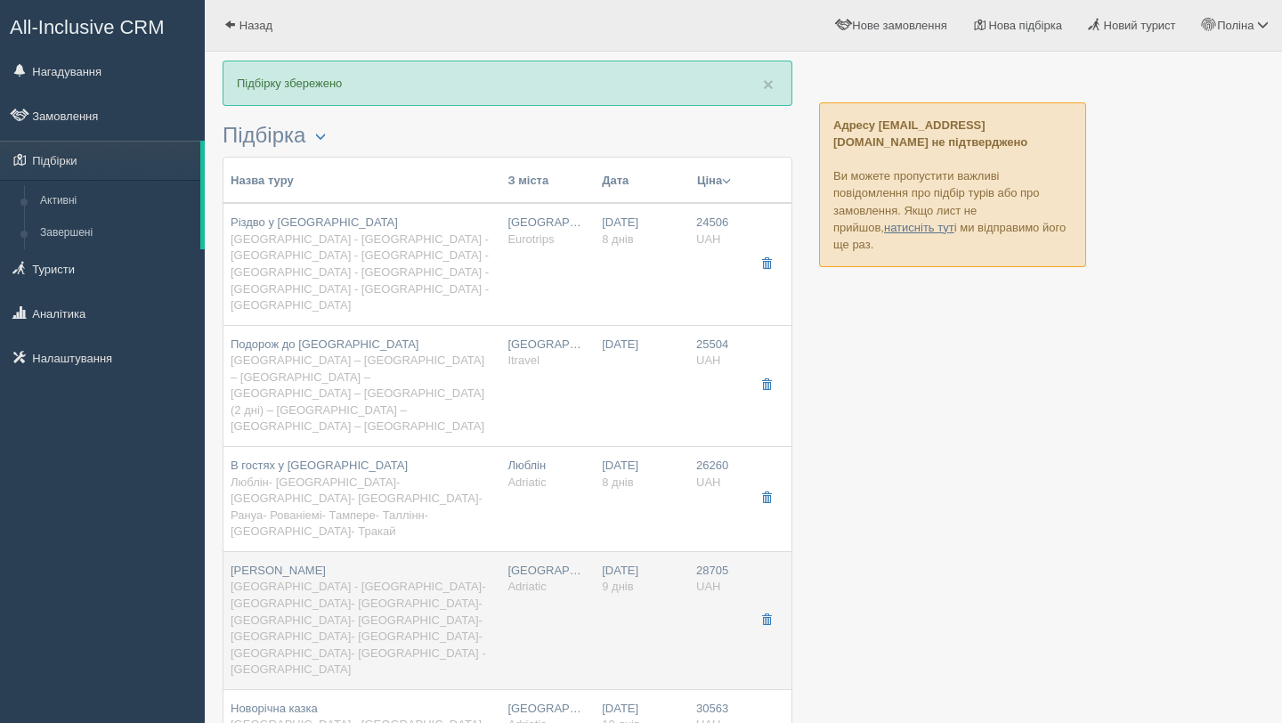
click at [399, 579] on span "Львів - Варшава- Рига- Таллінн- Гельсінкі- Лапландія- Рануа- Турку- Стокгольм- …" at bounding box center [358, 627] width 255 height 96
type input "Світ Санти"
type input "Львів - Варшава- Рига- Таллінн- Гельсінкі- Лапландія- Рануа- Турку- Стокгольм- …"
type input "https://adriatic-travel.com.ua/get_program.php?p=cGwBZgtAOw"
type textarea "Виїзд зі Львова о 6:30 Тур на 9 днів, без нічних переїздів Проживання у готелях…"
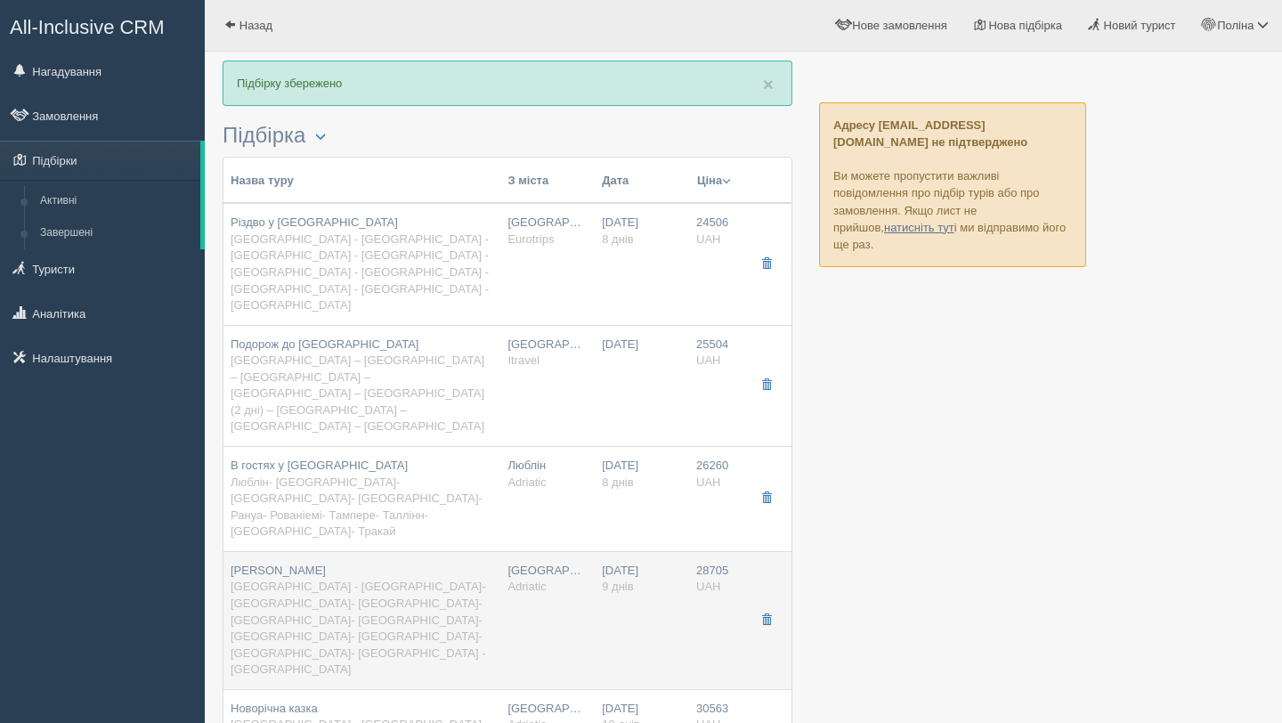
type input "9"
type input "28705"
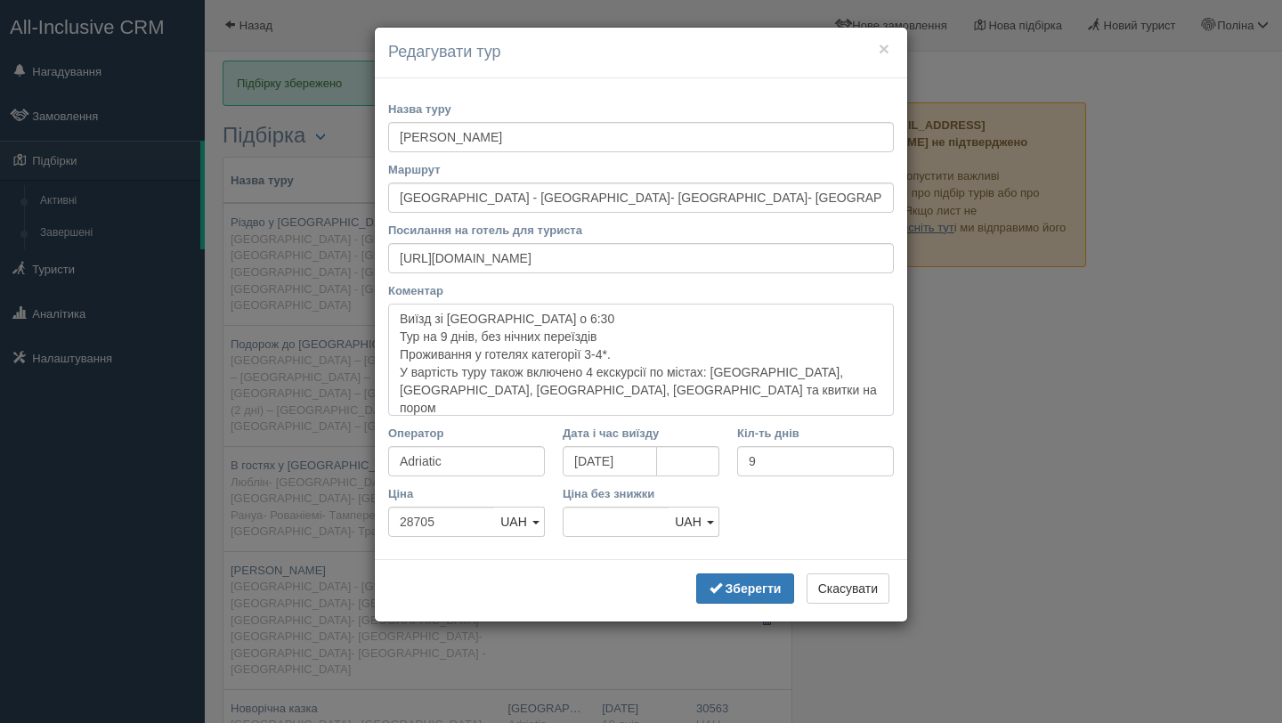
click at [618, 401] on textarea "Виїзд зі Львова о 6:30 Тур на 9 днів, без нічних переїздів Проживання у готелях…" at bounding box center [641, 360] width 506 height 112
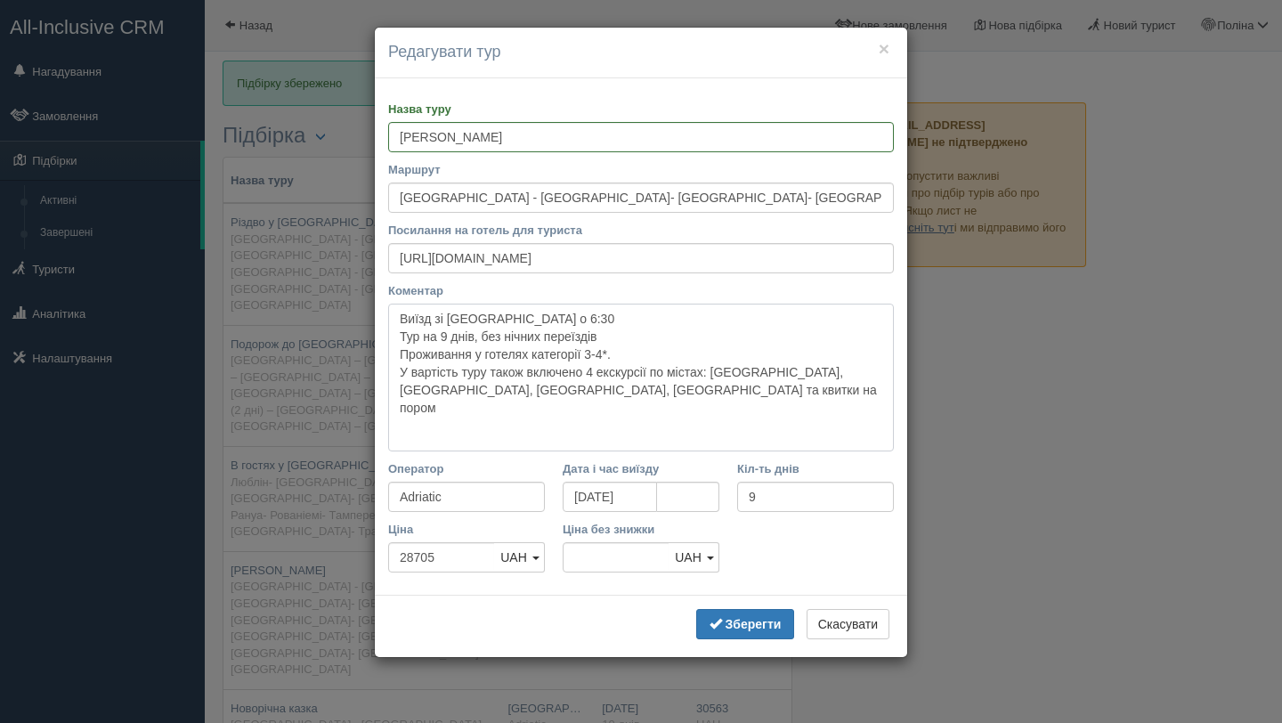
paste textarea "Також можливий виїзд 6.12, 20.12, 21.12, 27.12, 28.12"
type textarea "Виїзд зі Львова о 6:30 Тур на 9 днів, без нічних переїздів Проживання у готелях…"
click at [757, 619] on b "Зберегти" at bounding box center [753, 624] width 56 height 14
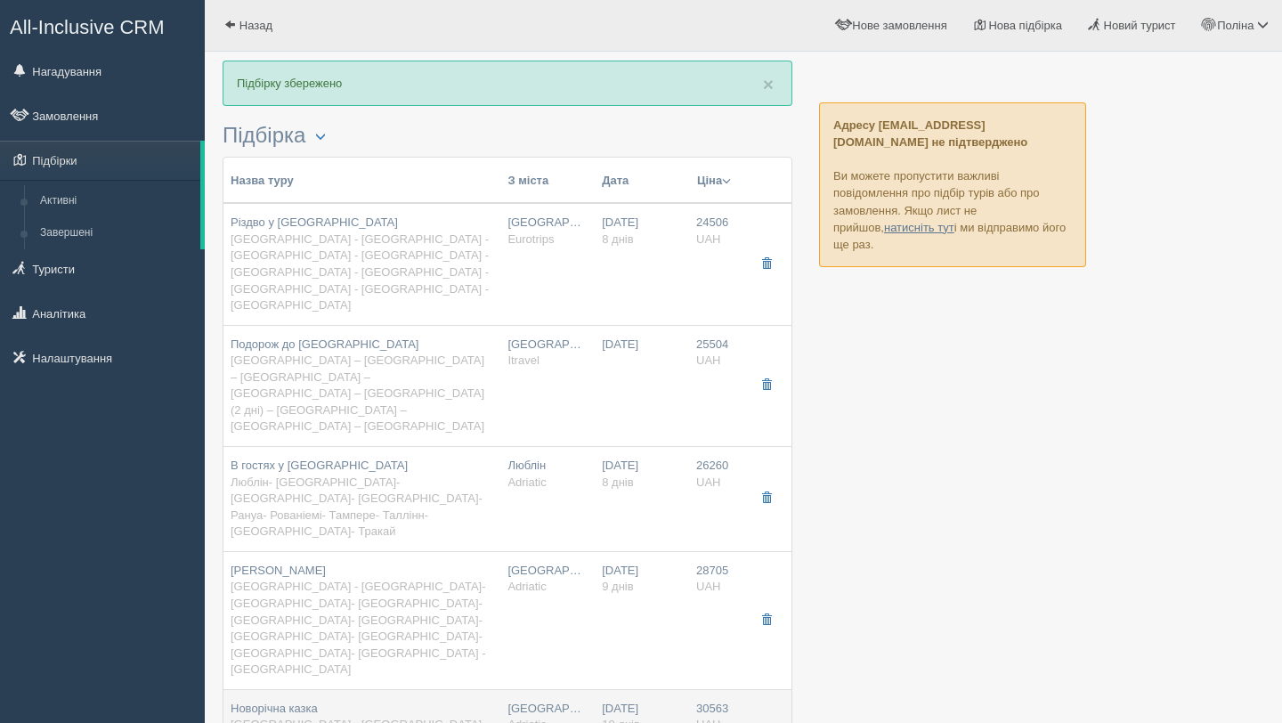
type input "Новорічна казка"
type input "Львів - Варшава- Рига- Таллінн- Гельсінкі- Лапландія- Рануа- Вуокатті- Турку- С…"
type input "https://adriatic-travel.com.ua/get_program.php?p=cGwBZwtAOw"
type textarea "Виїзд зі Львова о 6:30 Автобусний тур на 10 днів, без нічних переїздів Проживан…"
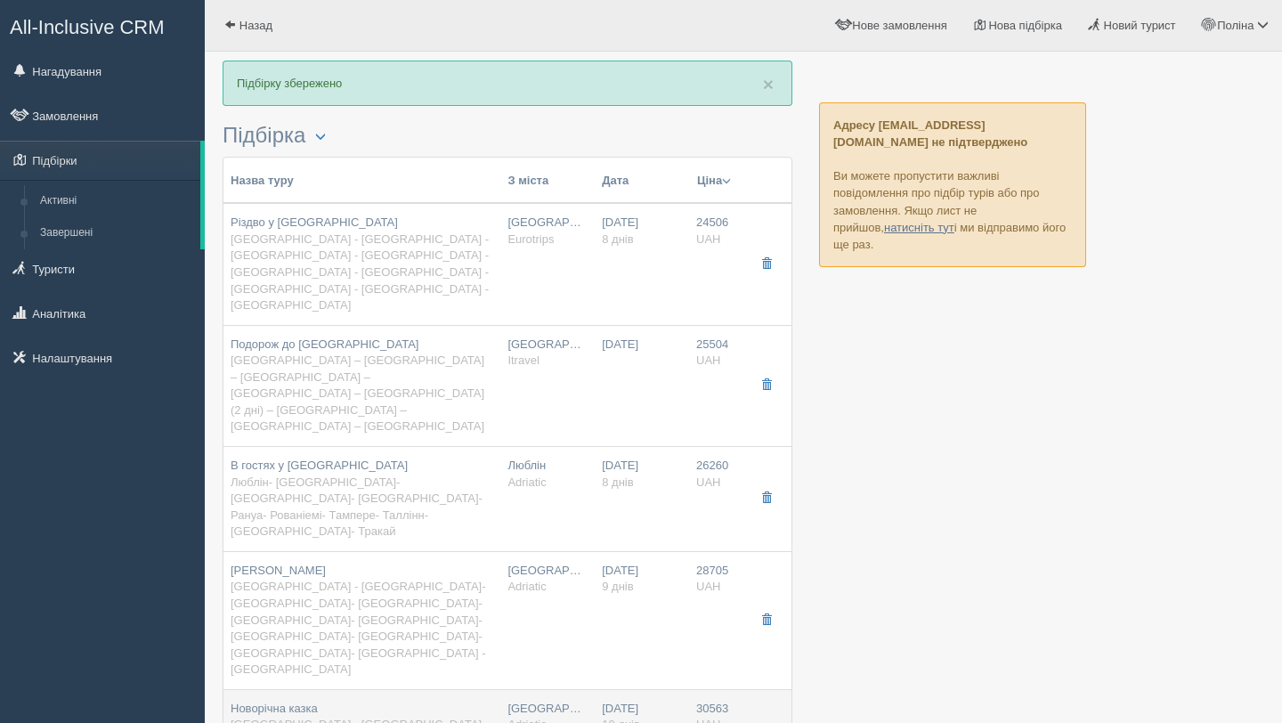
type input "10"
type input "30563"
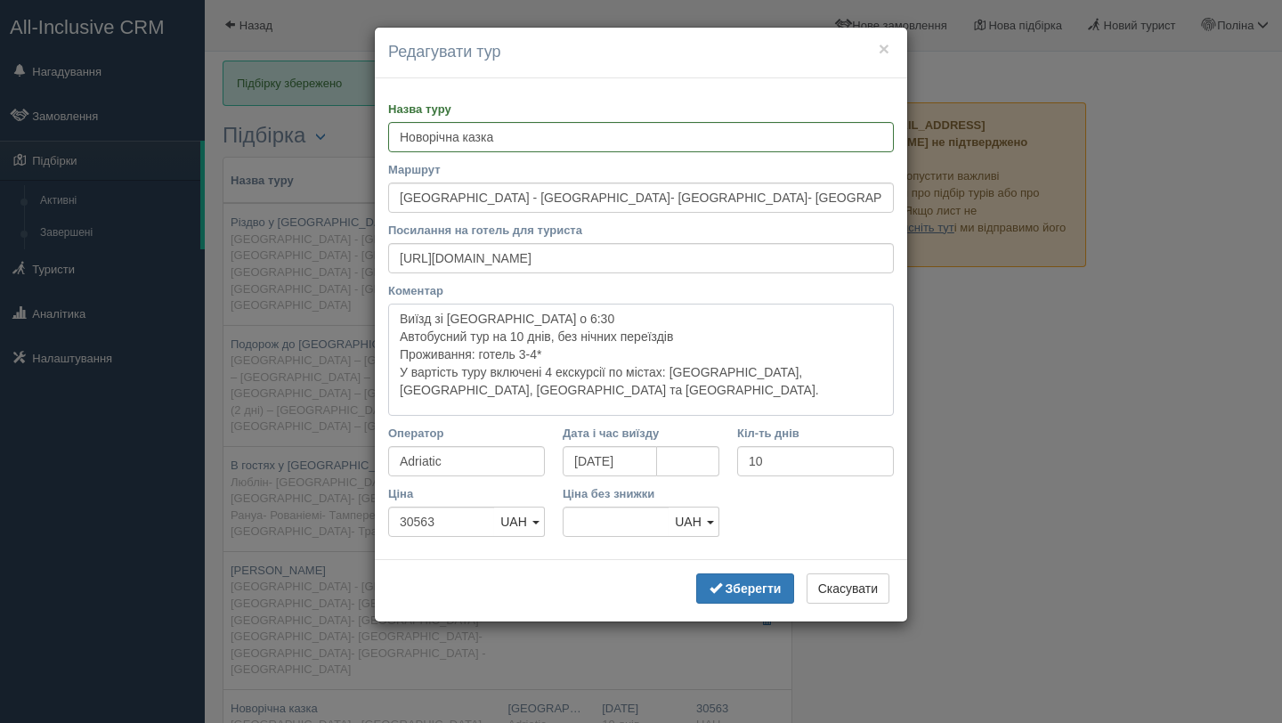
click at [514, 391] on textarea "Виїзд зі Львова о 6:30 Автобусний тур на 10 днів, без нічних переїздів Проживан…" at bounding box center [641, 360] width 506 height 112
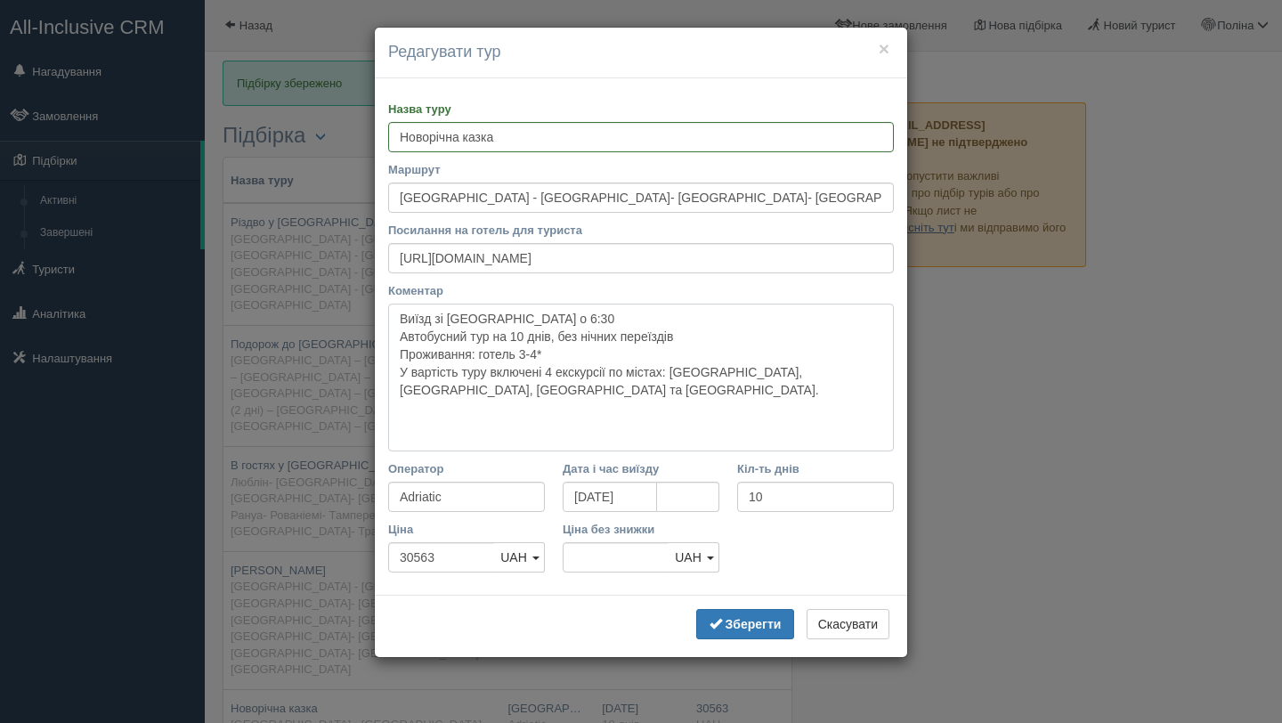
paste textarea "Також можливий виїзд 6.12, 20.12, 21.12, 27.12, 28.12"
type textarea "Виїзд зі Львова о 6:30 Автобусний тур на 10 днів, без нічних переїздів Проживан…"
click at [773, 631] on button "Зберегти" at bounding box center [745, 624] width 98 height 30
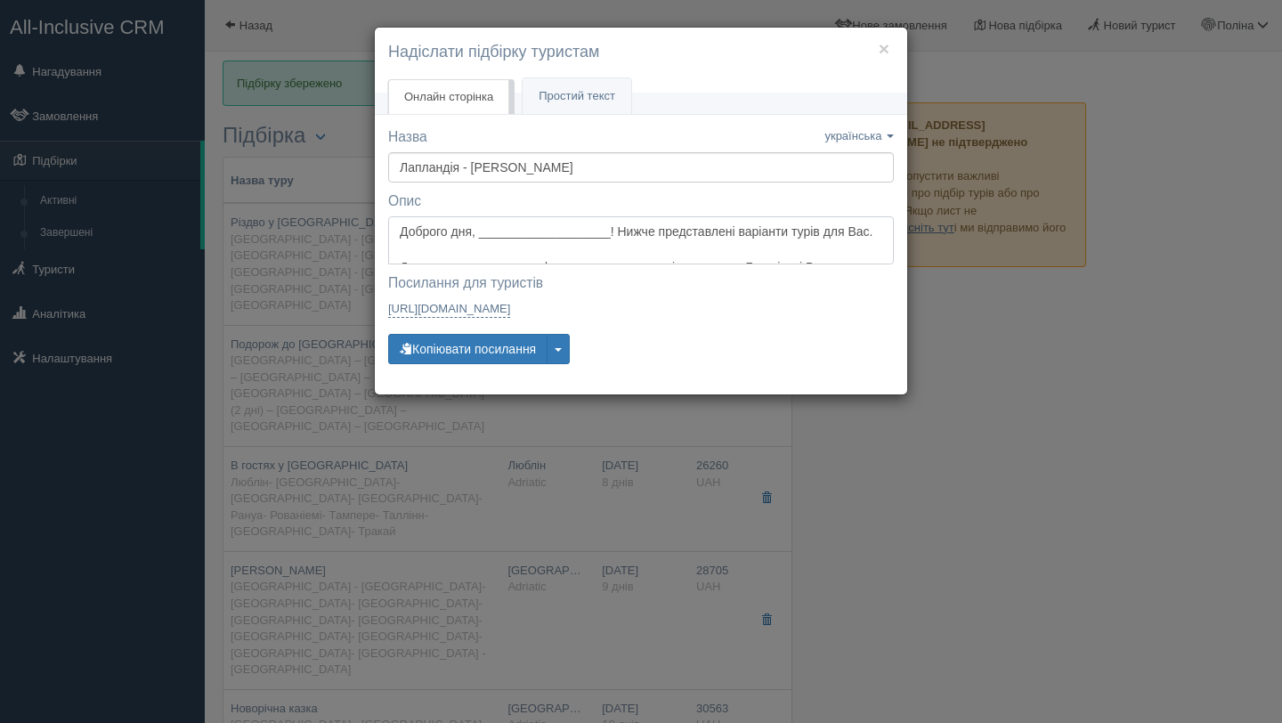
click at [484, 237] on textarea "Доброго дня, ___________________! Нижче представлені варіанти турів для Вас. Дл…" at bounding box center [641, 240] width 506 height 48
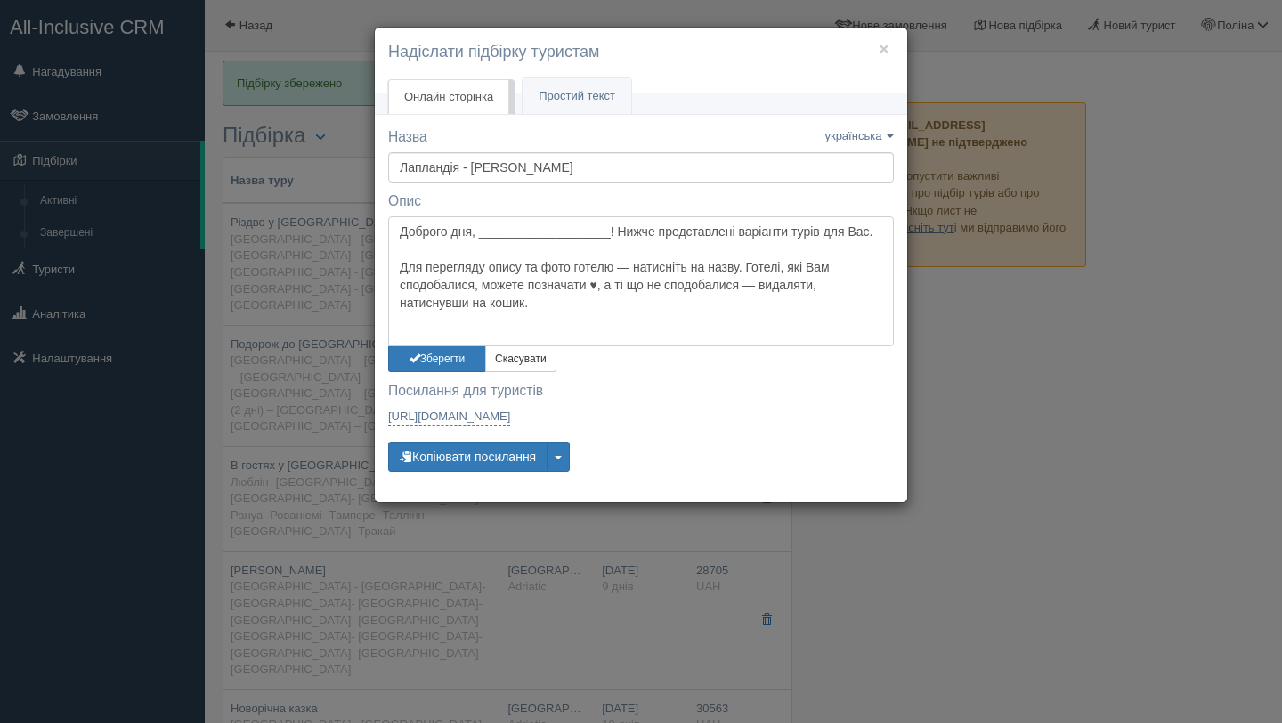
drag, startPoint x: 615, startPoint y: 232, endPoint x: 477, endPoint y: 233, distance: 138.0
click at [477, 233] on textarea "Доброго дня, ___________________! Нижче представлені варіанти турів для Вас. Дл…" at bounding box center [641, 281] width 506 height 130
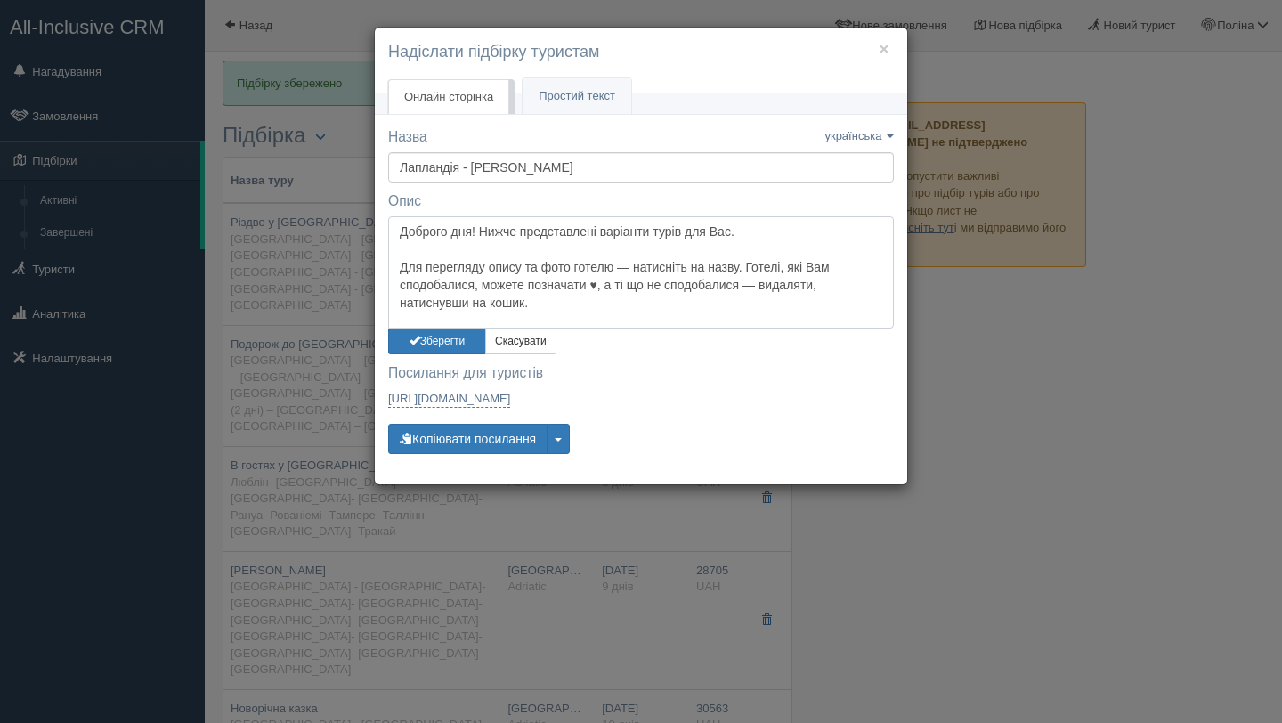
click at [620, 270] on textarea "Доброго дня! Нижче представлені варіанти турів для Вас. Для перегляду опису та …" at bounding box center [641, 272] width 506 height 112
click at [776, 270] on textarea "Доброго дня! Нижче представлені варіанти турів для Вас. Для перегляду опису та …" at bounding box center [641, 272] width 506 height 112
click at [579, 266] on textarea "Доброго дня! Нижче представлені варіанти турів для Вас. Для перегляду опису та …" at bounding box center [641, 272] width 506 height 112
type textarea "Доброго дня! Нижче представлені варіанти турів для Вас. Для перегляду опису тур…"
click at [461, 338] on button "Зберегти" at bounding box center [437, 341] width 98 height 26
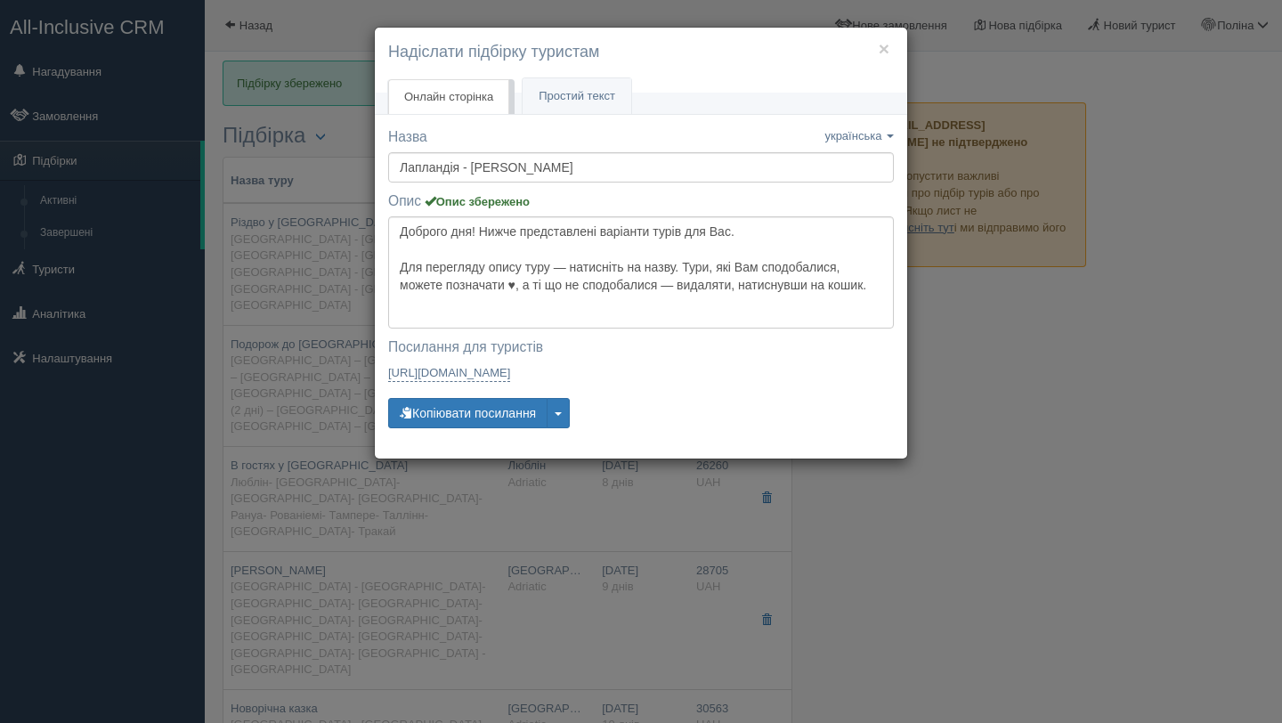
click at [889, 46] on h4 "Надіслати підбірку туристам" at bounding box center [641, 52] width 506 height 23
click at [885, 49] on button "×" at bounding box center [883, 48] width 11 height 19
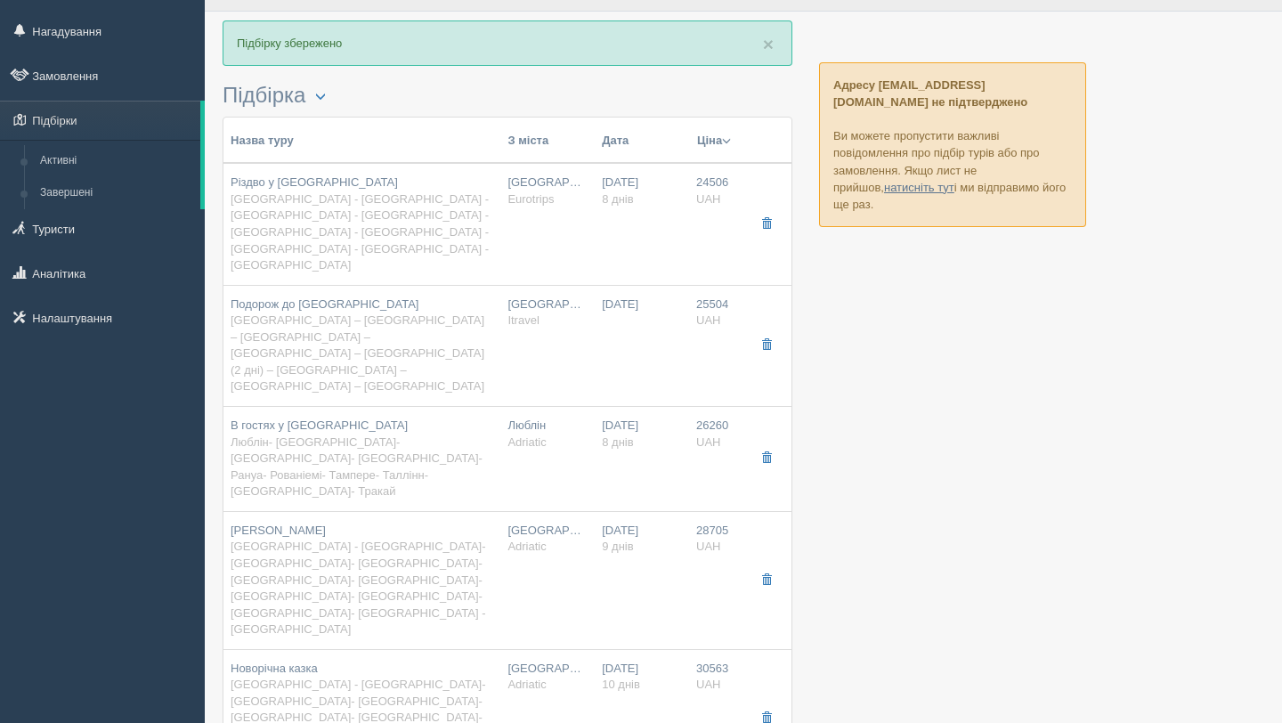
scroll to position [46, 0]
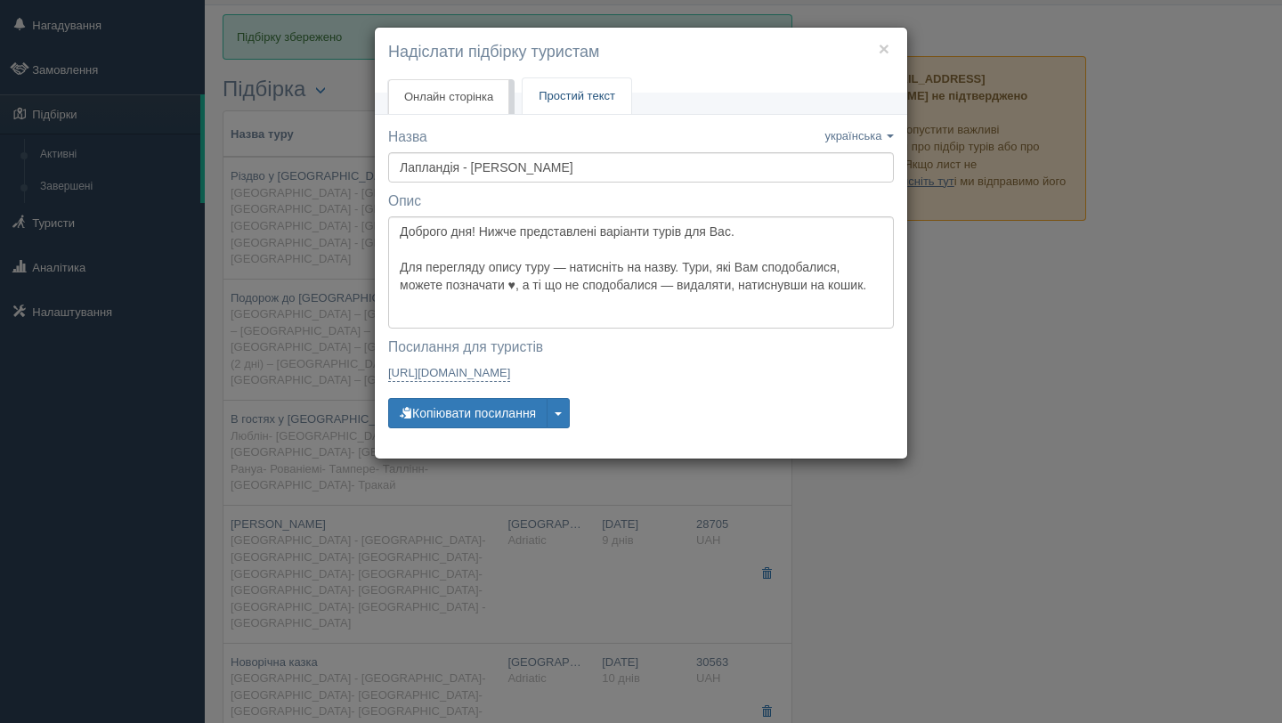
click at [560, 100] on span "Простий текст" at bounding box center [576, 95] width 77 height 13
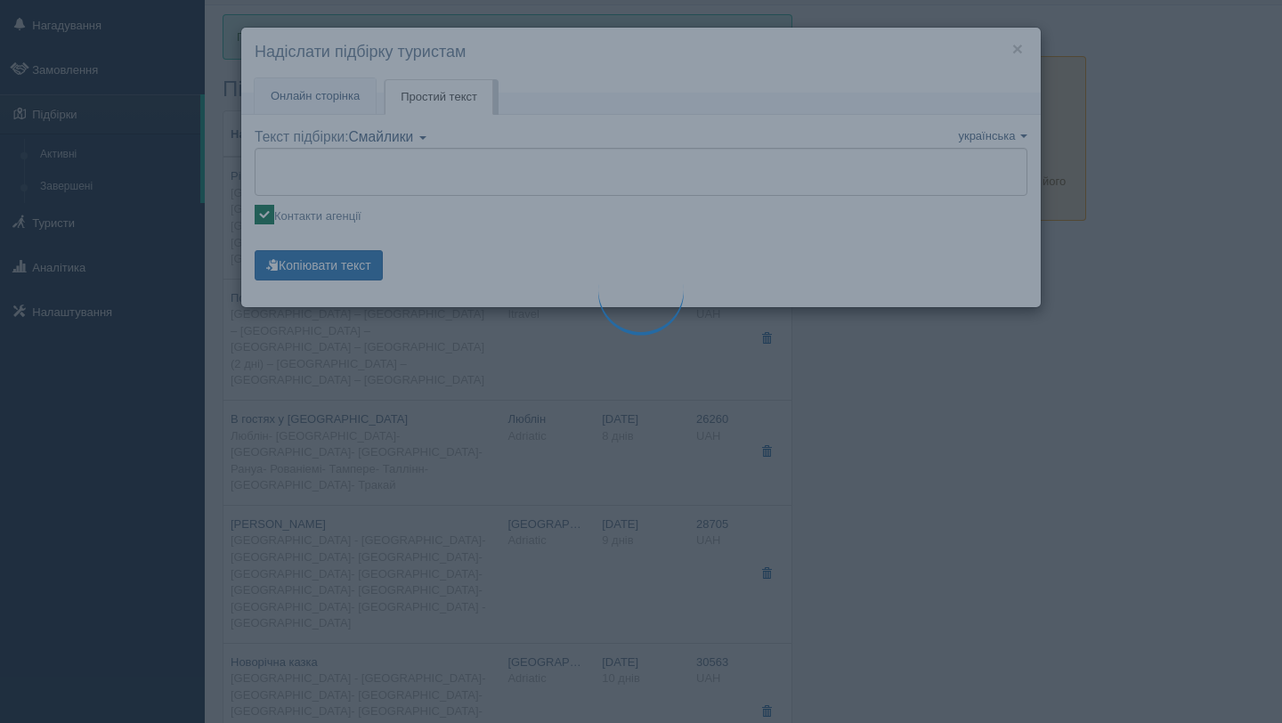
type textarea "Доброго дня! Нижче представлені варіанти турів для Вас. Для перегляду опису тур…"
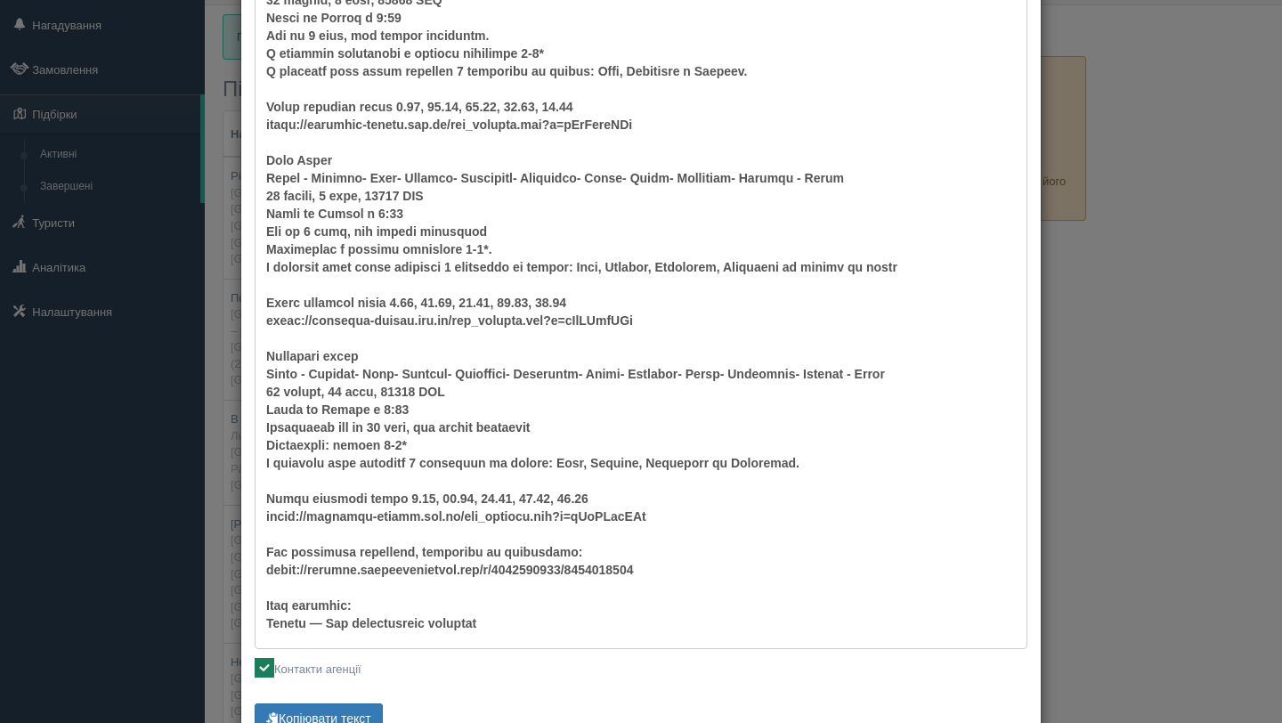
scroll to position [0, 0]
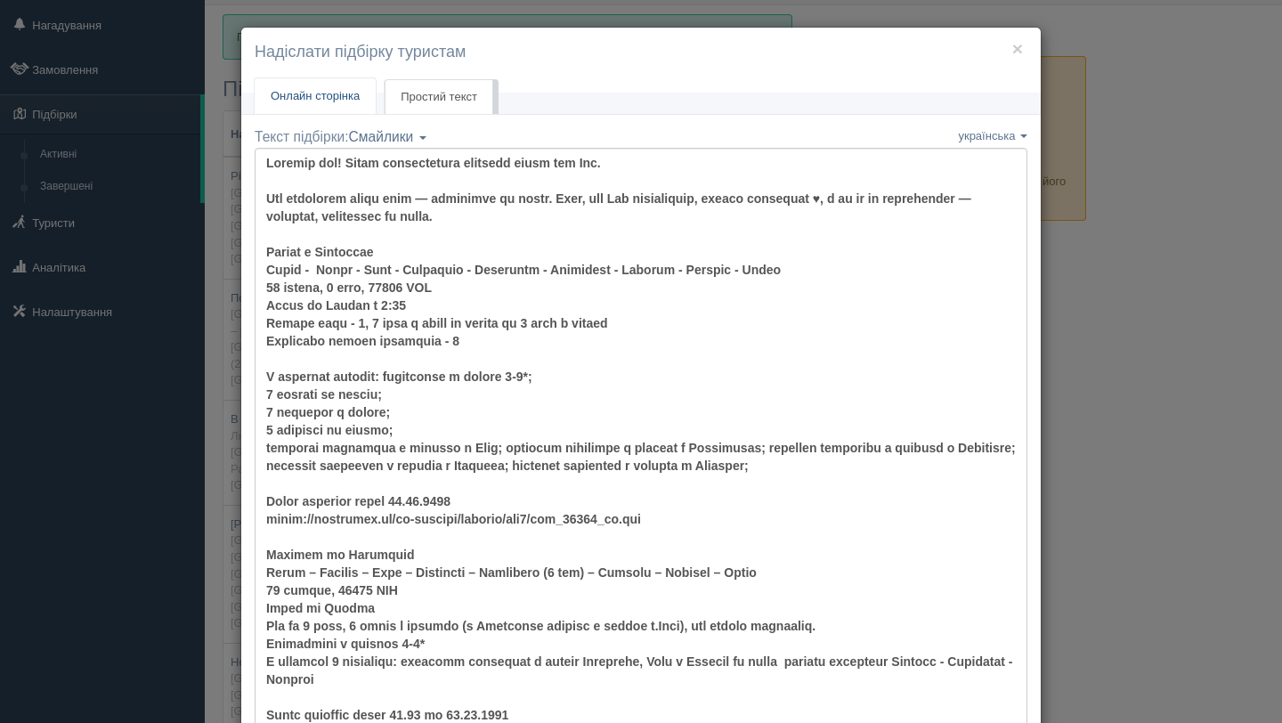
click at [320, 97] on span "Онлайн сторінка" at bounding box center [315, 95] width 89 height 13
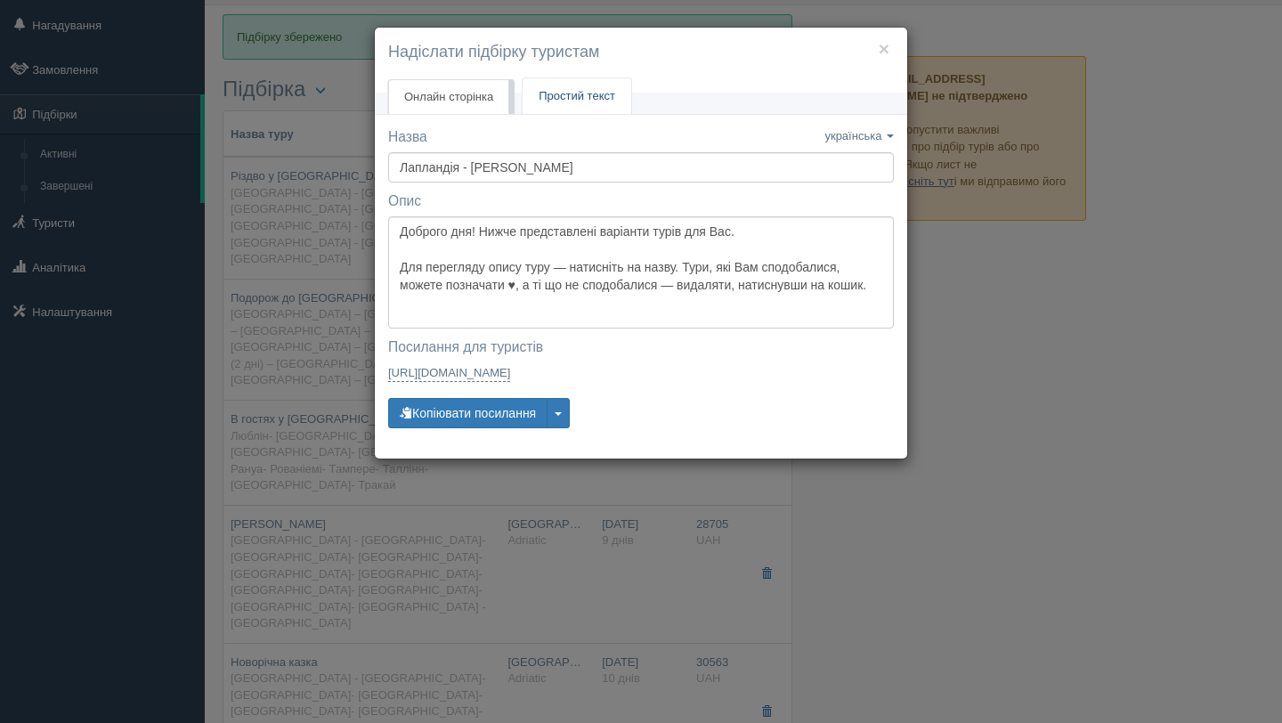
click at [564, 99] on span "Простий текст" at bounding box center [576, 95] width 77 height 13
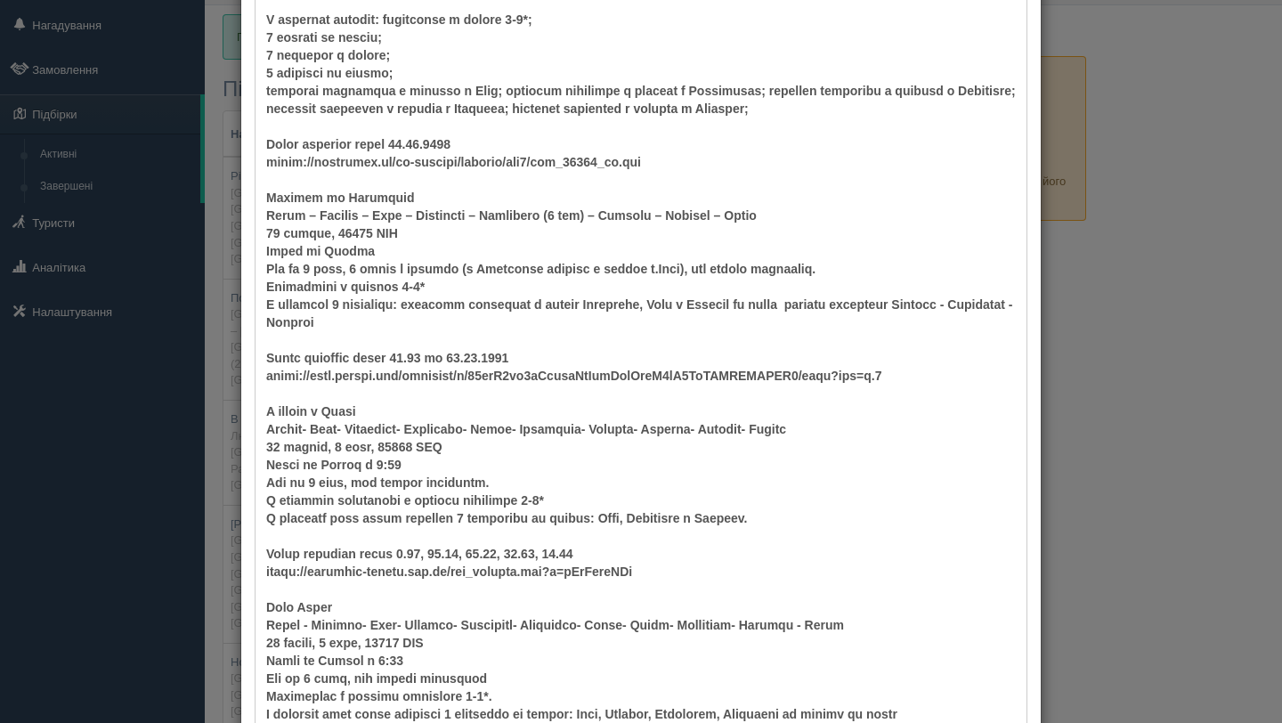
scroll to position [869, 0]
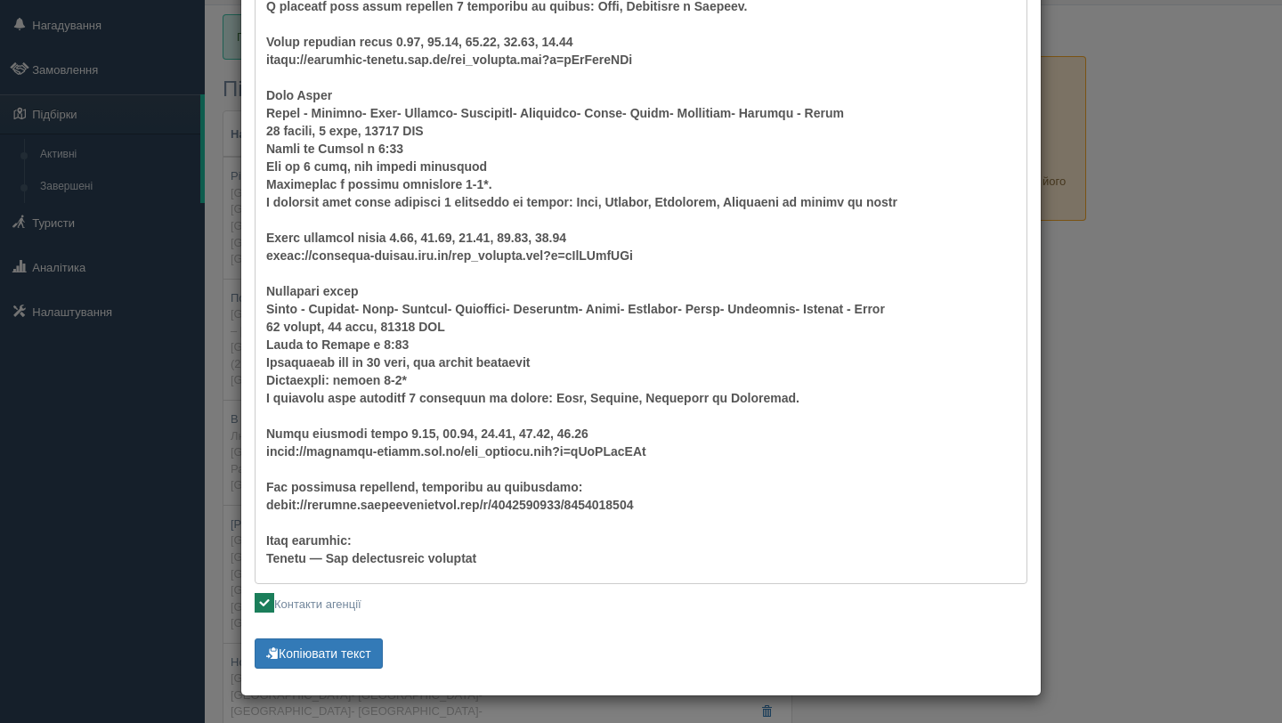
click at [269, 608] on ins at bounding box center [265, 603] width 20 height 20
checkbox input "false"
type textarea "Доброго дня! Нижче представлені варіанти турів для Вас. Для перегляду опису тур…"
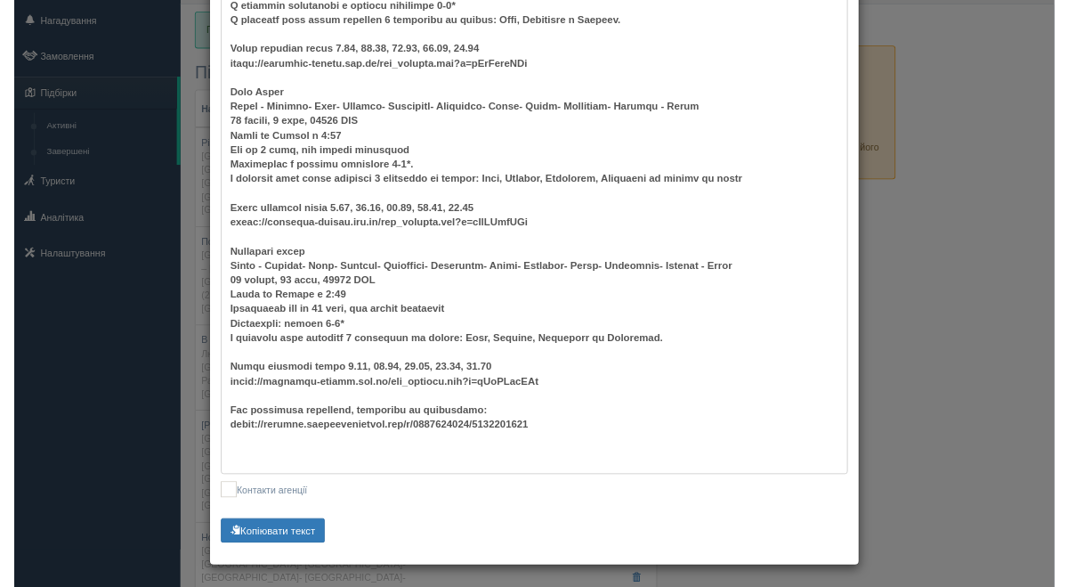
scroll to position [0, 0]
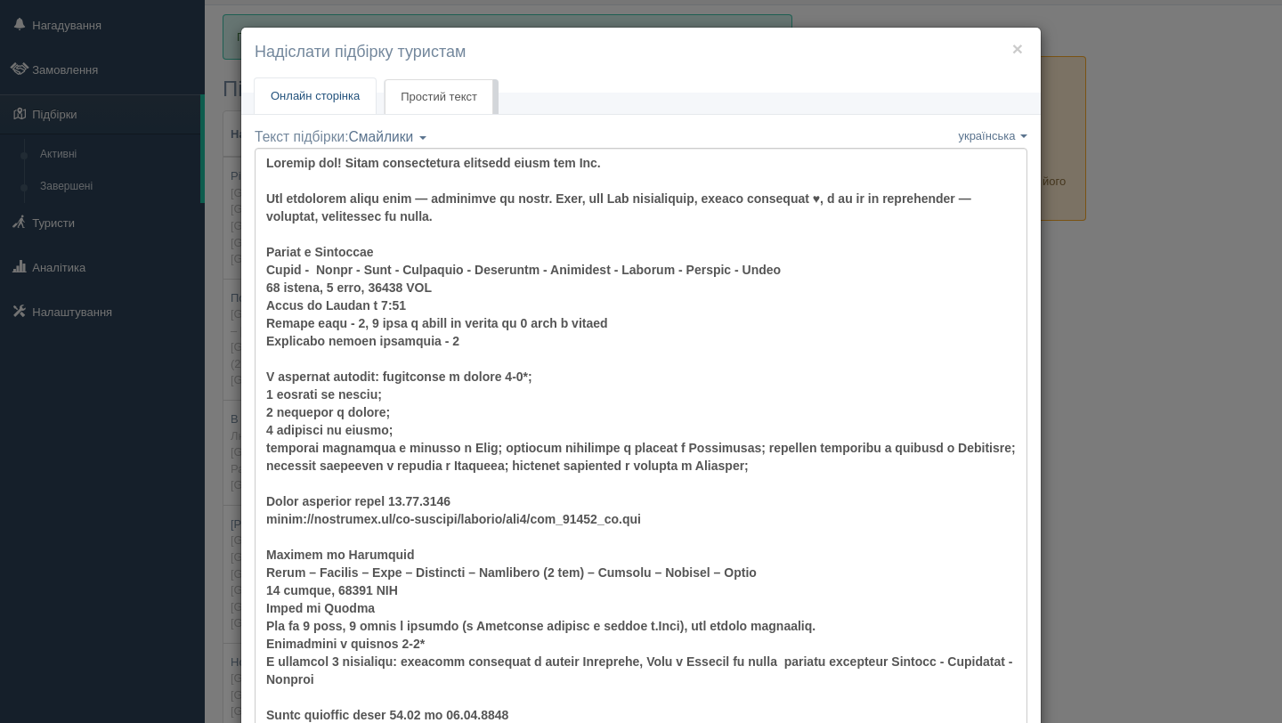
click at [308, 108] on link "Онлайн сторінка Онлайн" at bounding box center [315, 96] width 121 height 36
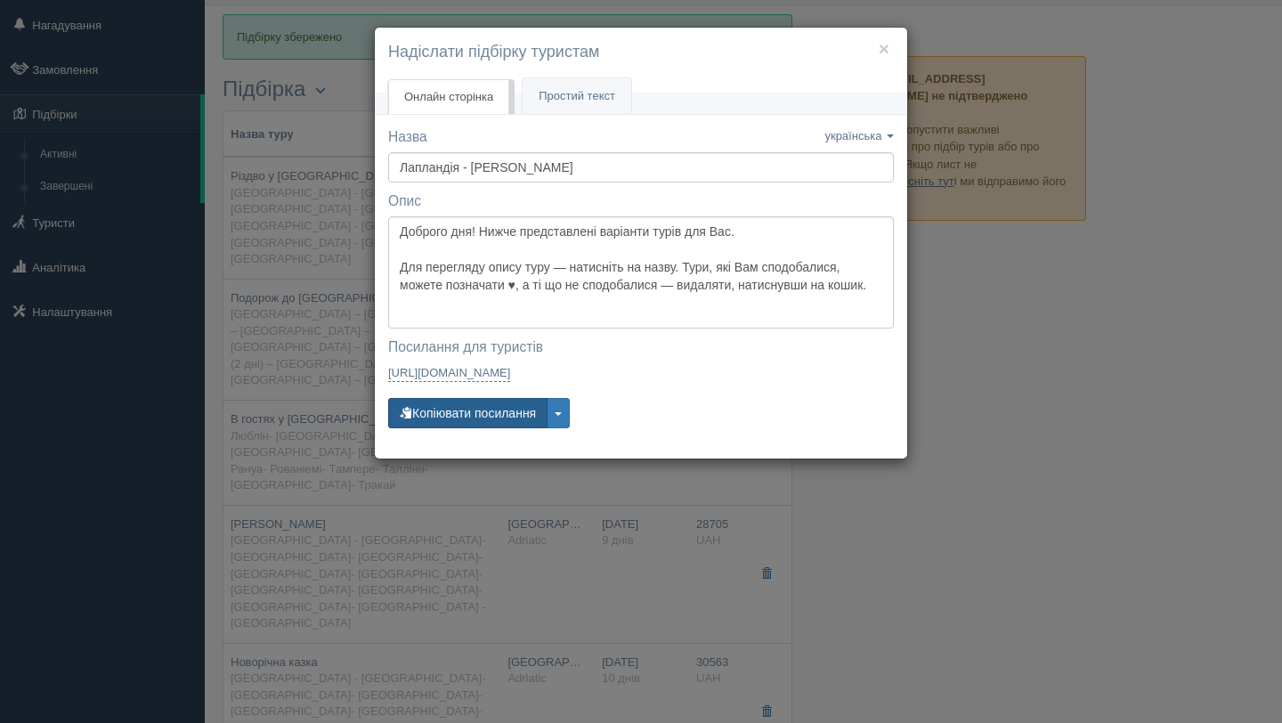
click at [529, 414] on button "Копіювати посилання" at bounding box center [467, 413] width 159 height 30
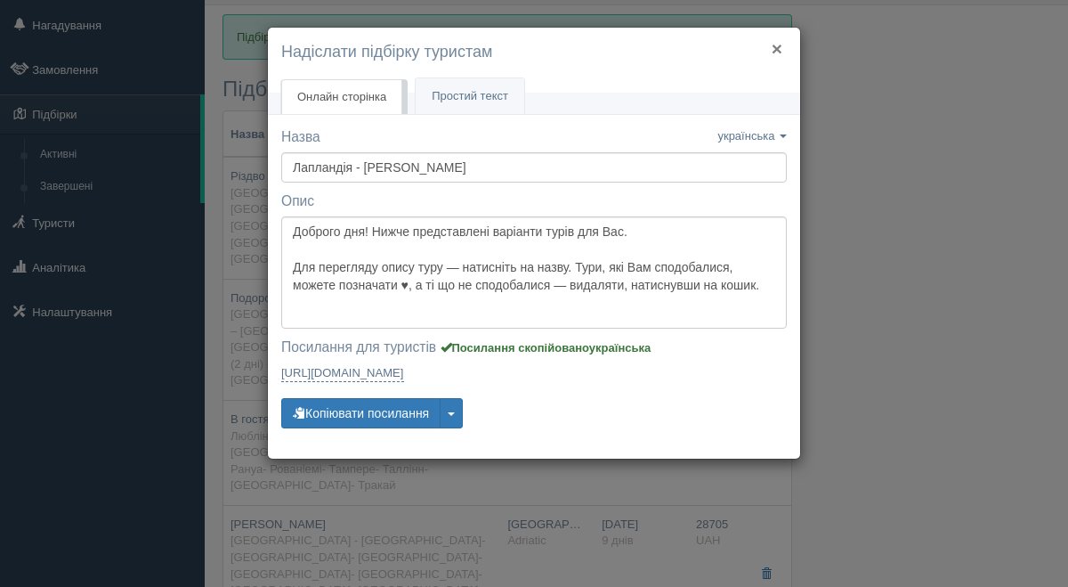
click at [775, 53] on button "×" at bounding box center [777, 48] width 11 height 19
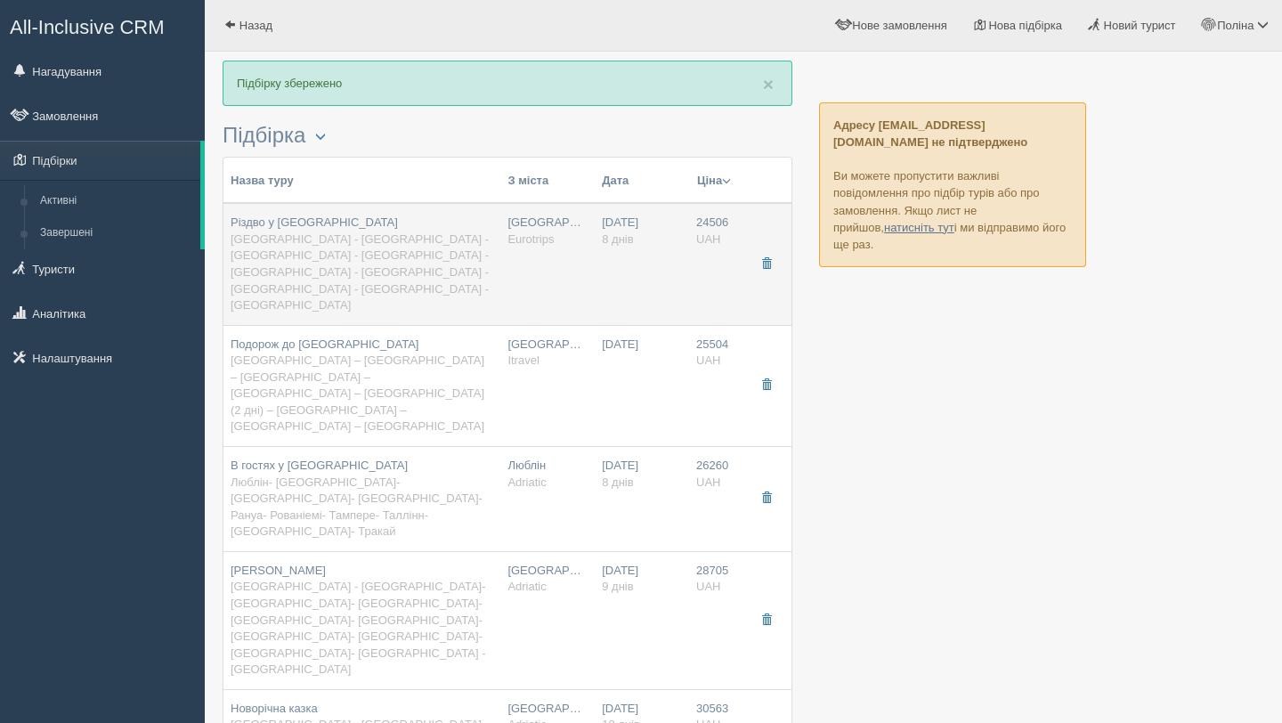
click at [300, 243] on span "Львів - Литва - Рига - Стокгольм - Лапландія - Гельсінки - Талліні - Вільнюс - …" at bounding box center [360, 271] width 258 height 79
type input "Різдво у Лапландії"
type input "Львів - Литва - Рига - Стокгольм - Лапландія - Гельсінки - Талліні - Вільнюс - …"
type input "https://eurotrips.ua/wp-content/uploads/pdf2/pdf_40921_ua.pdf"
type textarea "Виїзд зі Львова о 7:00 Всього днів - 8, 2 ночі в каюті на поромі та 4 ночі в го…"
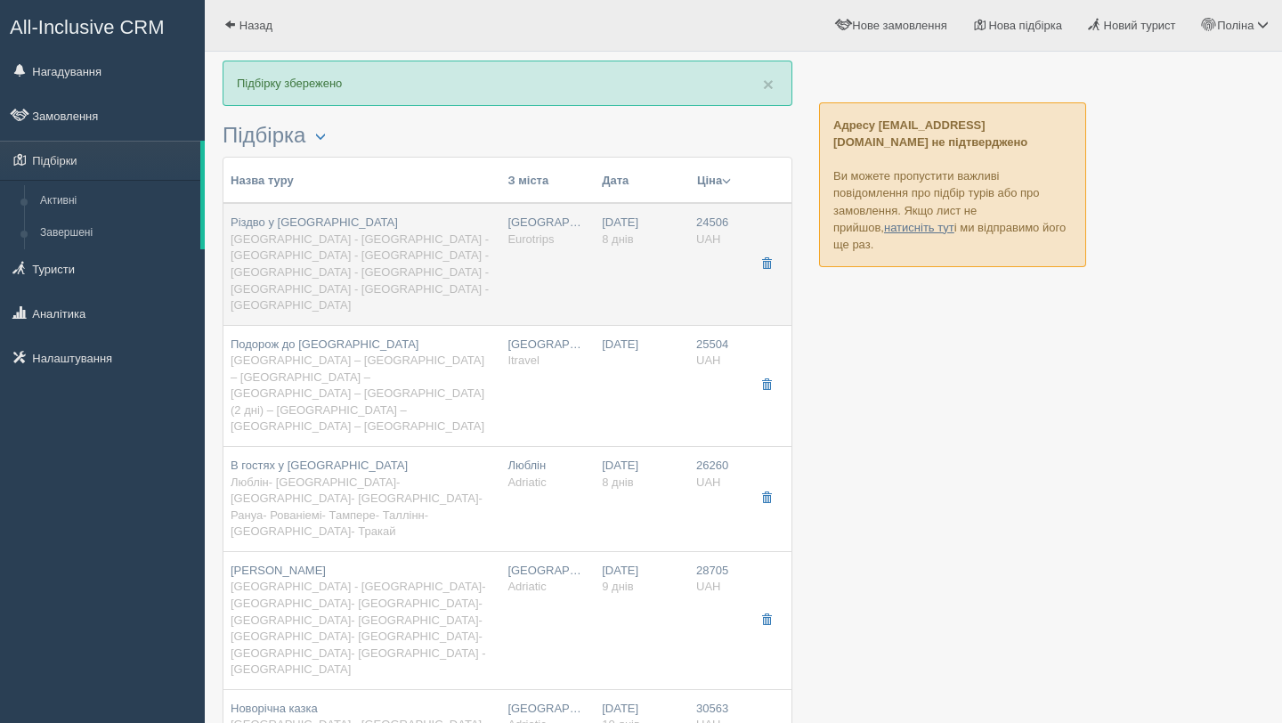
type input "Eurotrips"
type input "8"
type input "24506"
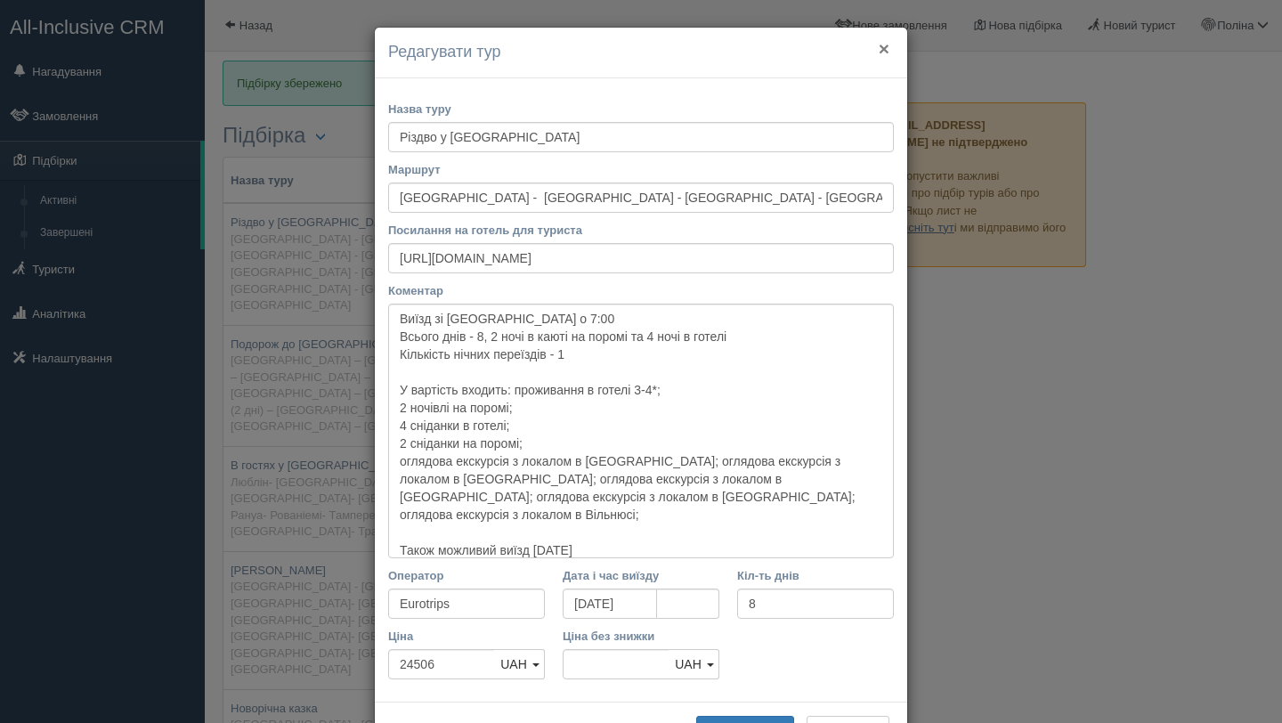
click at [883, 54] on button "×" at bounding box center [883, 48] width 11 height 19
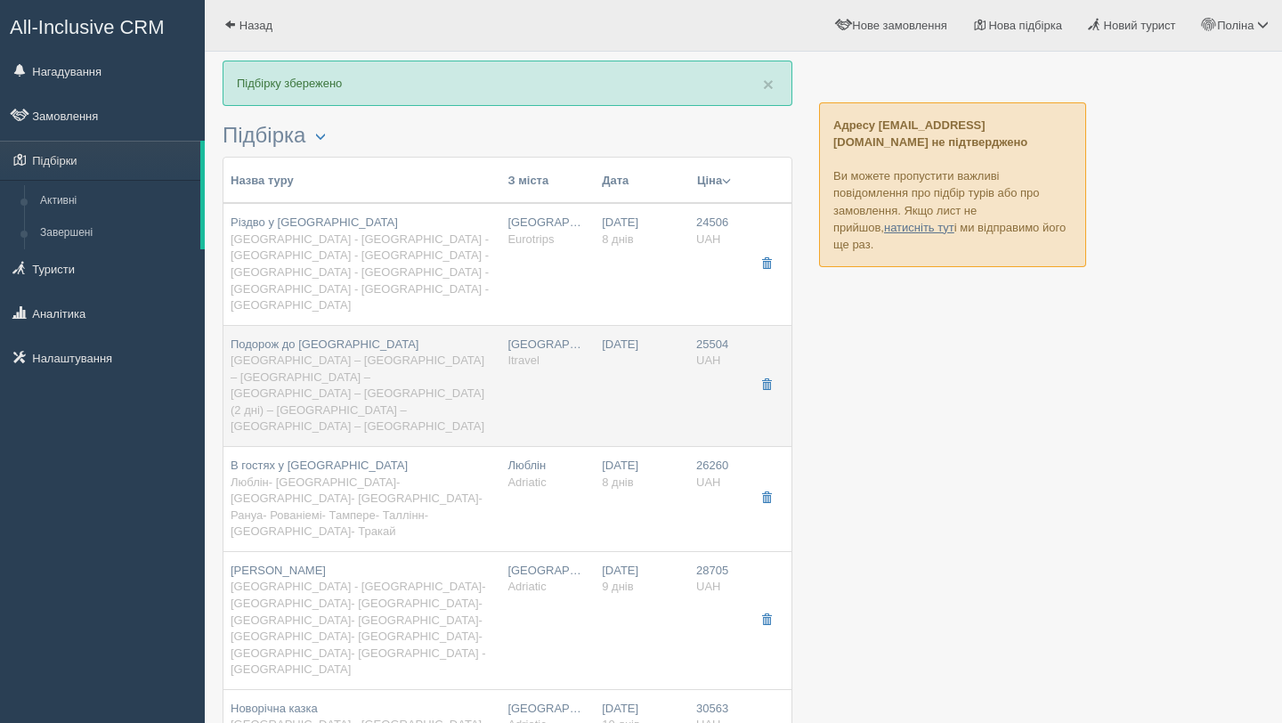
click at [365, 353] on span "Львів – Варшава – Рига – Гельсінки – Лапландія (2 дні) – Таллінн – Вільнюс – Ль…" at bounding box center [358, 392] width 254 height 79
type input "Подорож до Лапландії"
type input "Львів – Варшава – Рига – Гельсінки – Лапландія (2 дні) – Таллінн – Вільнюс – Ль…"
type input "https://docs.google.com/document/d/19hmC4lh6dBhpbfFeYzfMdbXvrB3gR7FcNUSRFECSQH8…"
type textarea "Виїзд зі Львова Тур на 8 днів, 7 ночей в готелях (в Лапландії ночівля в районі …"
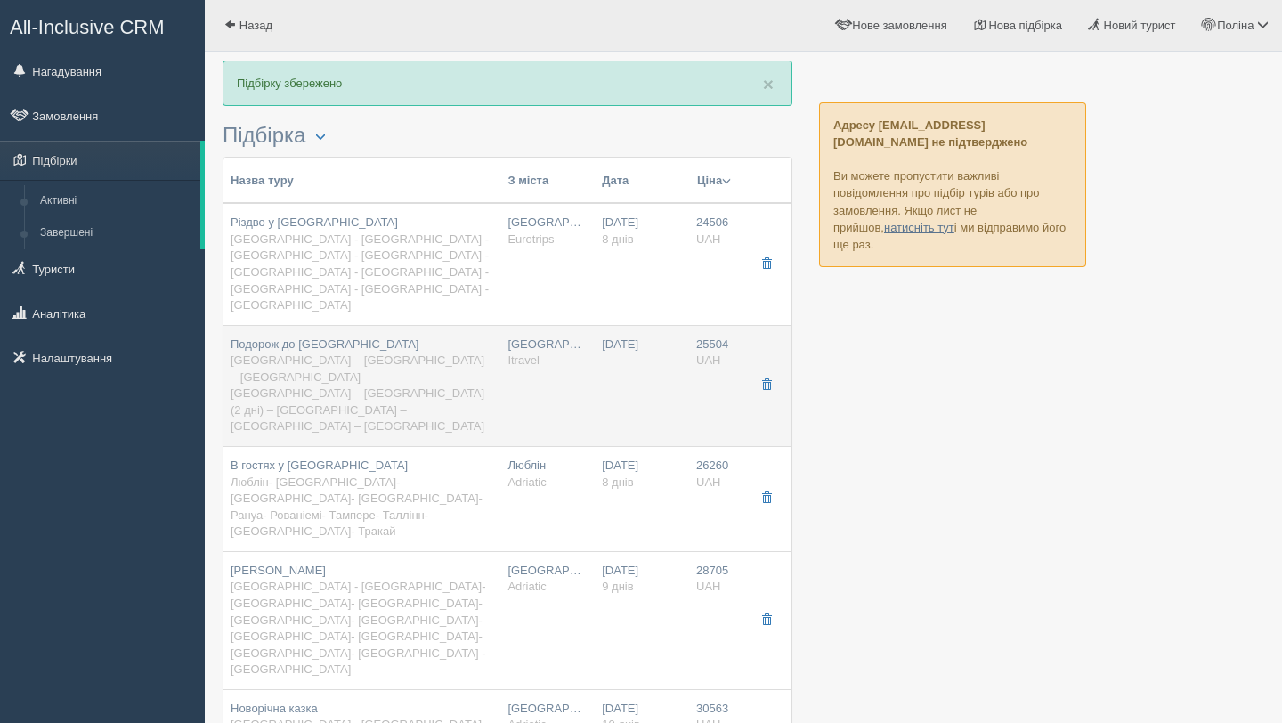
type input "Itravel"
type input "25504"
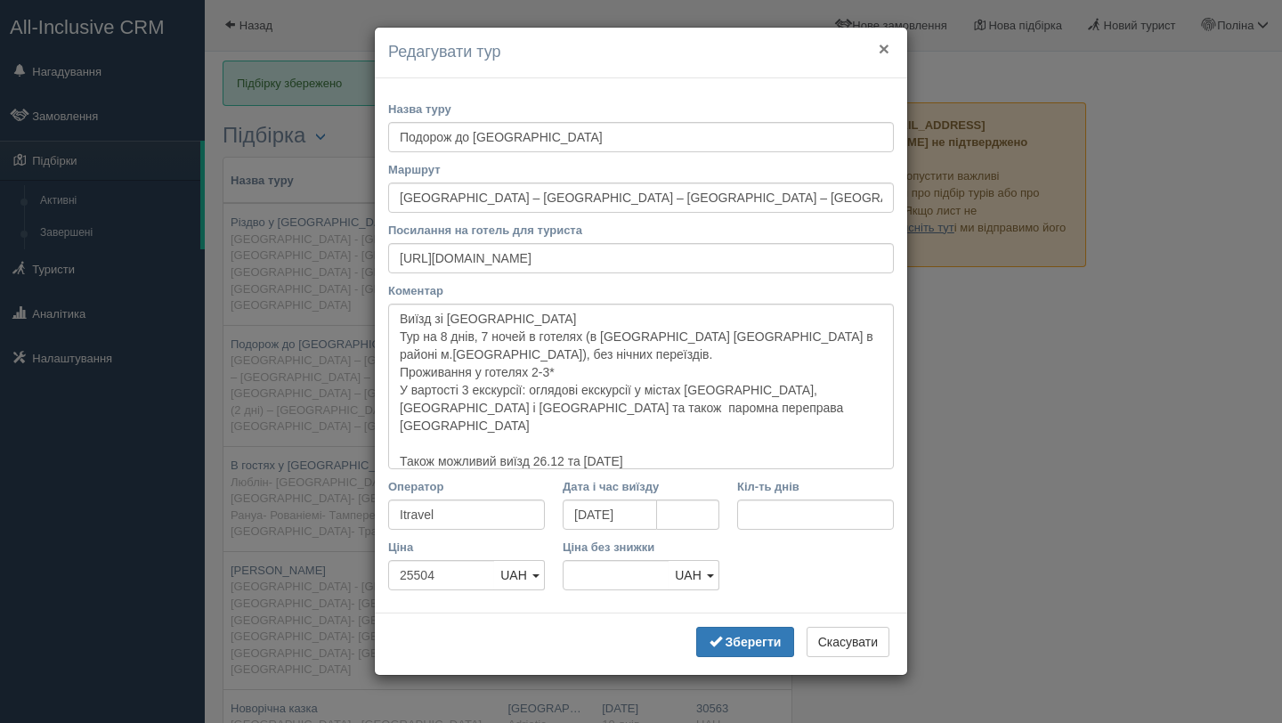
click at [883, 54] on button "×" at bounding box center [883, 48] width 11 height 19
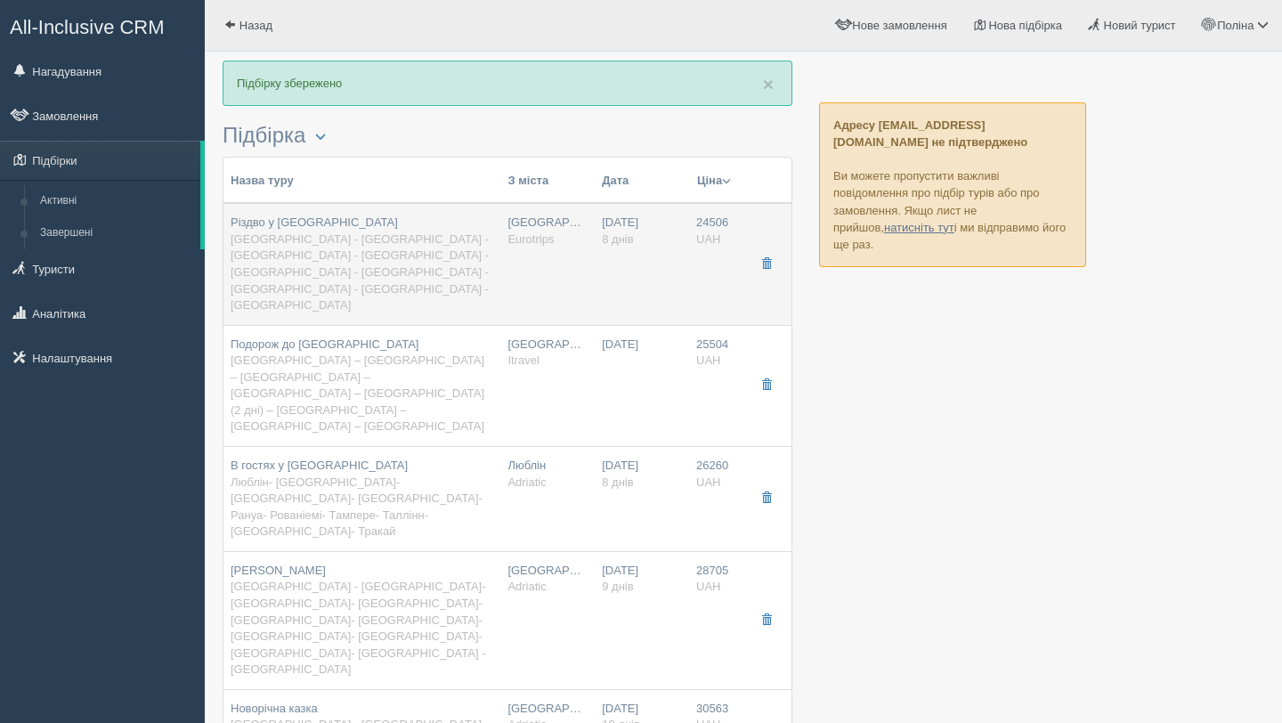
click at [506, 230] on td "Львів Eurotrips" at bounding box center [547, 264] width 94 height 122
type input "Різдво у Лапландії"
type input "Львів - Литва - Рига - Стокгольм - Лапландія - Гельсінки - Талліні - Вільнюс - …"
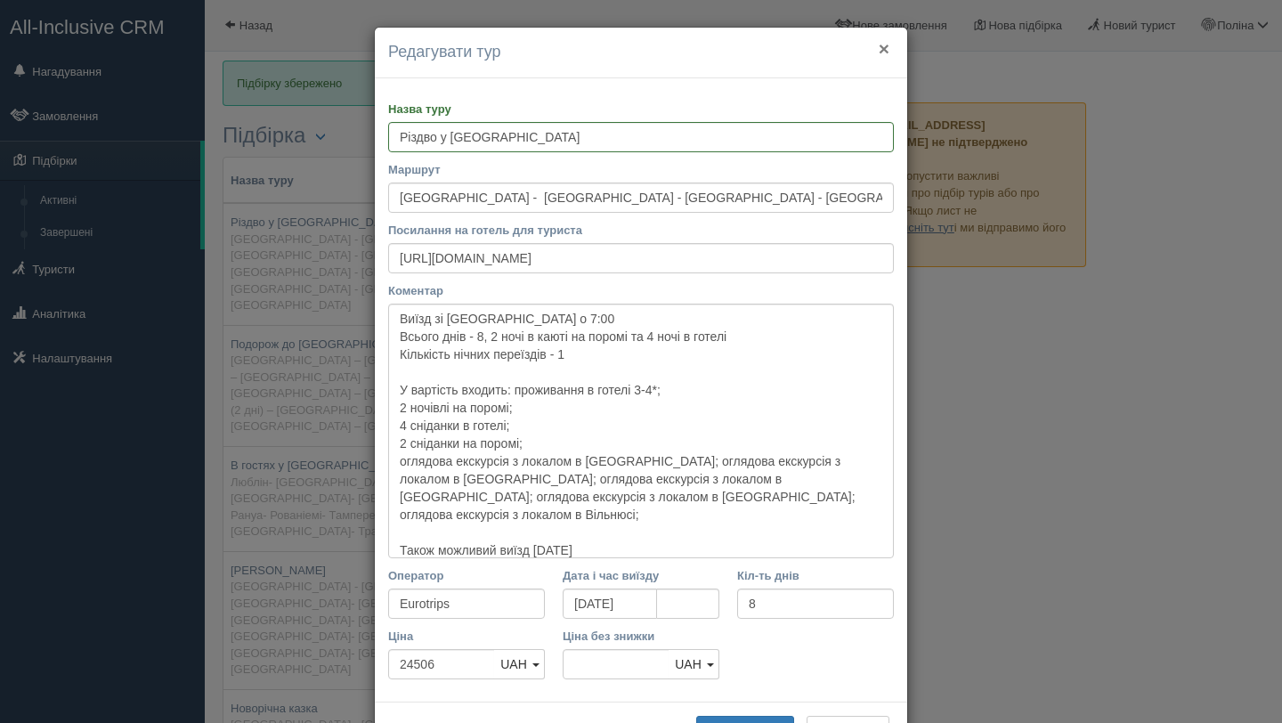
click at [878, 53] on button "×" at bounding box center [883, 48] width 11 height 19
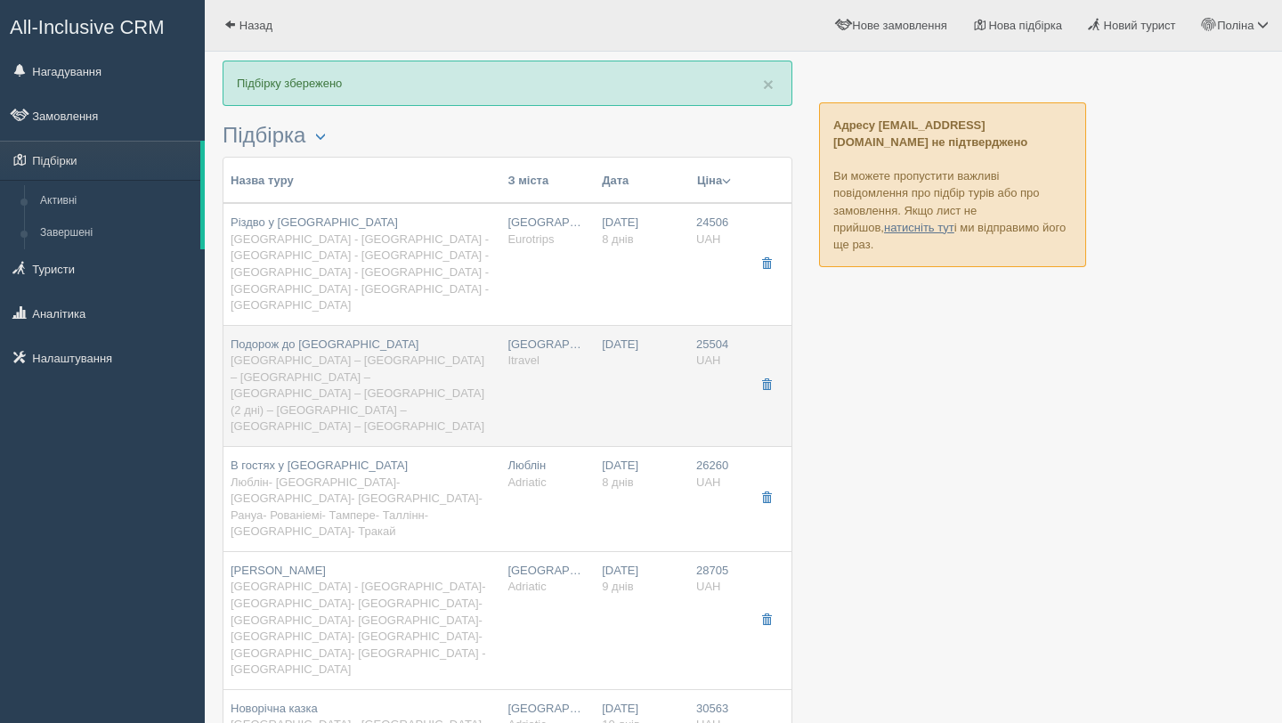
click at [526, 325] on td "Львів Itravel" at bounding box center [547, 385] width 94 height 121
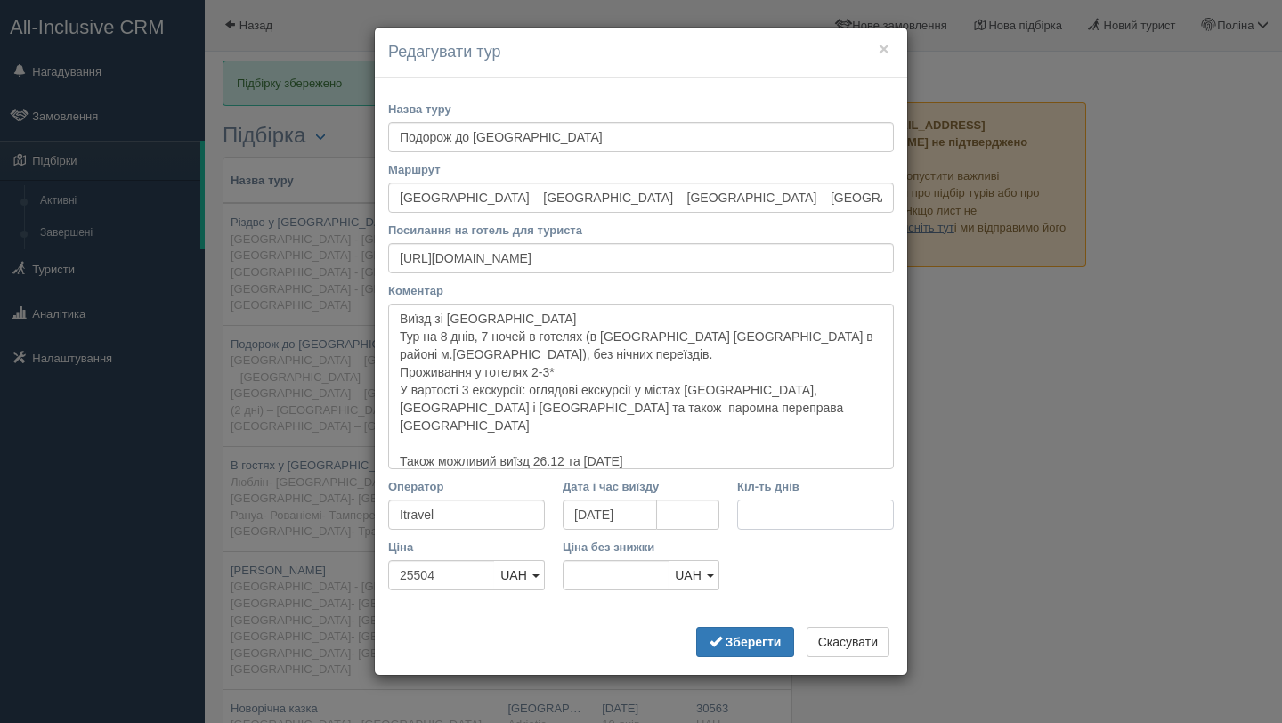
click at [783, 522] on input "Кіл-ть днів" at bounding box center [815, 514] width 157 height 30
click at [878, 50] on button "×" at bounding box center [883, 48] width 11 height 19
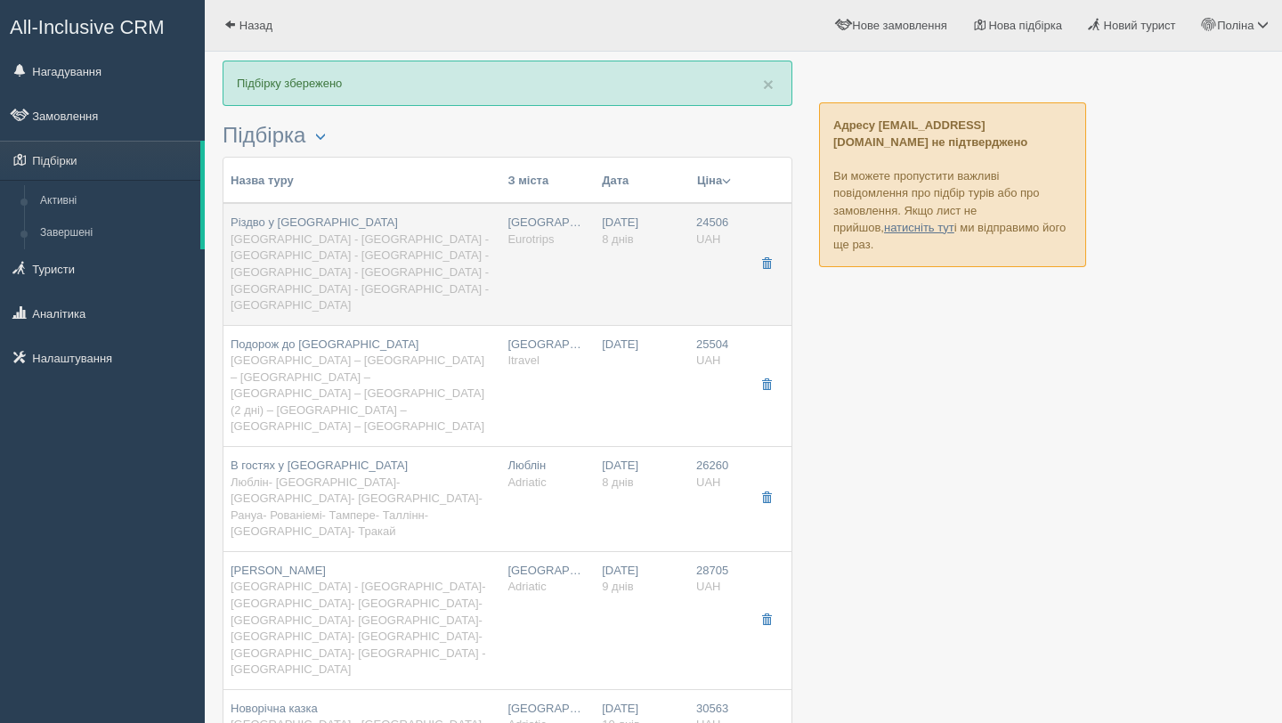
click at [475, 225] on div "Різдво у Лапландії Львів - Литва - Рига - Стокгольм - Лапландія - Гельсінки - Т…" at bounding box center [362, 264] width 263 height 99
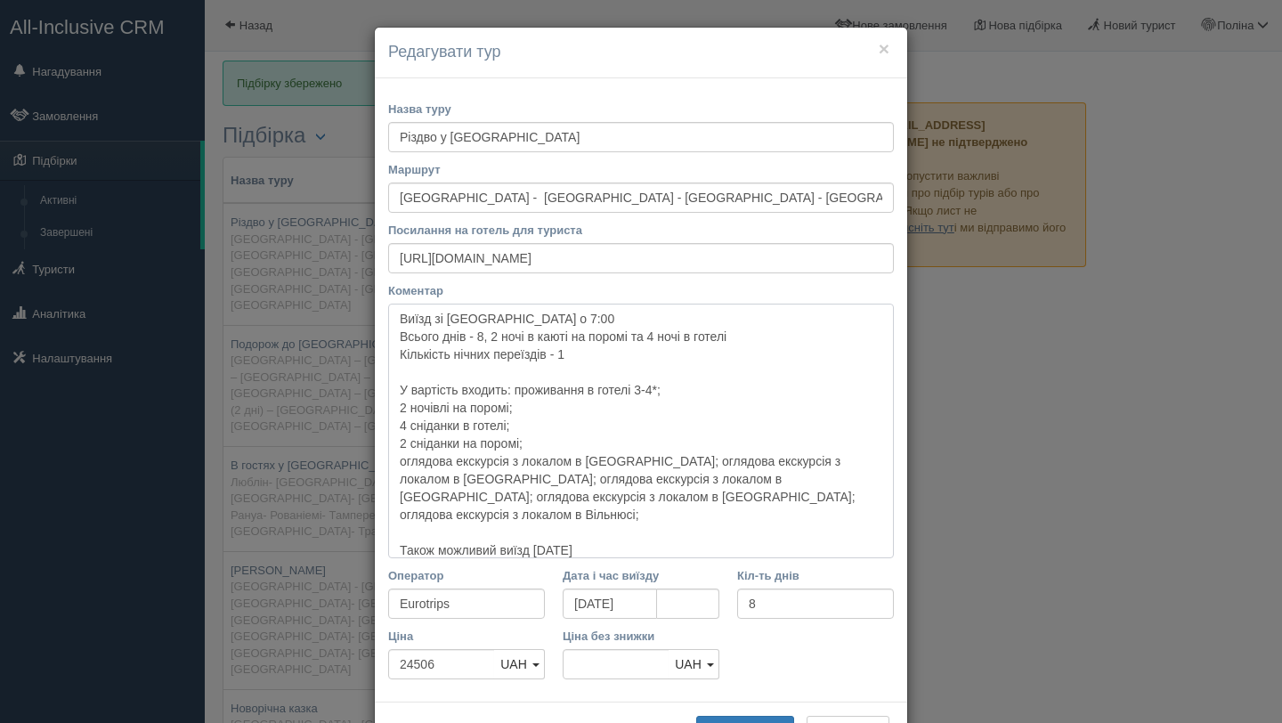
click at [794, 488] on textarea "Виїзд зі Львова о 7:00 Всього днів - 8, 2 ночі в каюті на поромі та 4 ночі в го…" at bounding box center [641, 431] width 506 height 255
click at [812, 506] on textarea "Виїзд зі Львова о 7:00 Всього днів - 8, 2 ночі в каюті на поромі та 4 ночі в го…" at bounding box center [641, 431] width 506 height 255
paste textarea "Оплачується додатково Туристичний збір — 25 євро Харчування (обіди та вечері) Н…"
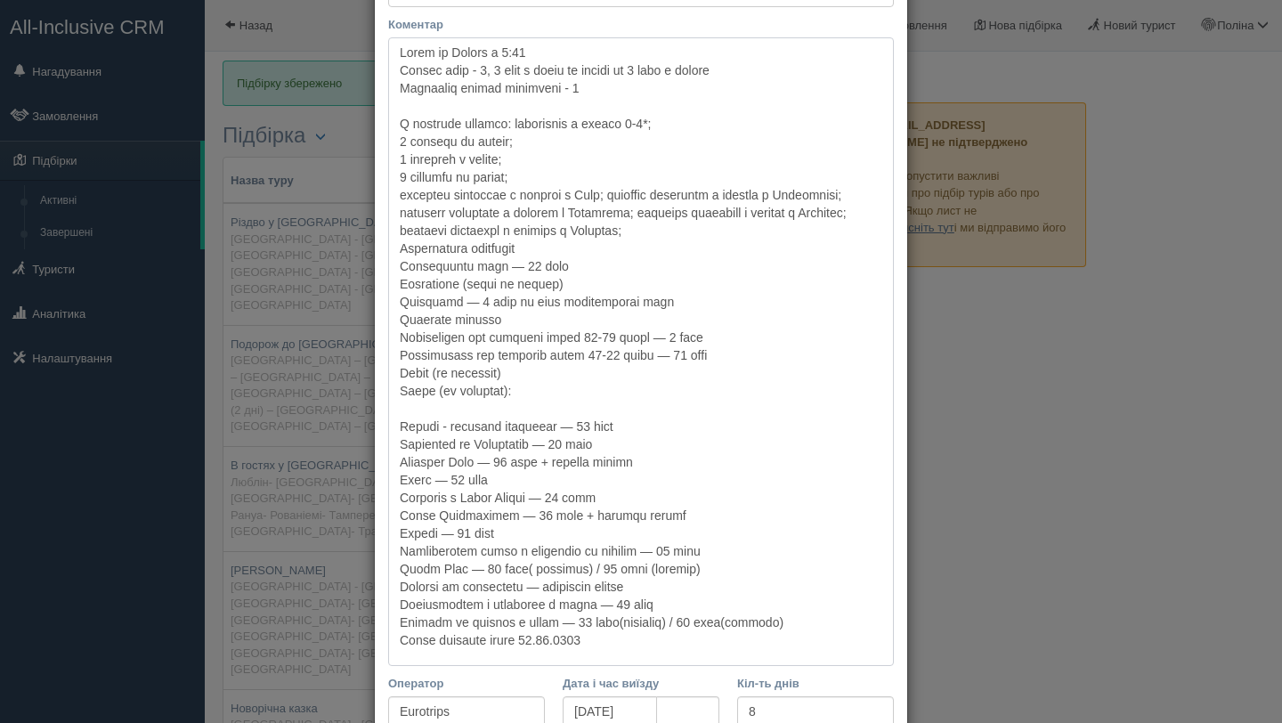
scroll to position [271, 0]
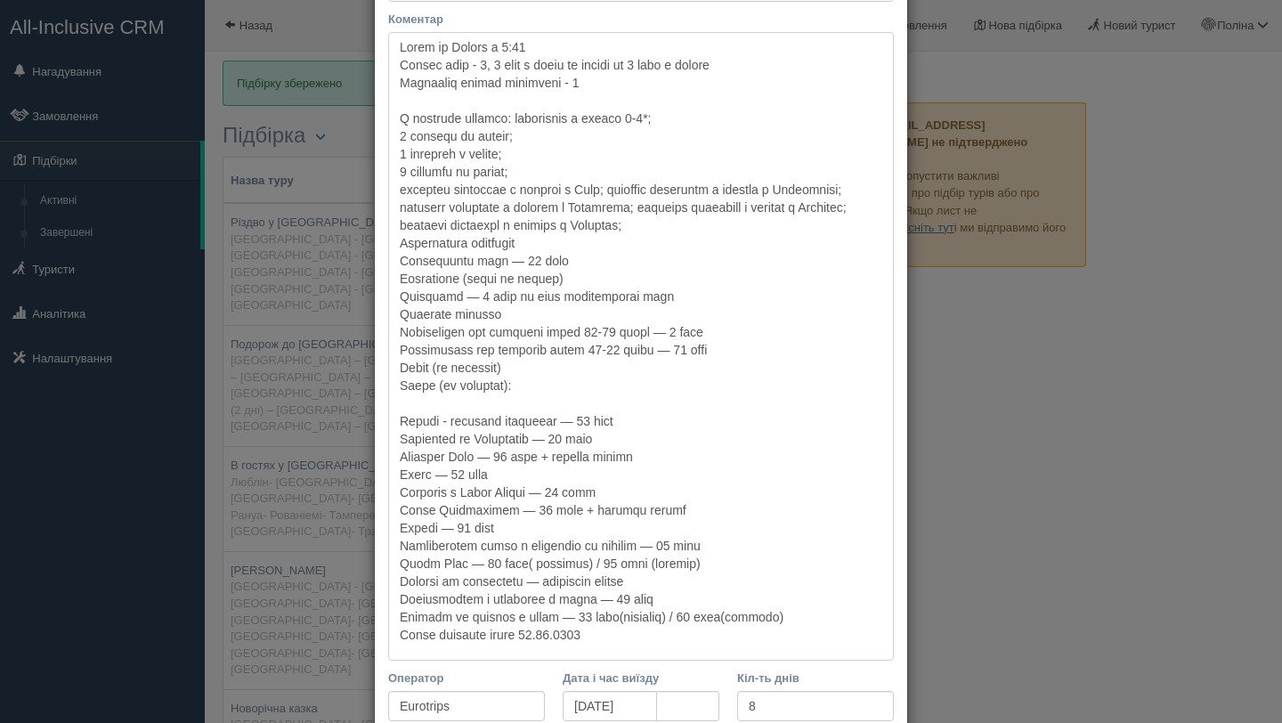
click at [786, 232] on textarea "Коментар" at bounding box center [641, 346] width 506 height 628
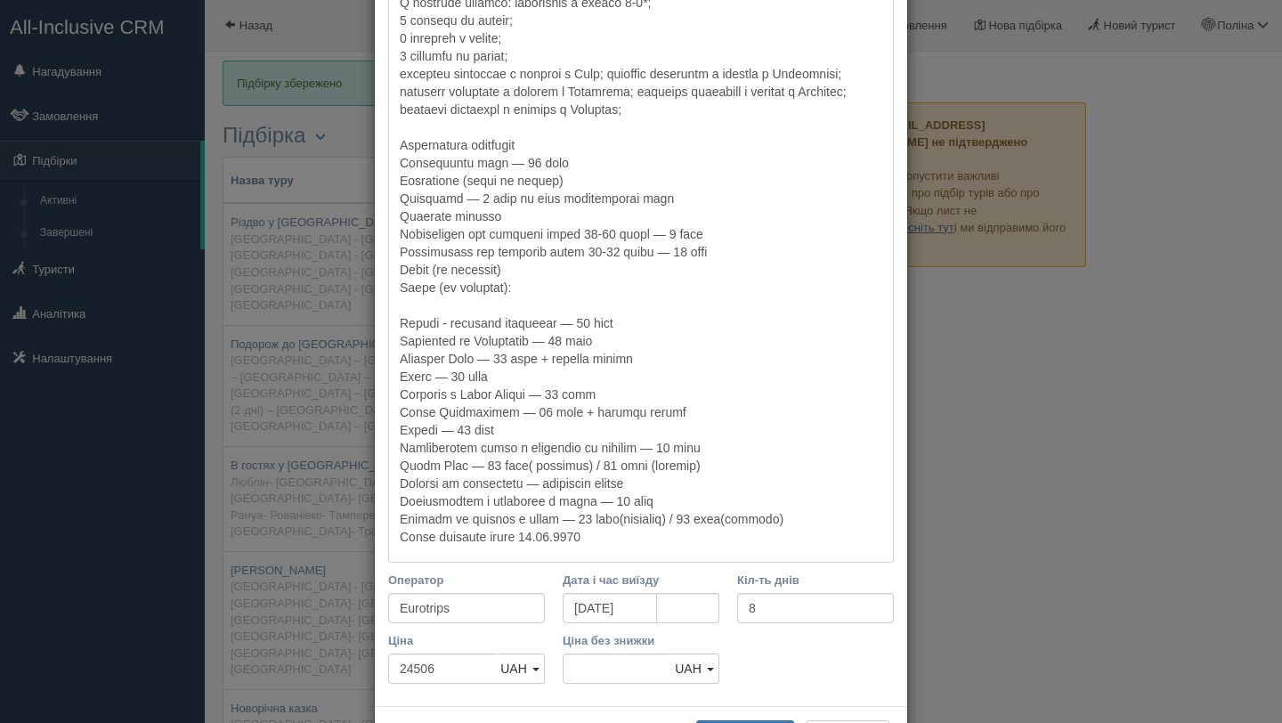
scroll to position [399, 0]
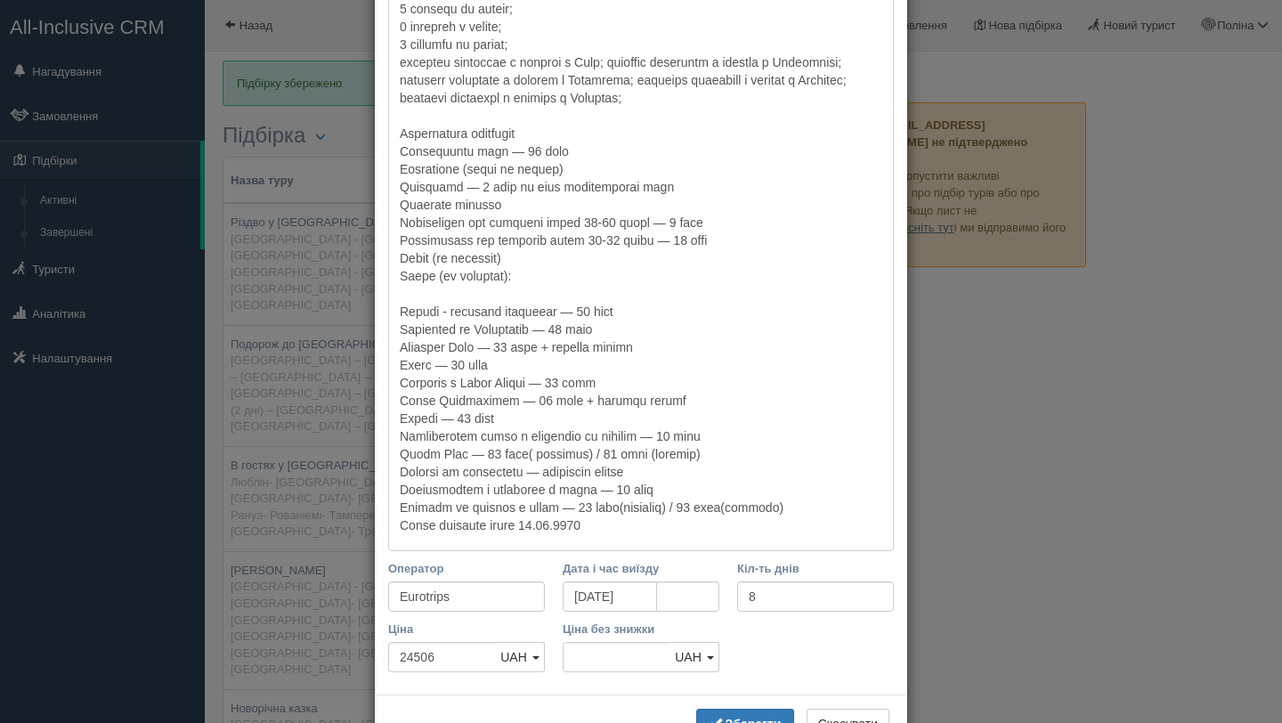
click at [843, 509] on textarea "Коментар" at bounding box center [641, 228] width 506 height 646
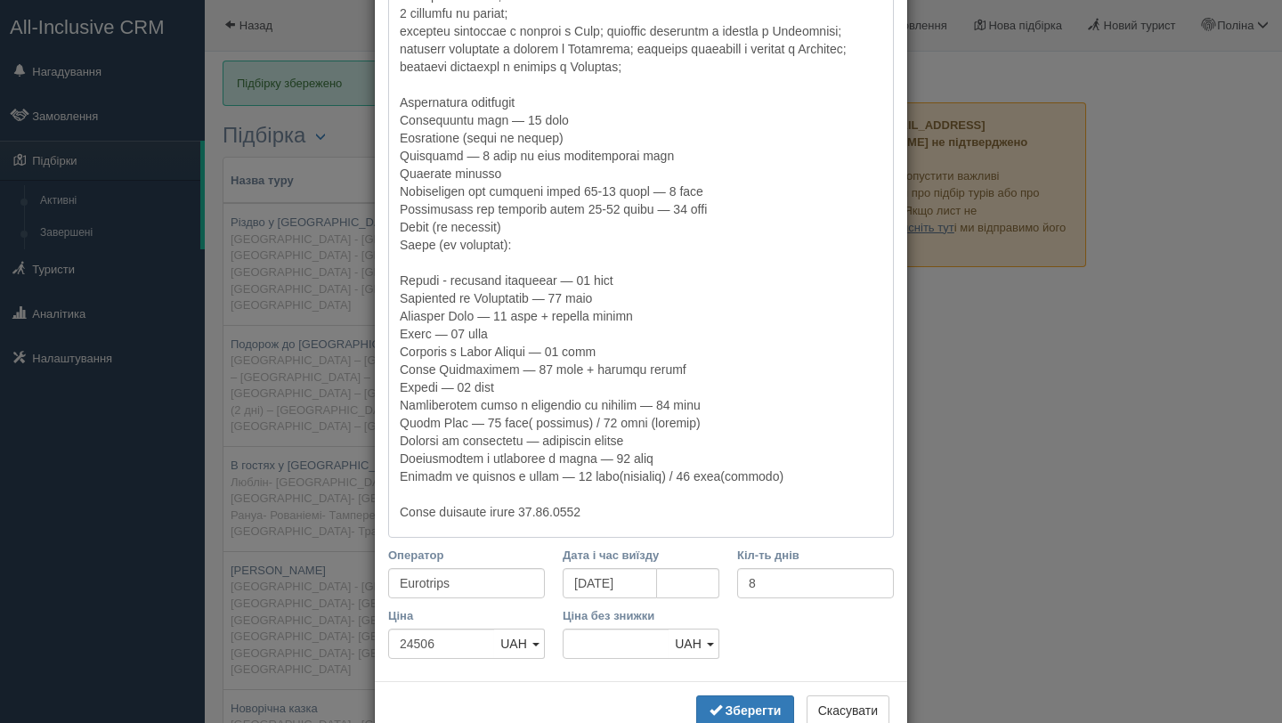
scroll to position [439, 0]
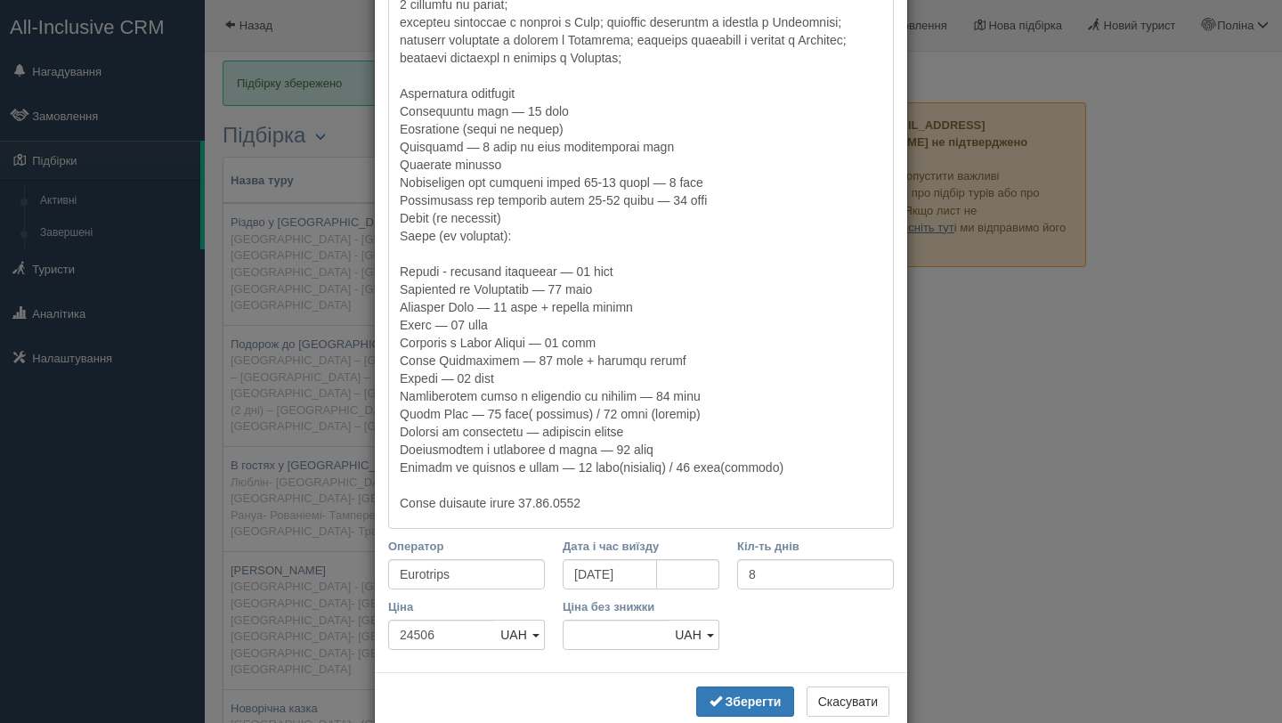
drag, startPoint x: 539, startPoint y: 220, endPoint x: 397, endPoint y: 218, distance: 142.4
click at [397, 218] on textarea "Коментар" at bounding box center [641, 197] width 506 height 664
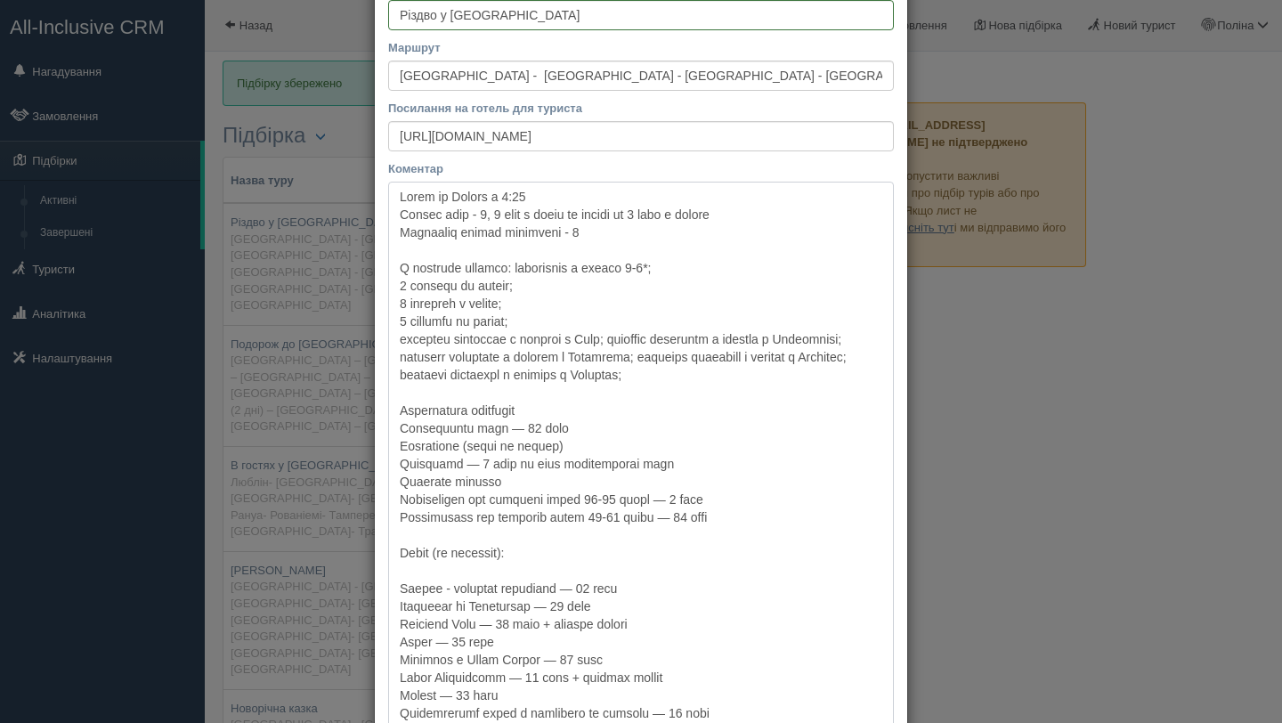
scroll to position [163, 0]
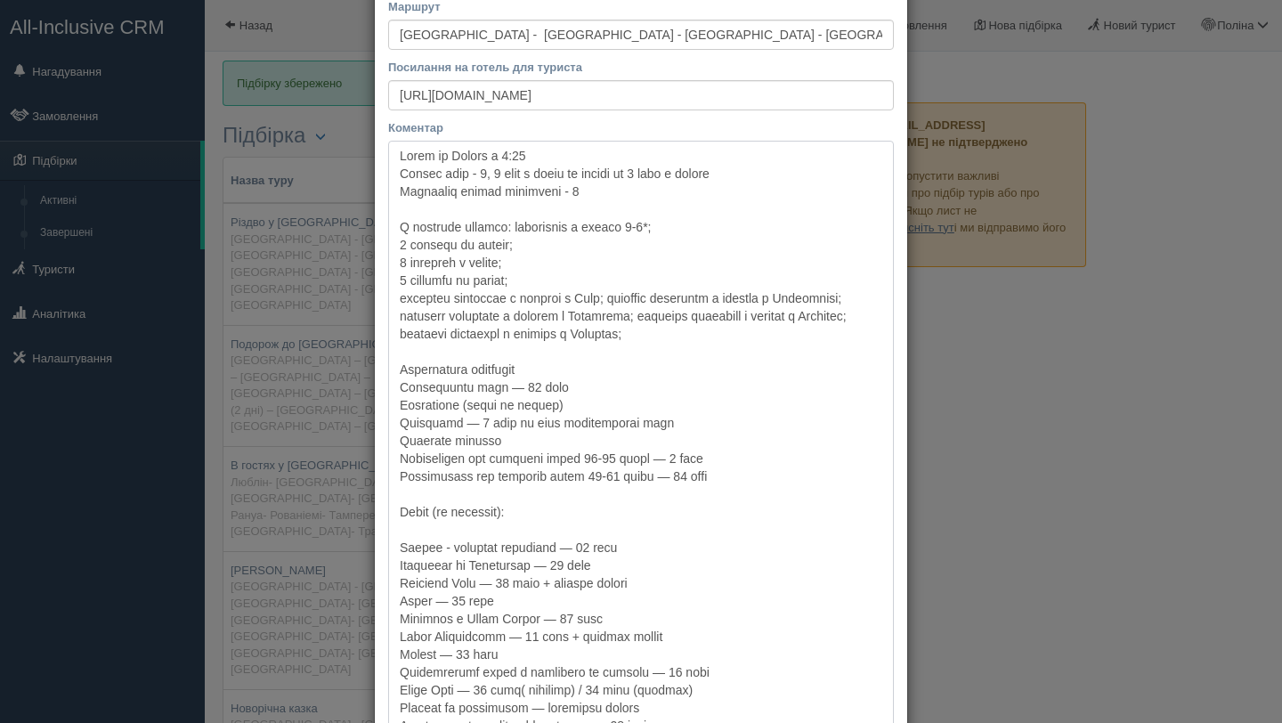
click at [429, 538] on textarea "Коментар" at bounding box center [641, 473] width 506 height 664
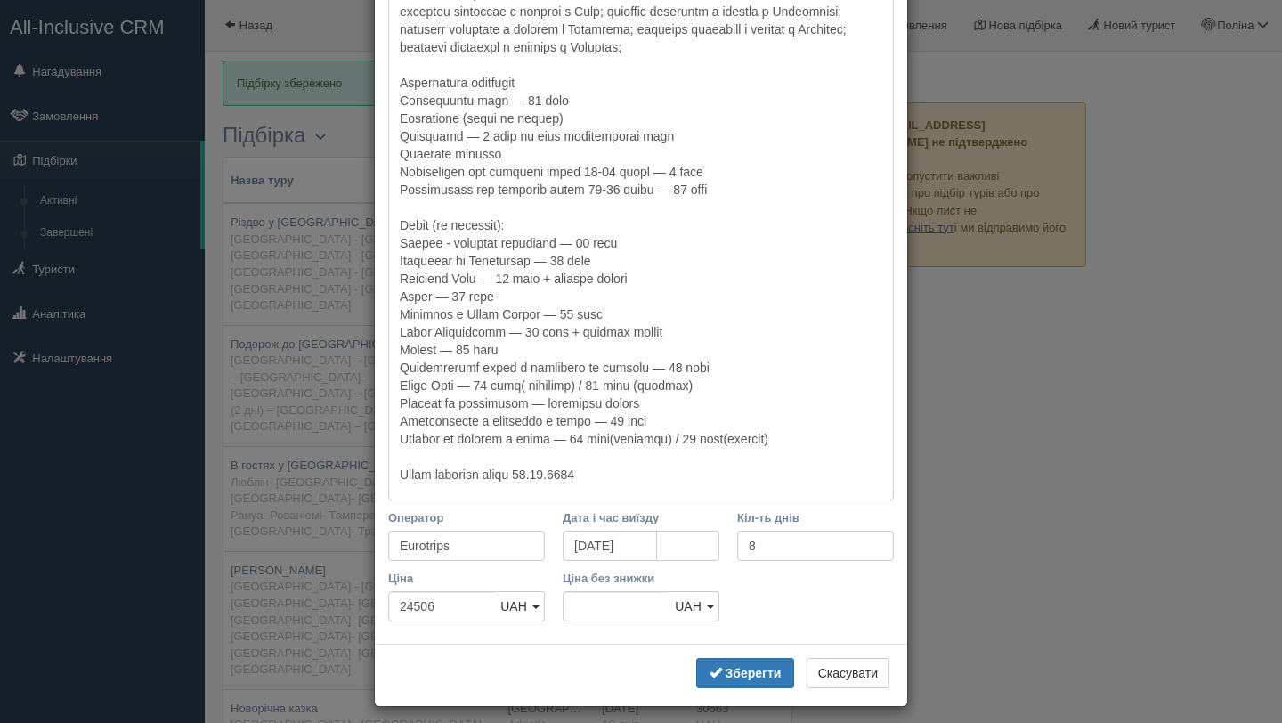
scroll to position [456, 0]
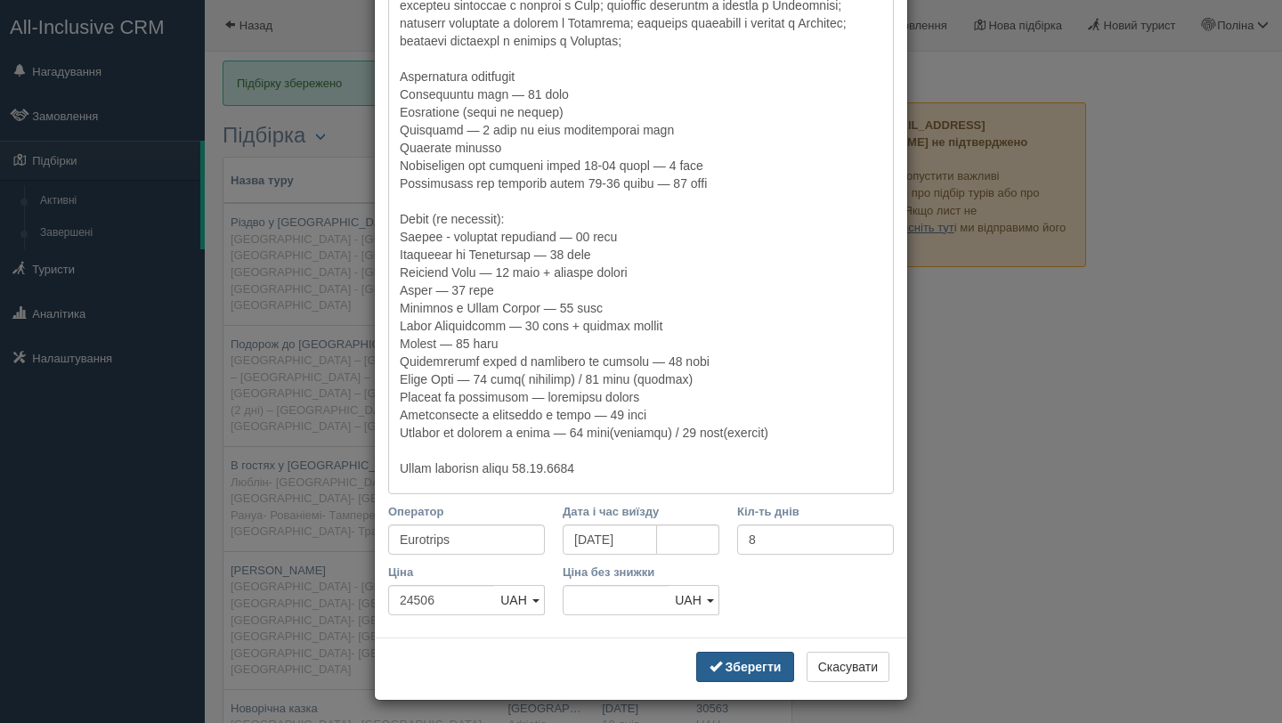
click at [766, 663] on b "Зберегти" at bounding box center [753, 667] width 56 height 14
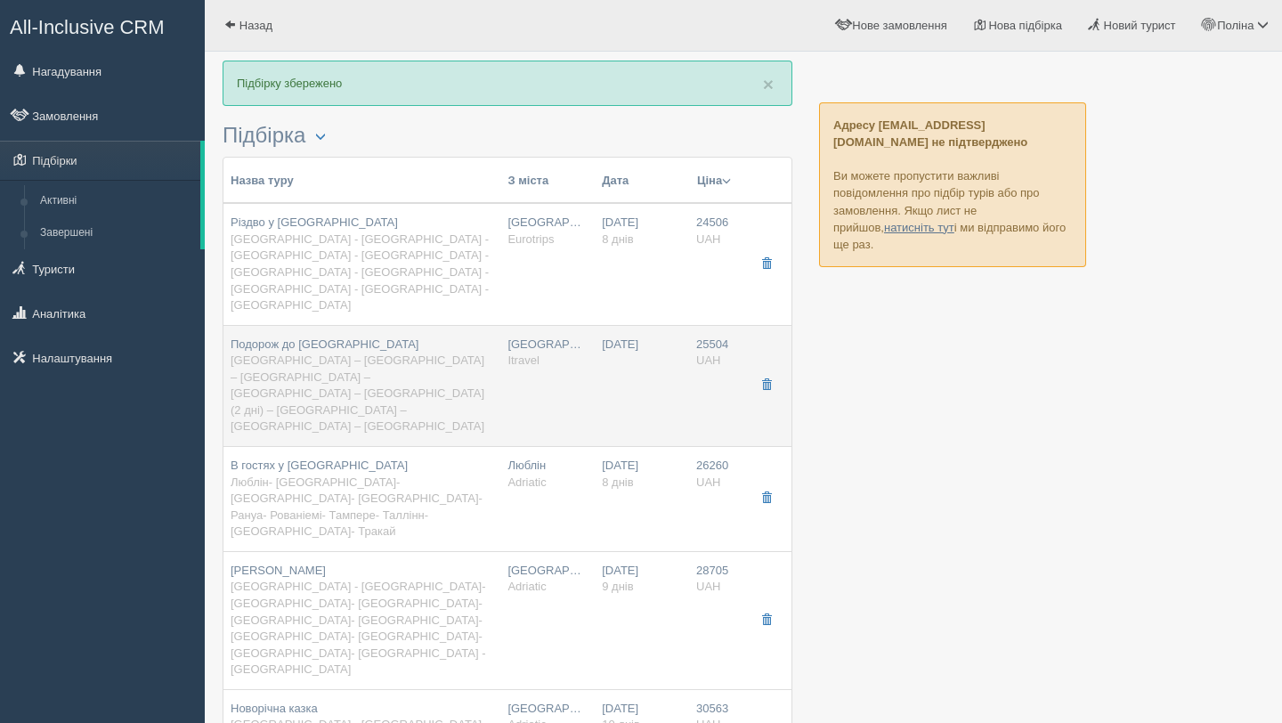
click at [637, 325] on td "[DATE]" at bounding box center [642, 385] width 94 height 121
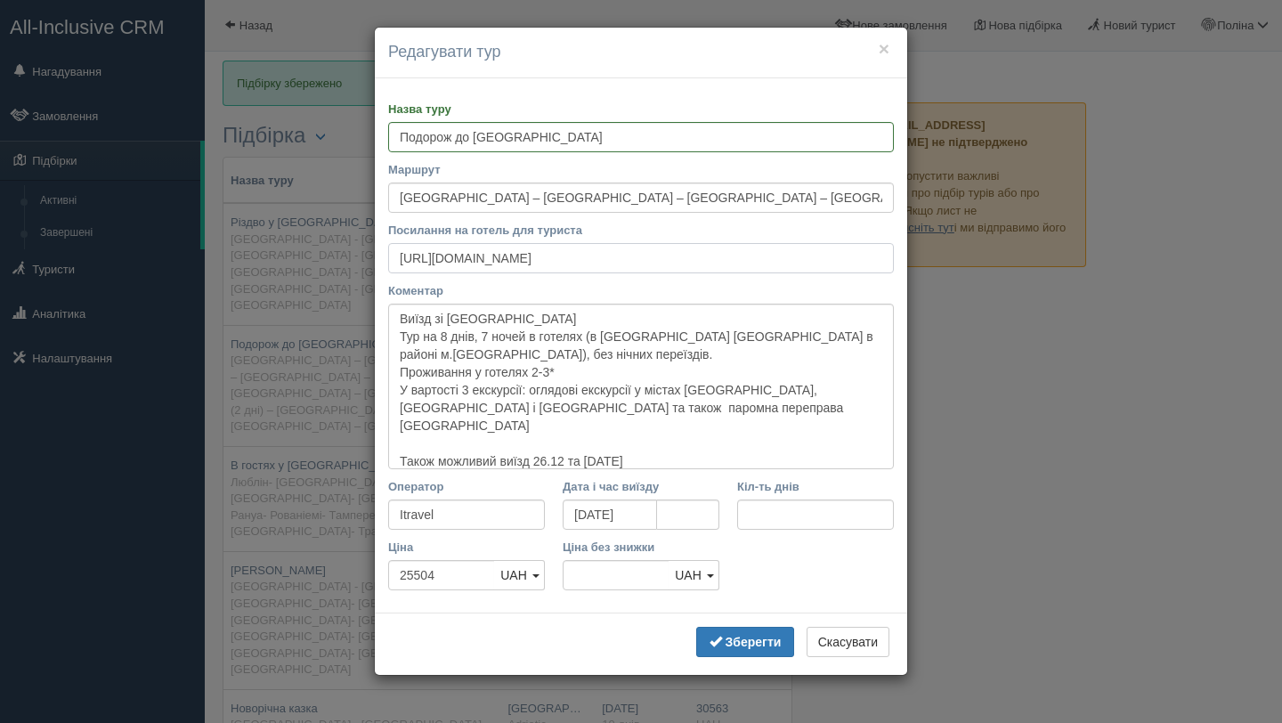
scroll to position [0, 134]
drag, startPoint x: 397, startPoint y: 263, endPoint x: 931, endPoint y: 273, distance: 534.1
click at [931, 273] on div "× Редагувати тур Назва туру Подорож до Лапландії Маршрут Львів – Варшава – Рига…" at bounding box center [641, 361] width 1282 height 723
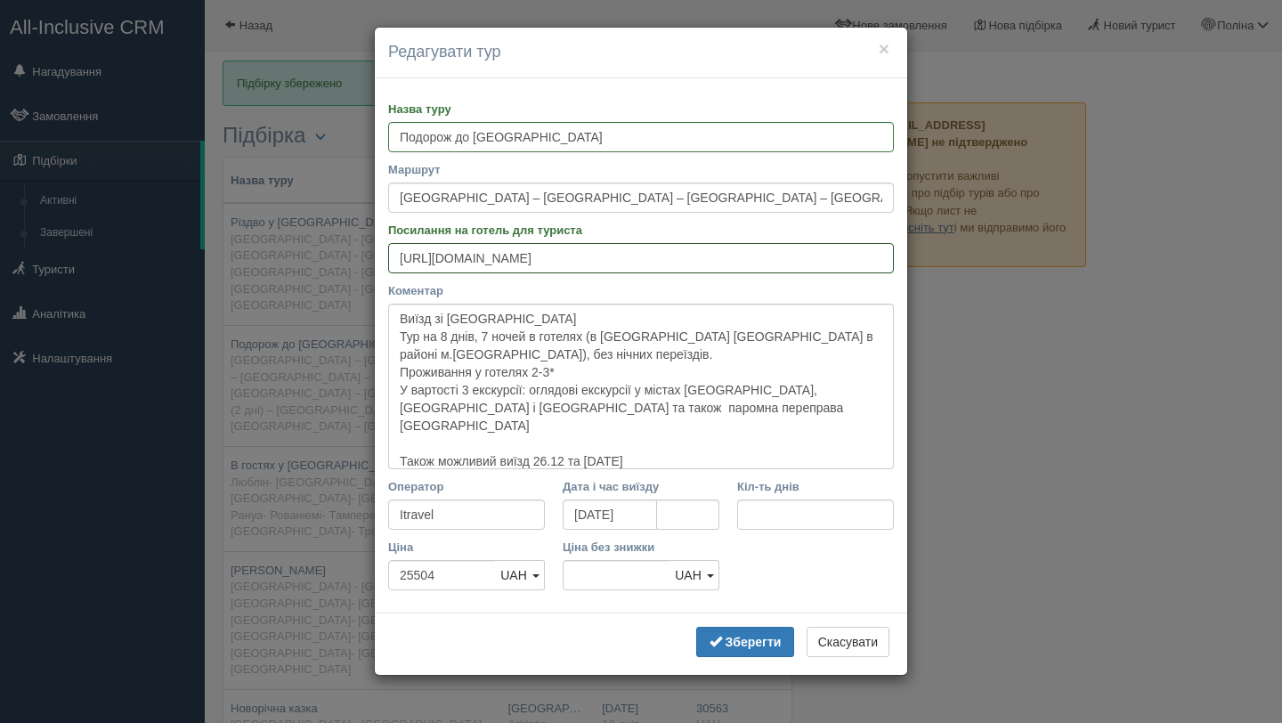
scroll to position [0, 0]
click at [747, 515] on input "Кіл-ть днів" at bounding box center [815, 514] width 157 height 30
click at [744, 643] on b "Зберегти" at bounding box center [753, 642] width 56 height 14
